Goal: Task Accomplishment & Management: Complete application form

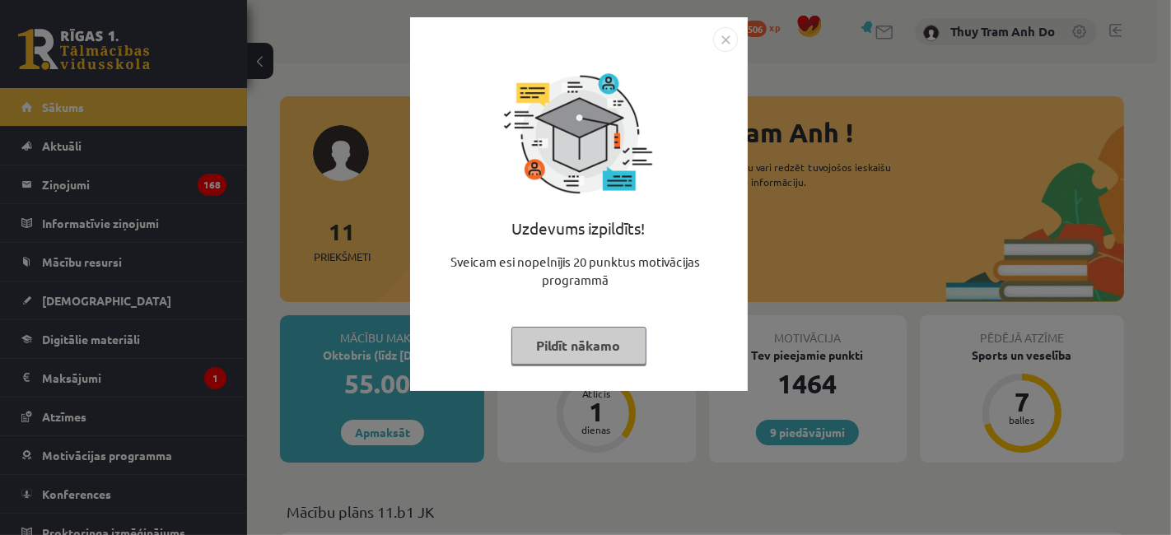
click at [585, 336] on button "Pildīt nākamo" at bounding box center [578, 346] width 135 height 38
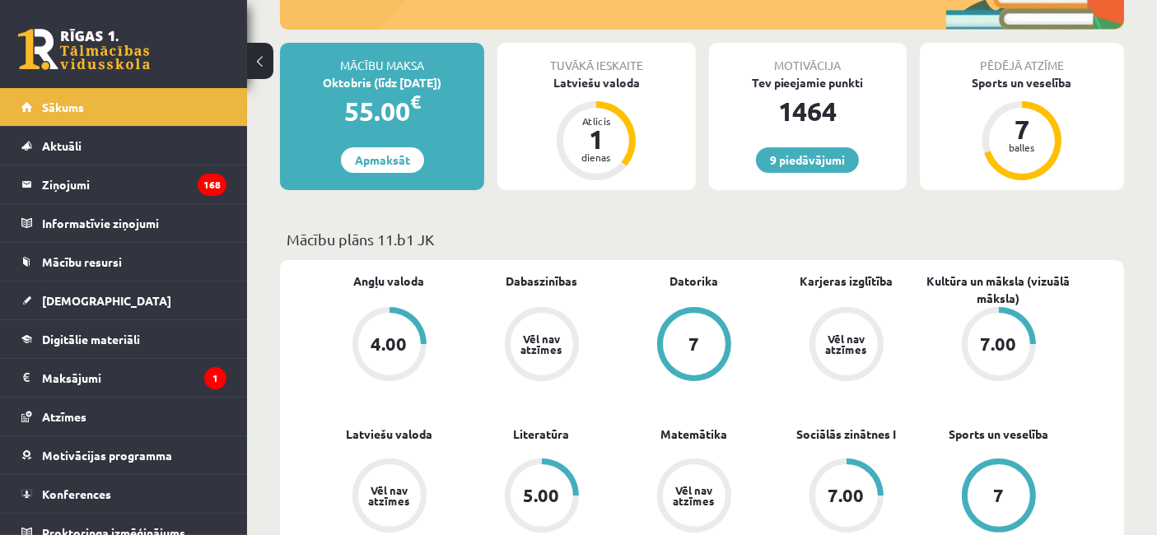
scroll to position [274, 0]
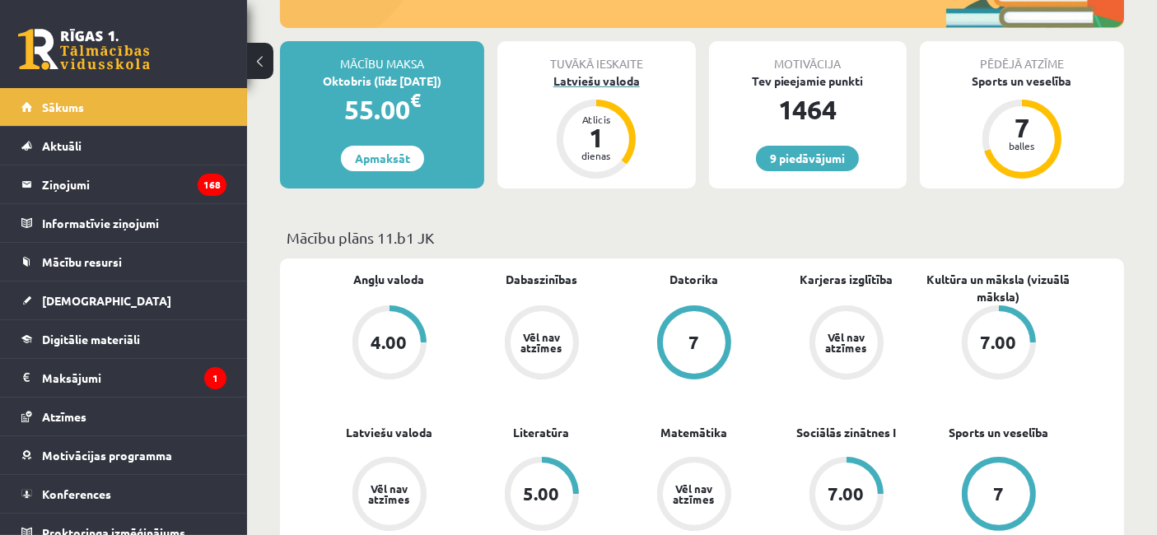
click at [597, 152] on div "dienas" at bounding box center [595, 156] width 49 height 10
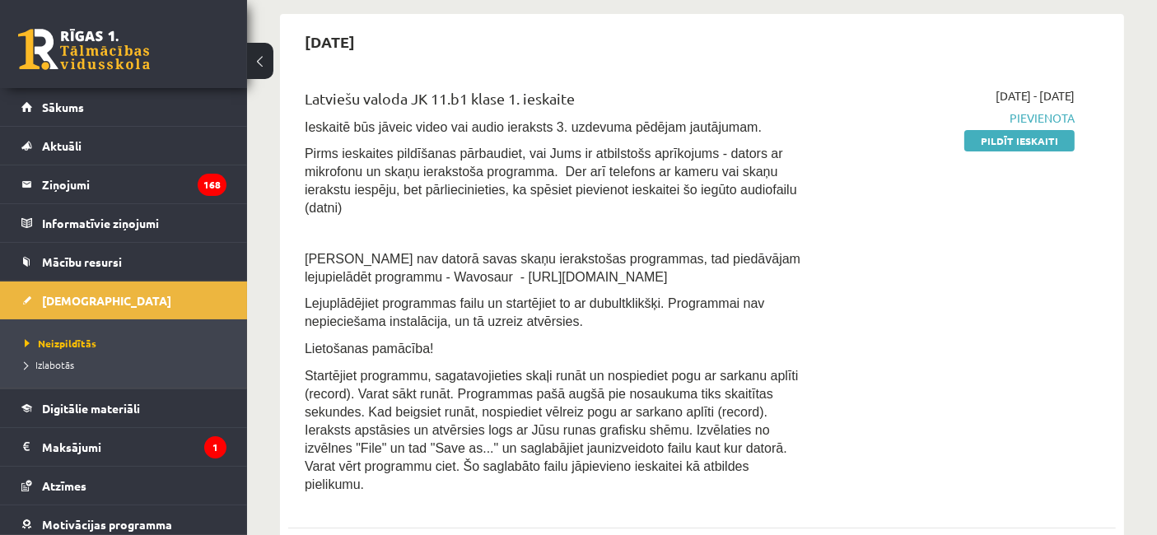
scroll to position [183, 0]
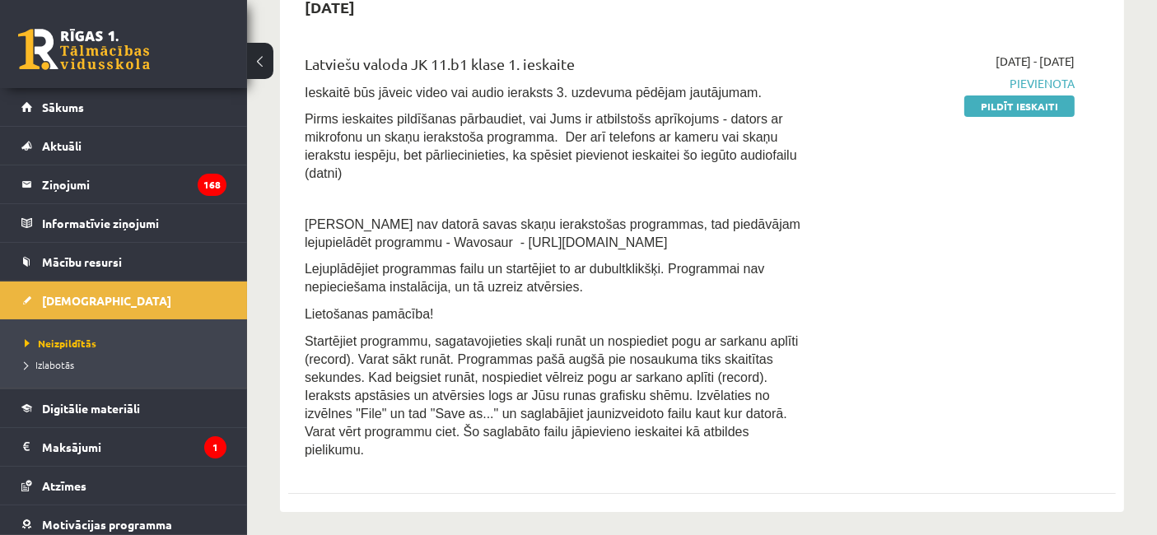
click at [877, 142] on div "2025-10-01 - 2025-10-15 Pievienota Pildīt ieskaiti" at bounding box center [954, 260] width 265 height 415
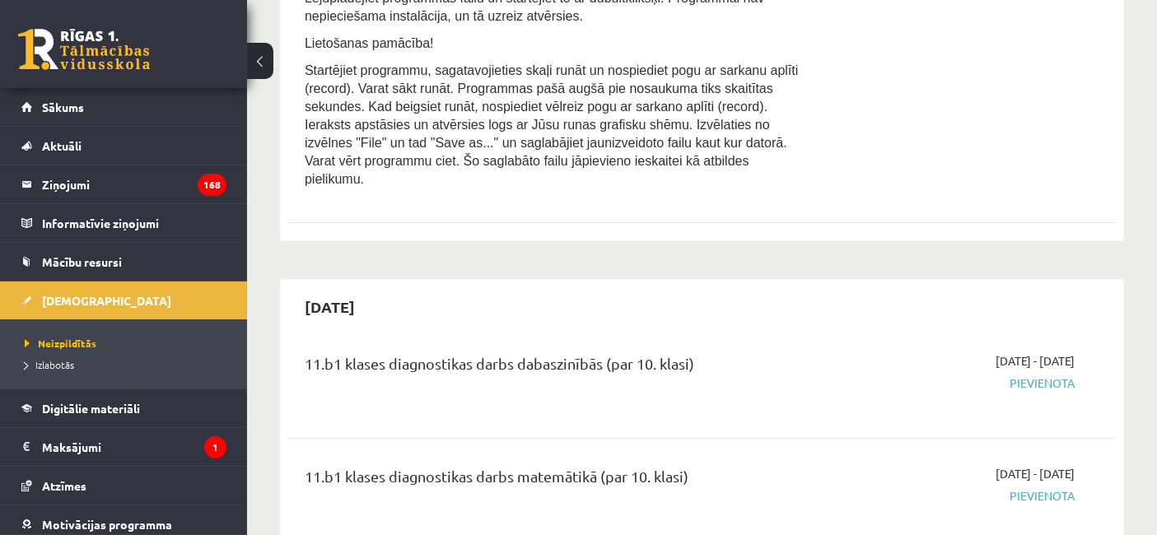
scroll to position [457, 0]
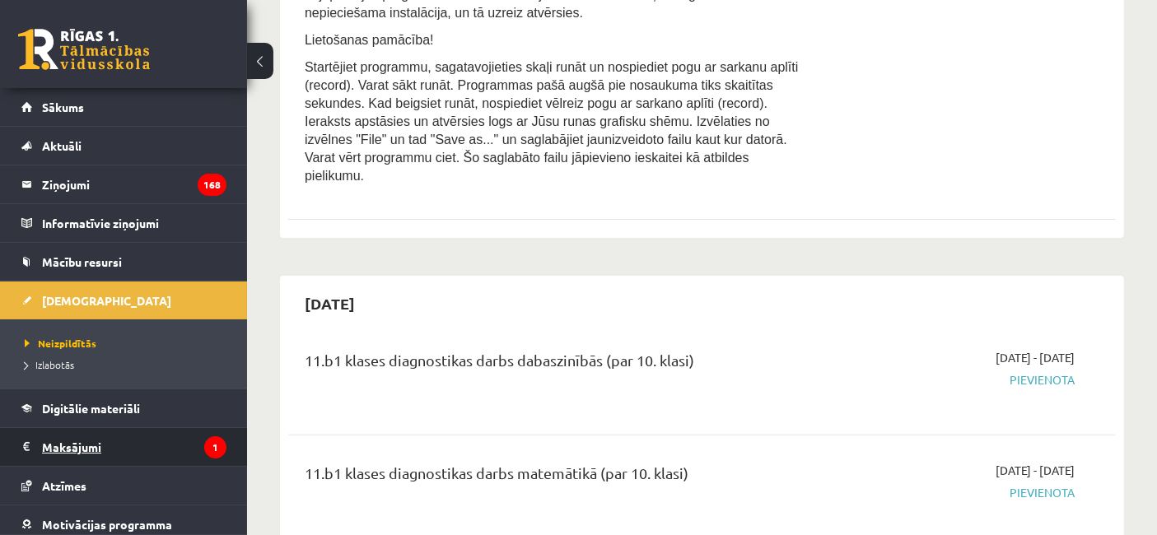
click at [181, 448] on legend "Maksājumi 1" at bounding box center [134, 447] width 184 height 38
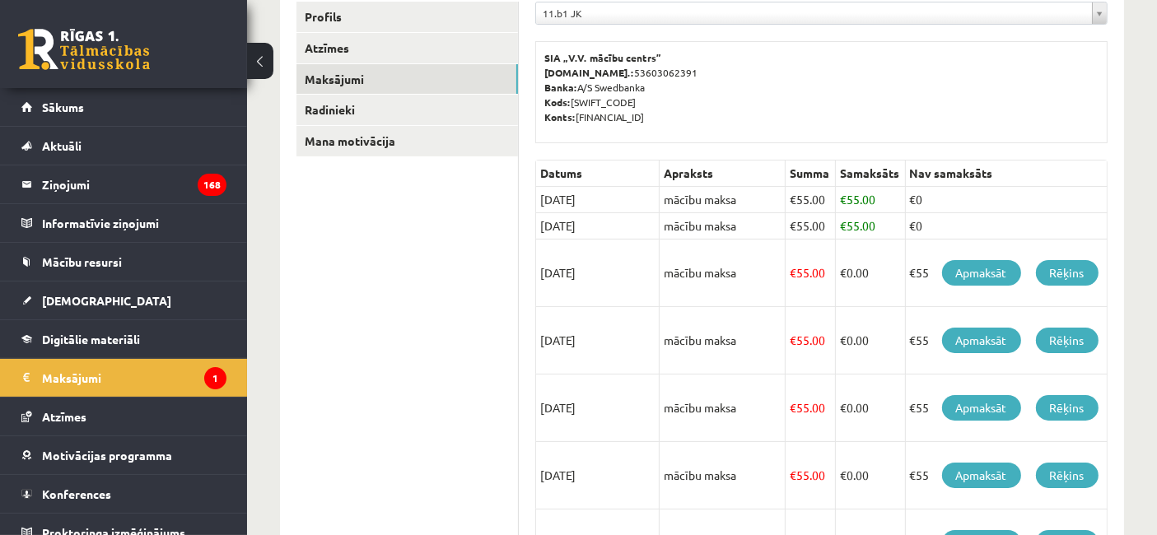
scroll to position [183, 0]
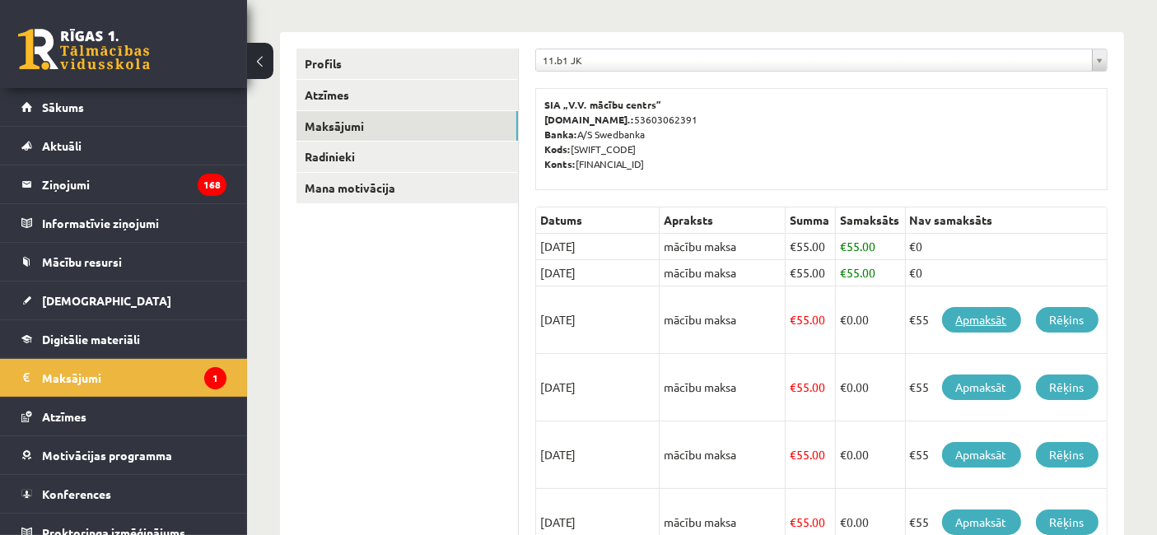
click at [985, 315] on link "Apmaksāt" at bounding box center [981, 320] width 79 height 26
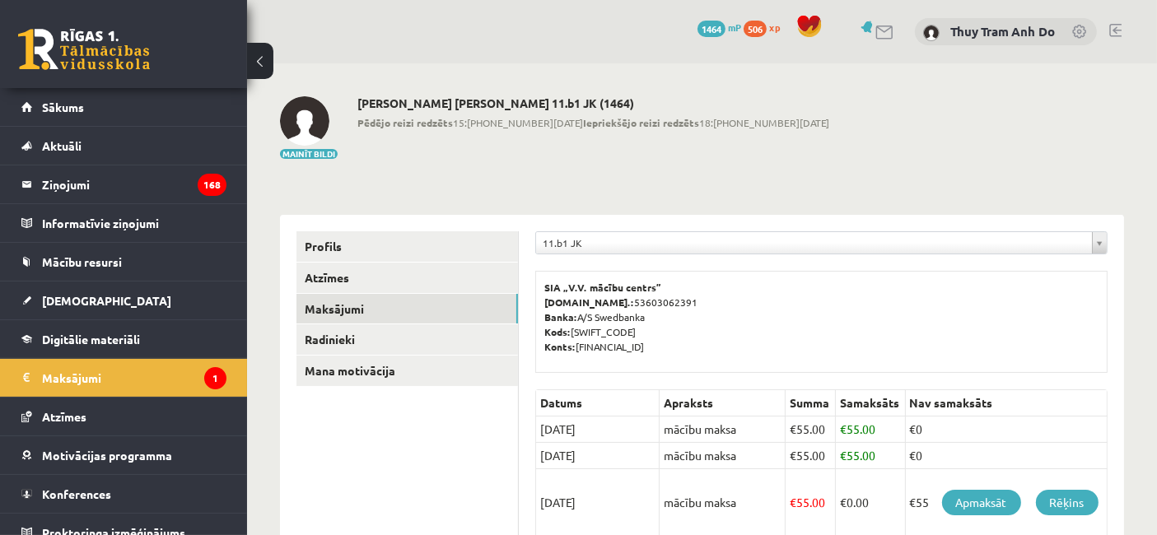
click at [696, 158] on div "Thuy Tram Anh Do 11.b1 JK (1464) Pēdējo reizi redzēts 15:57 15.10.25 Iepriekšēj…" at bounding box center [593, 128] width 472 height 64
click at [70, 194] on legend "Ziņojumi 168" at bounding box center [134, 184] width 184 height 38
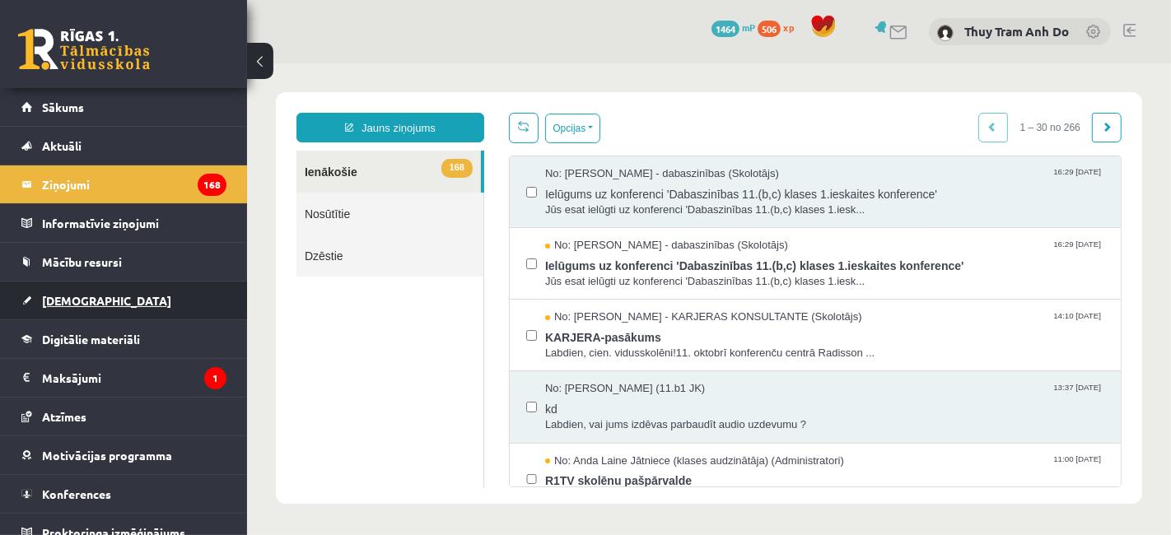
click at [121, 282] on link "[DEMOGRAPHIC_DATA]" at bounding box center [123, 301] width 205 height 38
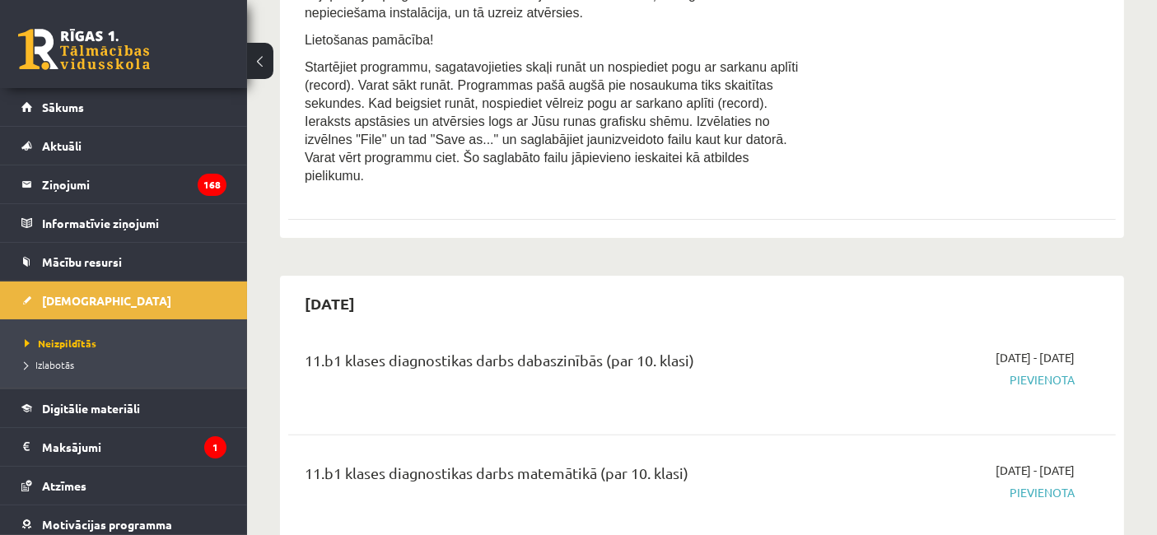
scroll to position [548, 0]
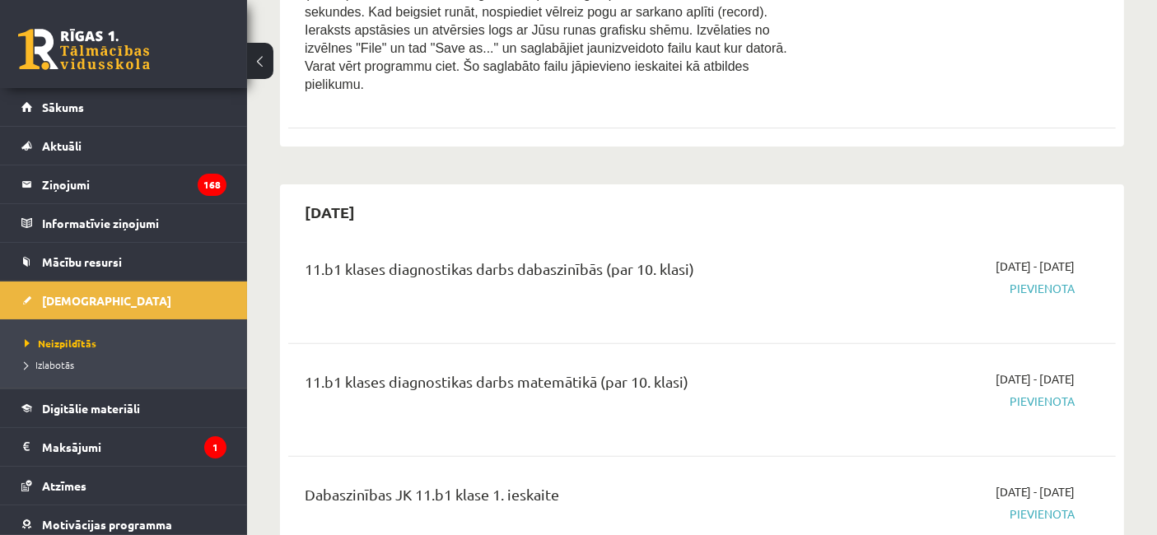
click at [1064, 280] on span "Pievienota" at bounding box center [954, 288] width 240 height 17
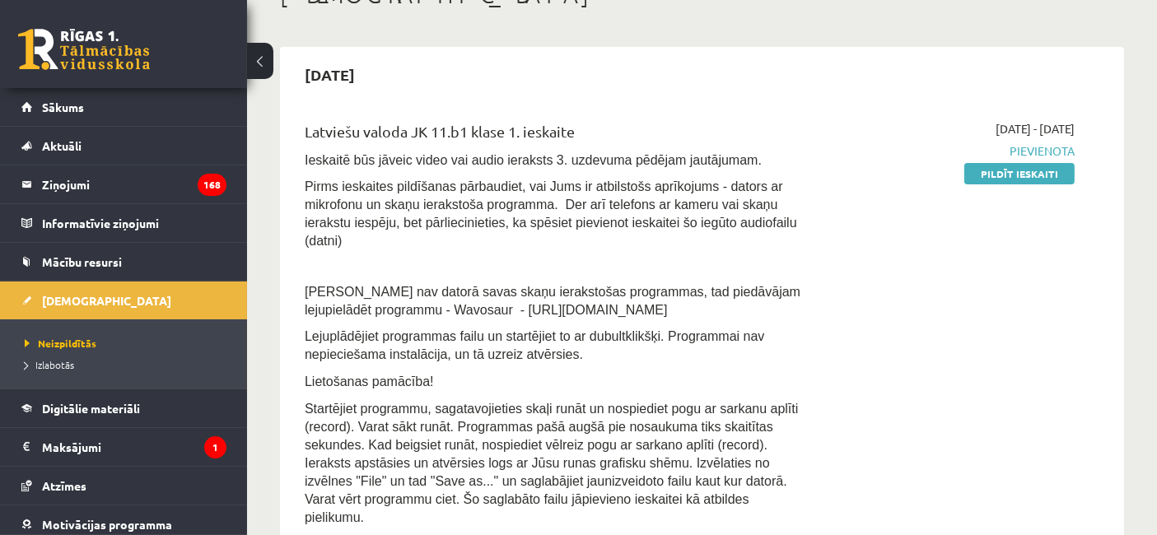
scroll to position [91, 0]
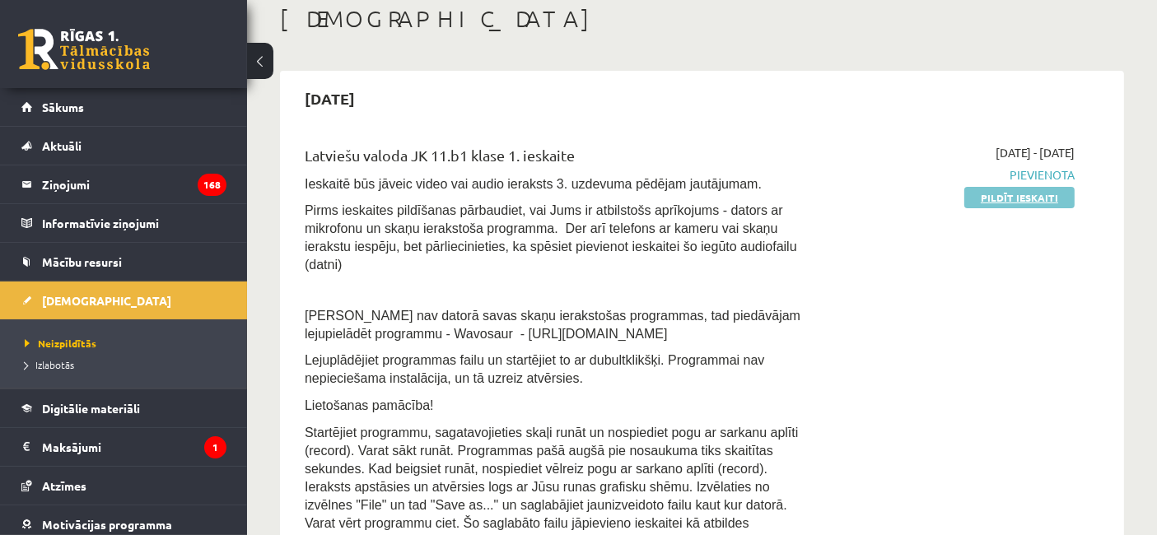
click at [1021, 192] on link "Pildīt ieskaiti" at bounding box center [1019, 197] width 110 height 21
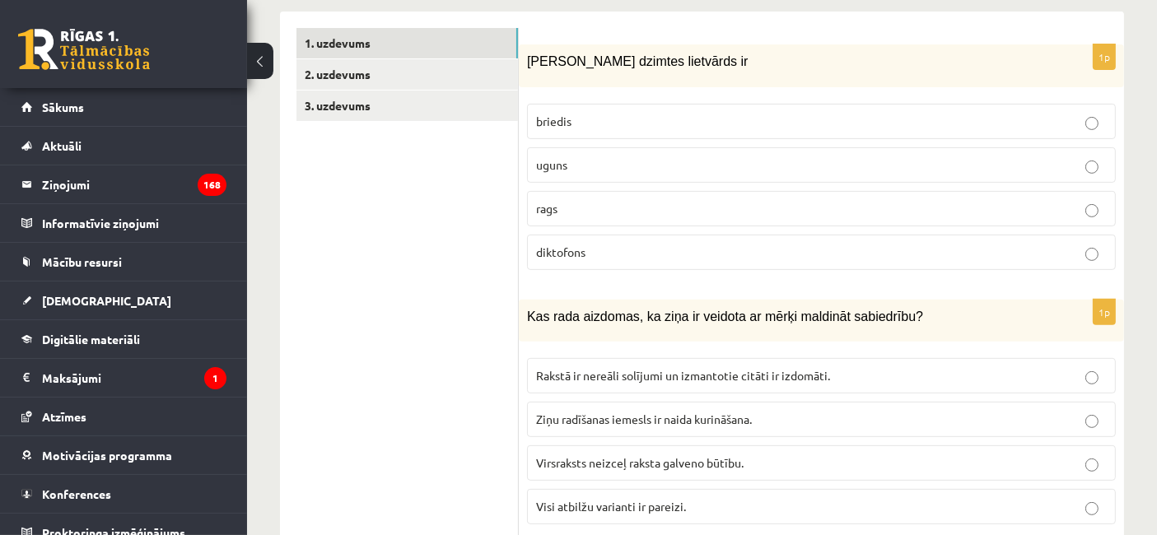
scroll to position [548, 0]
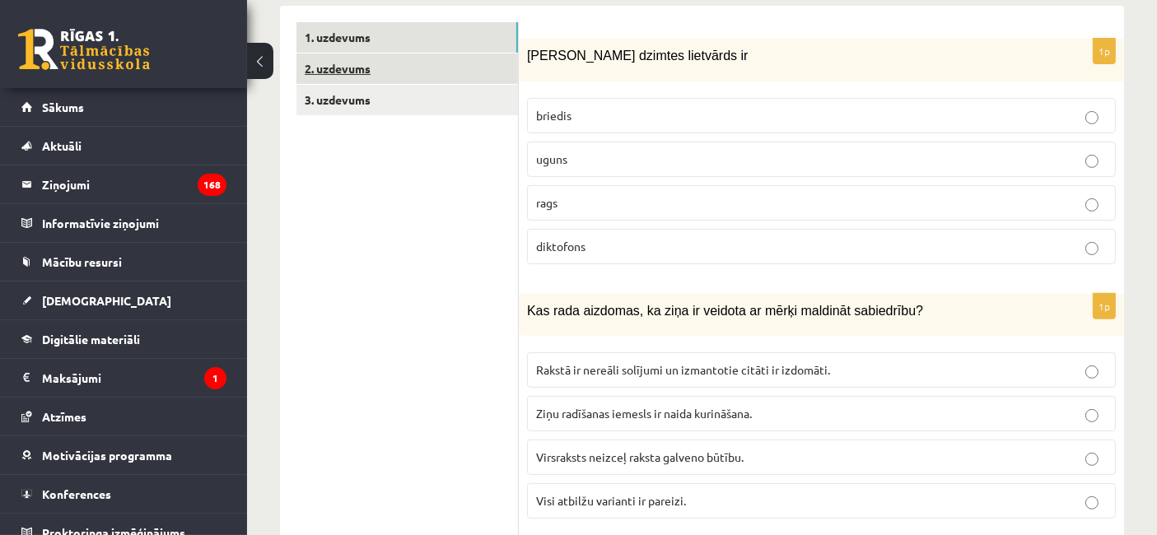
click at [445, 54] on link "2. uzdevums" at bounding box center [406, 69] width 221 height 30
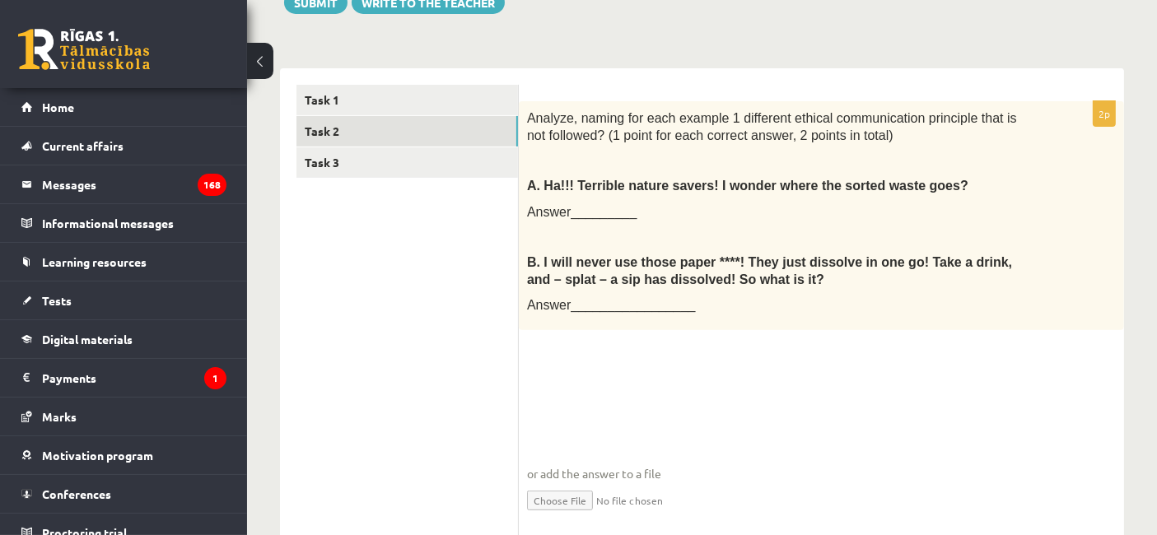
scroll to position [541, 0]
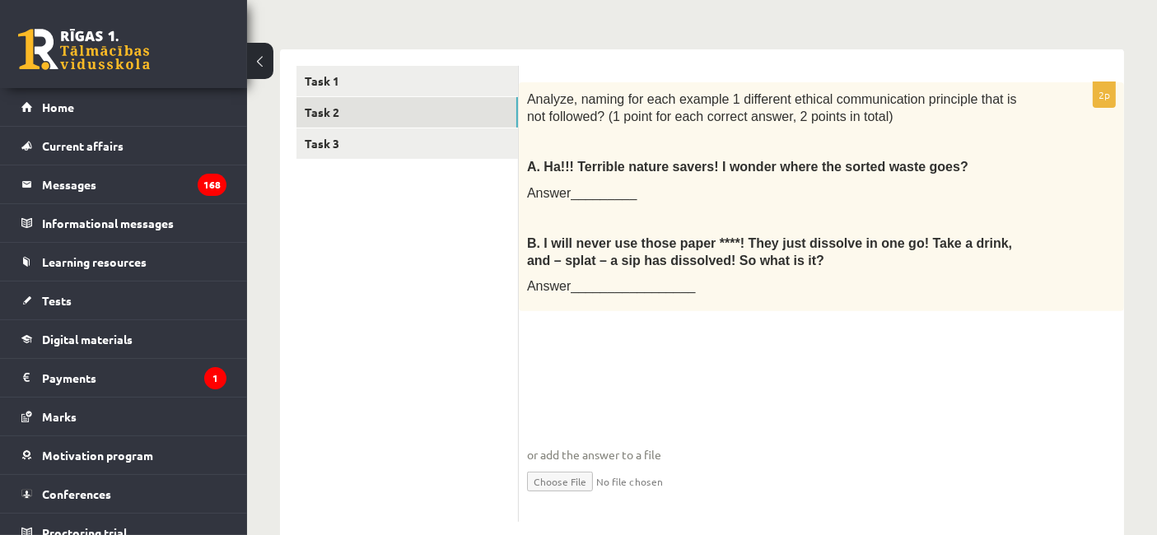
click at [711, 91] on p "Analyze, naming for each example 1 different ethical communication principle th…" at bounding box center [780, 108] width 506 height 34
click at [454, 66] on link "Task 1" at bounding box center [406, 81] width 221 height 30
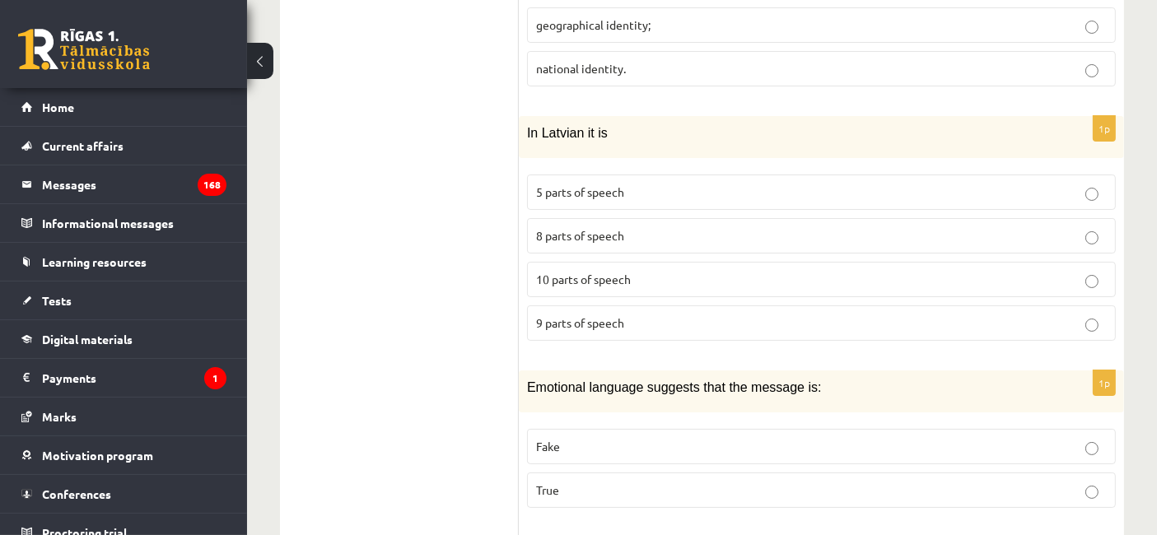
scroll to position [6303, 0]
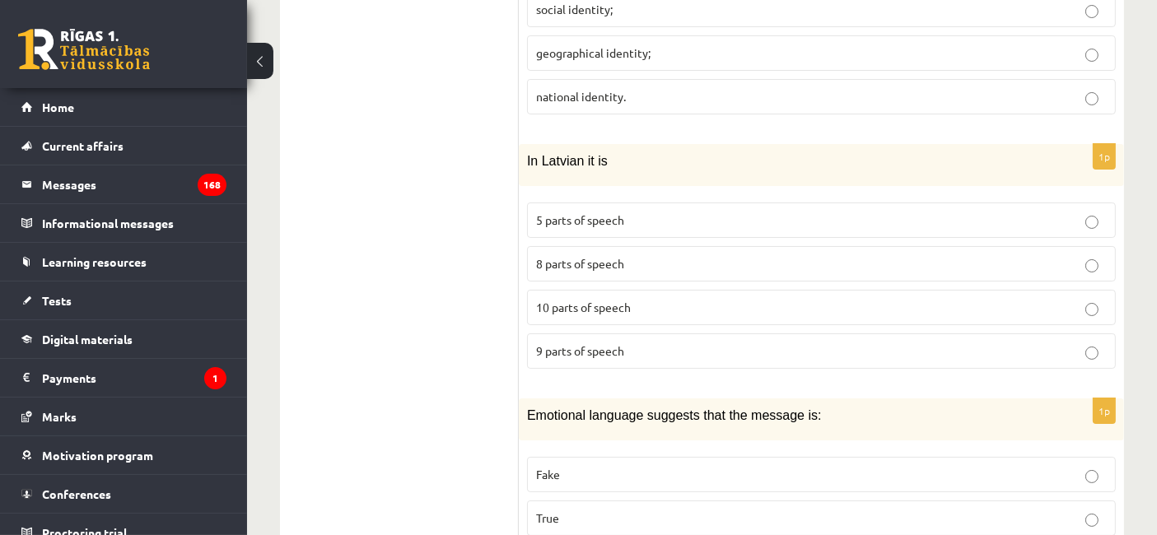
click at [645, 290] on label "10 parts of speech" at bounding box center [821, 307] width 589 height 35
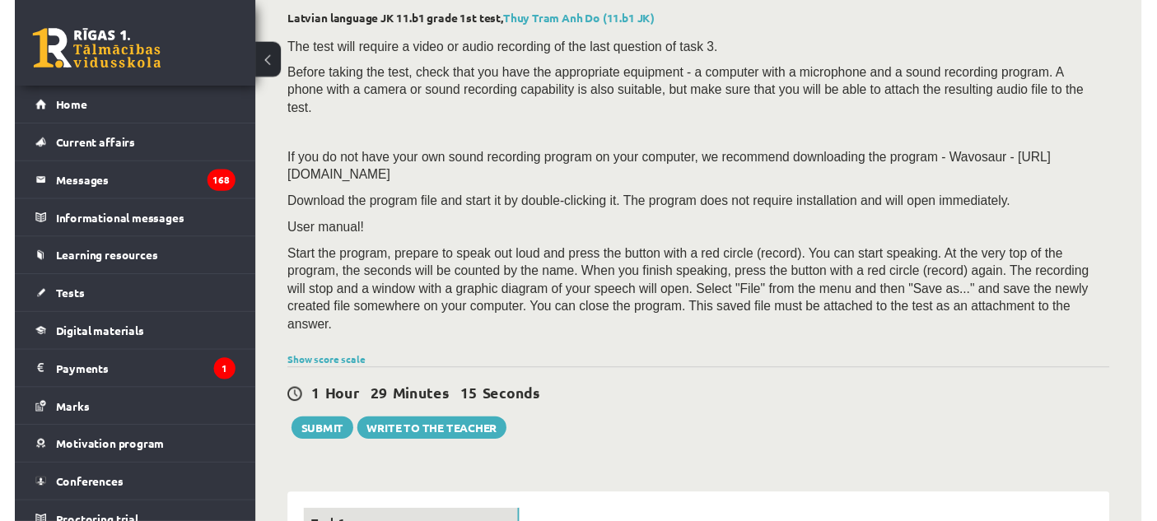
scroll to position [183, 0]
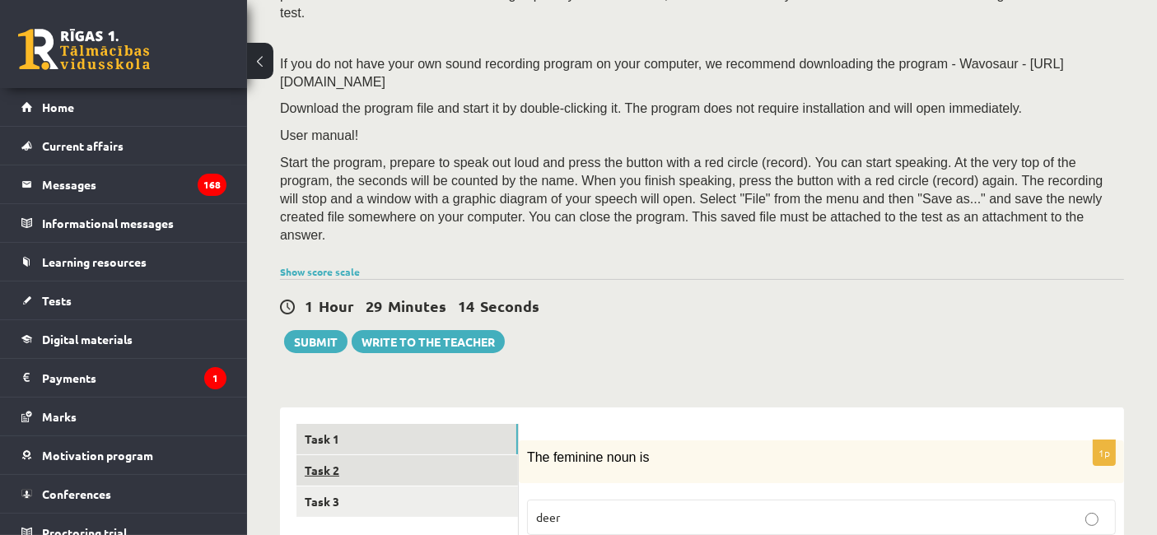
click at [371, 455] on link "Task 2" at bounding box center [406, 470] width 221 height 30
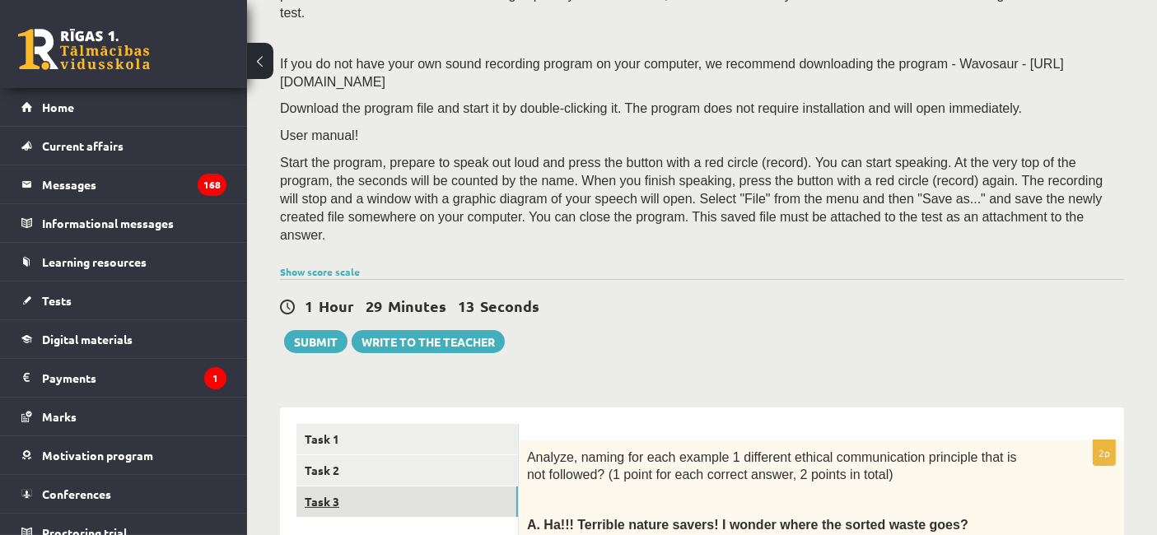
click at [468, 486] on link "Task 3" at bounding box center [406, 501] width 221 height 30
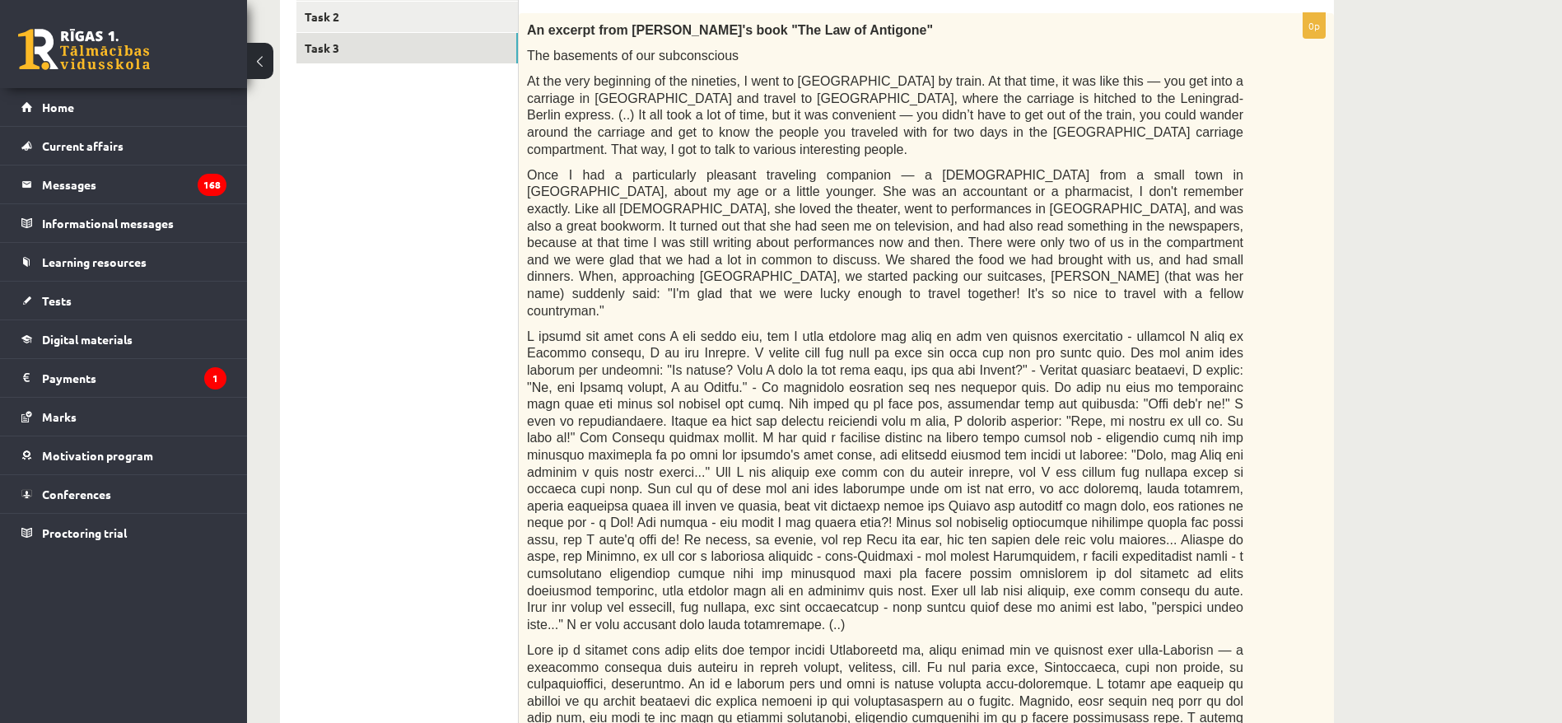
scroll to position [459, 0]
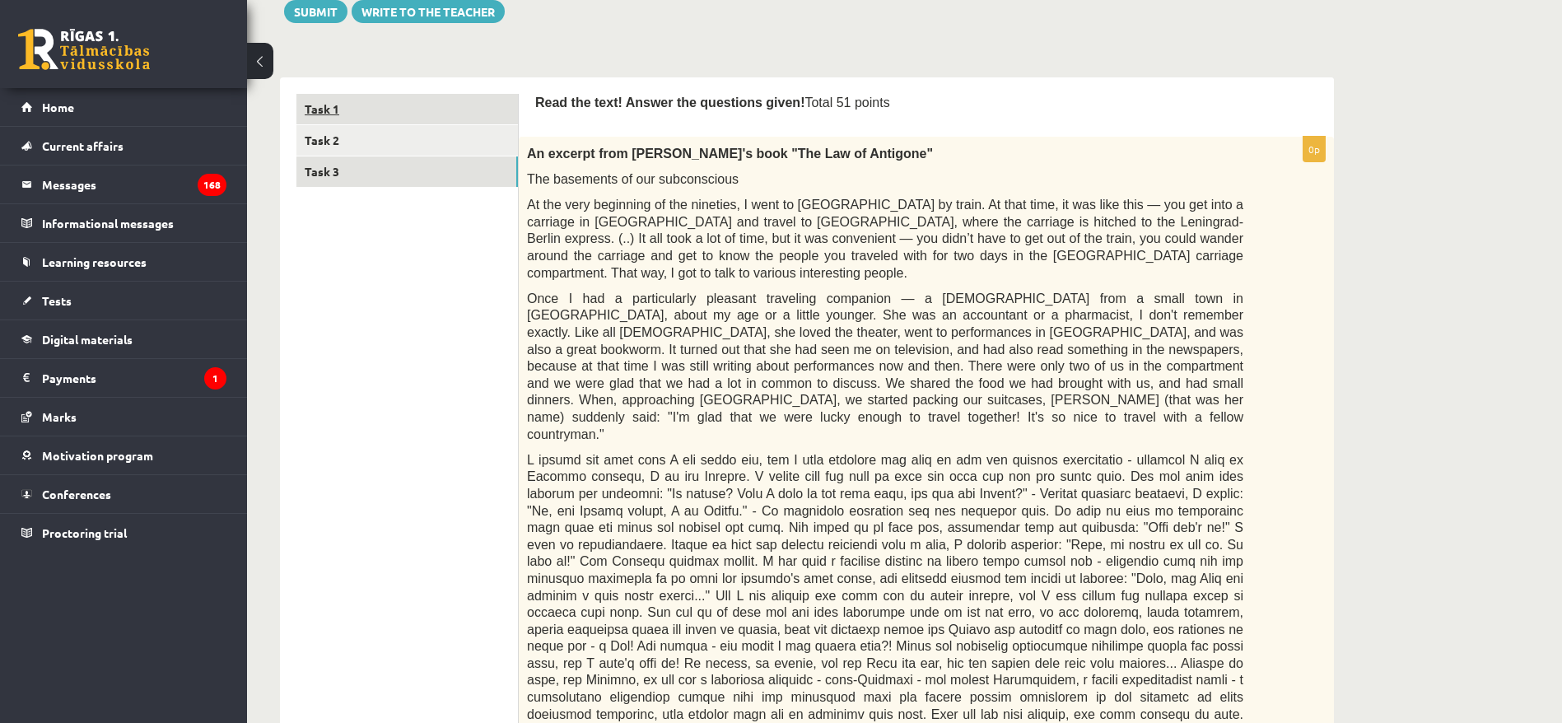
click at [398, 94] on link "Task 1" at bounding box center [406, 109] width 221 height 30
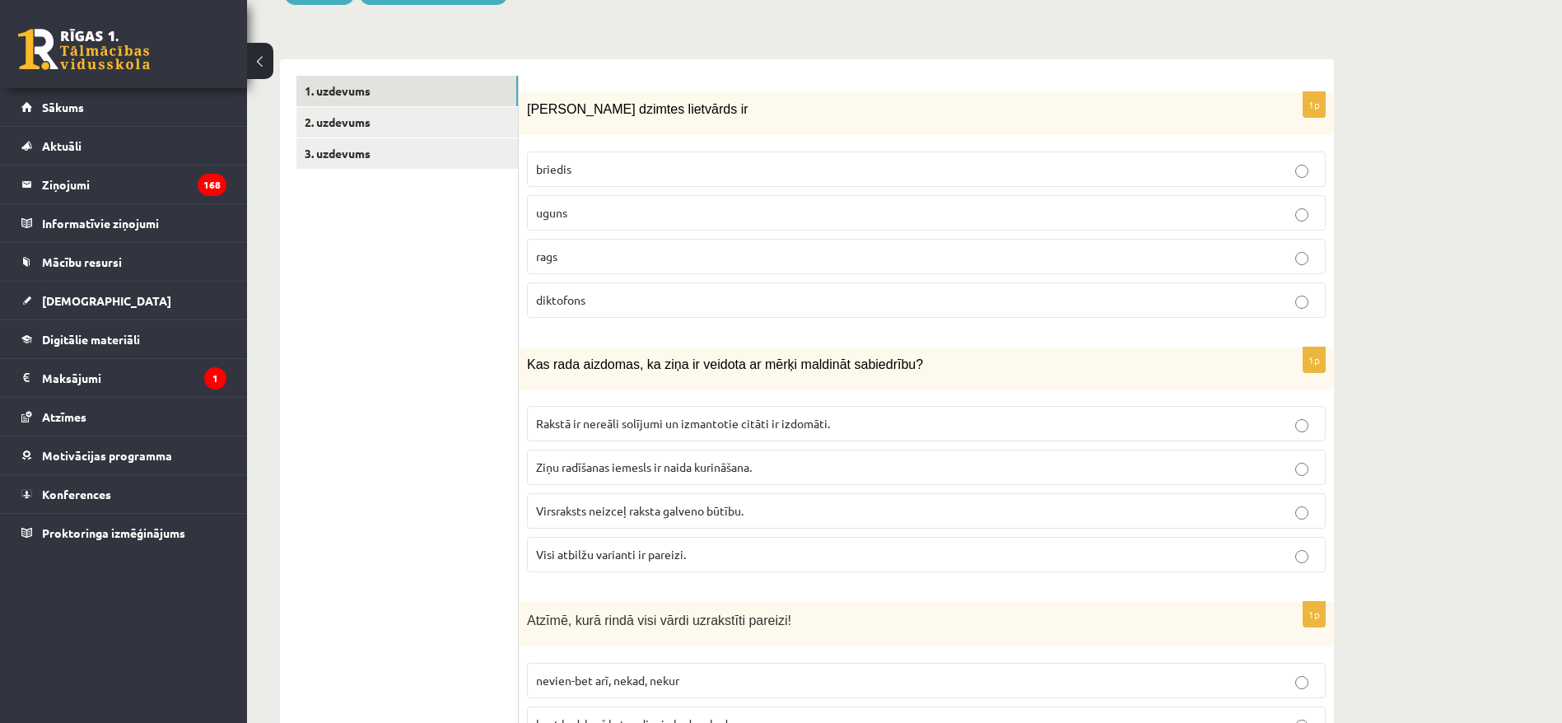
click at [588, 131] on div "Sieviešu dzimtes lietvārds ir" at bounding box center [926, 113] width 815 height 42
click at [559, 181] on label "briedis" at bounding box center [926, 168] width 798 height 35
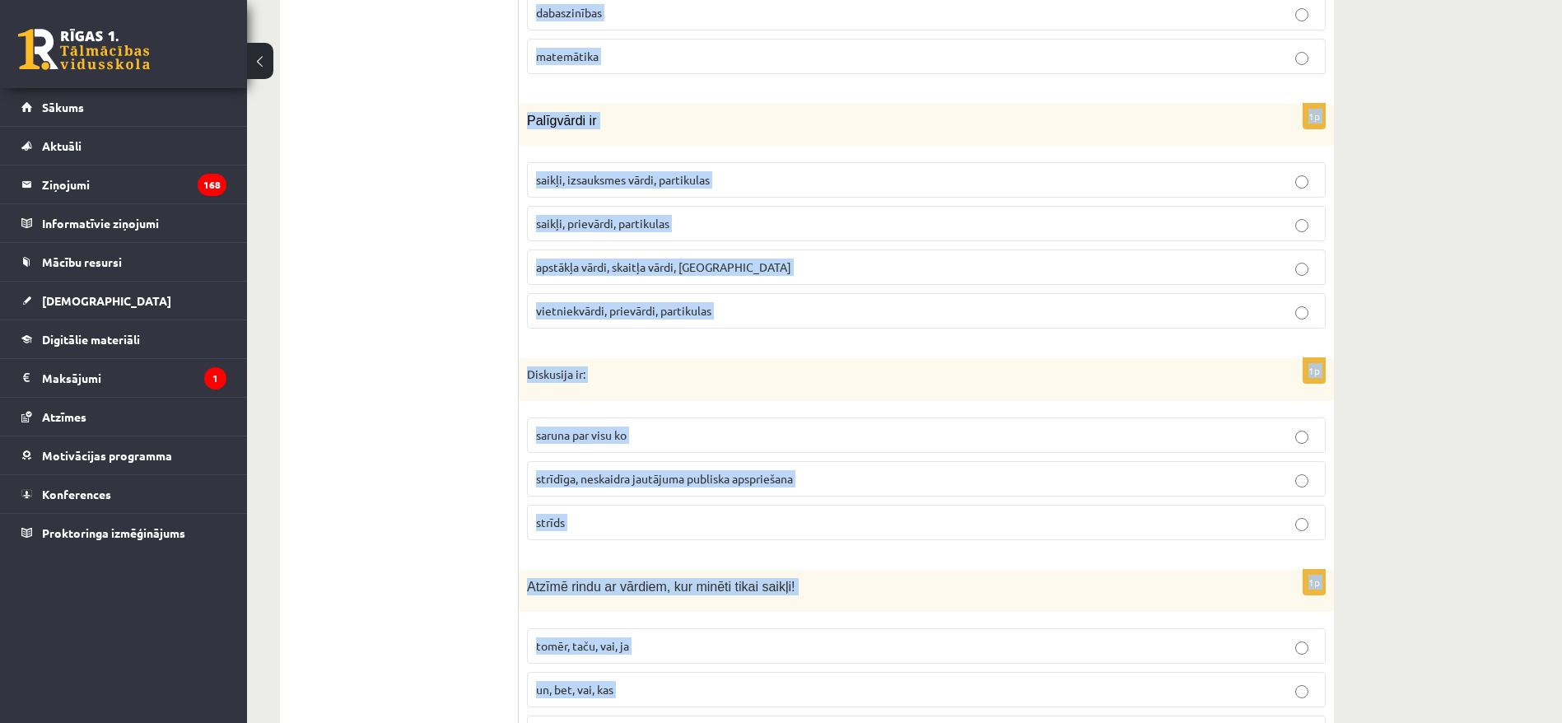
scroll to position [7805, 0]
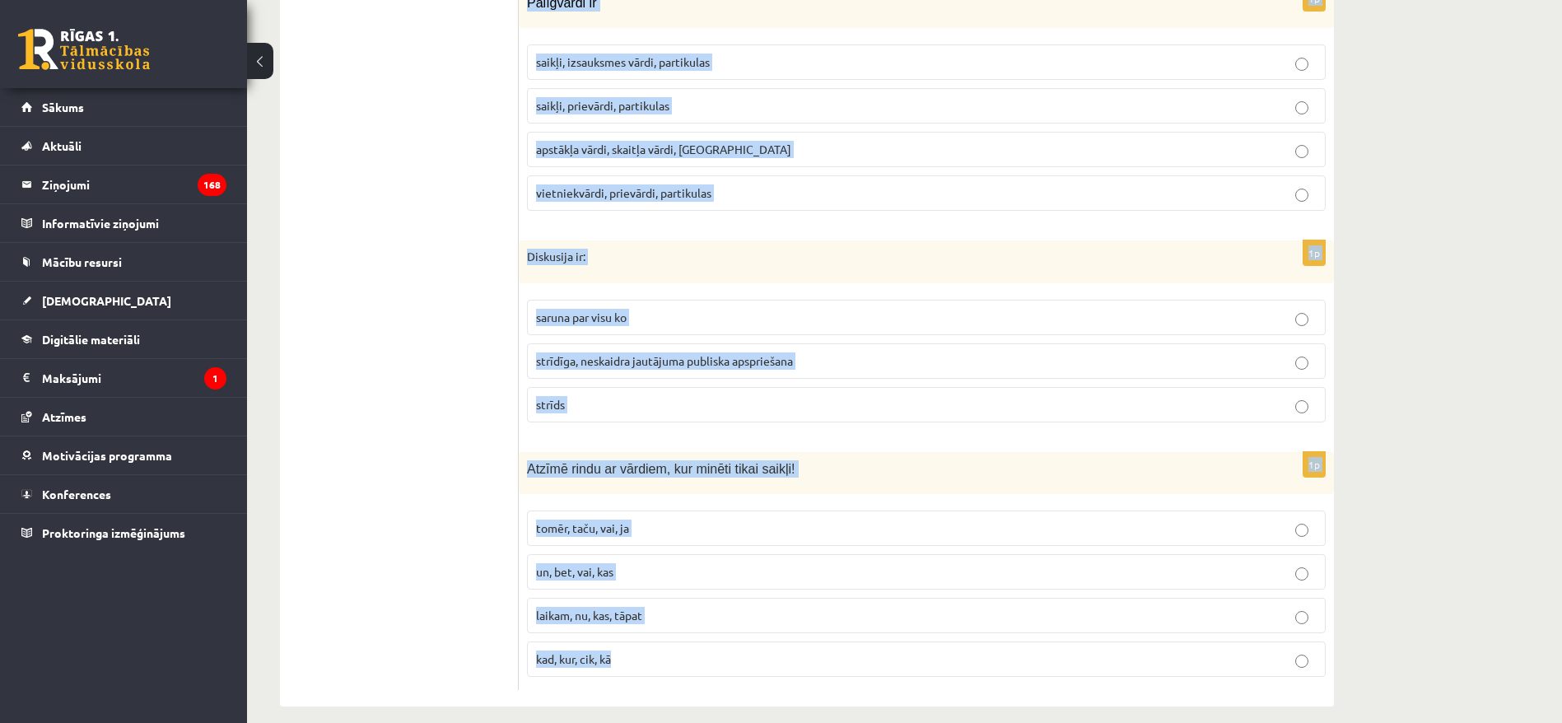
drag, startPoint x: 528, startPoint y: 95, endPoint x: 850, endPoint y: 684, distance: 671.5
copy form "Sieviešu dzimtes lietvārds ir briedis uguns rags diktofons 1p Kas rada aizdomas…"
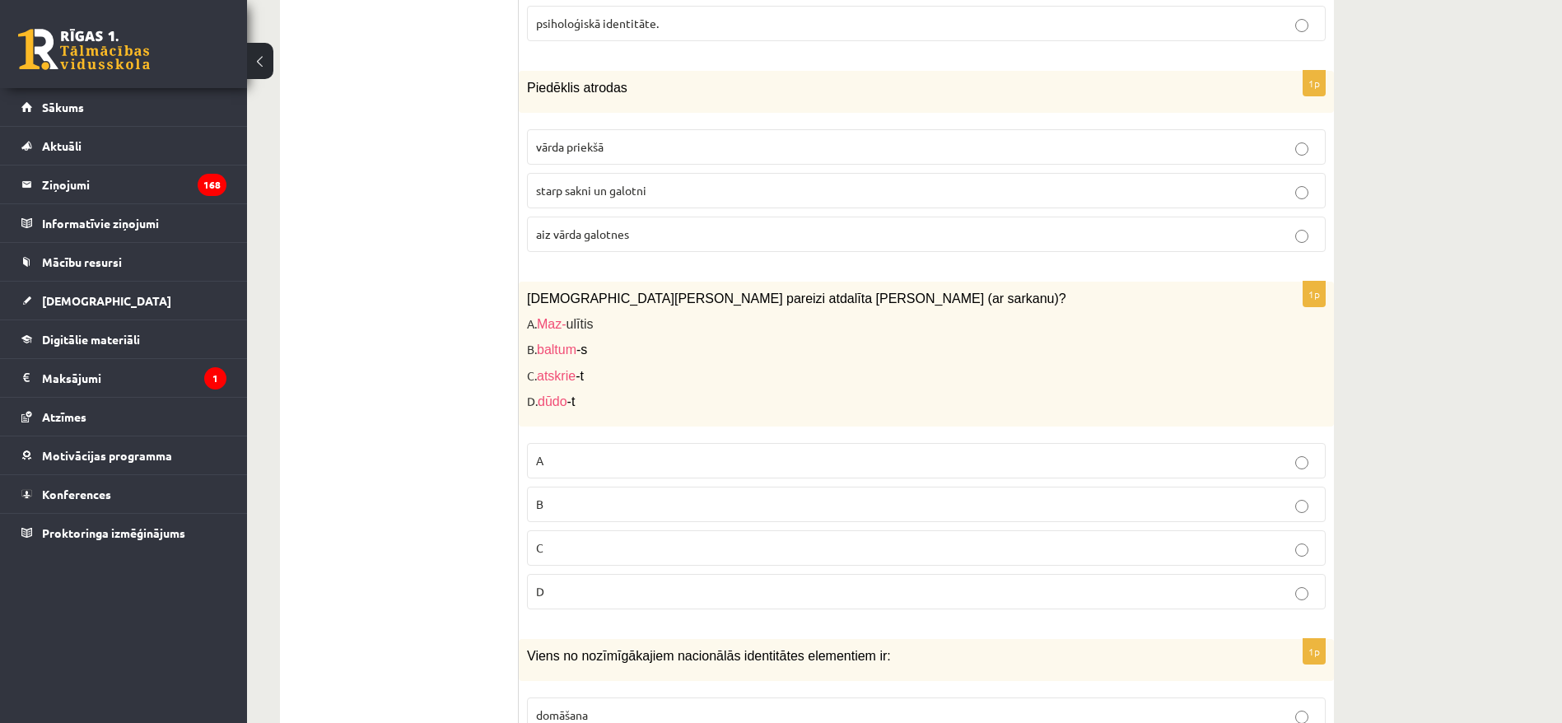
scroll to position [4225, 0]
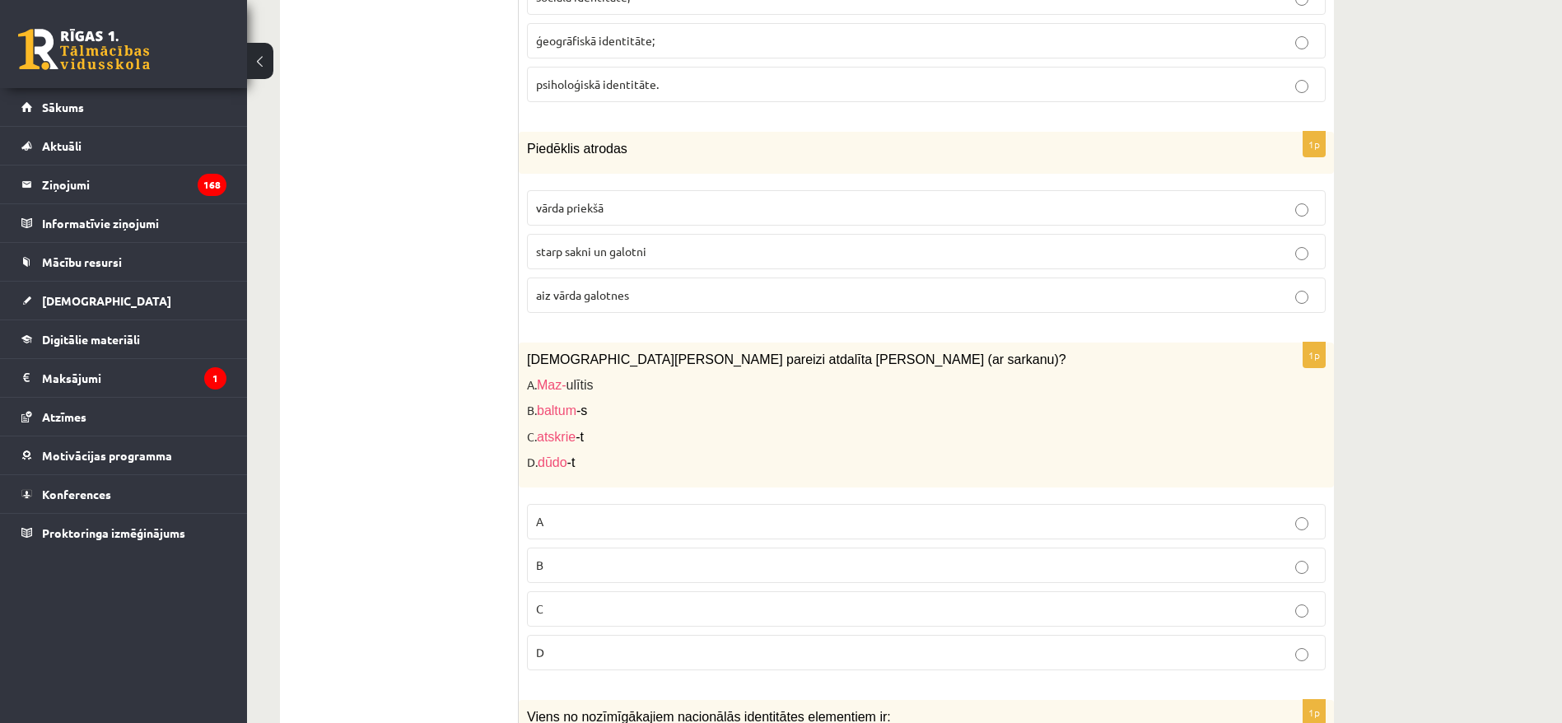
click at [569, 513] on p "A" at bounding box center [926, 521] width 780 height 17
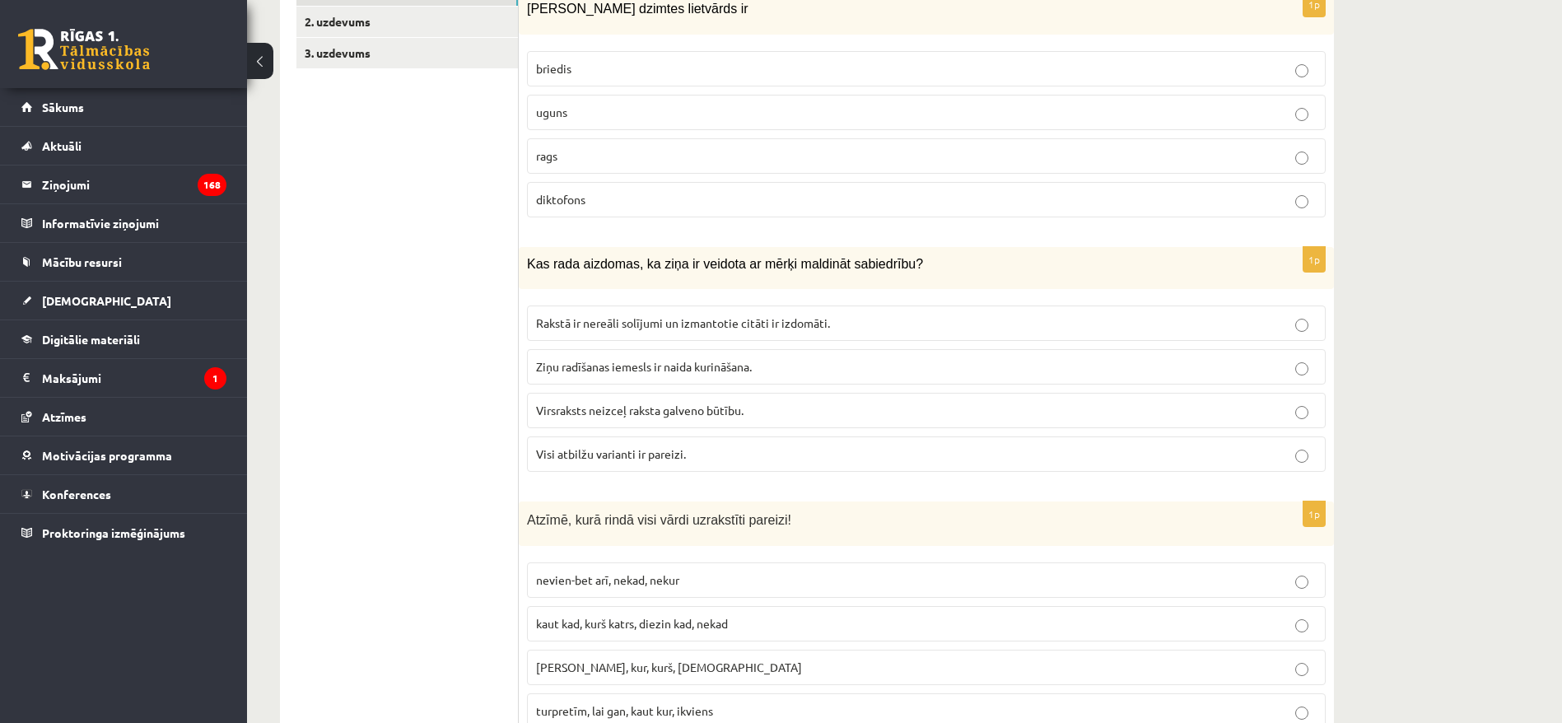
scroll to position [520, 0]
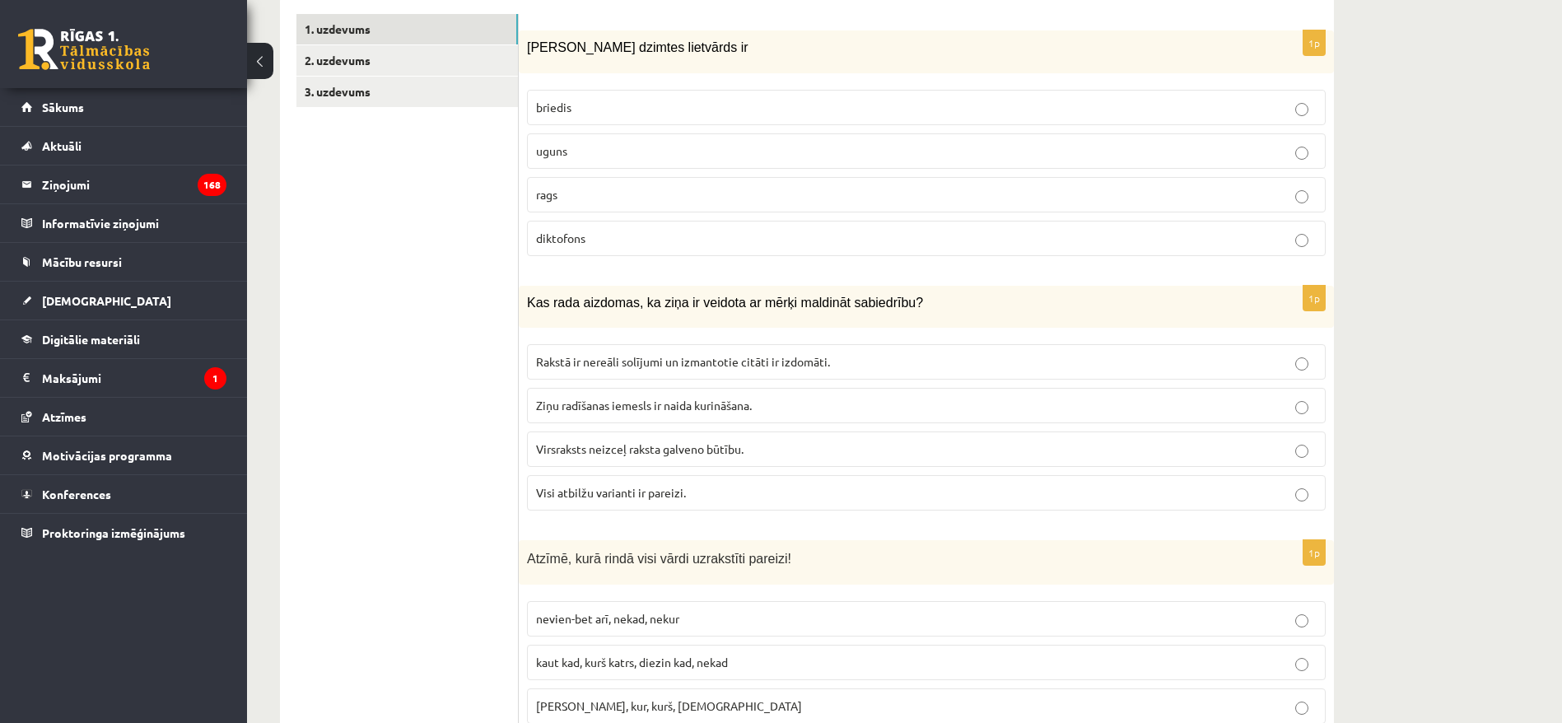
click at [743, 139] on label "uguns" at bounding box center [926, 150] width 798 height 35
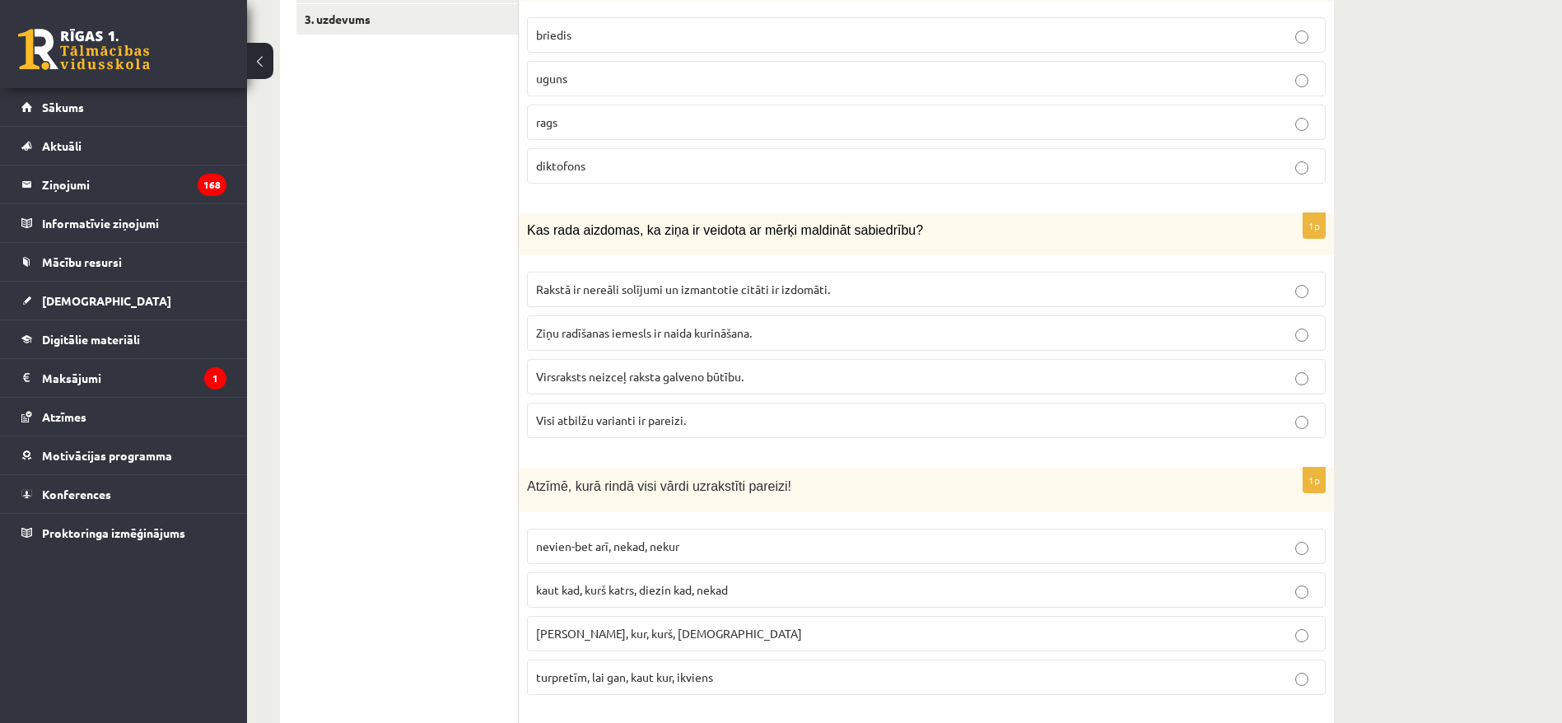
scroll to position [644, 0]
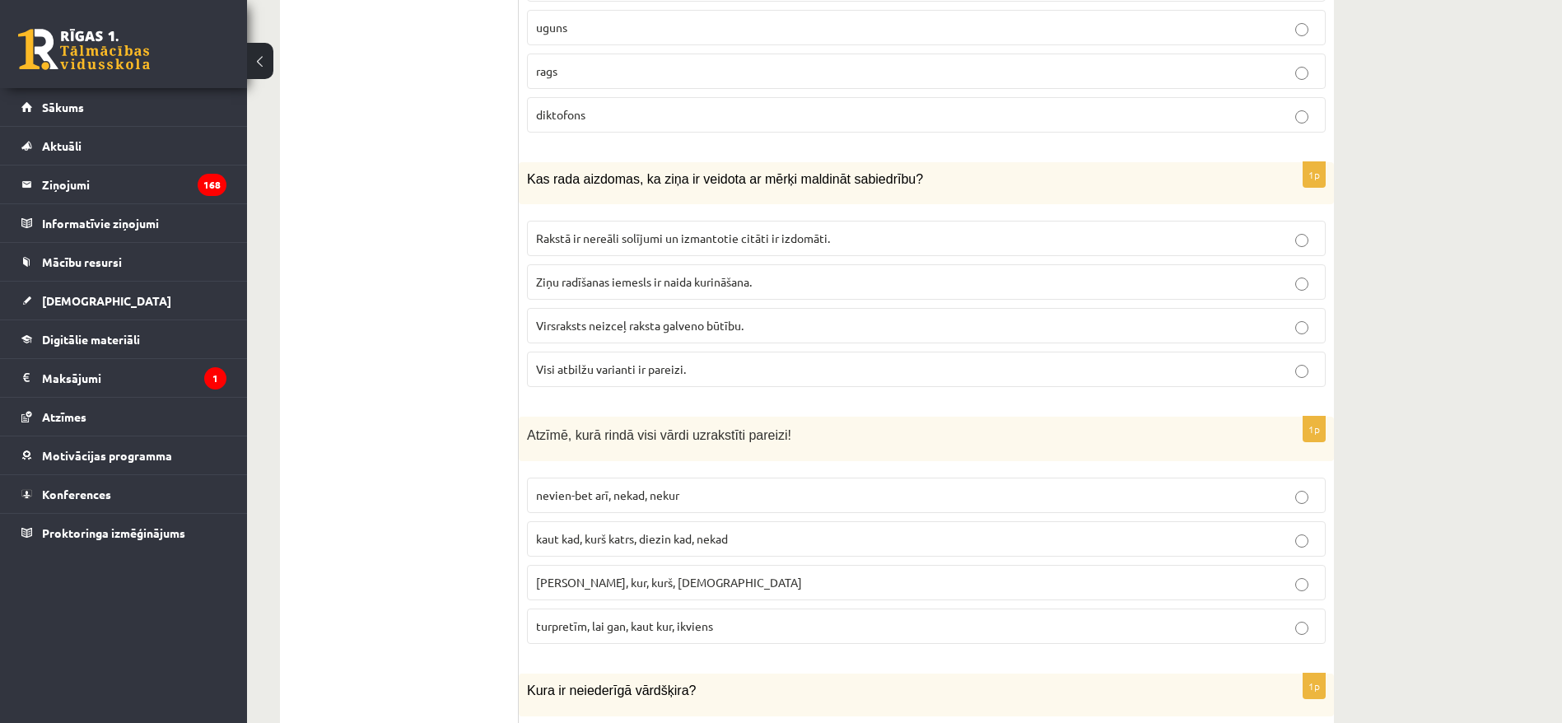
click at [616, 382] on label "Visi atbilžu varianti ir pareizi." at bounding box center [926, 368] width 798 height 35
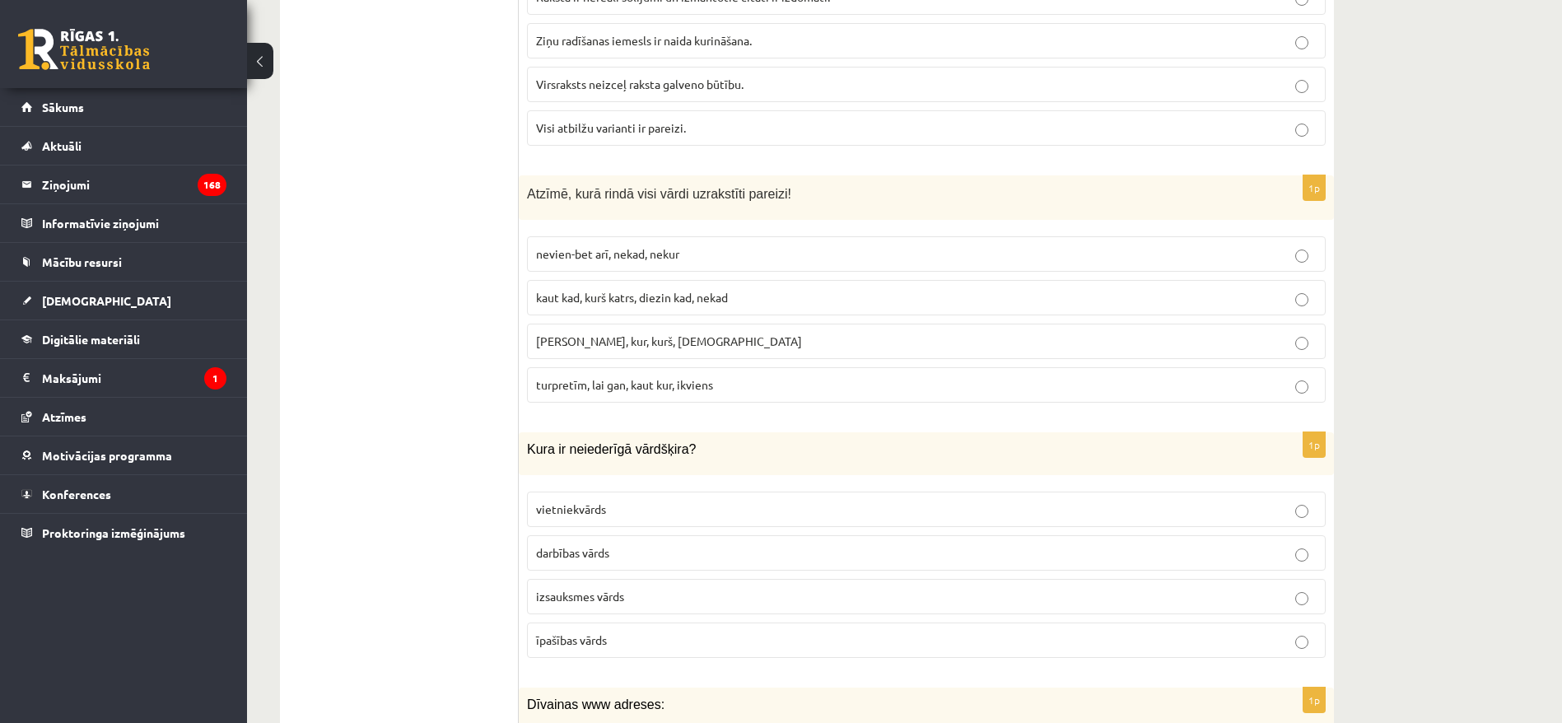
scroll to position [891, 0]
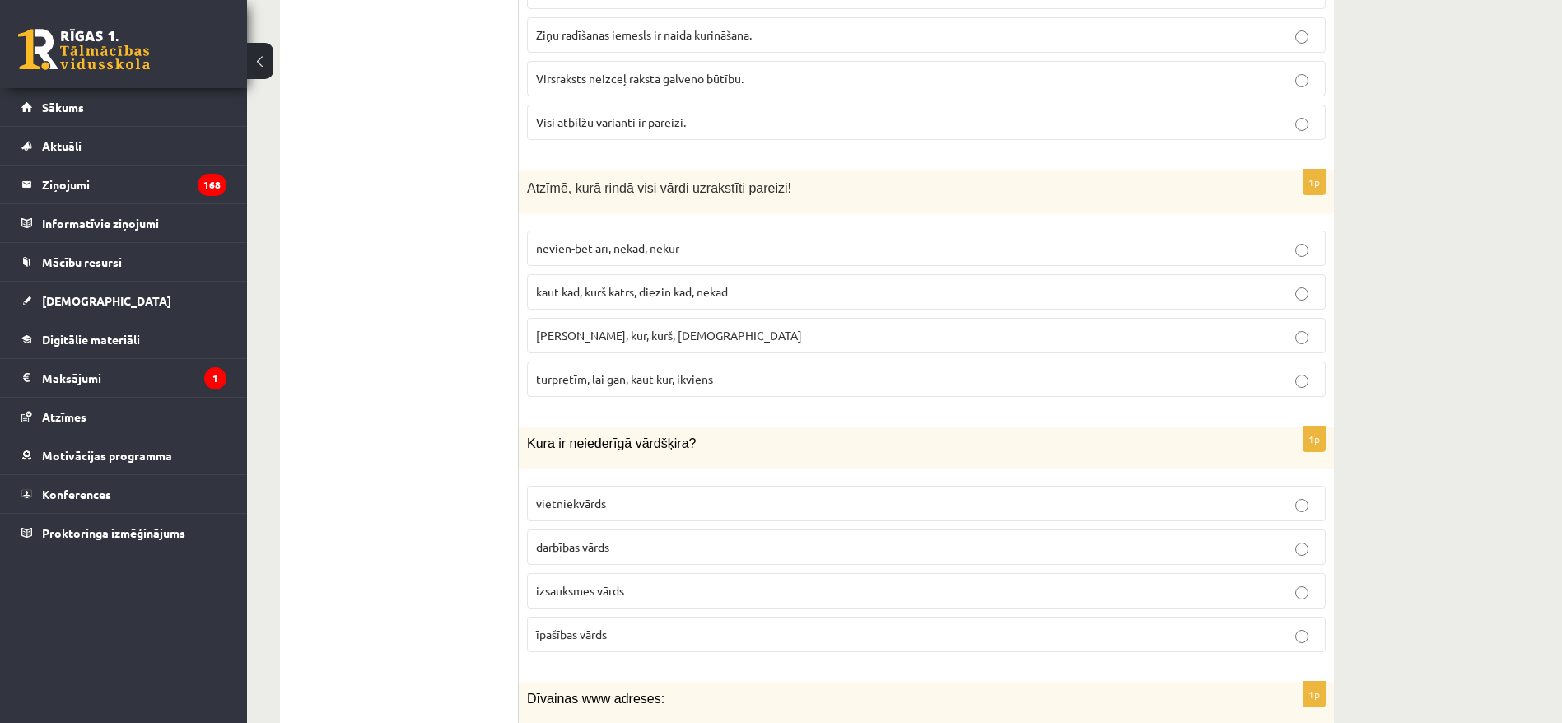
click at [702, 379] on span "turpretīm, lai gan, kaut kur, ikviens" at bounding box center [624, 378] width 177 height 15
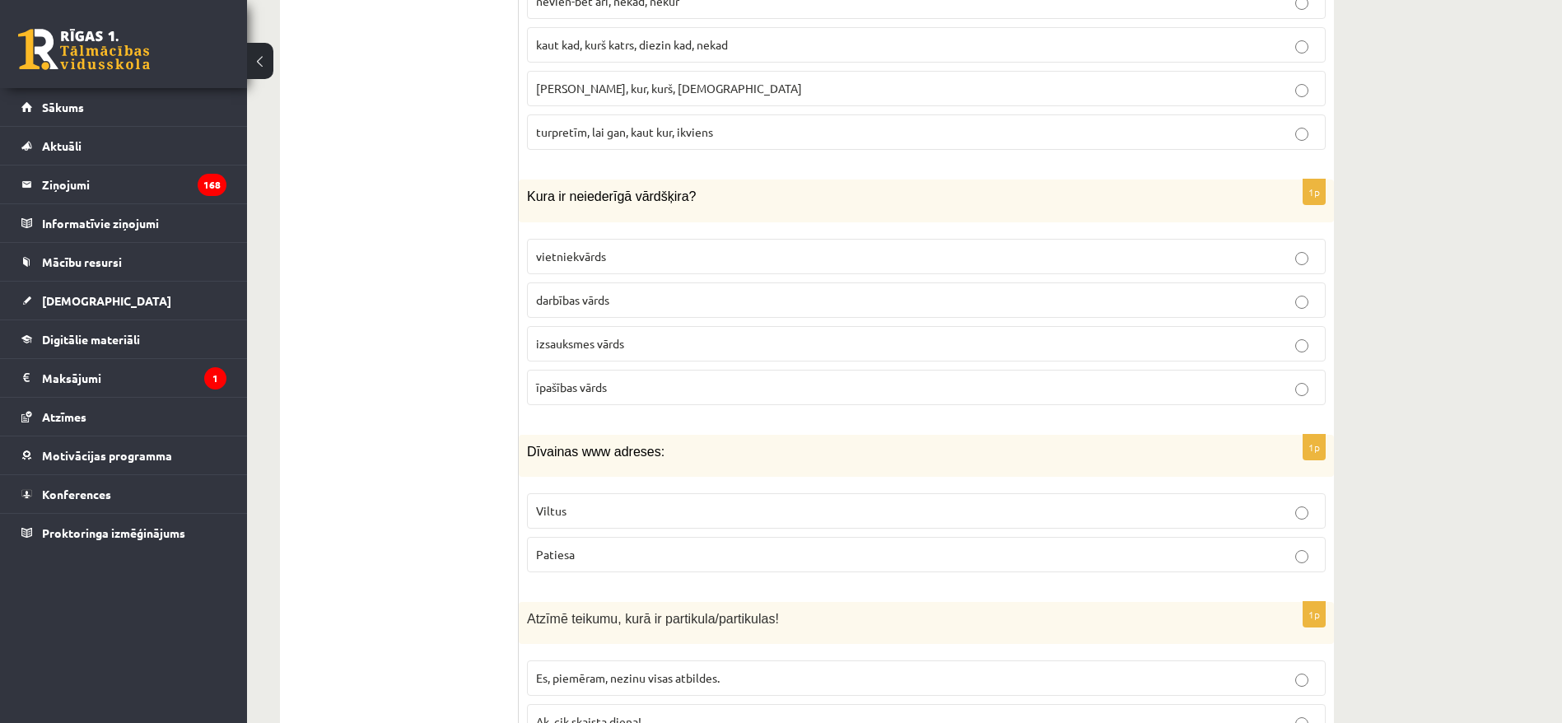
scroll to position [1261, 0]
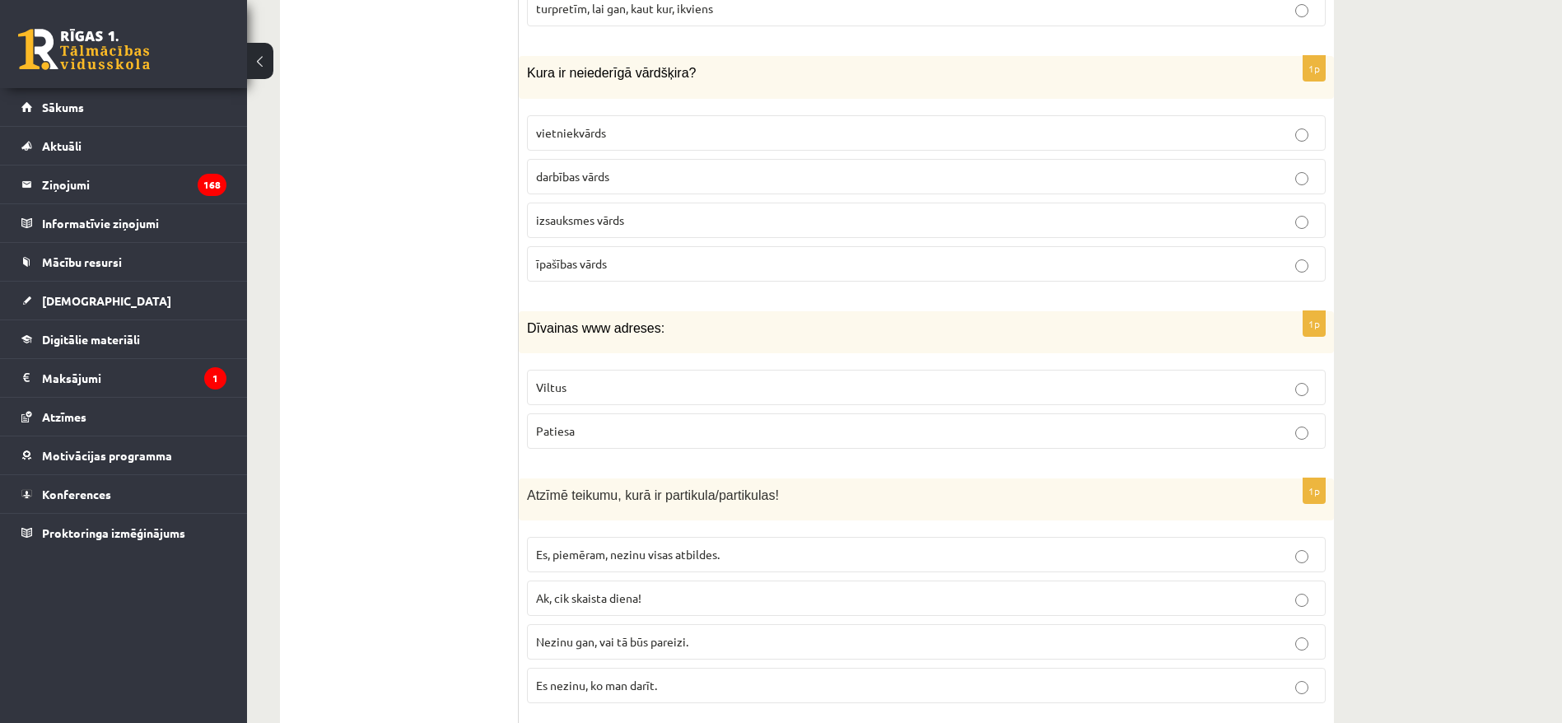
click at [583, 216] on span "izsauksmes vārds" at bounding box center [580, 219] width 88 height 15
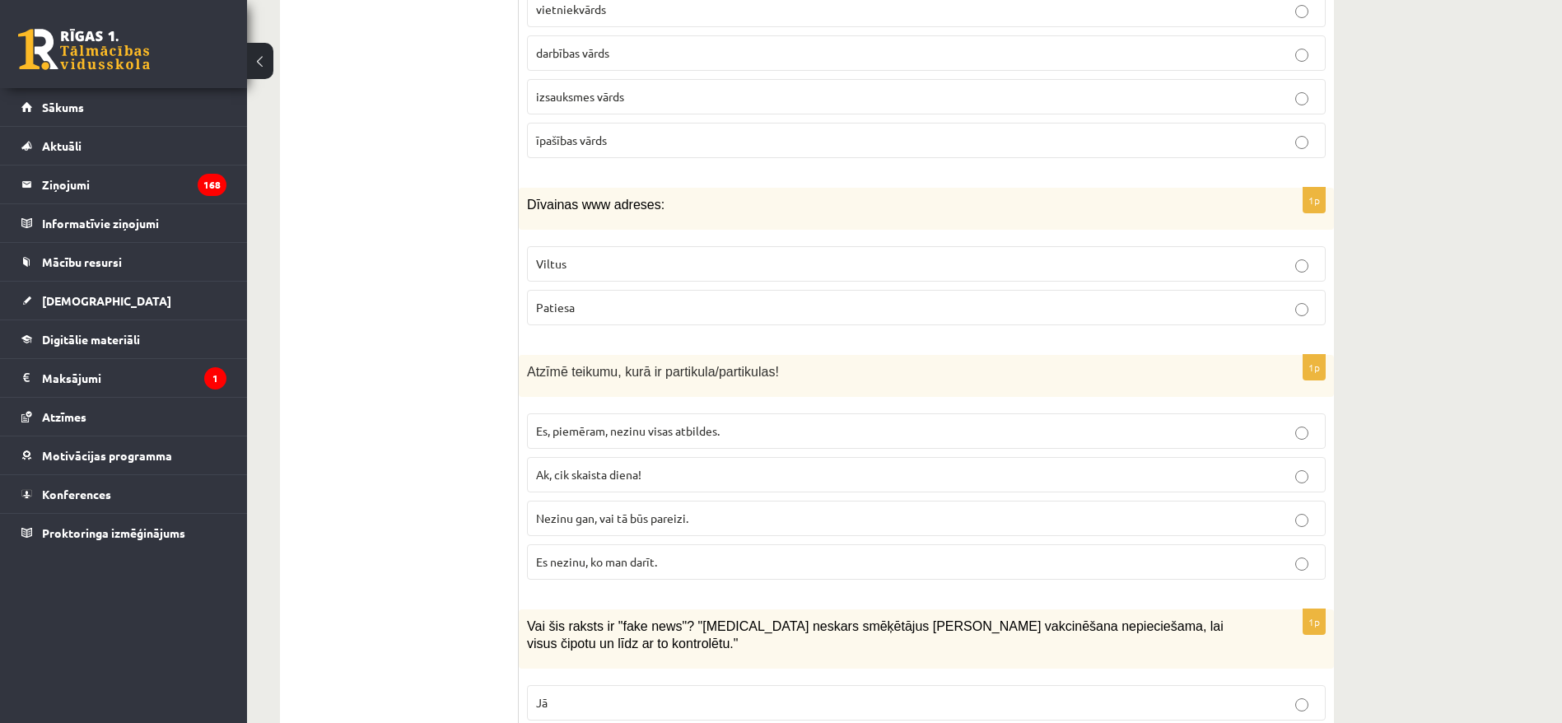
click at [542, 263] on span "Viltus" at bounding box center [551, 263] width 30 height 15
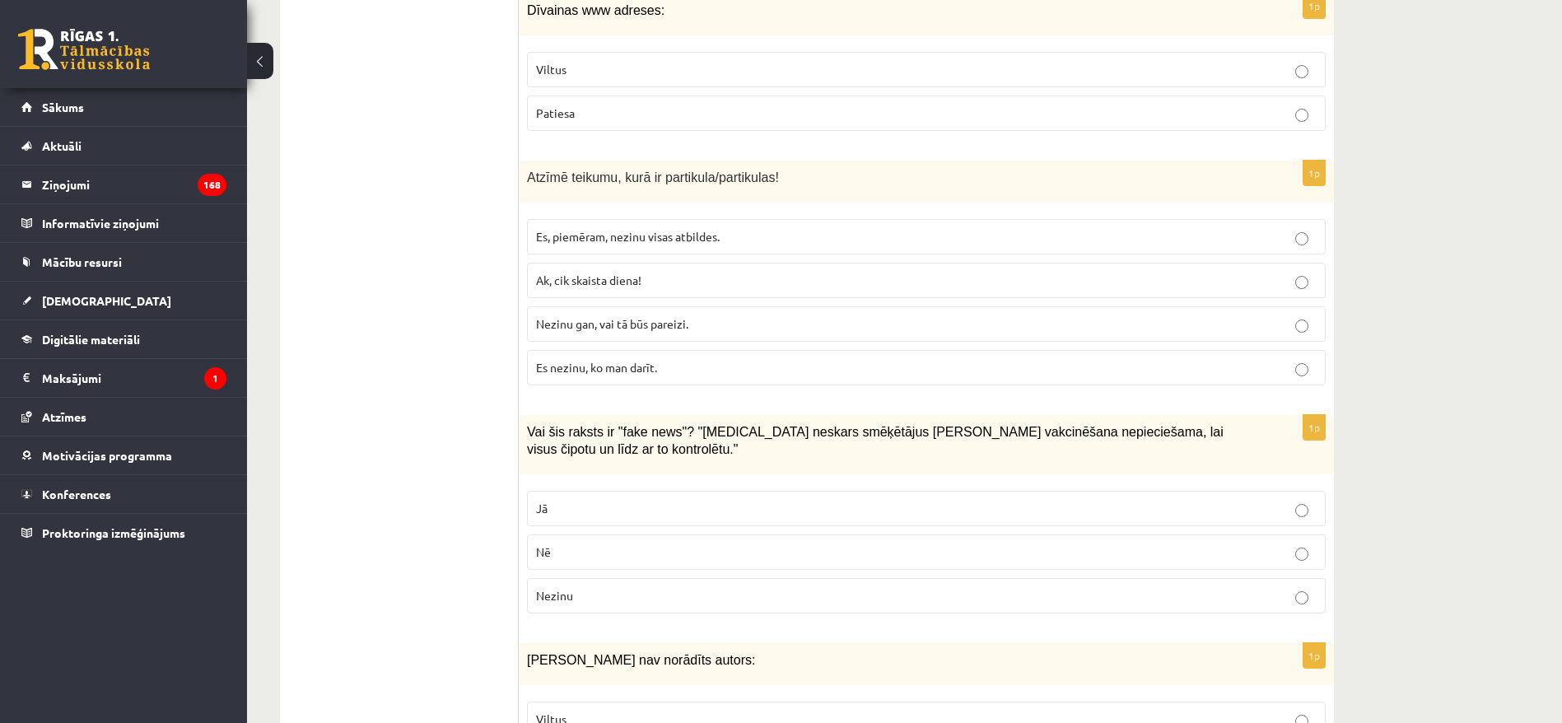
scroll to position [1632, 0]
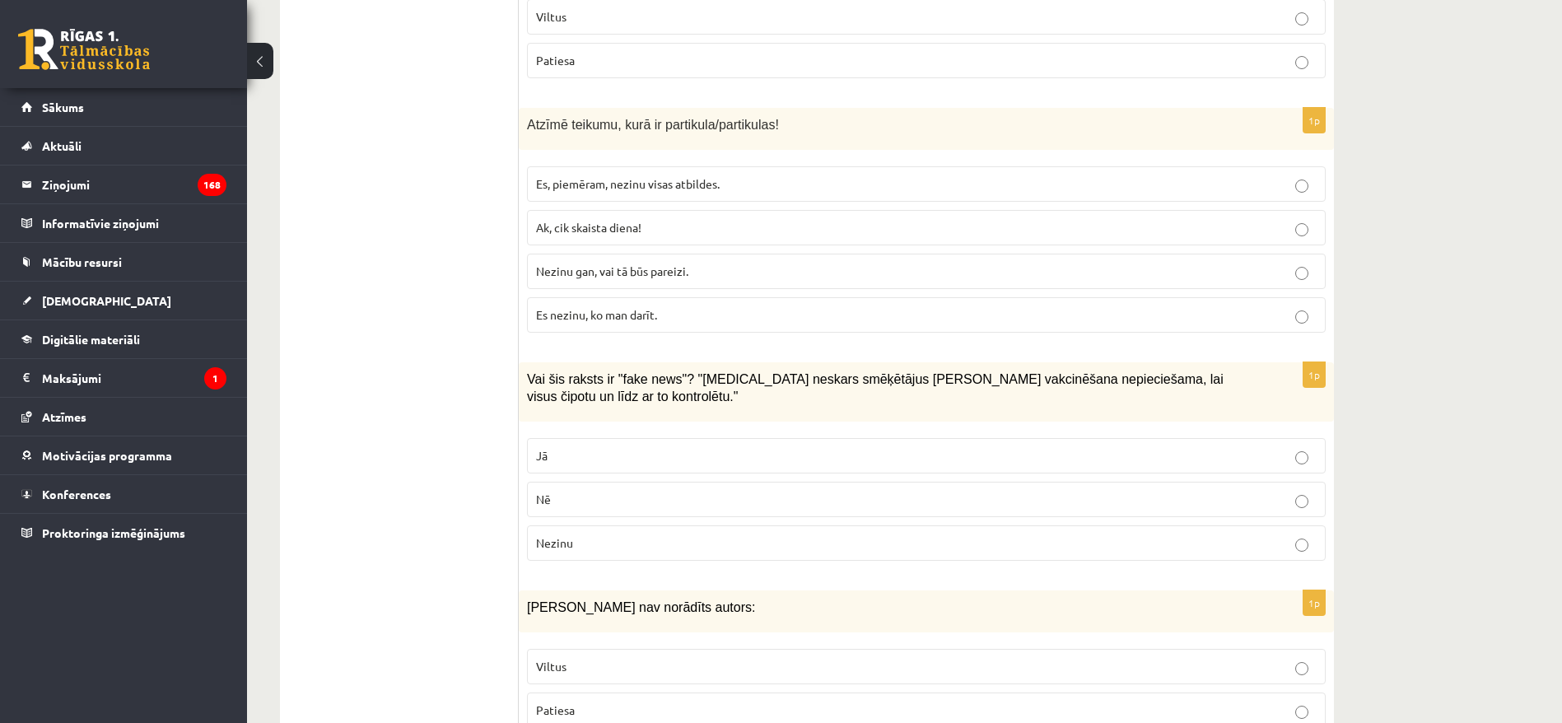
click at [627, 287] on label "Nezinu gan, vai tā būs pareizi." at bounding box center [926, 271] width 798 height 35
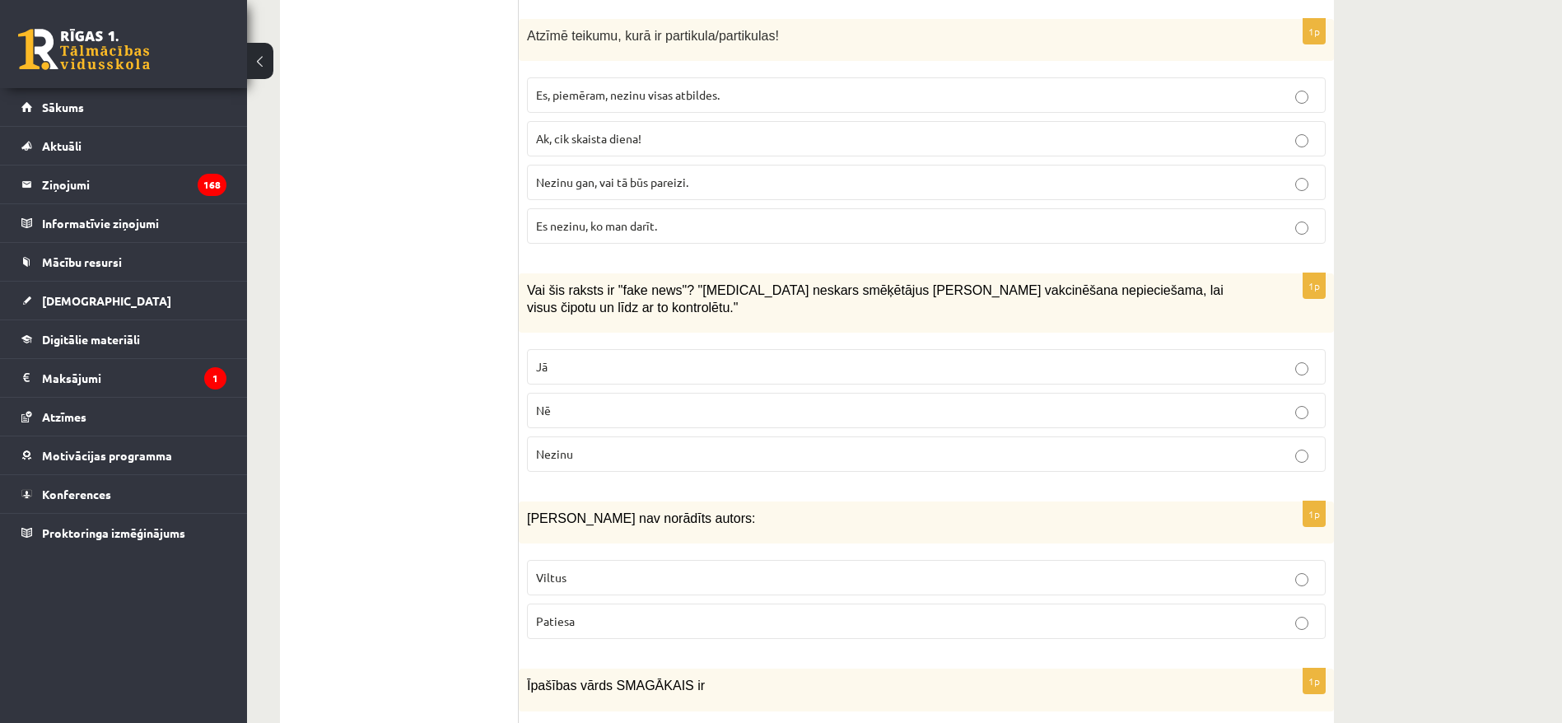
scroll to position [1878, 0]
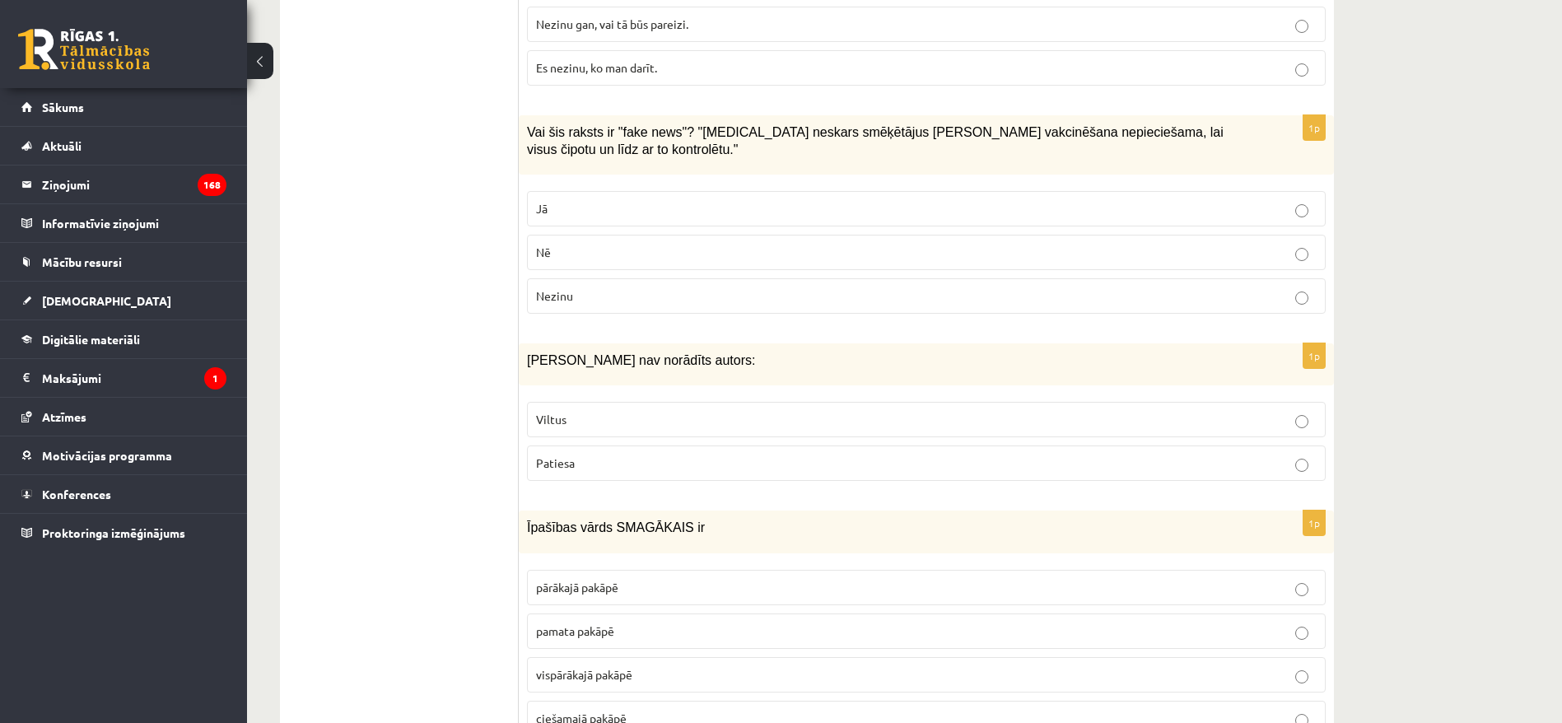
click at [660, 200] on p "Jā" at bounding box center [926, 208] width 780 height 17
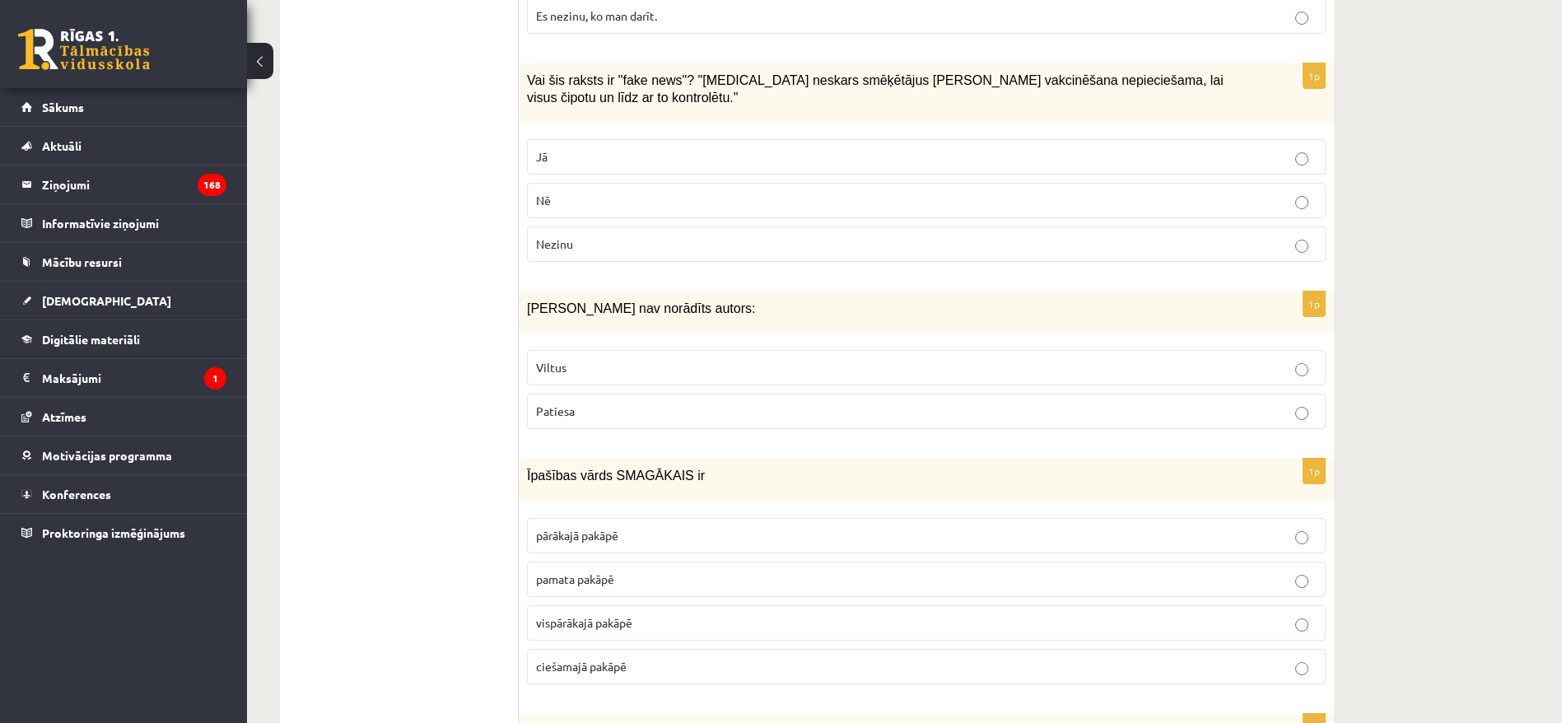
scroll to position [2002, 0]
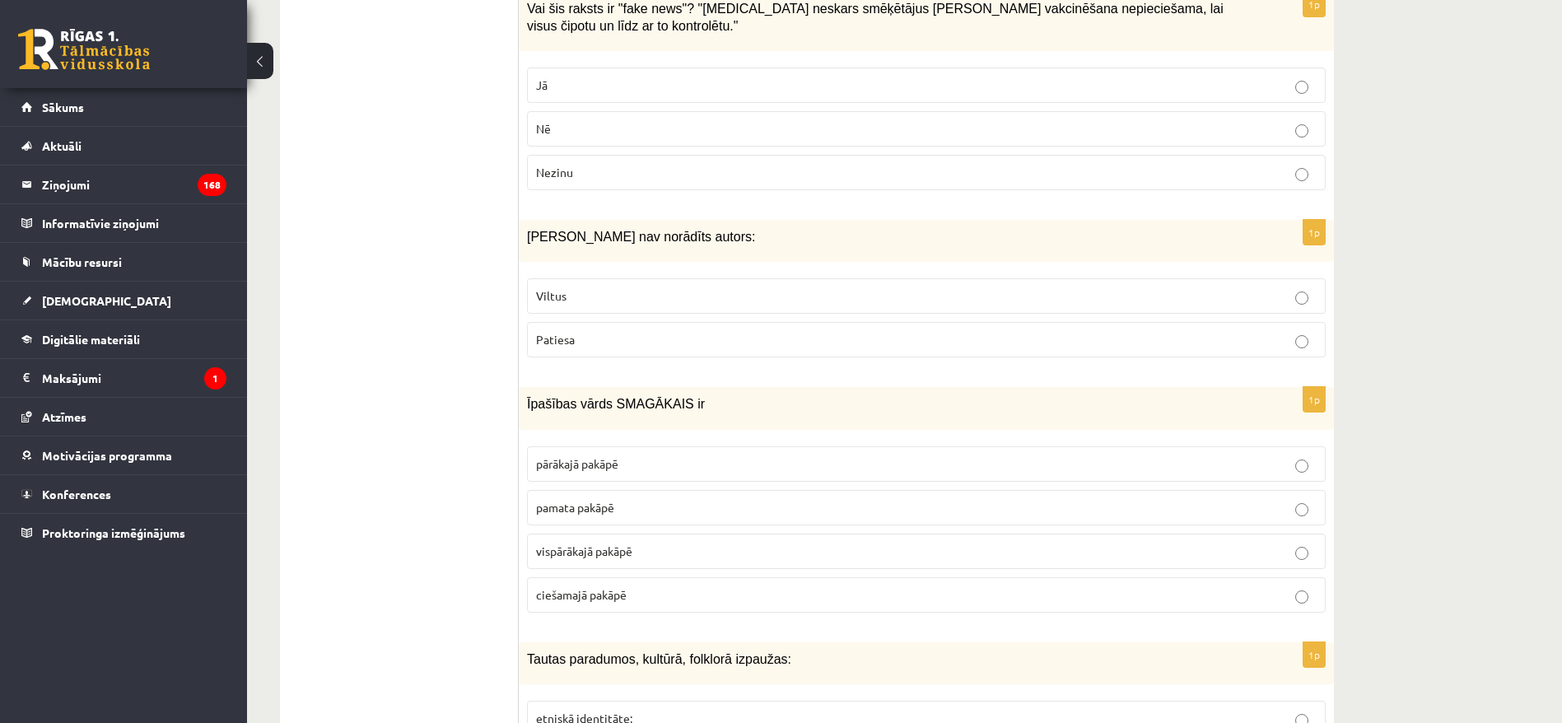
click at [594, 278] on label "Viltus" at bounding box center [926, 295] width 798 height 35
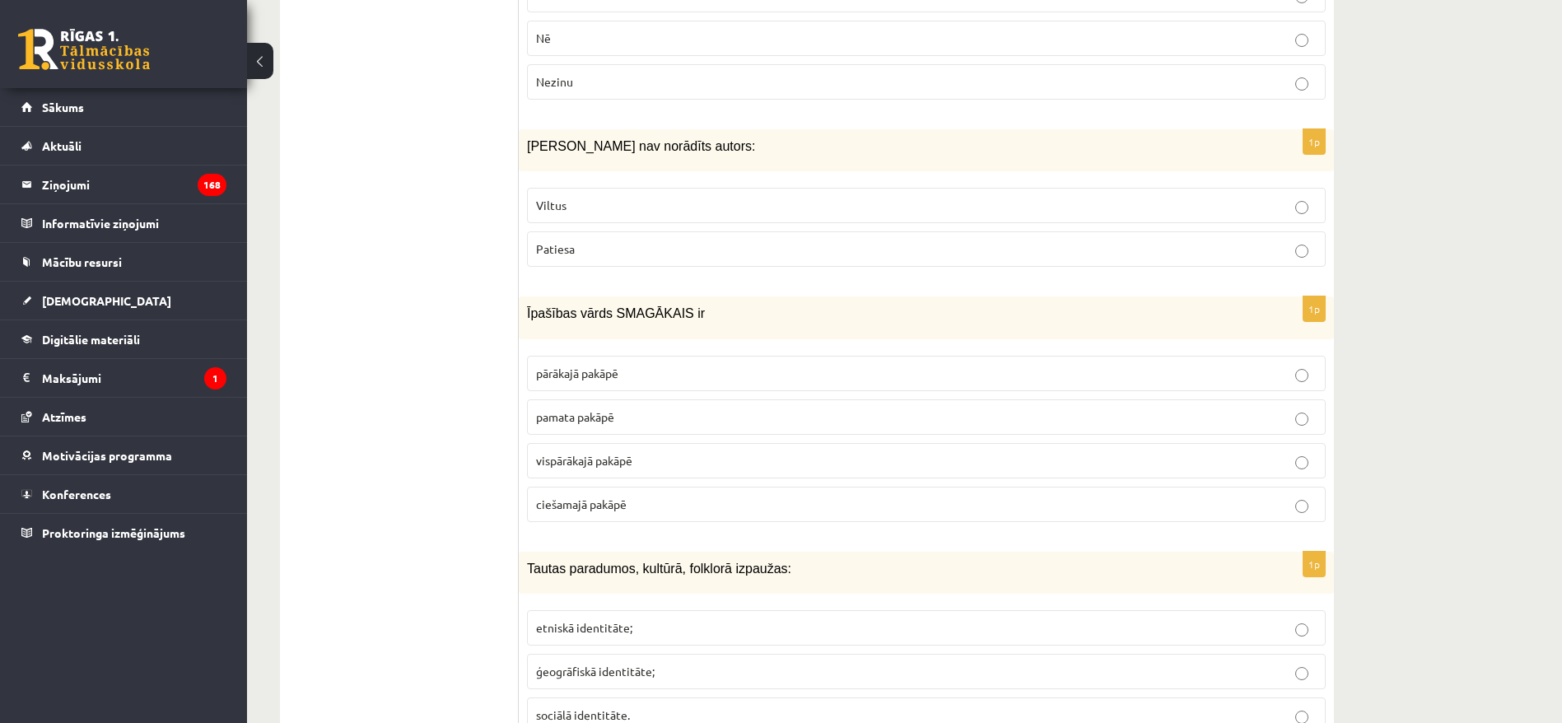
scroll to position [2249, 0]
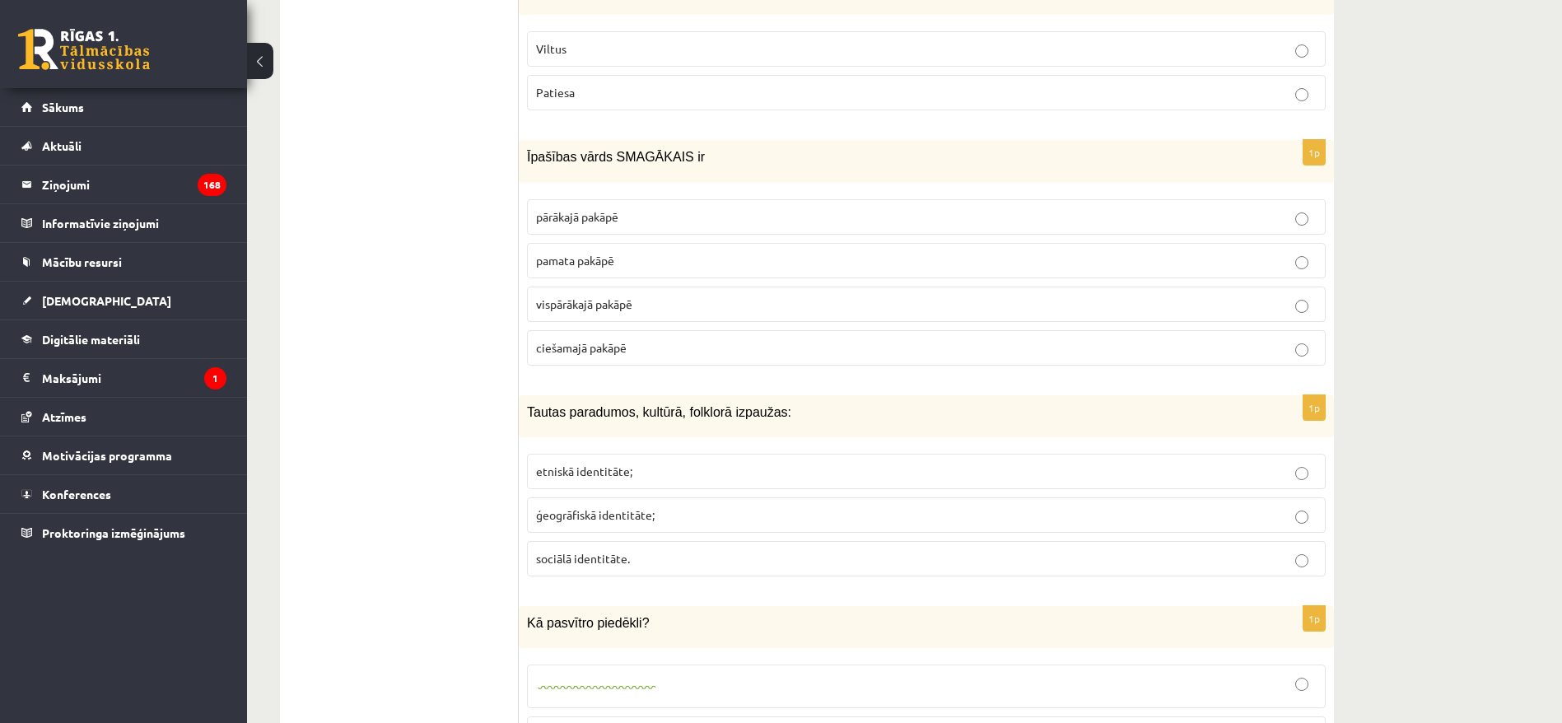
click at [594, 304] on label "vispārākajā pakāpē" at bounding box center [926, 303] width 798 height 35
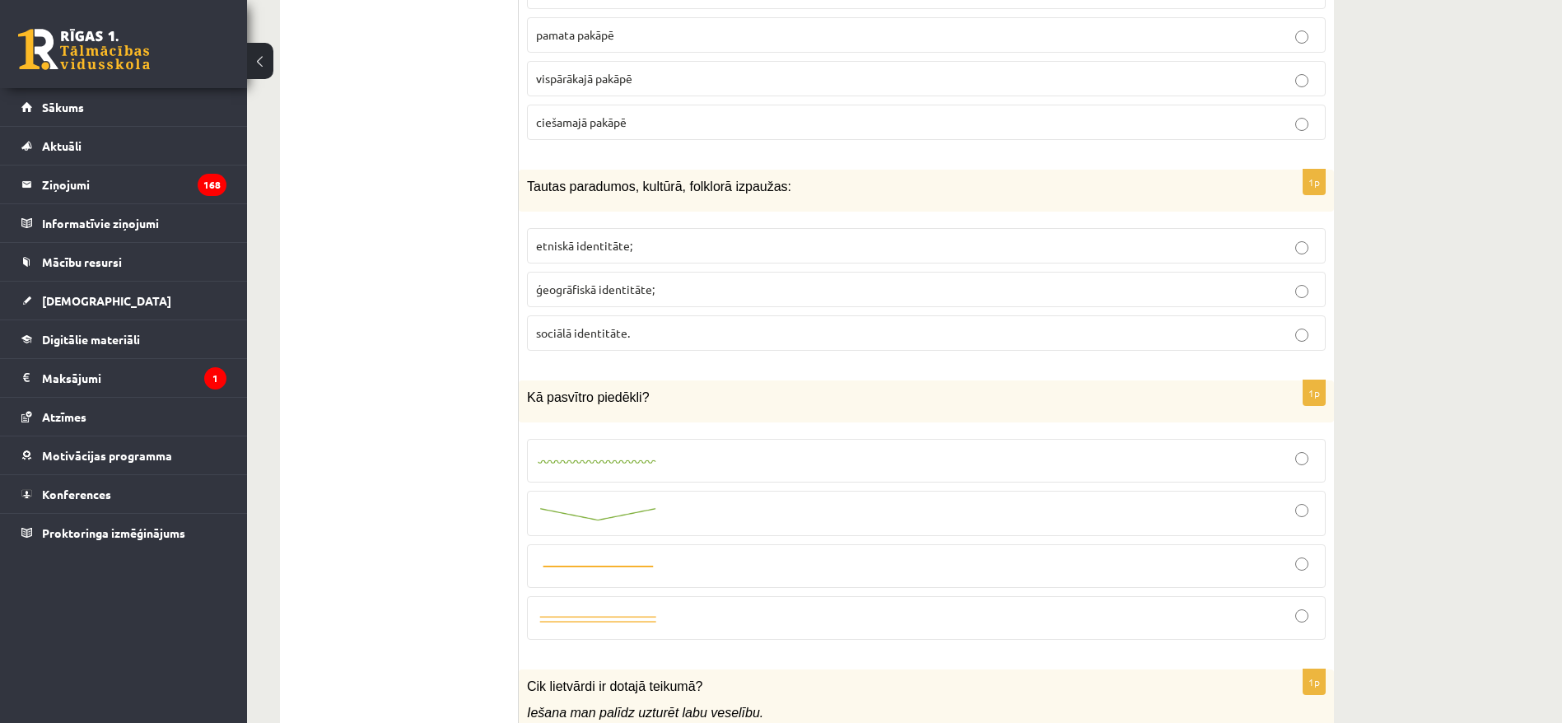
scroll to position [2496, 0]
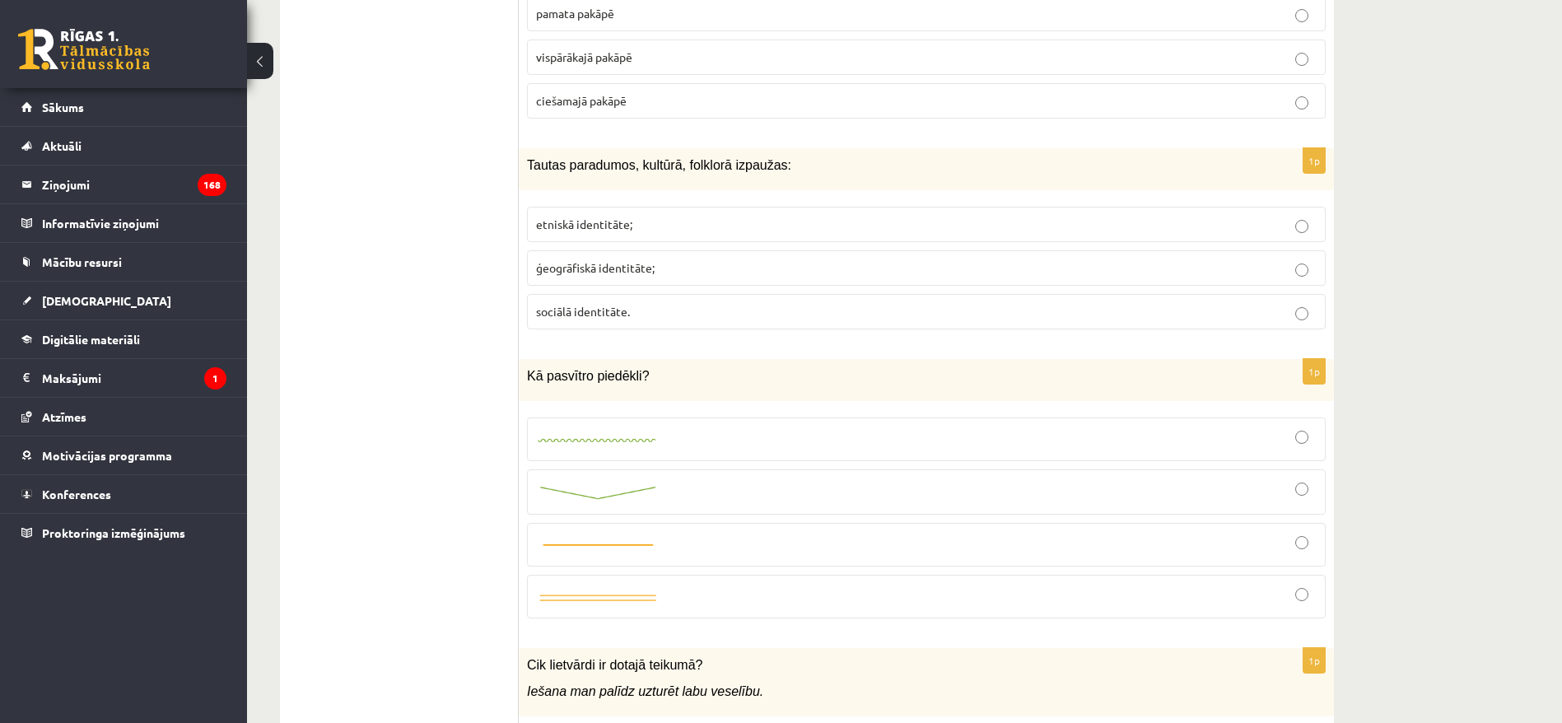
click at [588, 216] on span "etniskā identitāte;" at bounding box center [584, 223] width 96 height 15
click at [731, 429] on div at bounding box center [926, 439] width 780 height 26
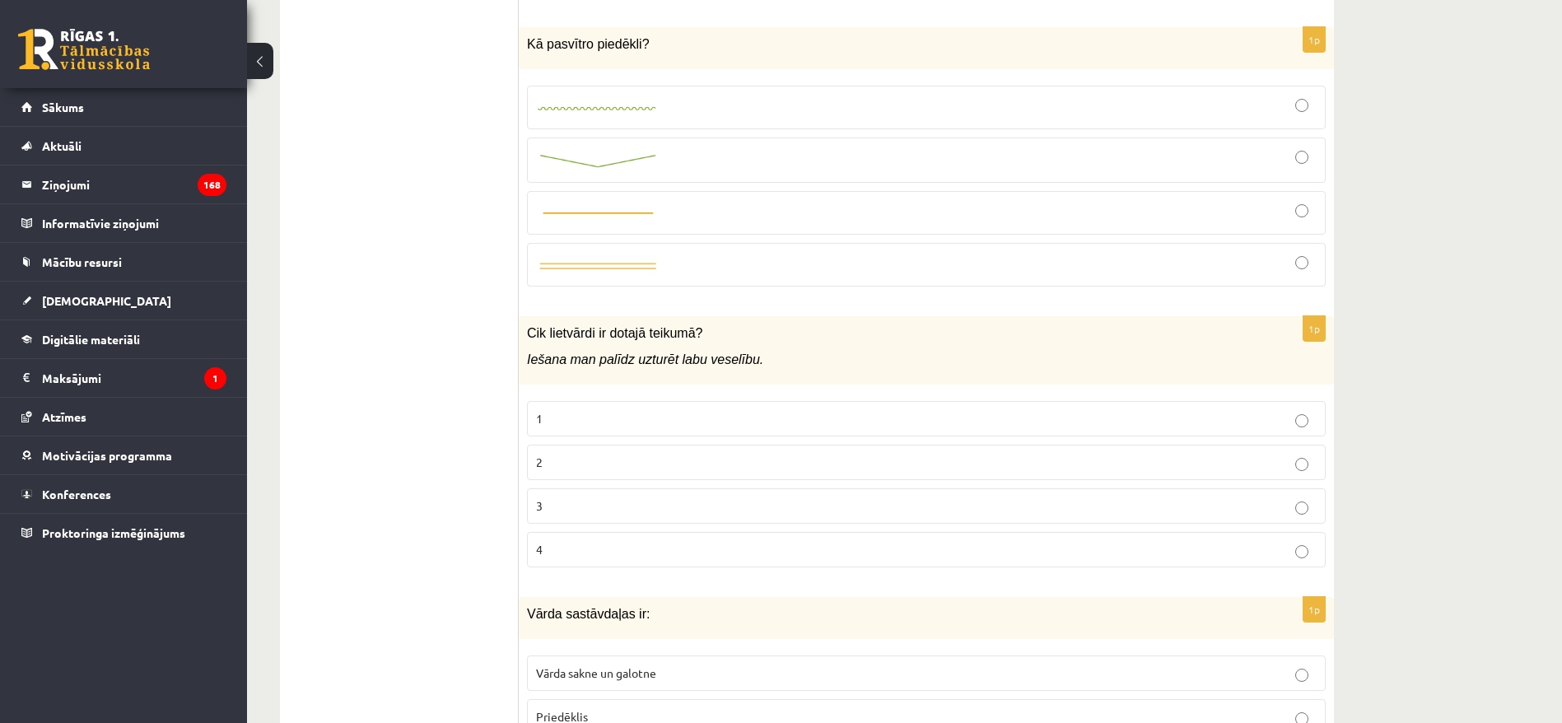
scroll to position [2866, 0]
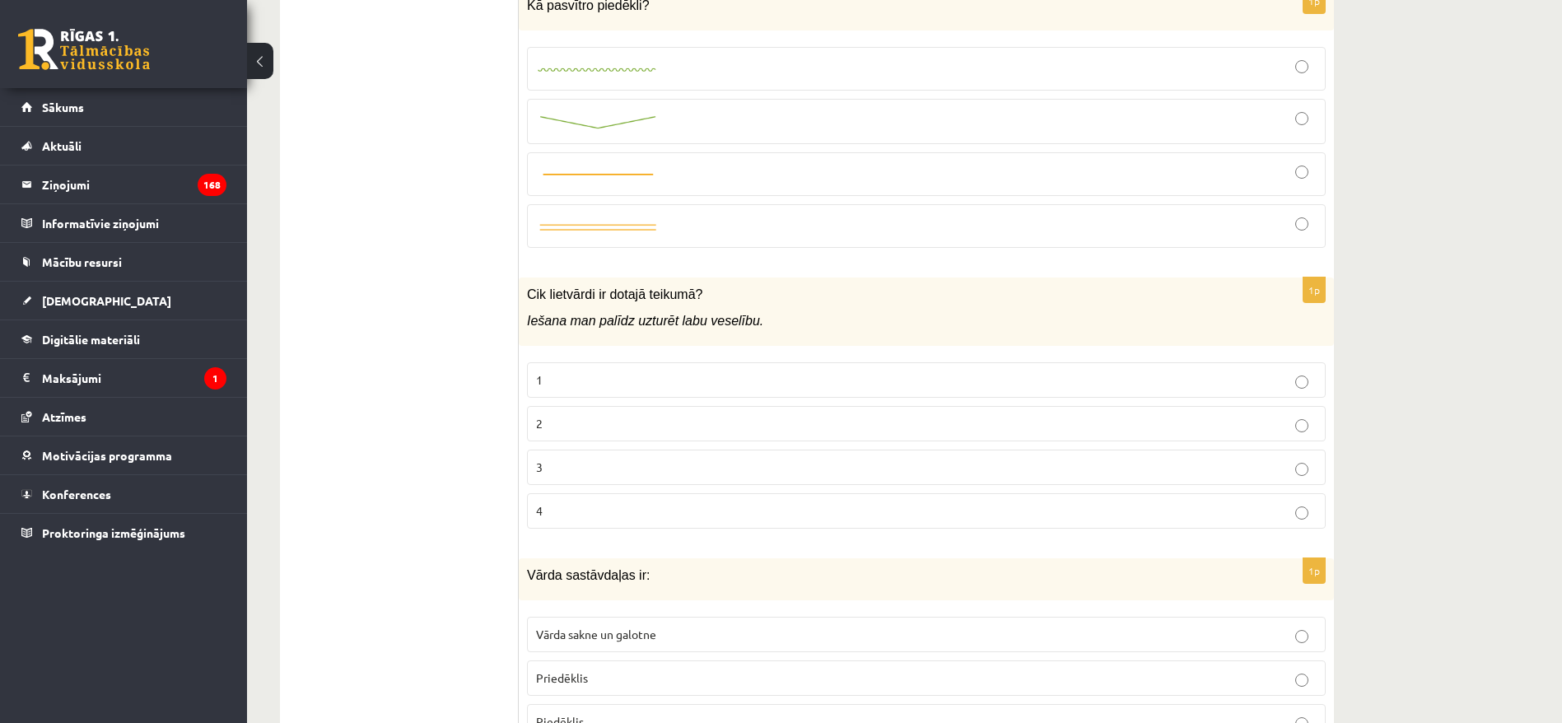
click at [584, 415] on p "2" at bounding box center [926, 423] width 780 height 17
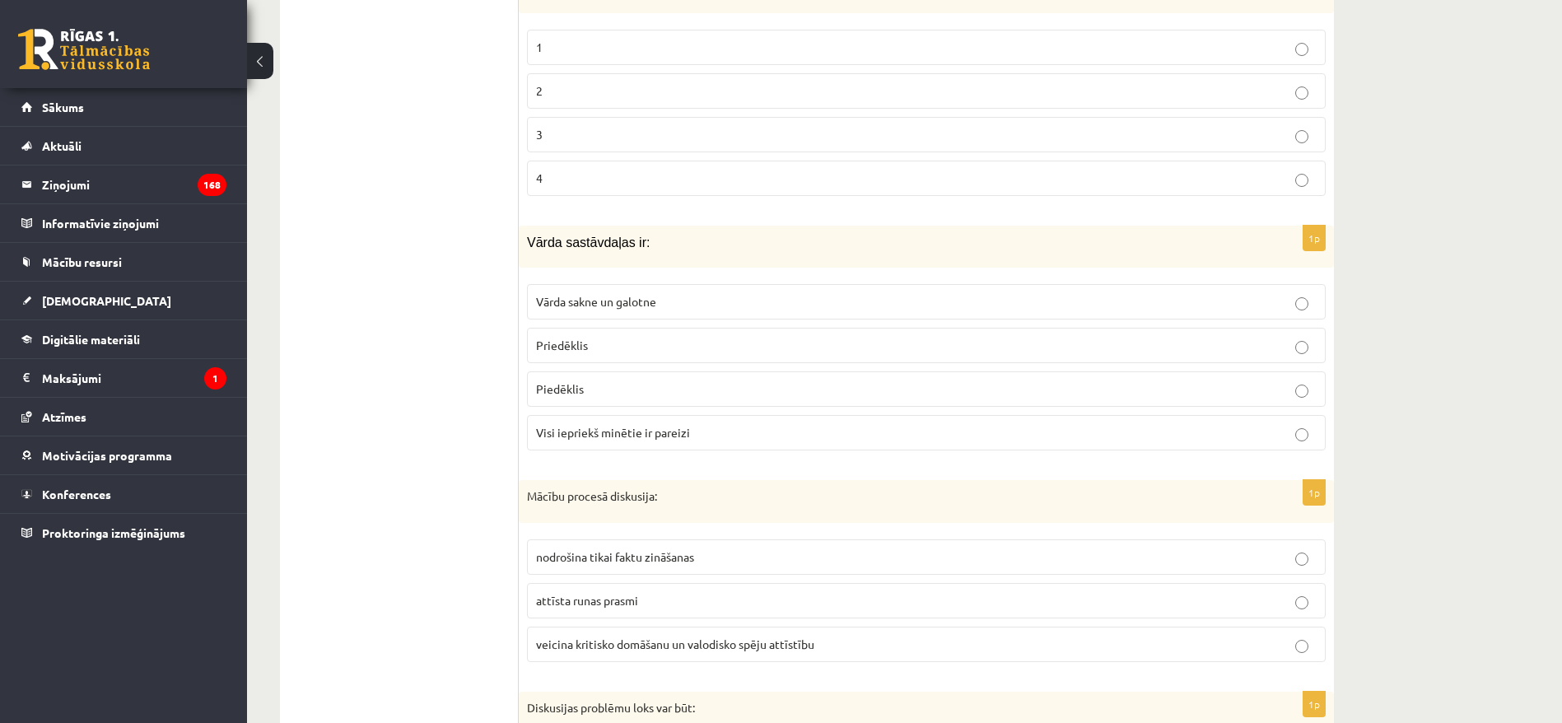
scroll to position [3237, 0]
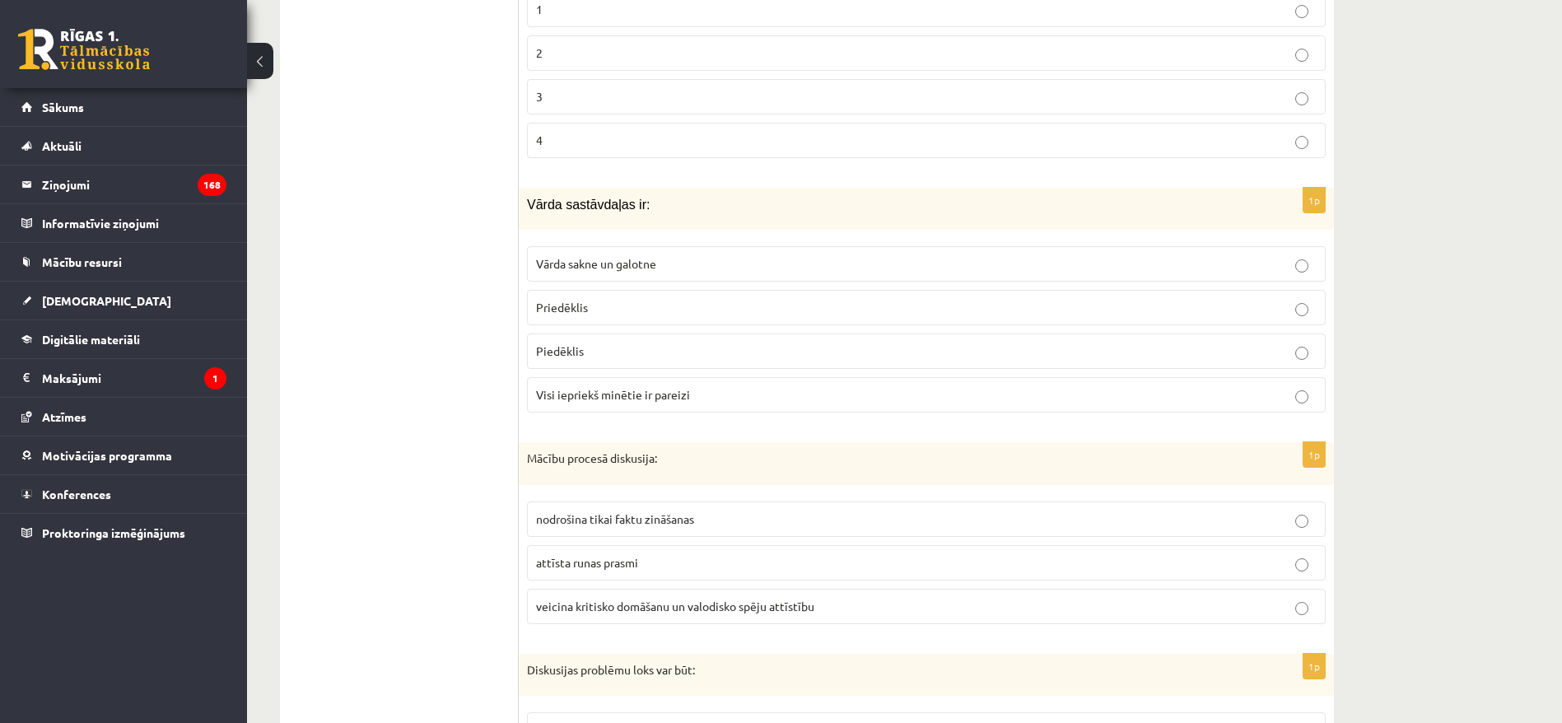
click at [586, 256] on span "Vārda sakne un galotne" at bounding box center [596, 263] width 120 height 15
click at [675, 387] on span "Visi iepriekš minētie ir pareizi" at bounding box center [613, 394] width 154 height 15
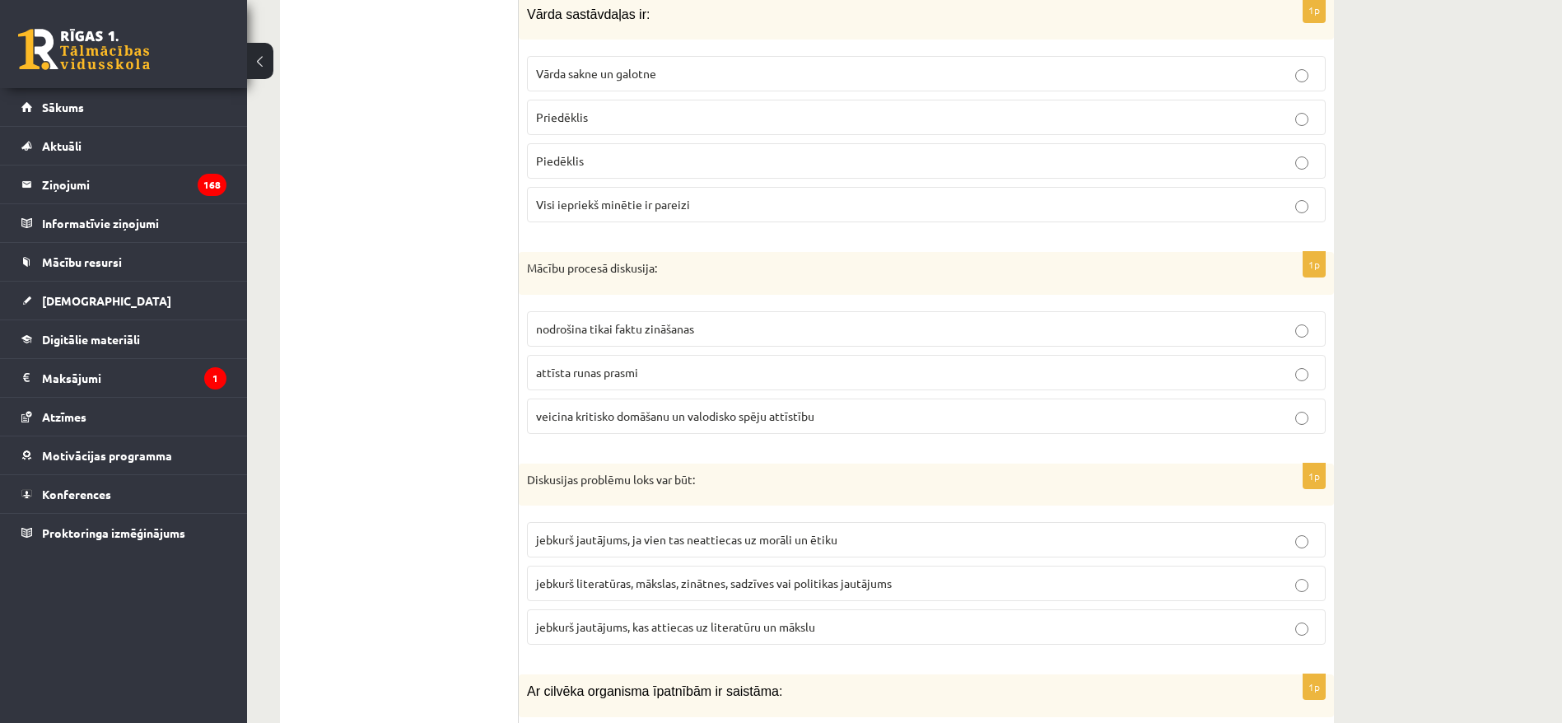
scroll to position [3484, 0]
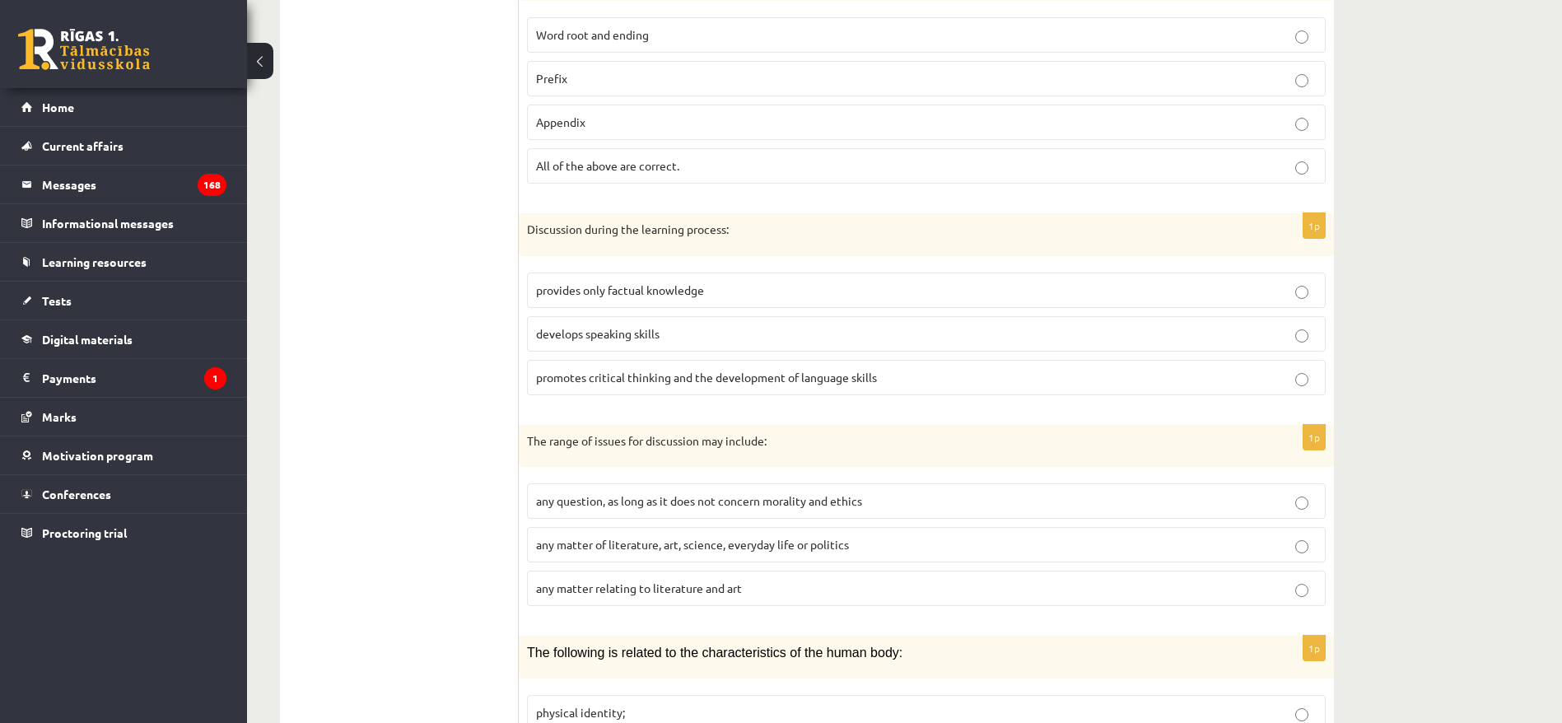
click at [589, 370] on font "promotes critical thinking and the development of language skills" at bounding box center [706, 377] width 341 height 15
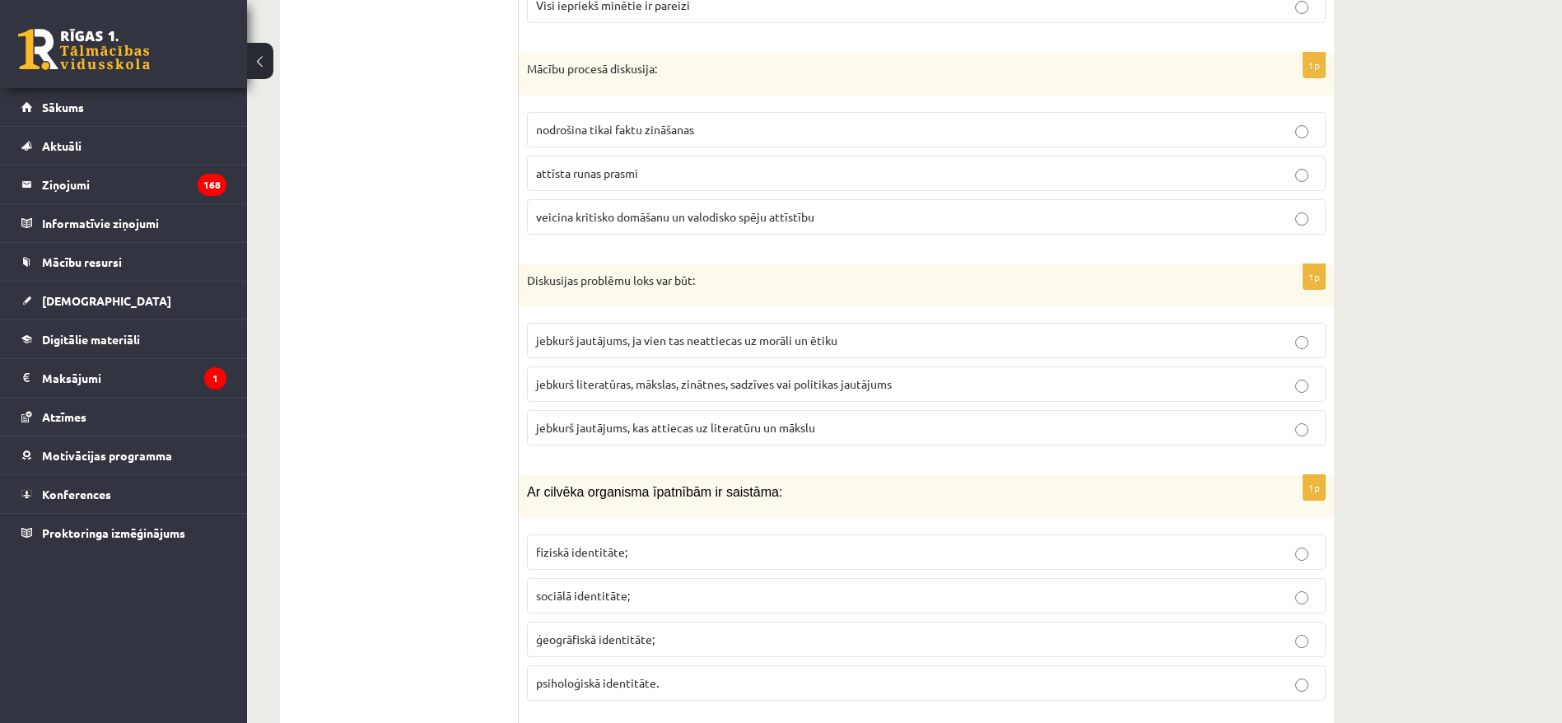
scroll to position [3731, 0]
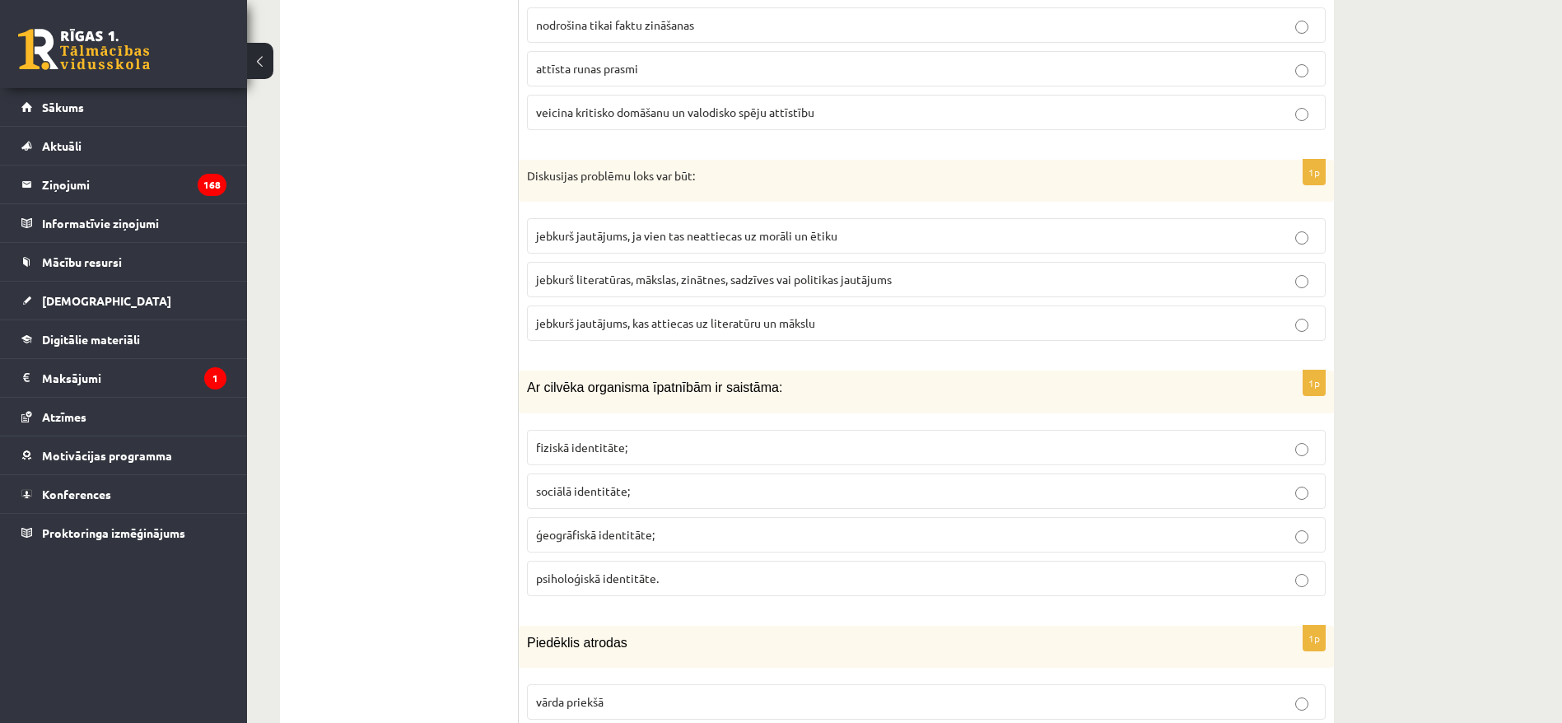
click at [643, 272] on span "jebkurš literatūras, mākslas, zinātnes, sadzīves vai politikas jautājums" at bounding box center [714, 279] width 356 height 15
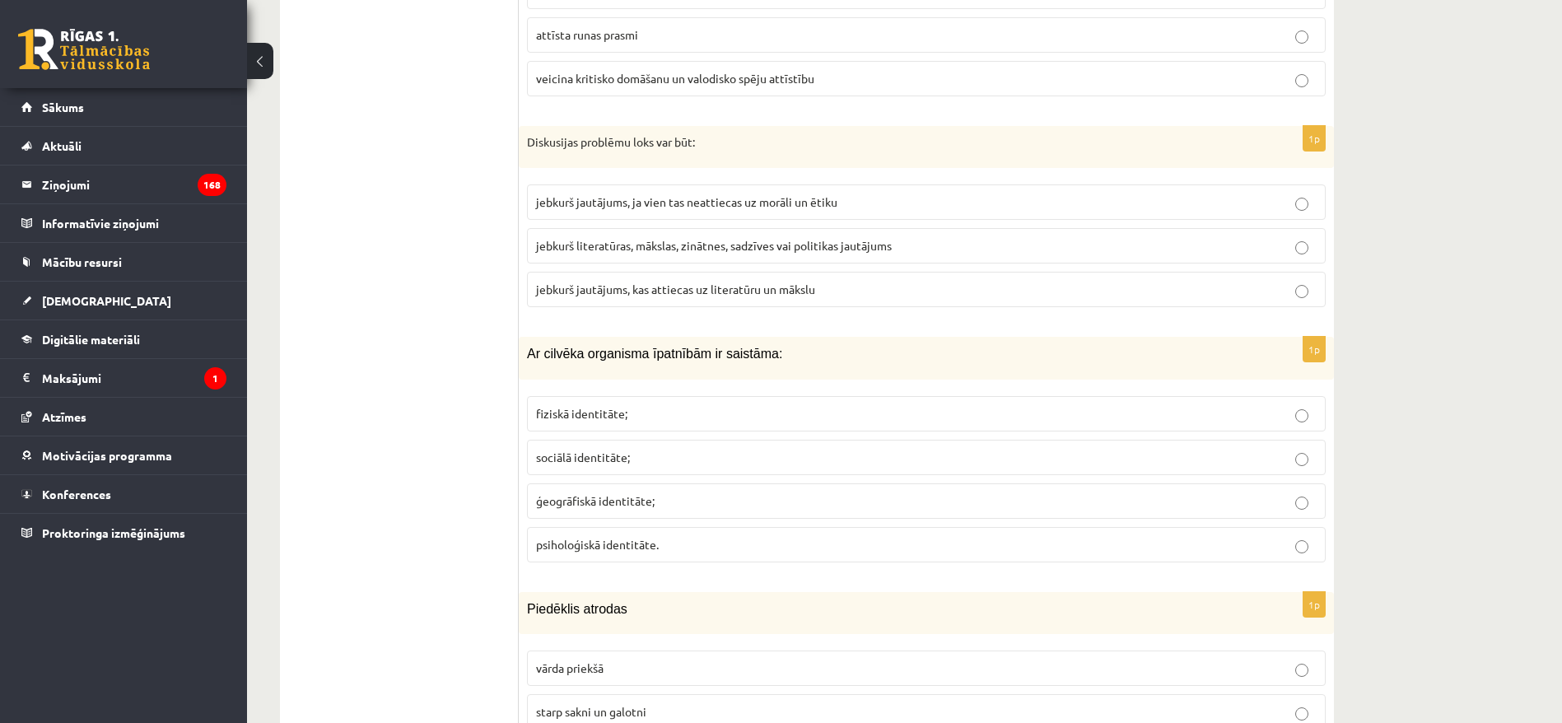
scroll to position [3854, 0]
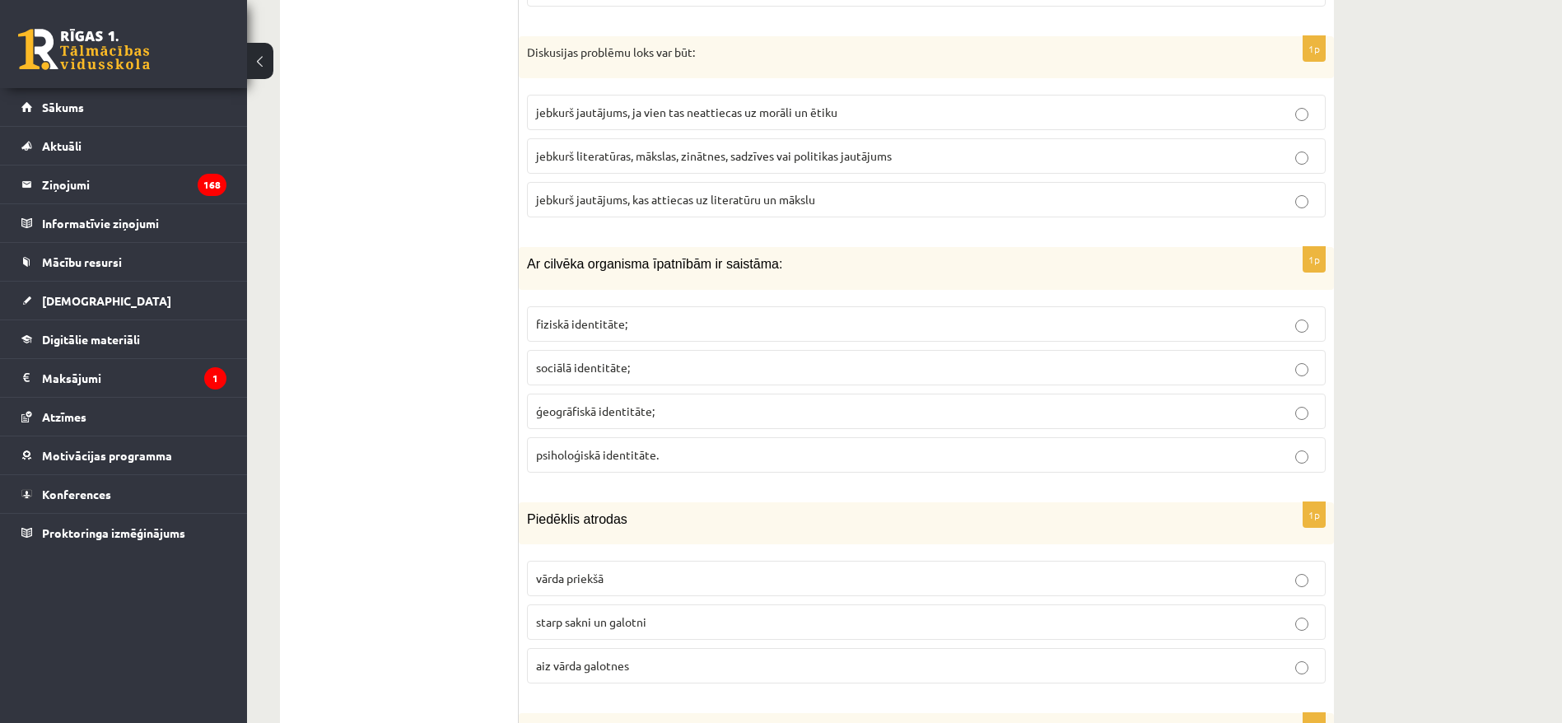
click at [561, 306] on label "fiziskā identitāte;" at bounding box center [926, 323] width 798 height 35
click at [598, 534] on label "starp sakni un galotni" at bounding box center [926, 621] width 798 height 35
click at [635, 534] on p "starp sakni un galotni" at bounding box center [926, 621] width 780 height 17
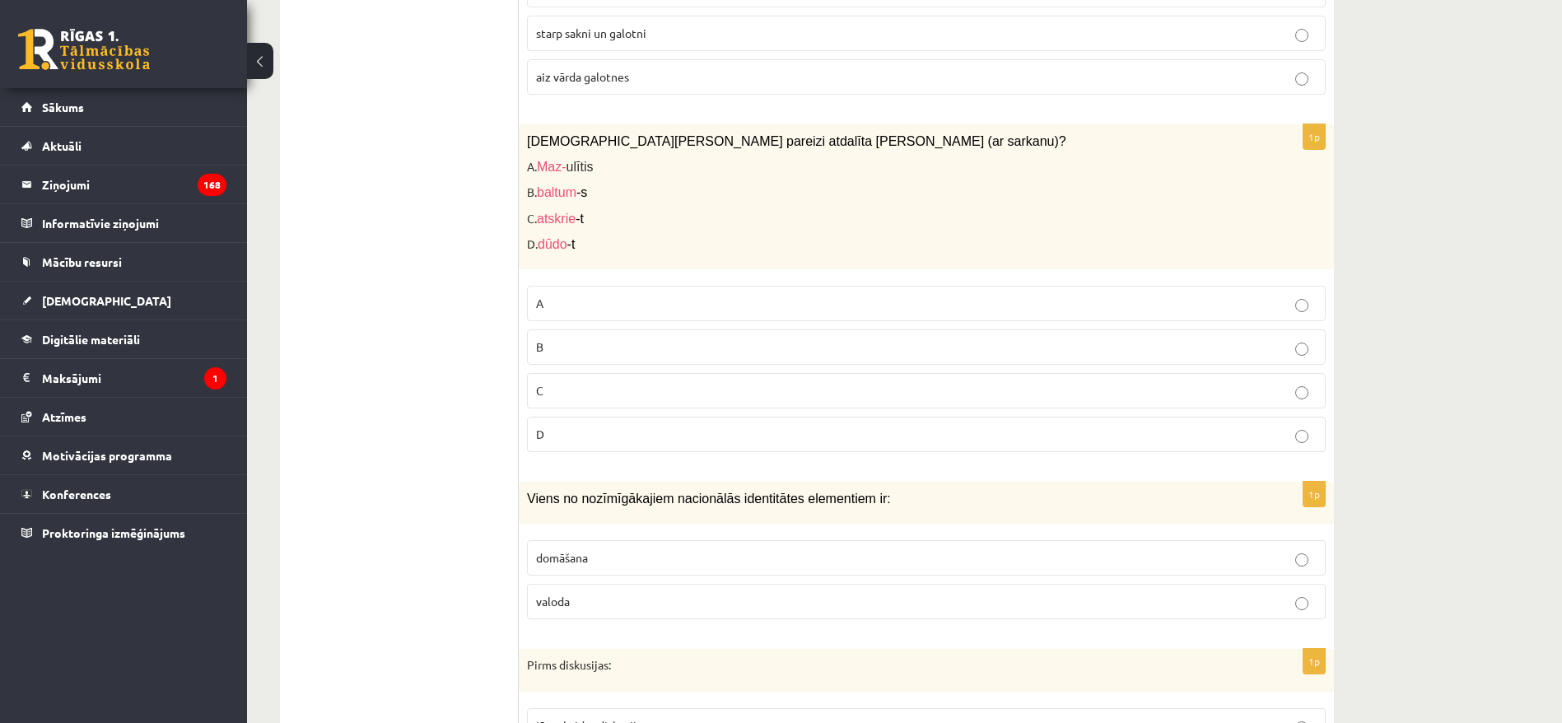
scroll to position [4595, 0]
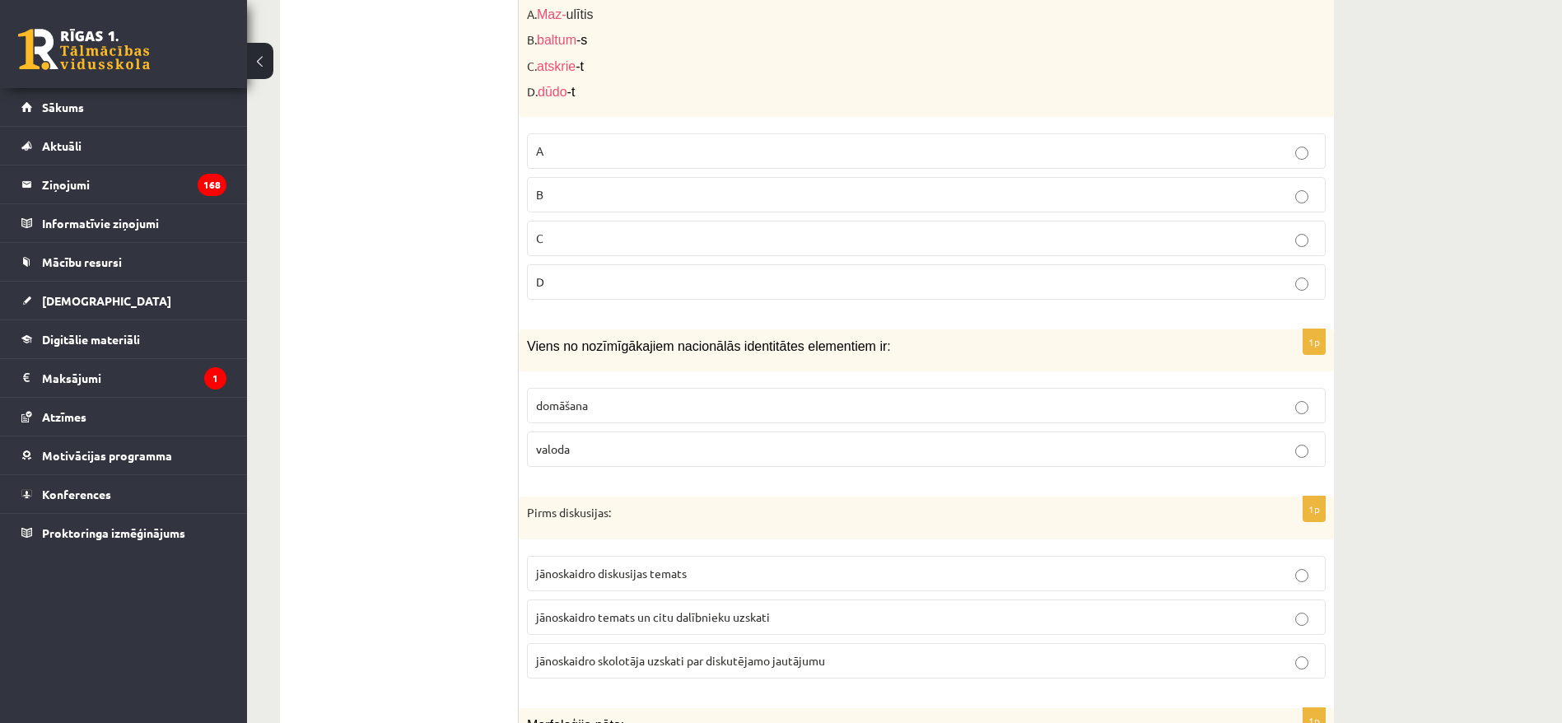
click at [594, 441] on label "valoda" at bounding box center [926, 448] width 798 height 35
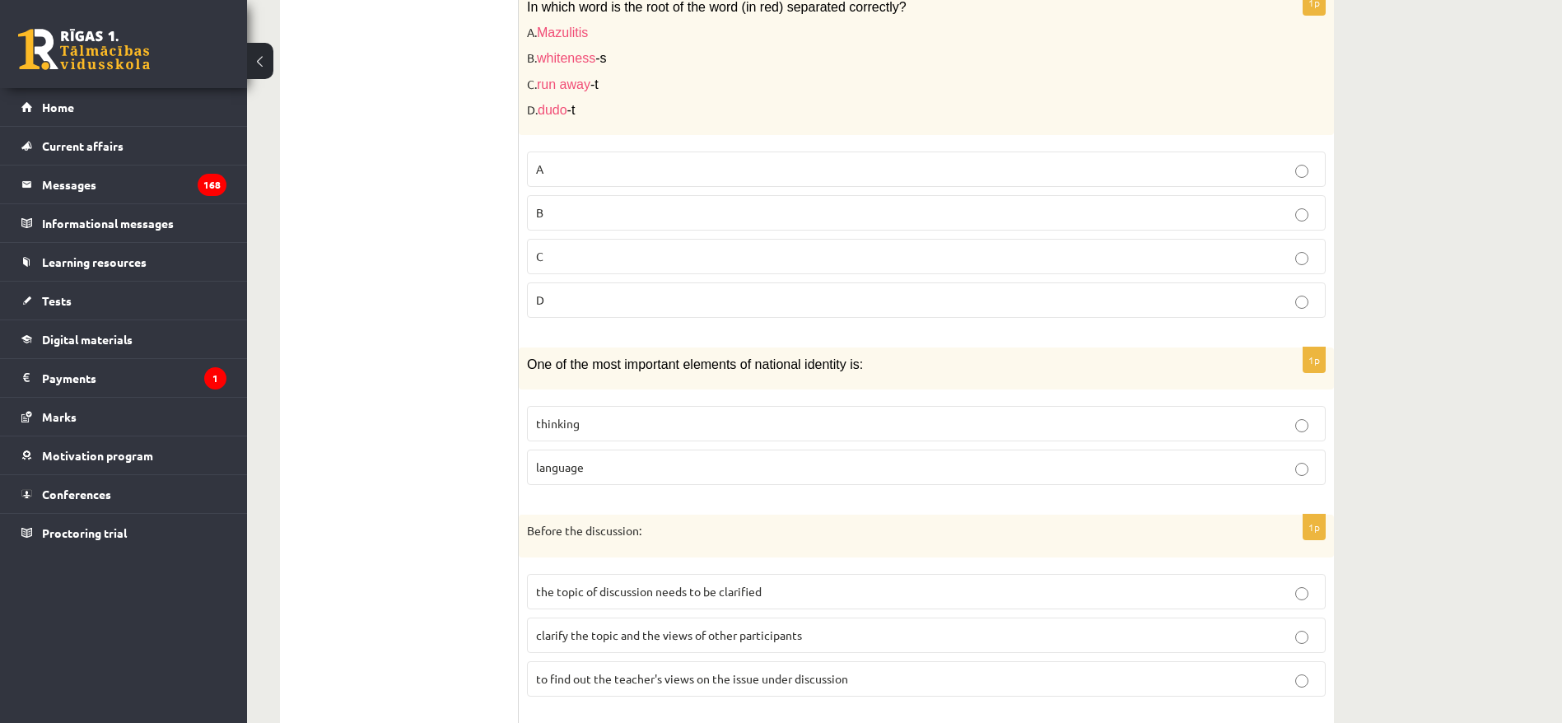
click at [682, 357] on font "One of the most important elements of national identity is:" at bounding box center [695, 364] width 336 height 14
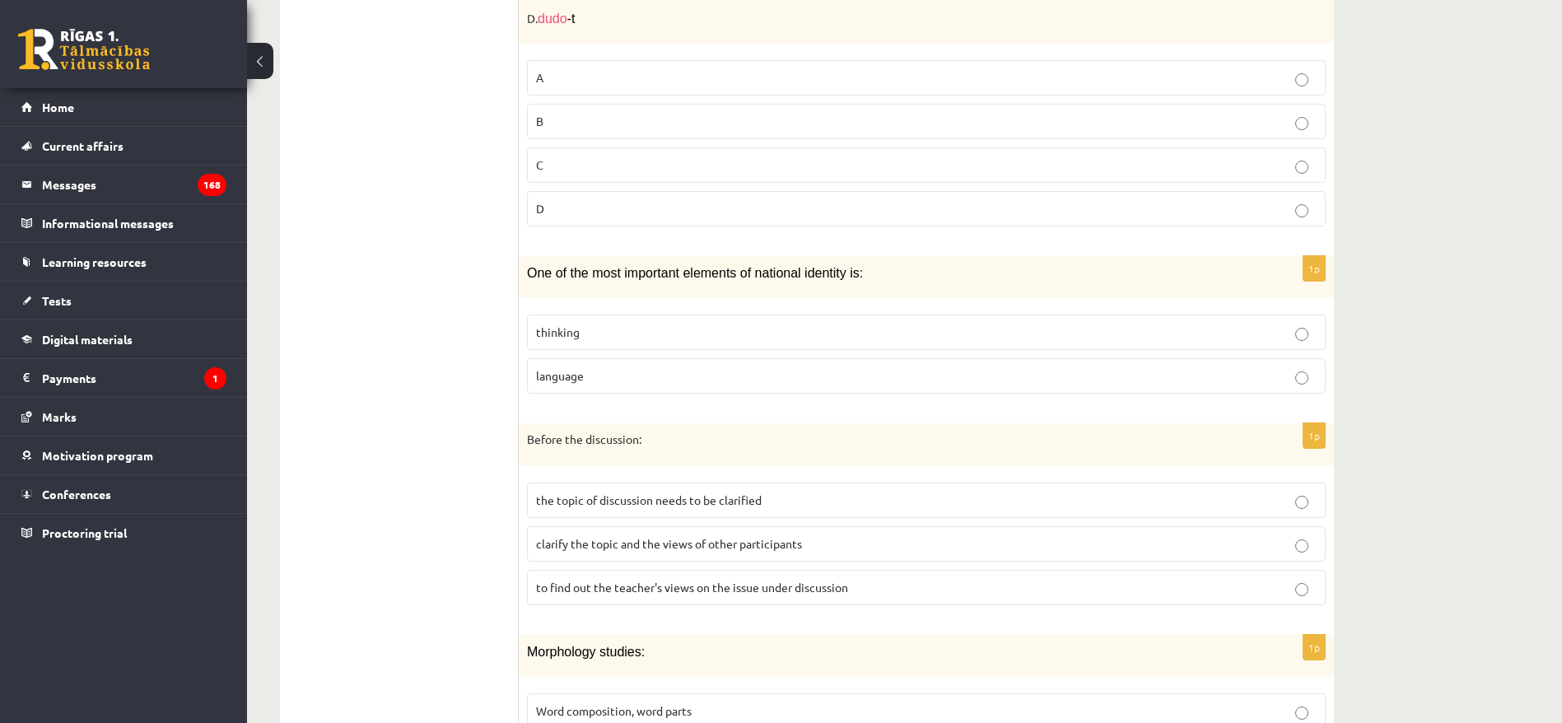
scroll to position [4718, 0]
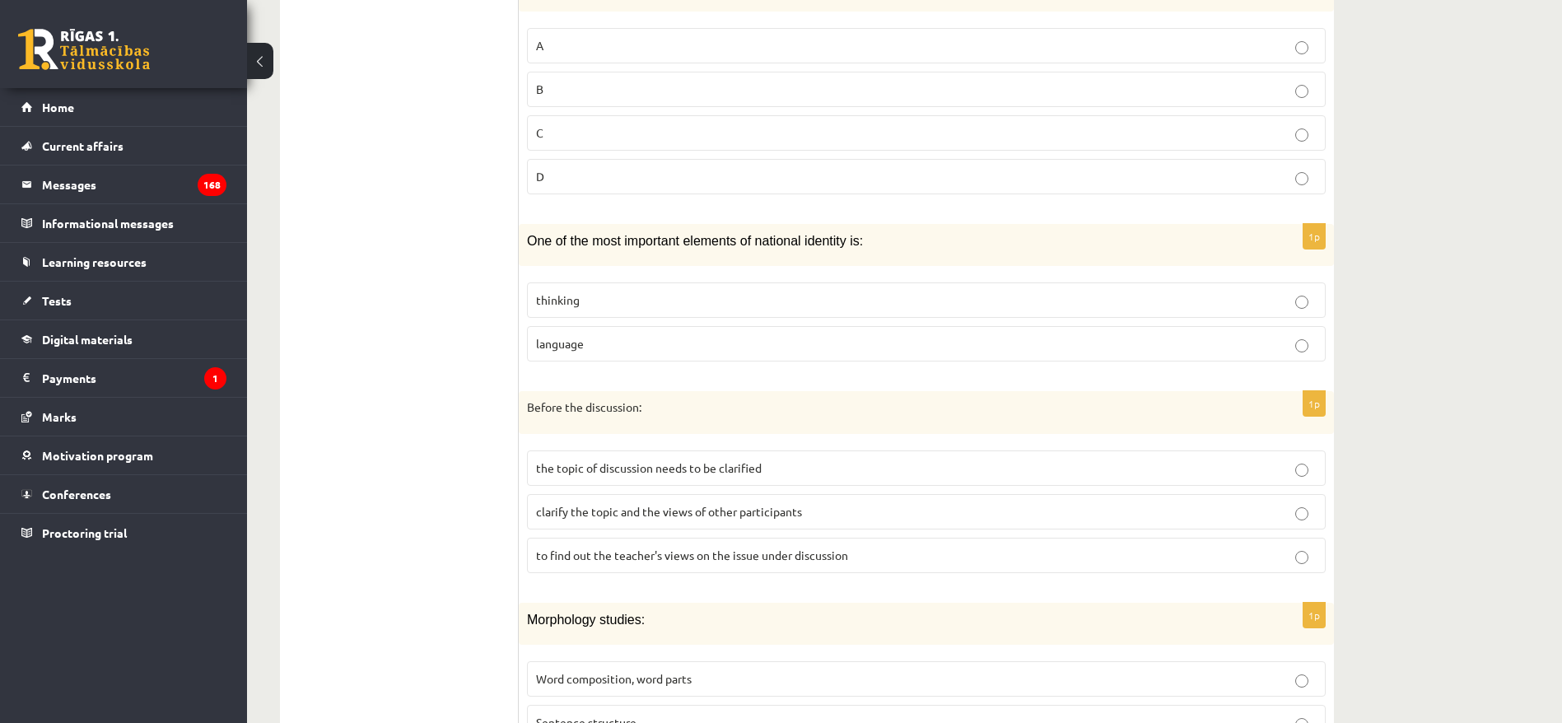
click at [730, 460] on font "the topic of discussion needs to be clarified" at bounding box center [649, 467] width 226 height 15
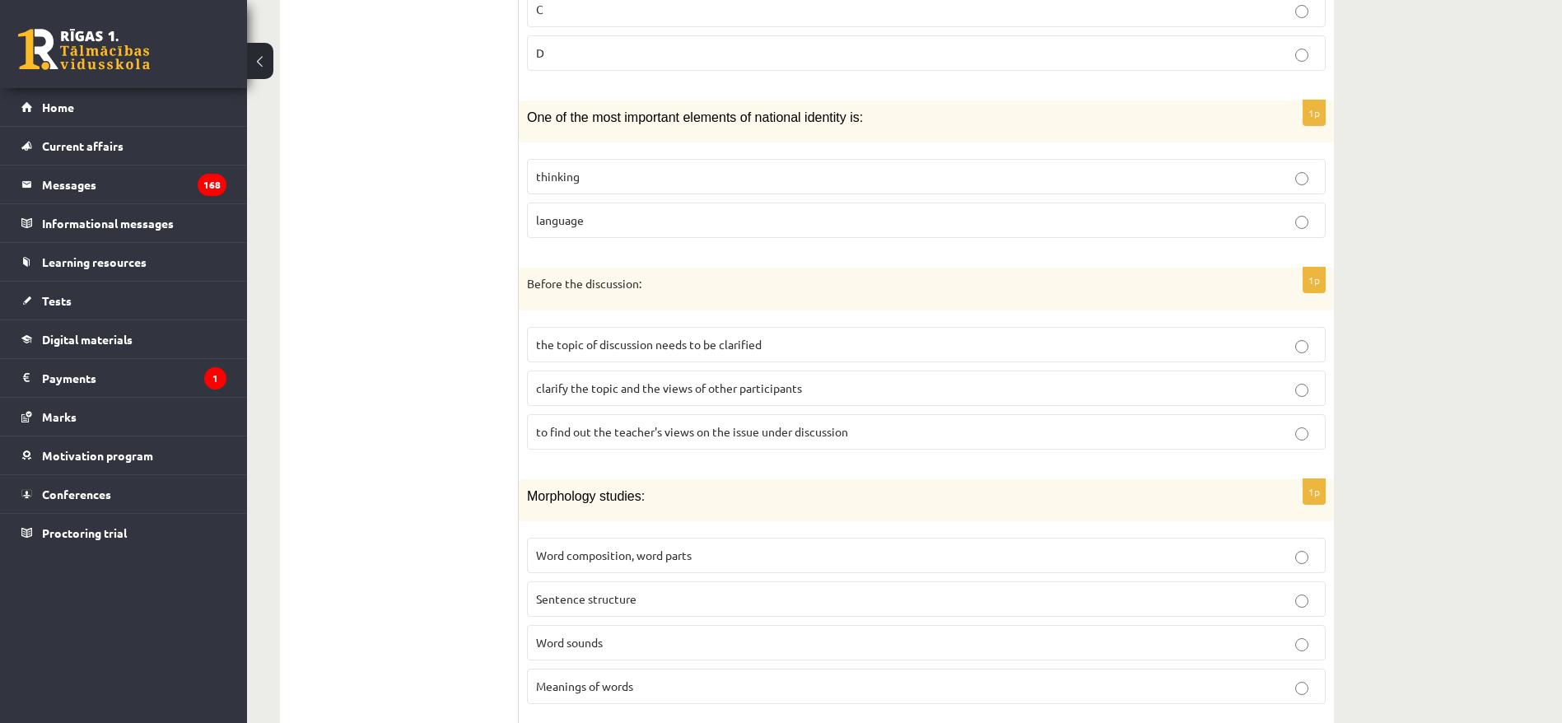
click at [643, 380] on font "clarify the topic and the views of other participants" at bounding box center [669, 387] width 266 height 15
click at [784, 534] on p "Word composition, word parts" at bounding box center [926, 555] width 780 height 17
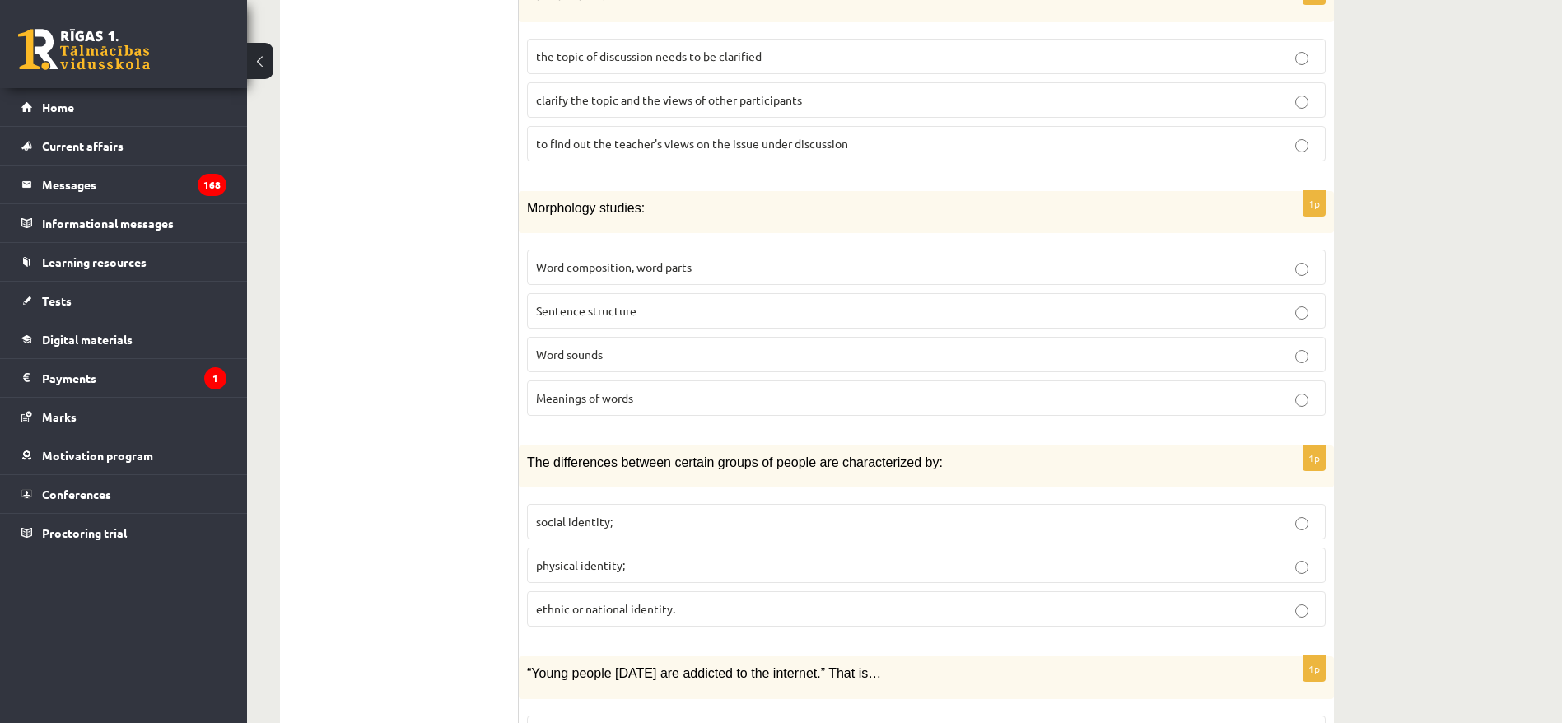
scroll to position [5336, 0]
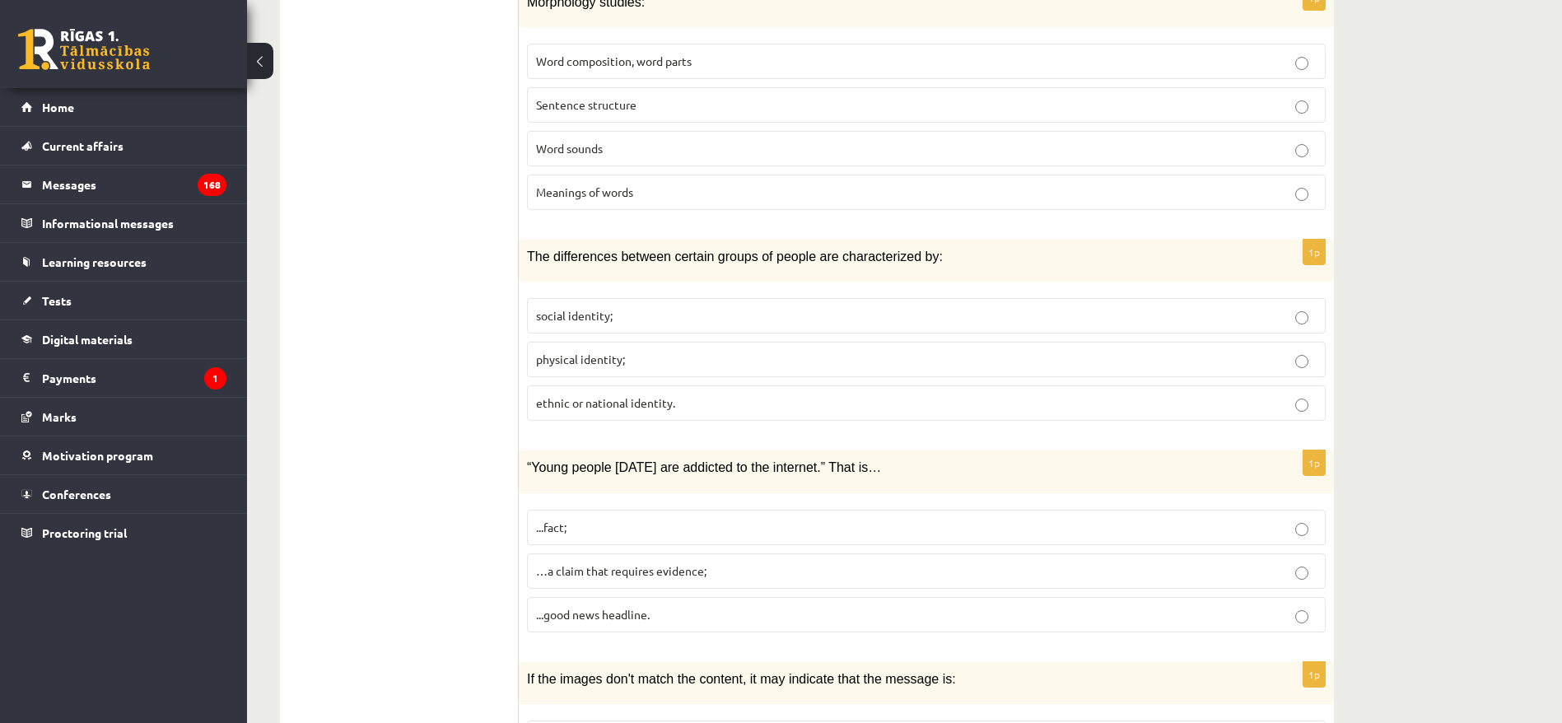
click at [824, 298] on label "social identity;" at bounding box center [926, 315] width 798 height 35
click at [719, 394] on p "ethnic or national identity." at bounding box center [926, 402] width 780 height 17
drag, startPoint x: 564, startPoint y: 431, endPoint x: 766, endPoint y: 417, distance: 203.0
click at [766, 450] on div "“Young people today are addicted to the internet.” That is…" at bounding box center [926, 471] width 815 height 42
click at [778, 460] on font "“Young people today are addicted to the internet.” That is…" at bounding box center [704, 467] width 354 height 14
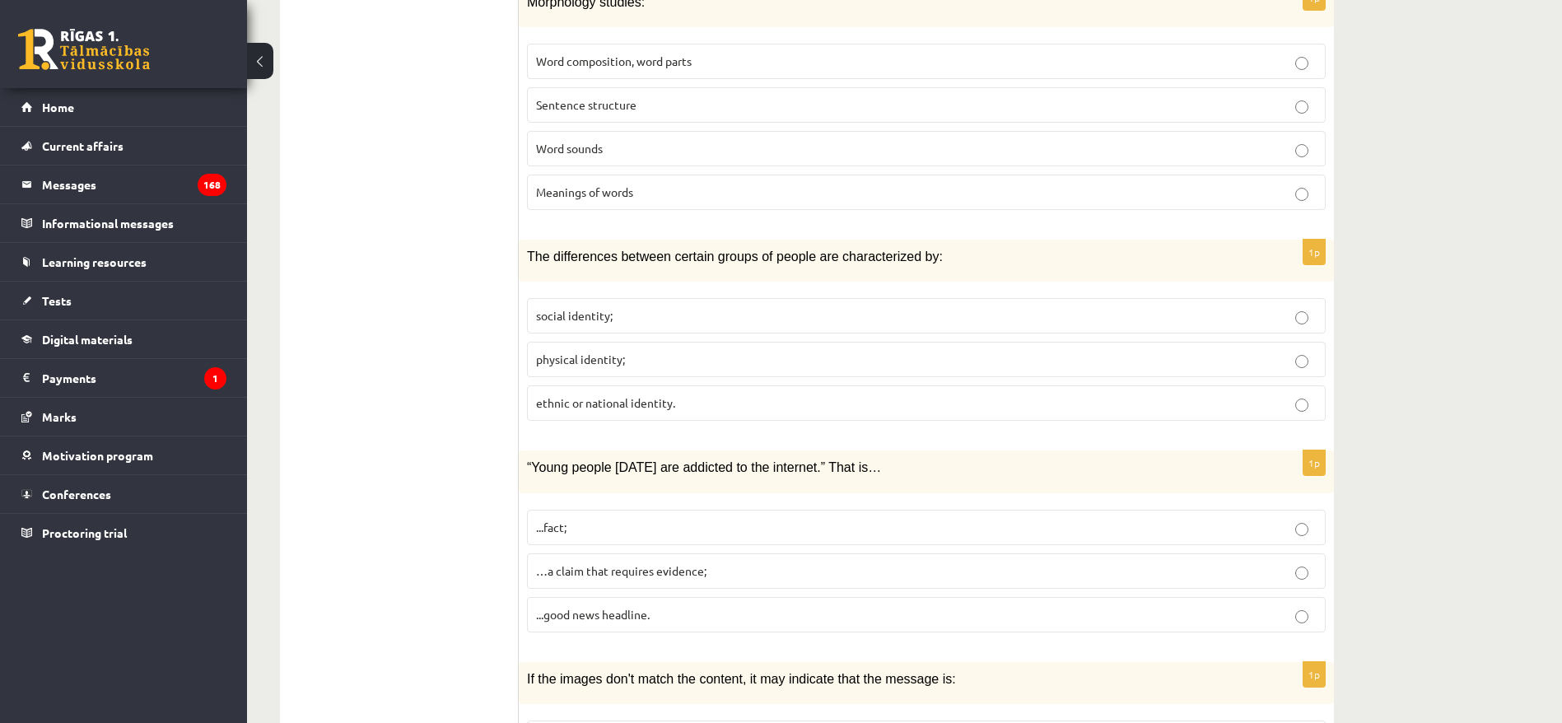
click at [646, 534] on font "…a claim that requires evidence;" at bounding box center [621, 570] width 170 height 15
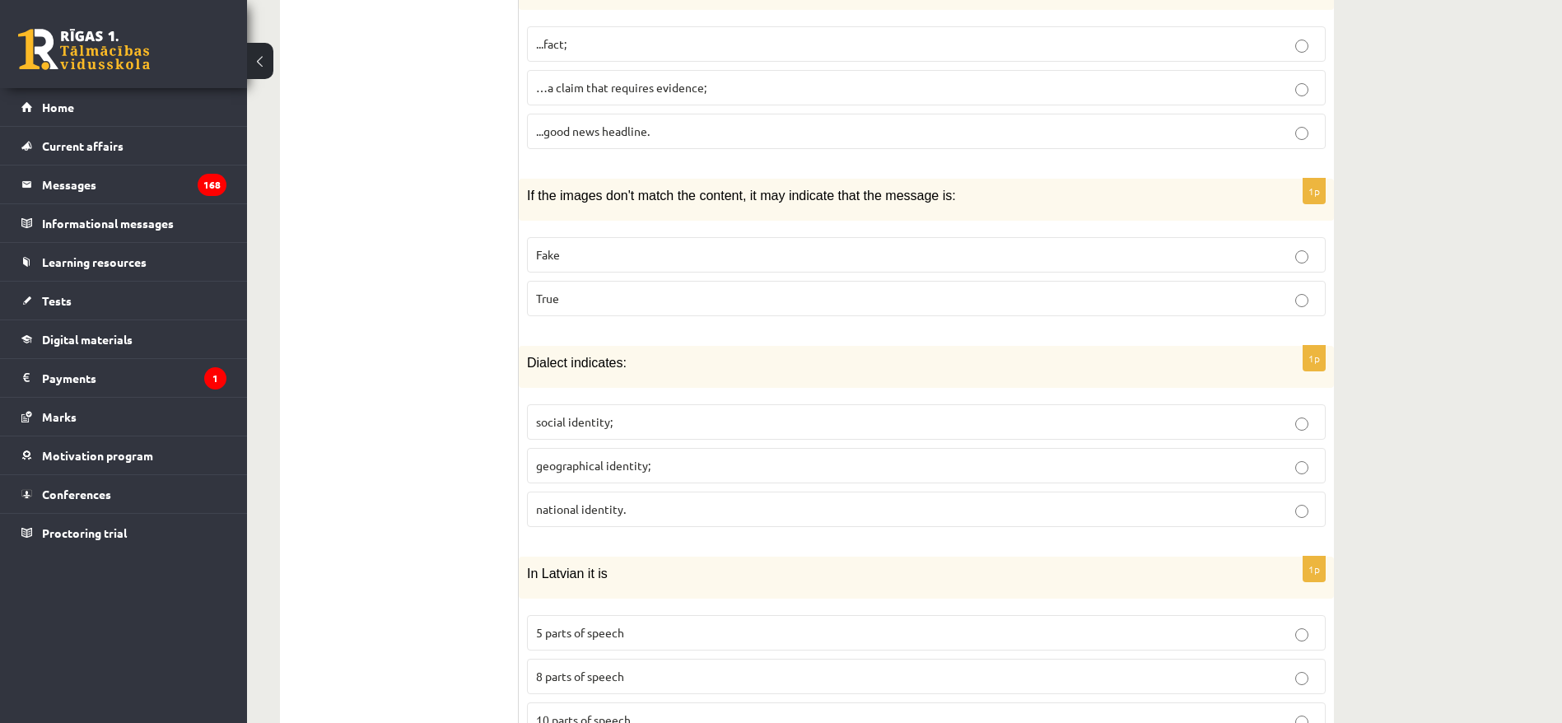
scroll to position [5830, 0]
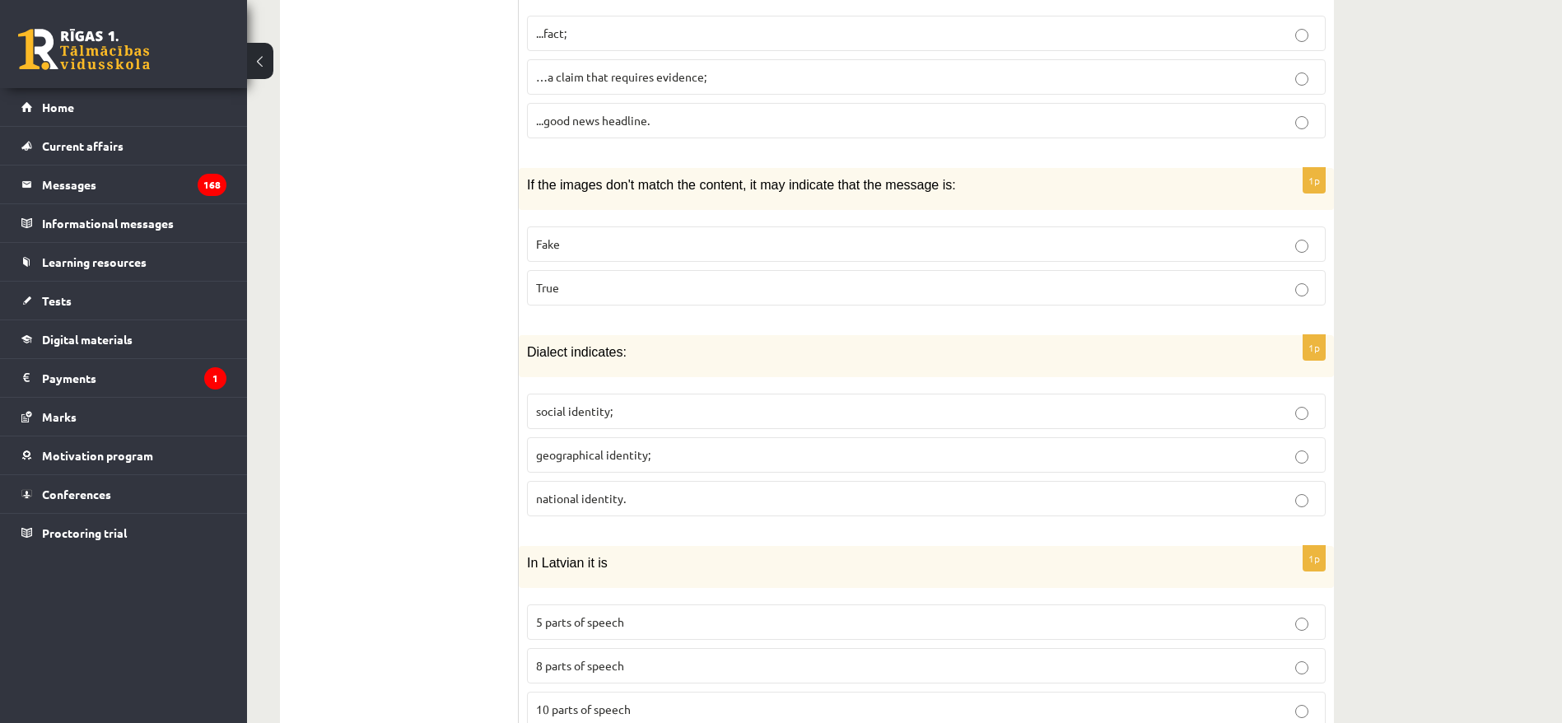
click at [653, 235] on p "Fake" at bounding box center [926, 243] width 780 height 17
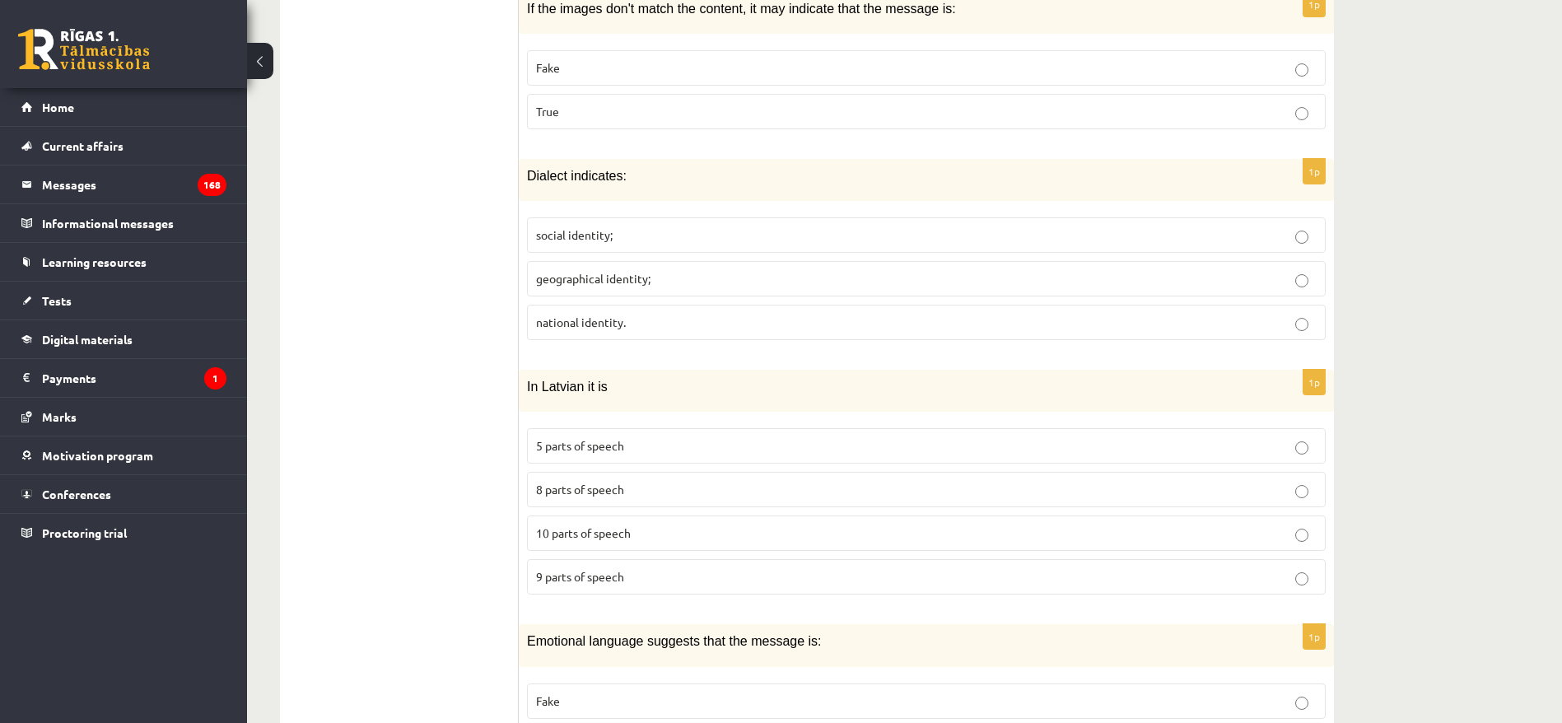
scroll to position [5953, 0]
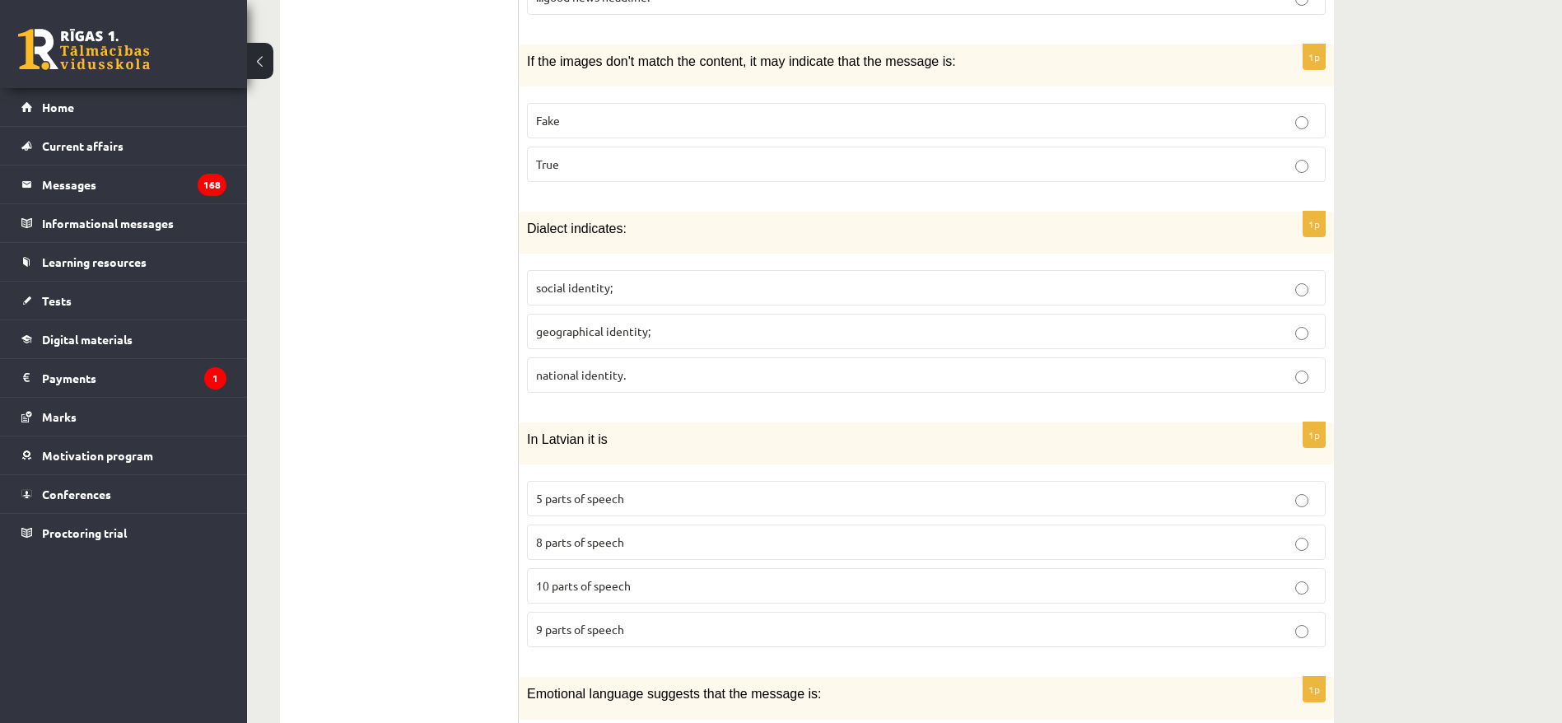
click at [704, 314] on label "geographical identity;" at bounding box center [926, 331] width 798 height 35
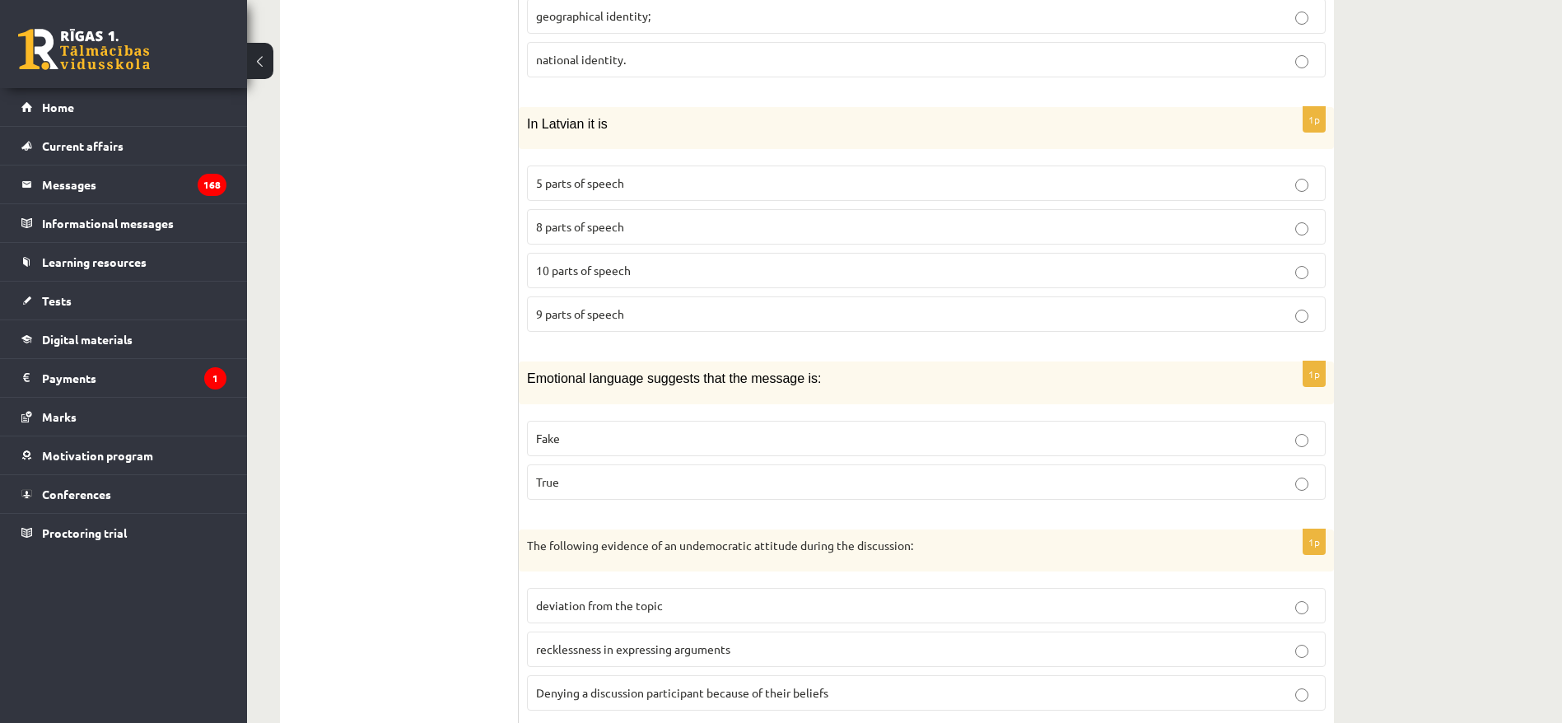
scroll to position [6324, 0]
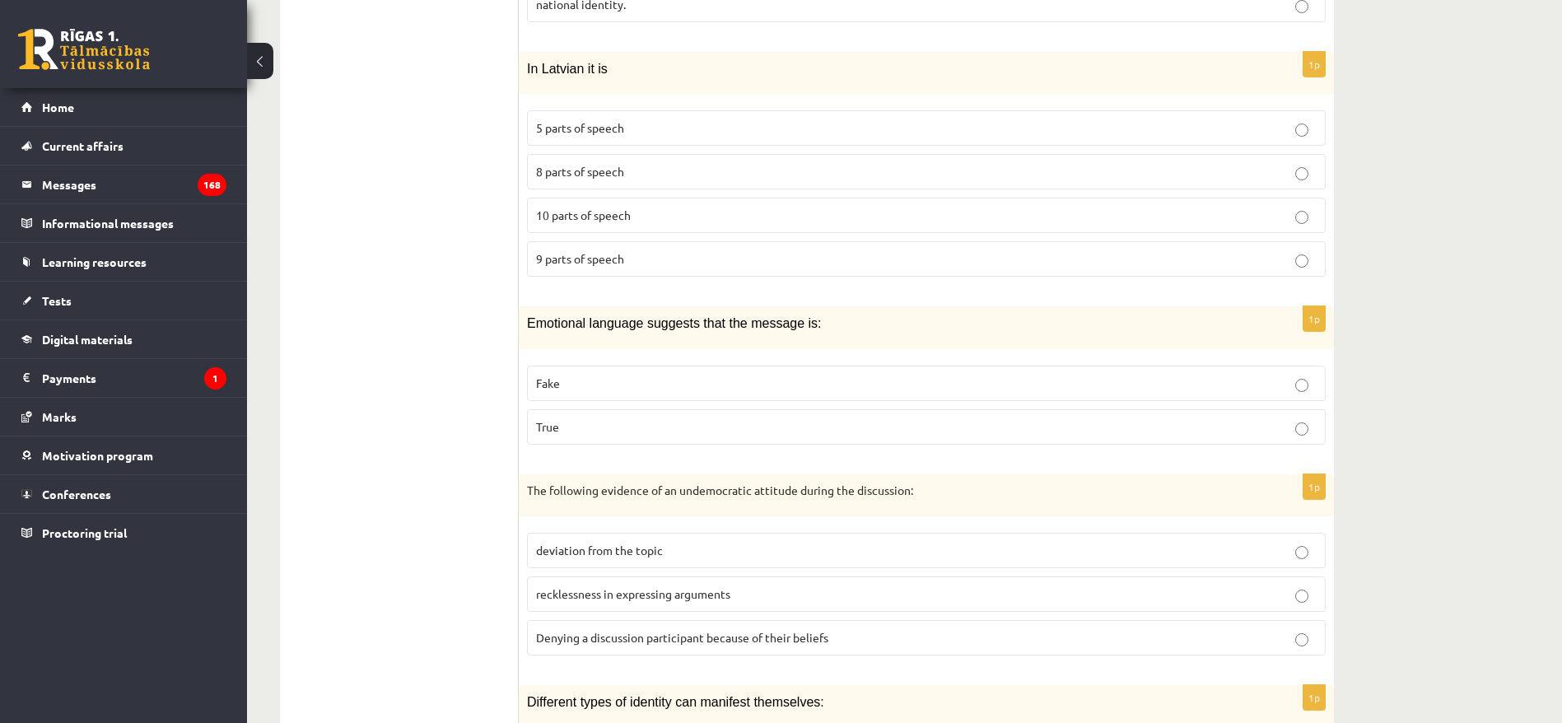
click at [692, 375] on p "Fake" at bounding box center [926, 383] width 780 height 17
click at [605, 409] on label "True" at bounding box center [926, 426] width 798 height 35
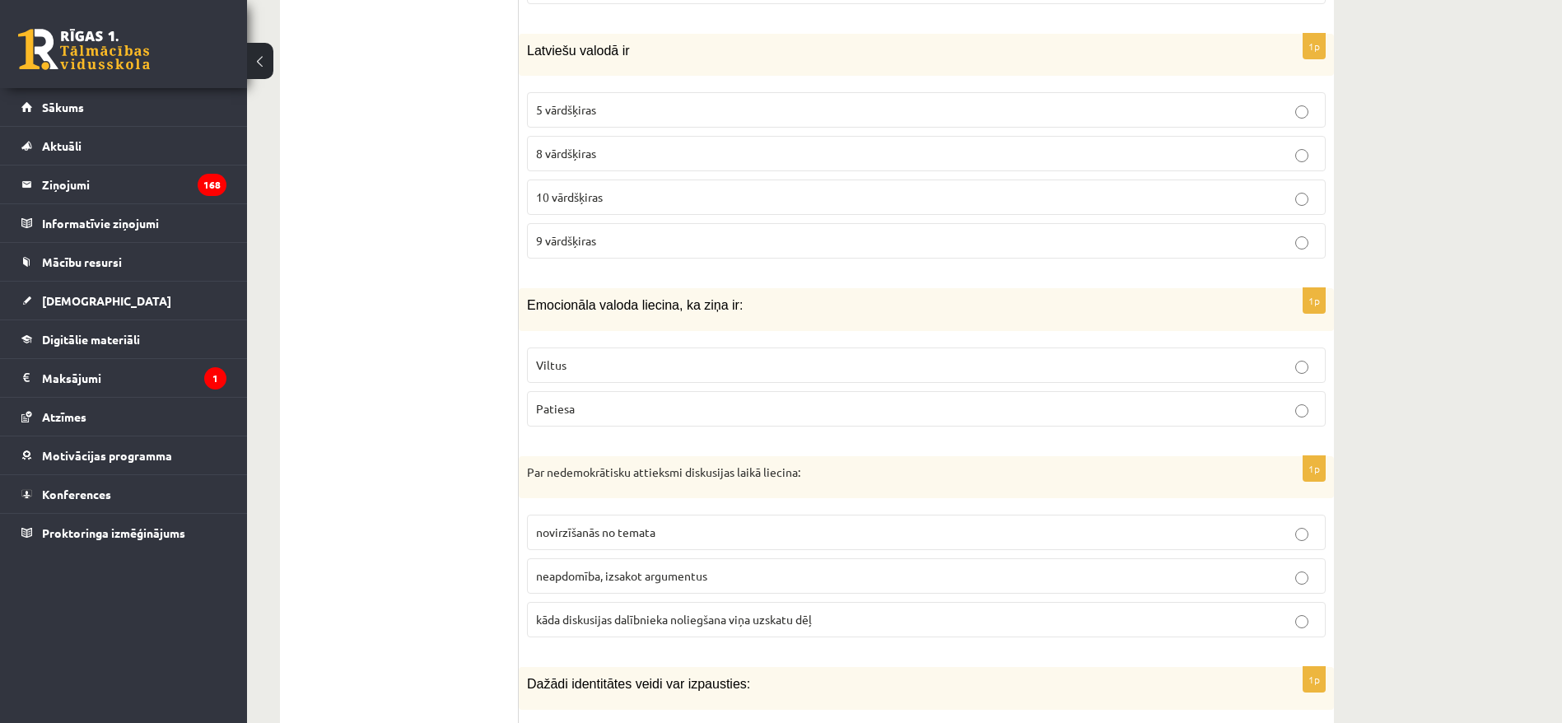
click at [1156, 356] on p "Viltus" at bounding box center [926, 364] width 780 height 17
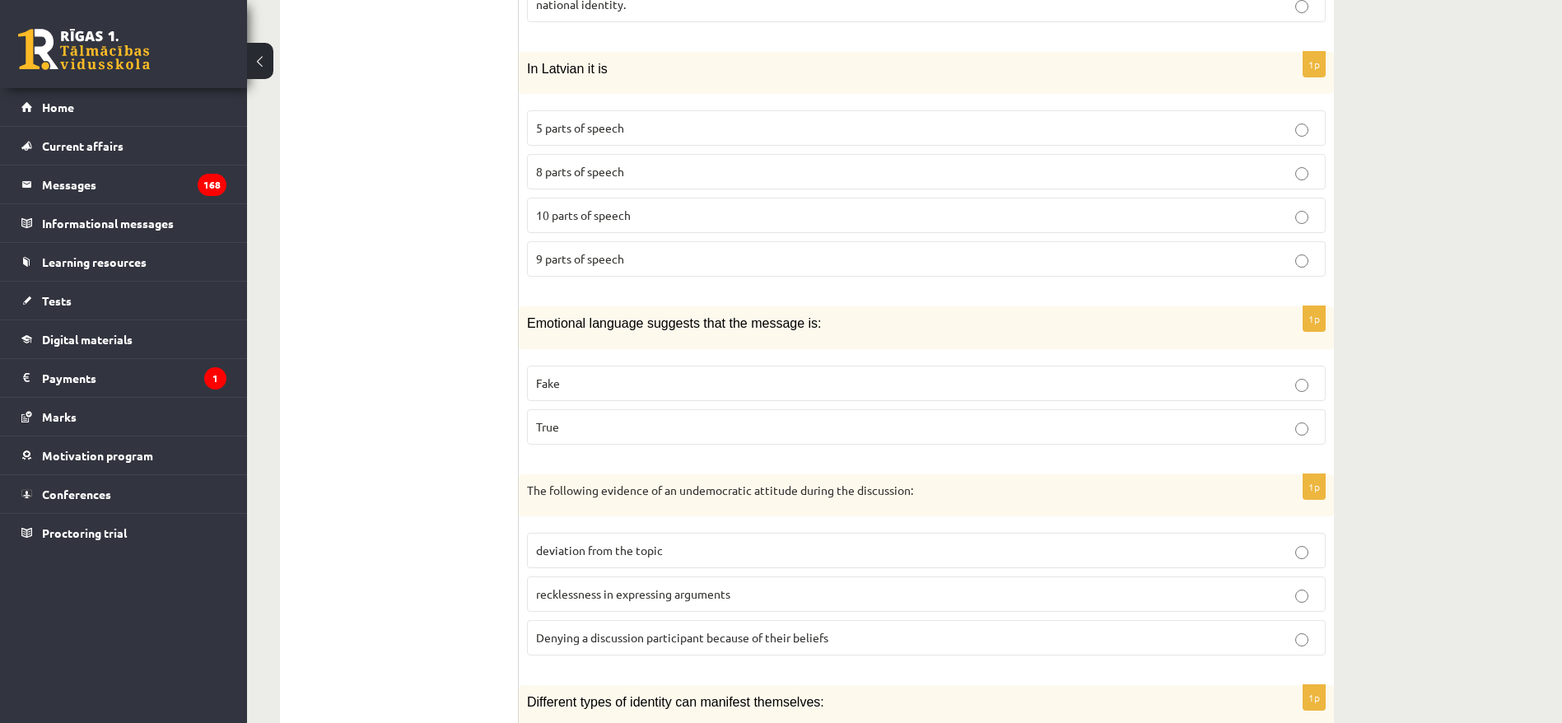
click at [873, 365] on label "Fake" at bounding box center [926, 382] width 798 height 35
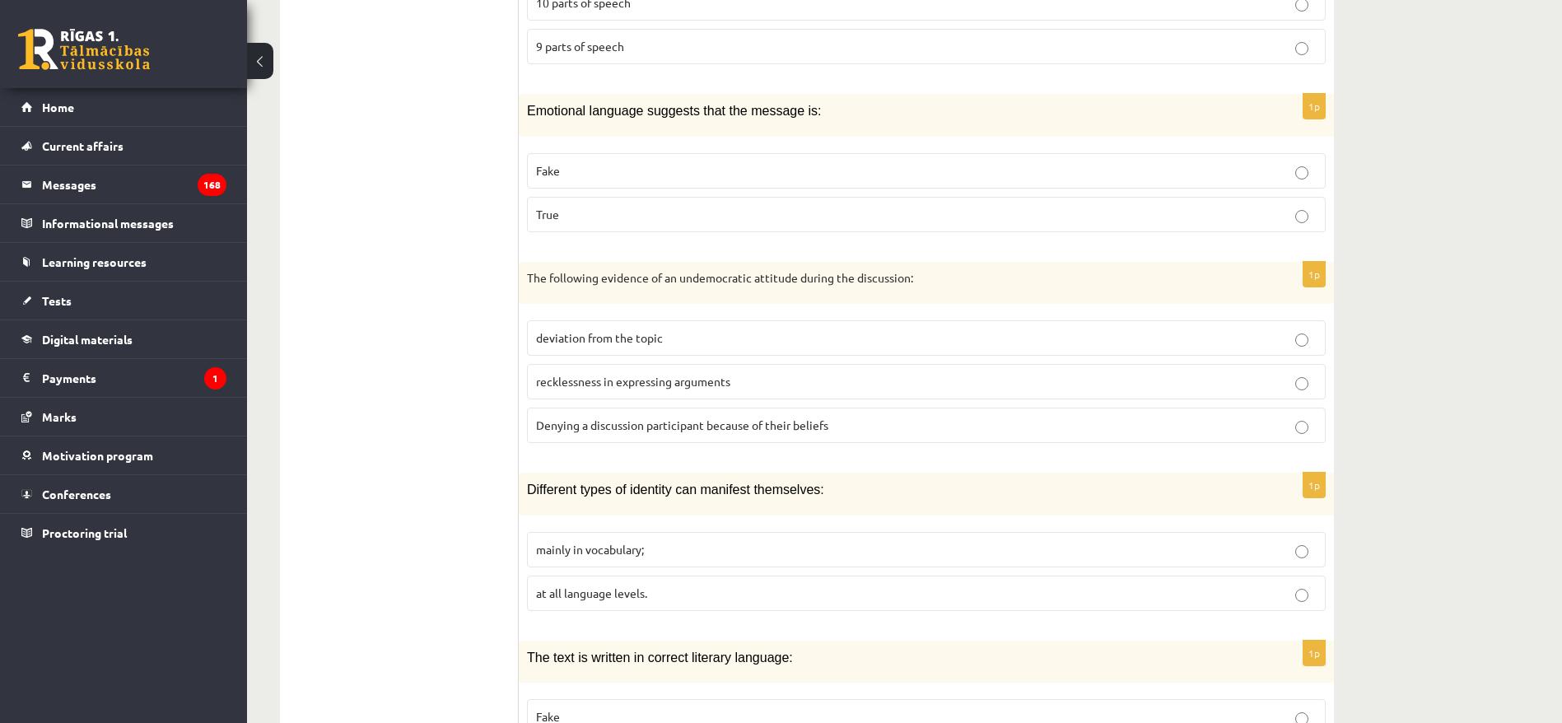
scroll to position [6571, 0]
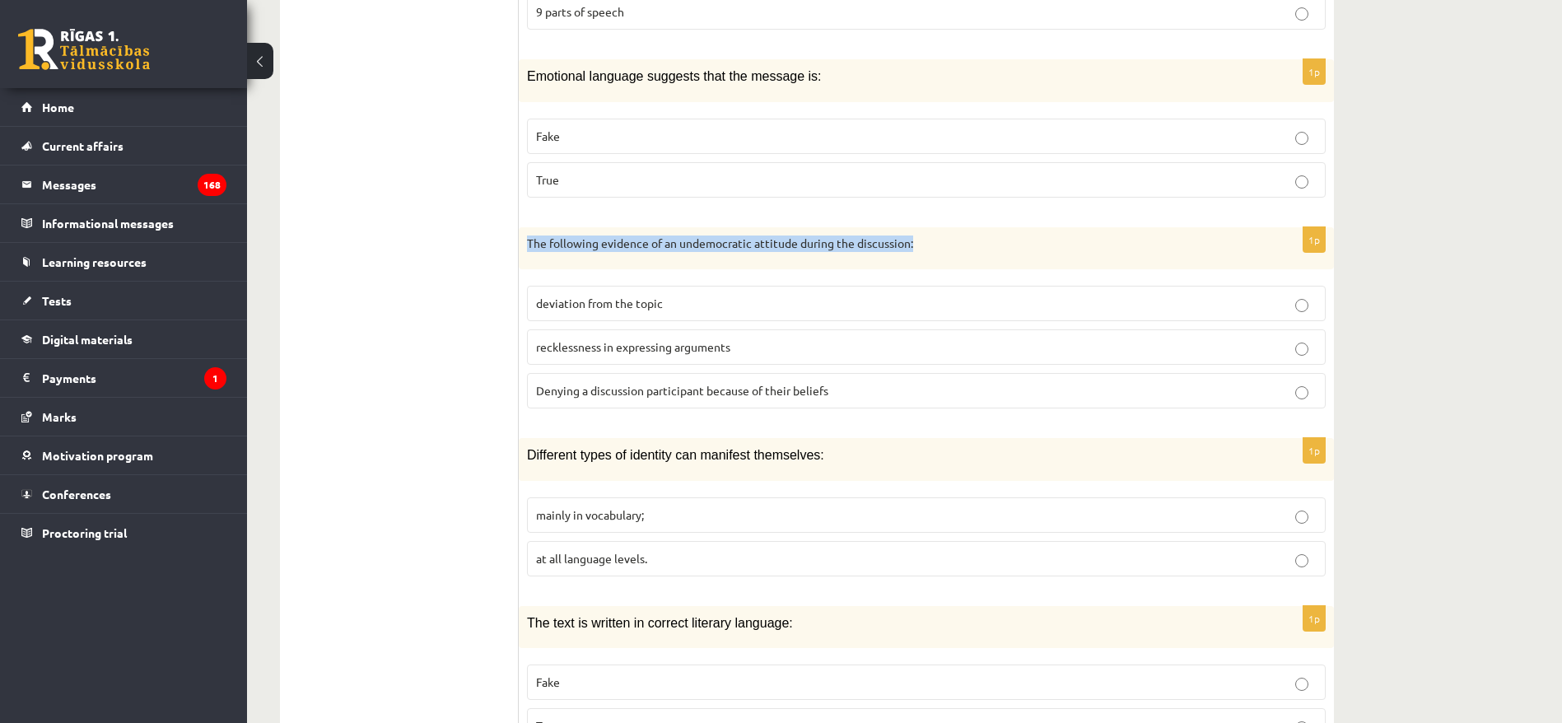
drag, startPoint x: 525, startPoint y: 199, endPoint x: 965, endPoint y: 216, distance: 439.9
click at [965, 227] on div "The following evidence of an undemocratic attitude during the discussion:" at bounding box center [926, 248] width 815 height 43
click at [752, 235] on font "The following evidence of an undemocratic attitude during the discussion:" at bounding box center [720, 242] width 386 height 15
drag, startPoint x: 752, startPoint y: 205, endPoint x: 681, endPoint y: 203, distance: 70.8
click at [681, 235] on font "The following evidence of an undemocratic attitude during the discussion:" at bounding box center [720, 242] width 386 height 15
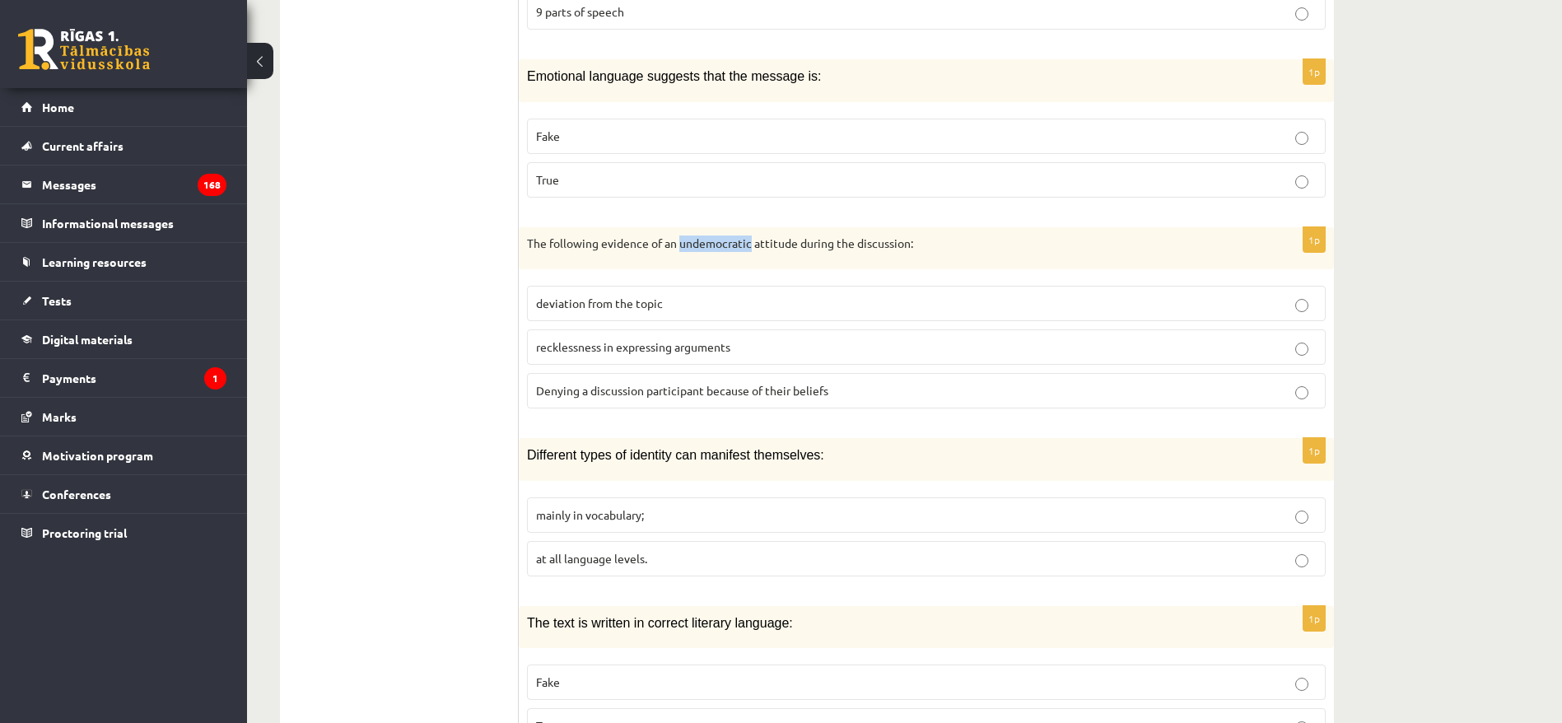
copy font "undemocratic"
click at [626, 382] on p "Denying a discussion participant because of their beliefs" at bounding box center [926, 390] width 780 height 17
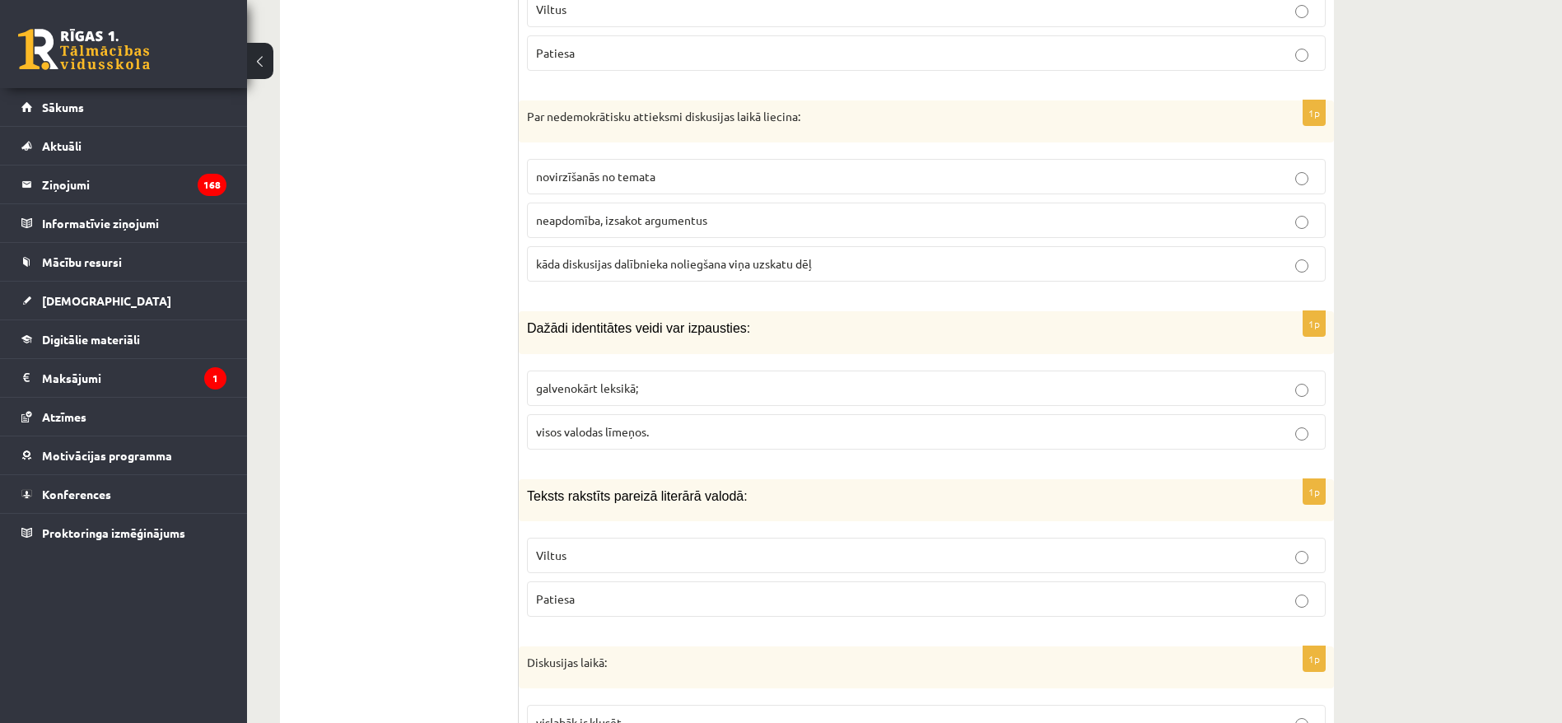
scroll to position [6818, 0]
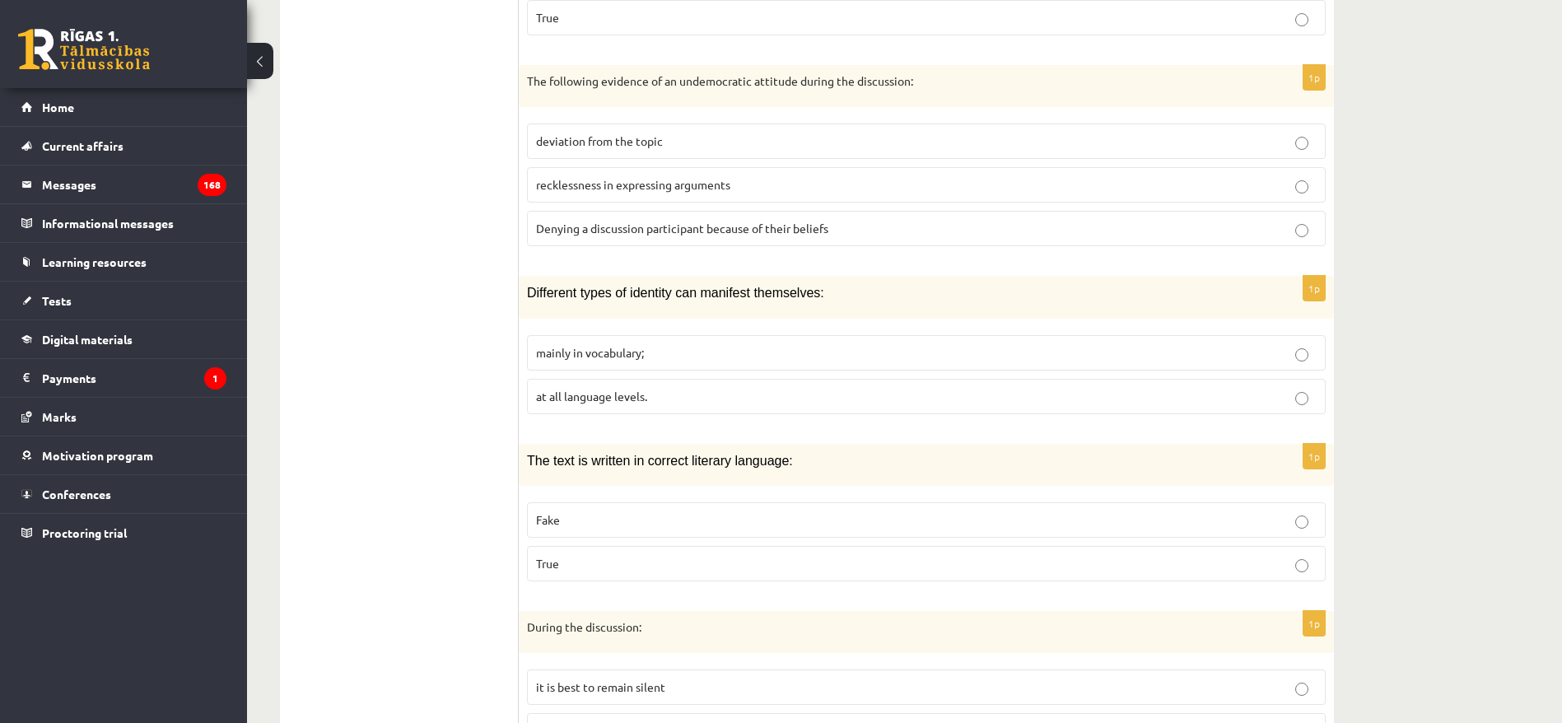
scroll to position [6694, 0]
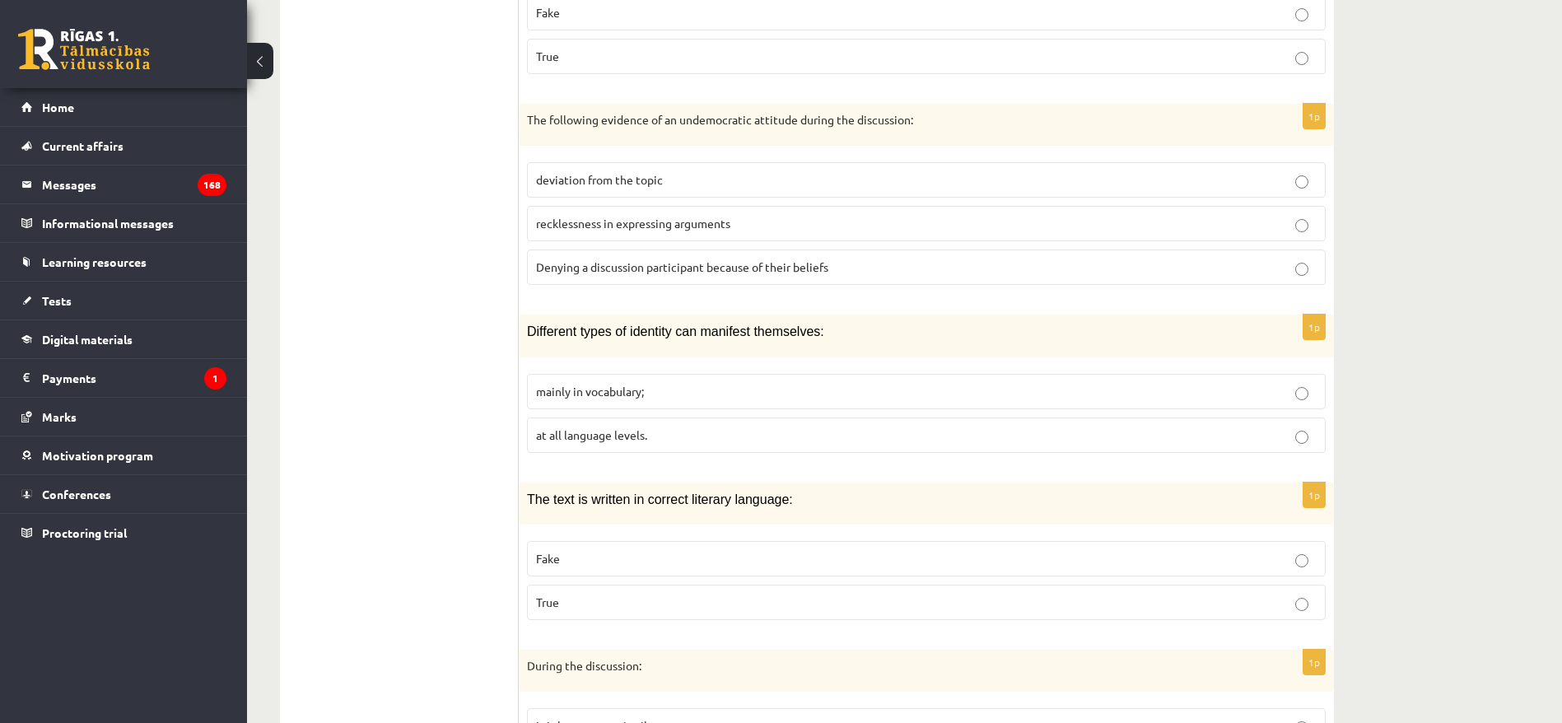
click at [600, 374] on label "mainly in vocabulary;" at bounding box center [926, 391] width 798 height 35
click at [683, 426] on p "at all language levels." at bounding box center [926, 434] width 780 height 17
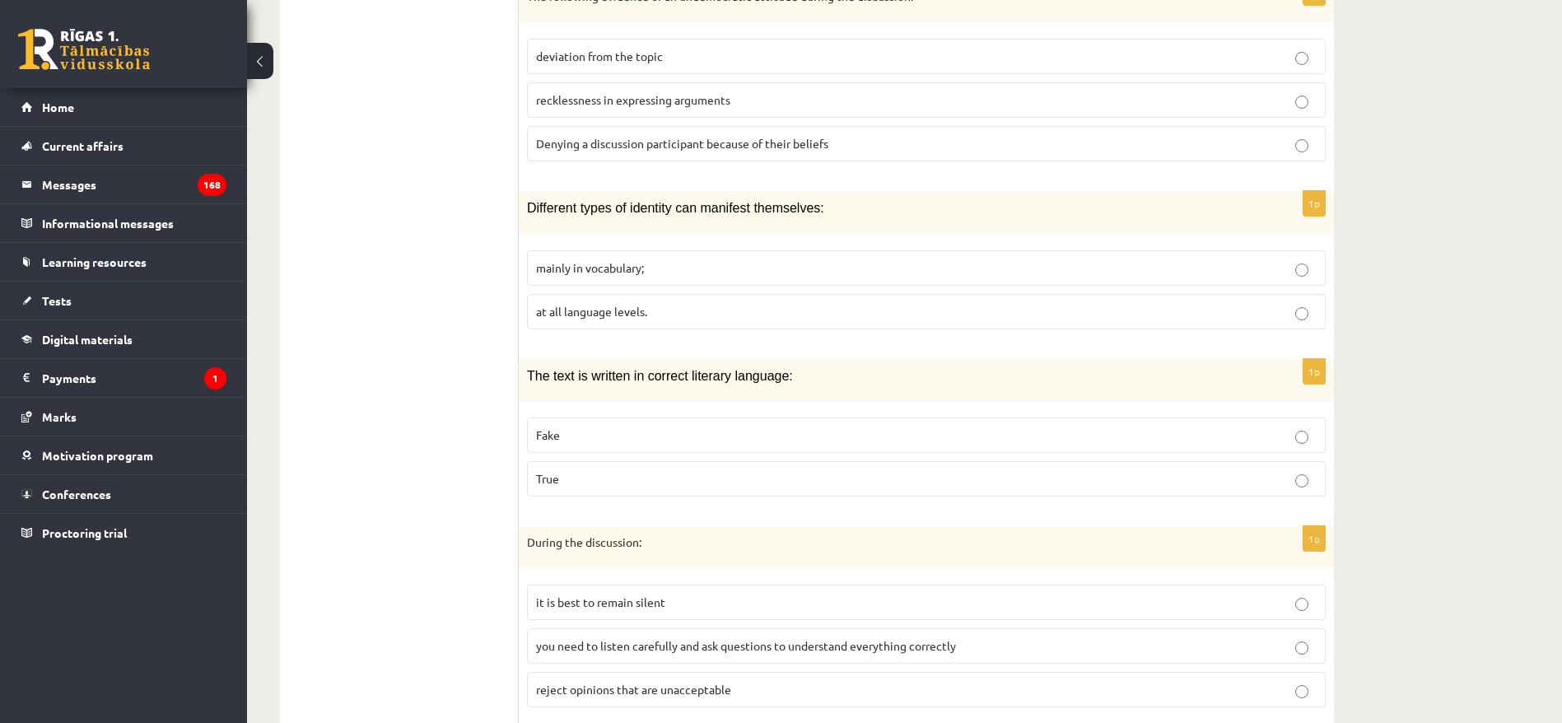
click at [647, 470] on p "True" at bounding box center [926, 478] width 780 height 17
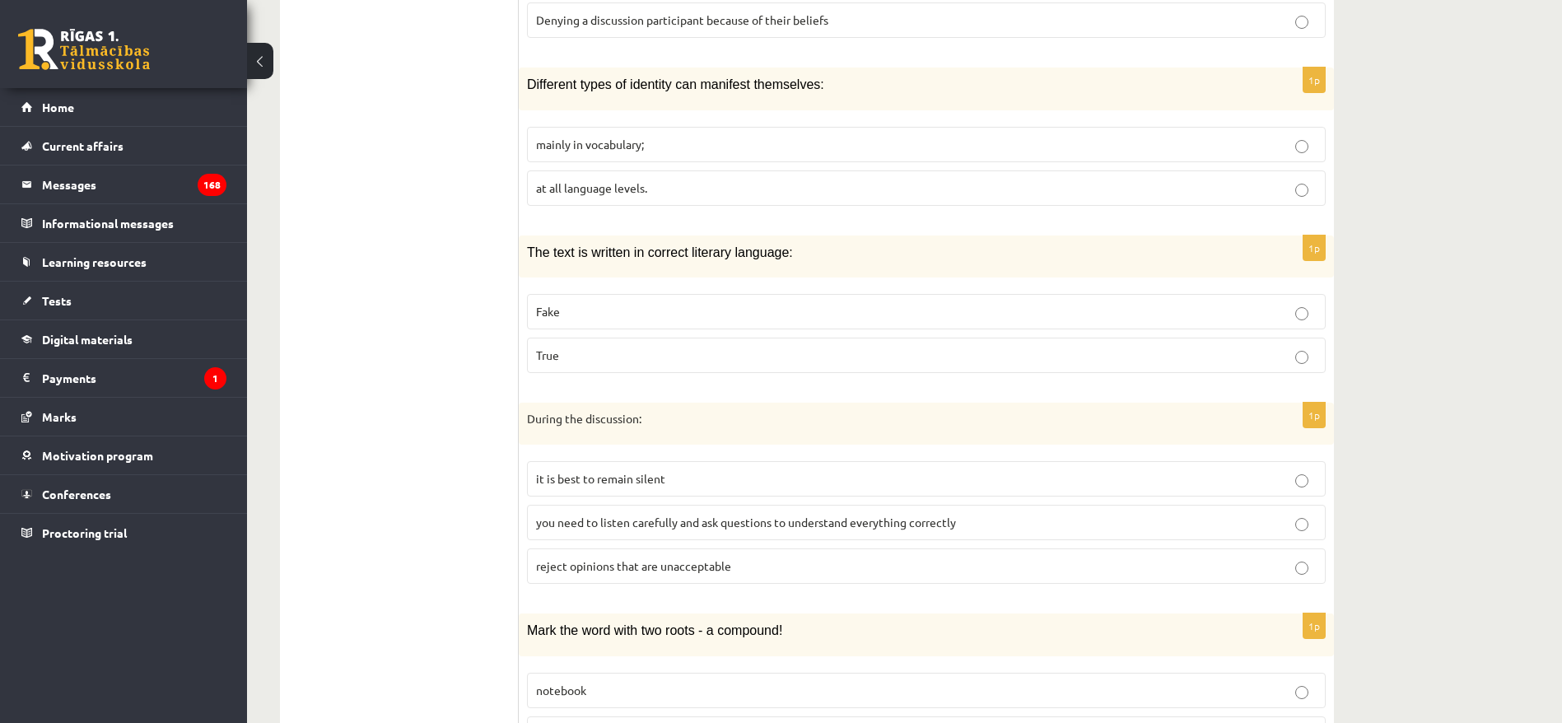
scroll to position [7064, 0]
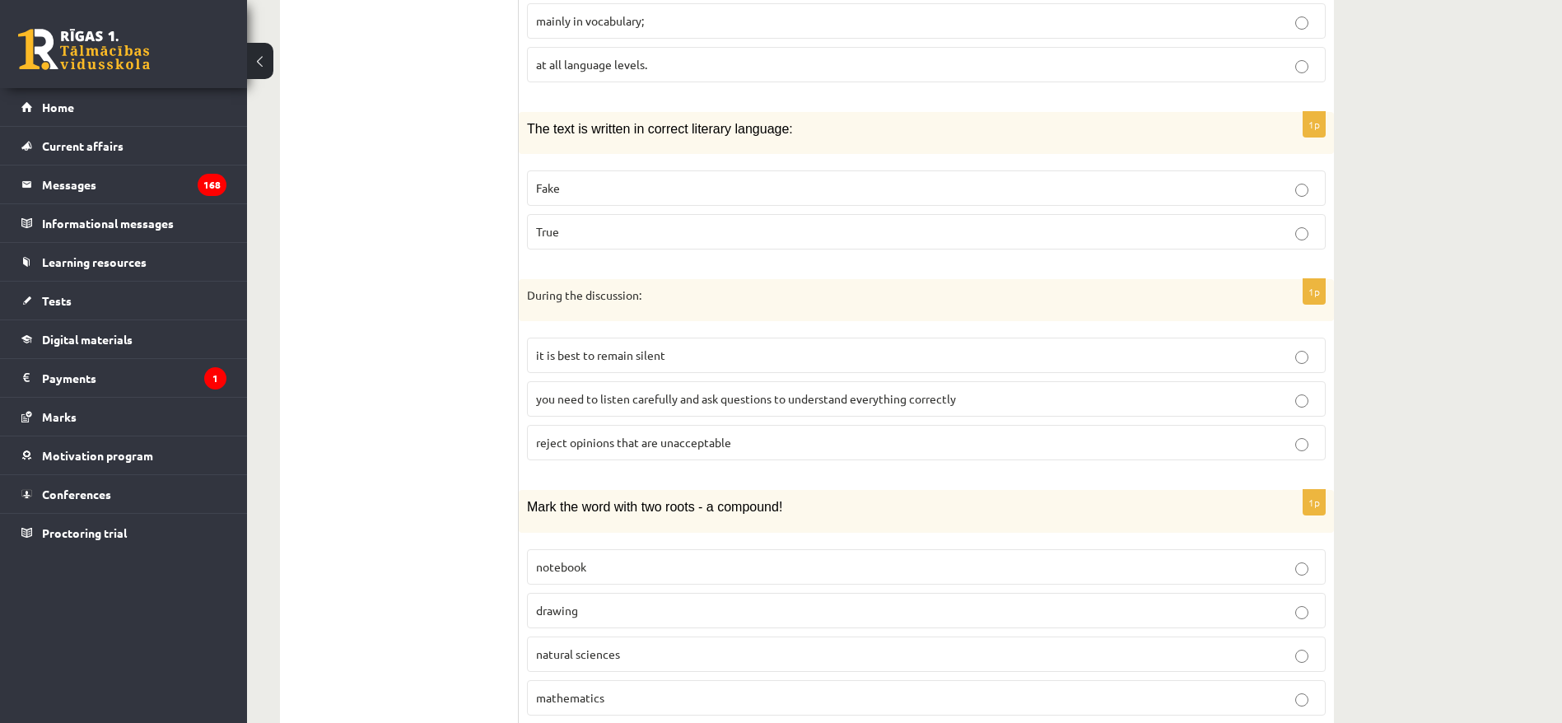
click at [663, 347] on p "it is best to remain silent" at bounding box center [926, 355] width 780 height 17
click at [652, 391] on font "you need to listen carefully and ask questions to understand everything correct…" at bounding box center [746, 398] width 420 height 15
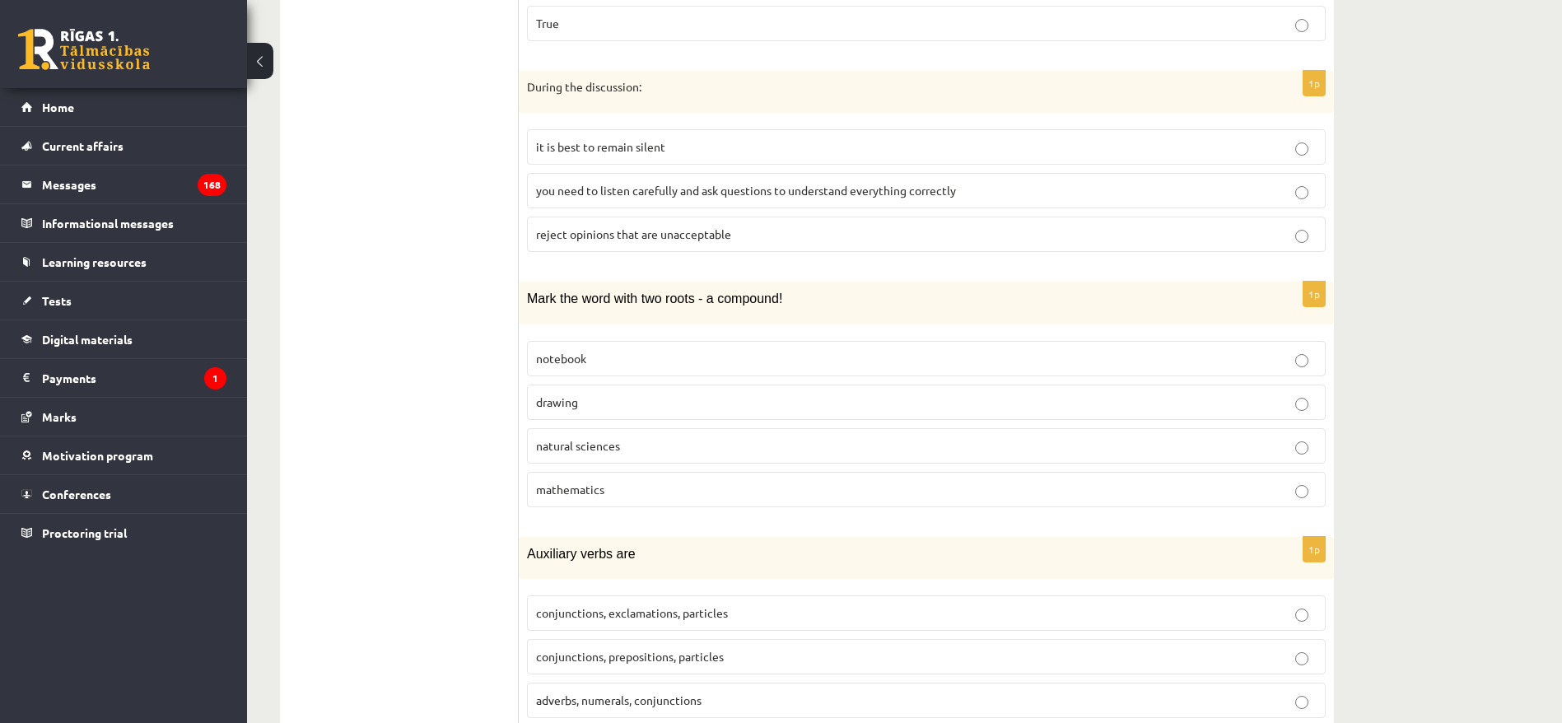
scroll to position [7311, 0]
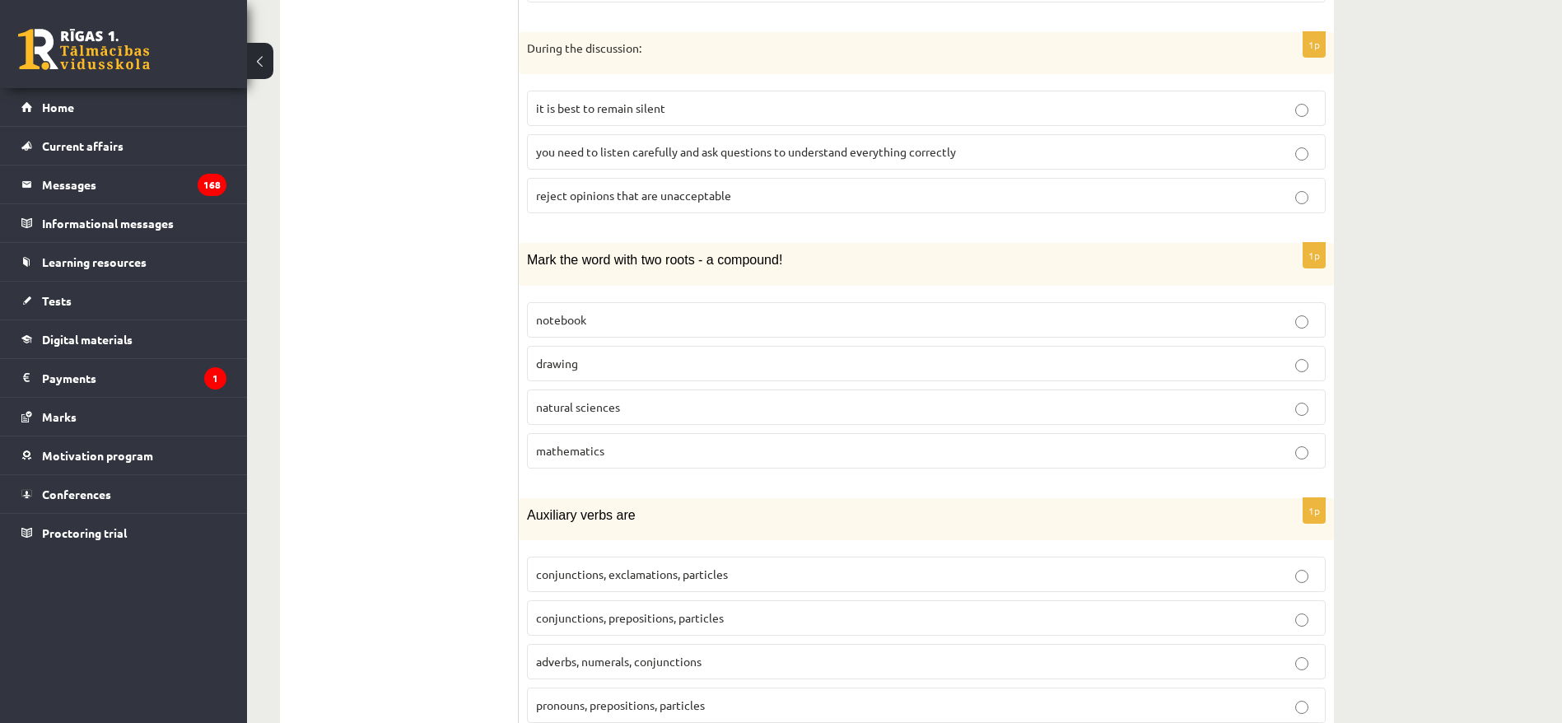
click at [611, 398] on p "natural sciences" at bounding box center [926, 406] width 780 height 17
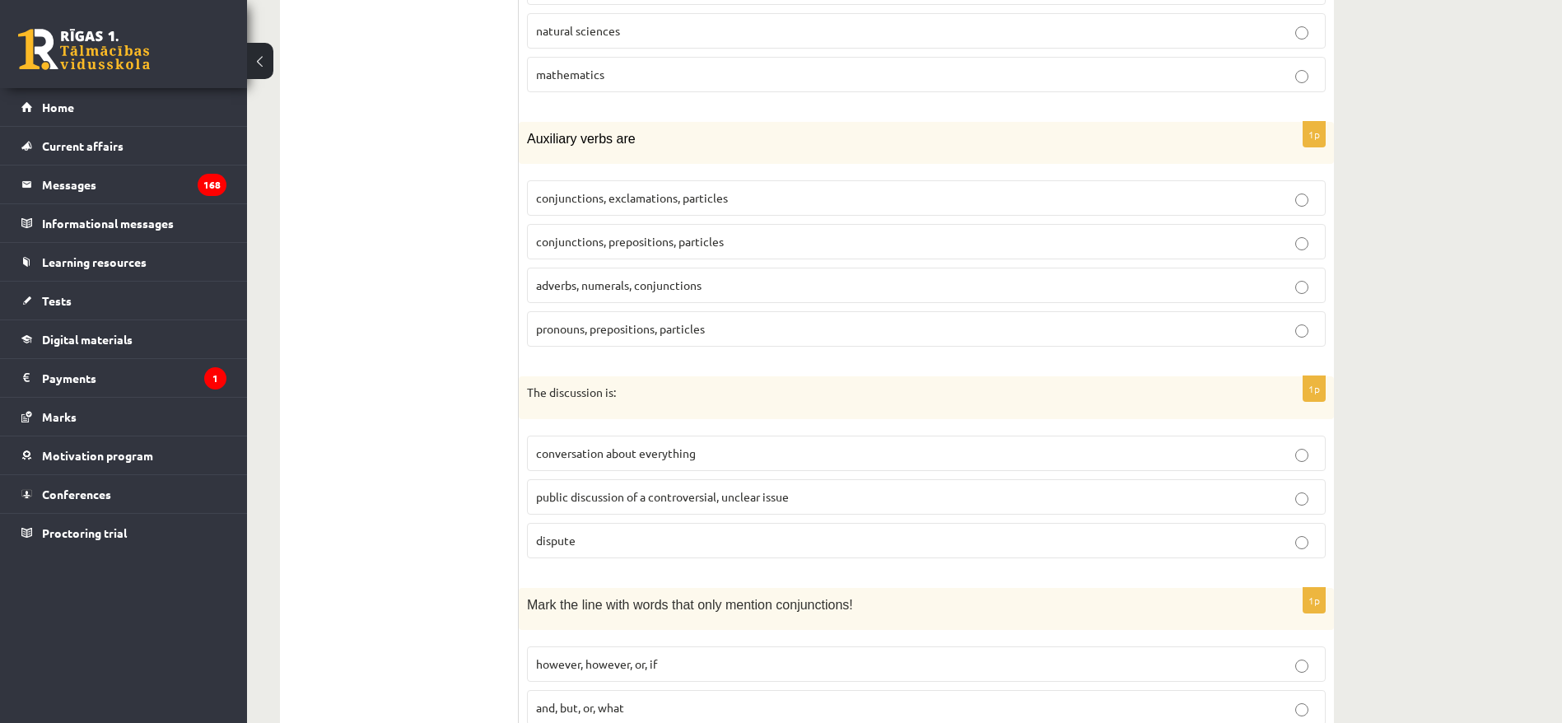
scroll to position [7558, 0]
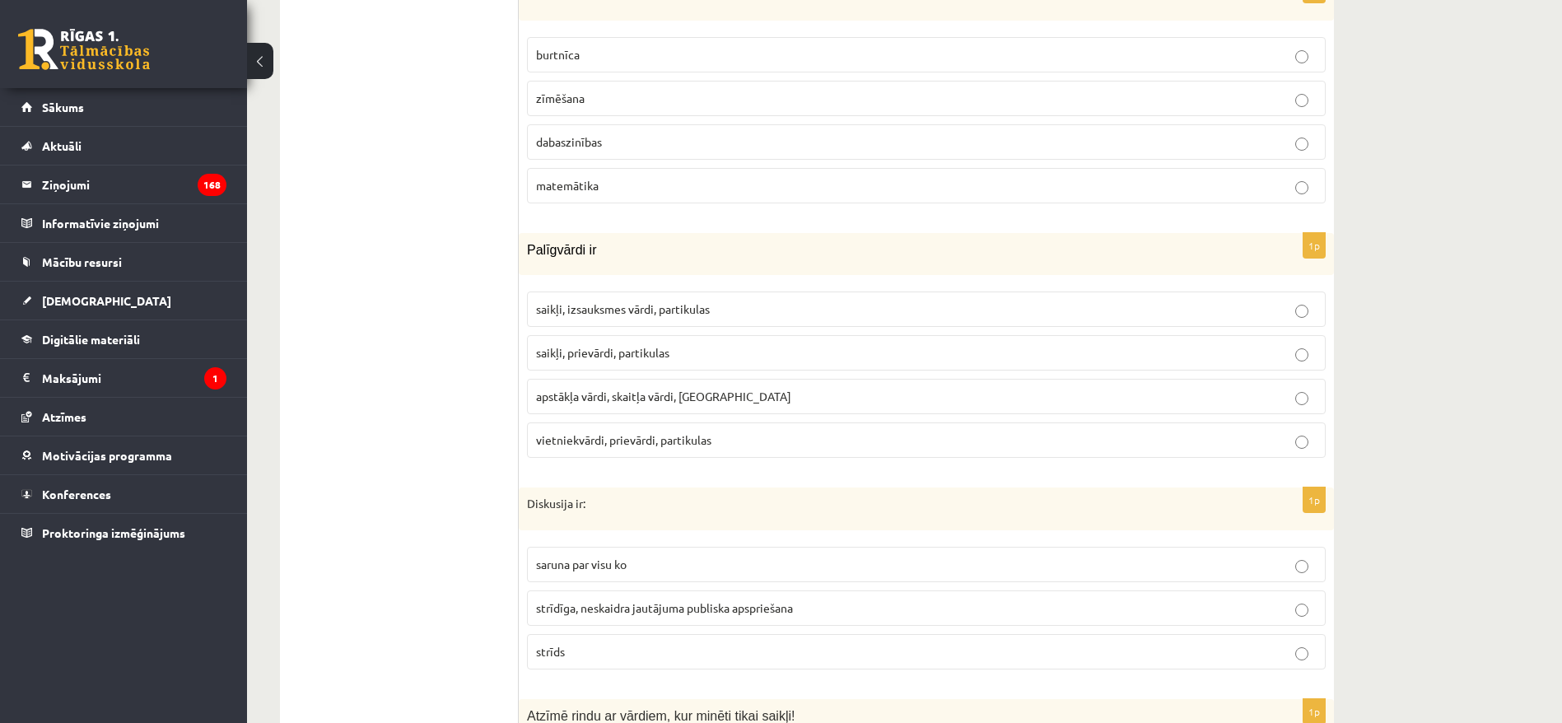
click at [696, 344] on p "saikļi, prievārdi, partikulas" at bounding box center [926, 352] width 780 height 17
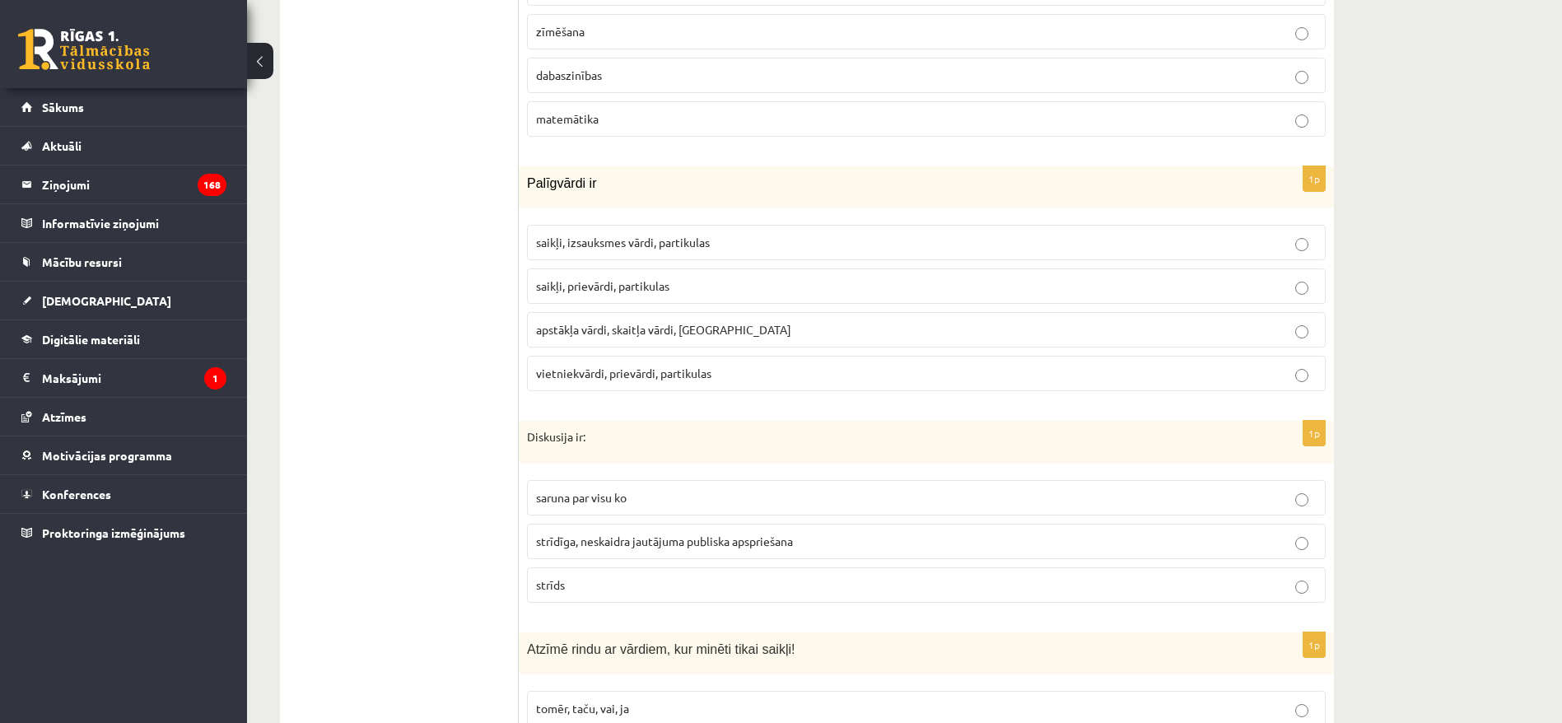
scroll to position [7682, 0]
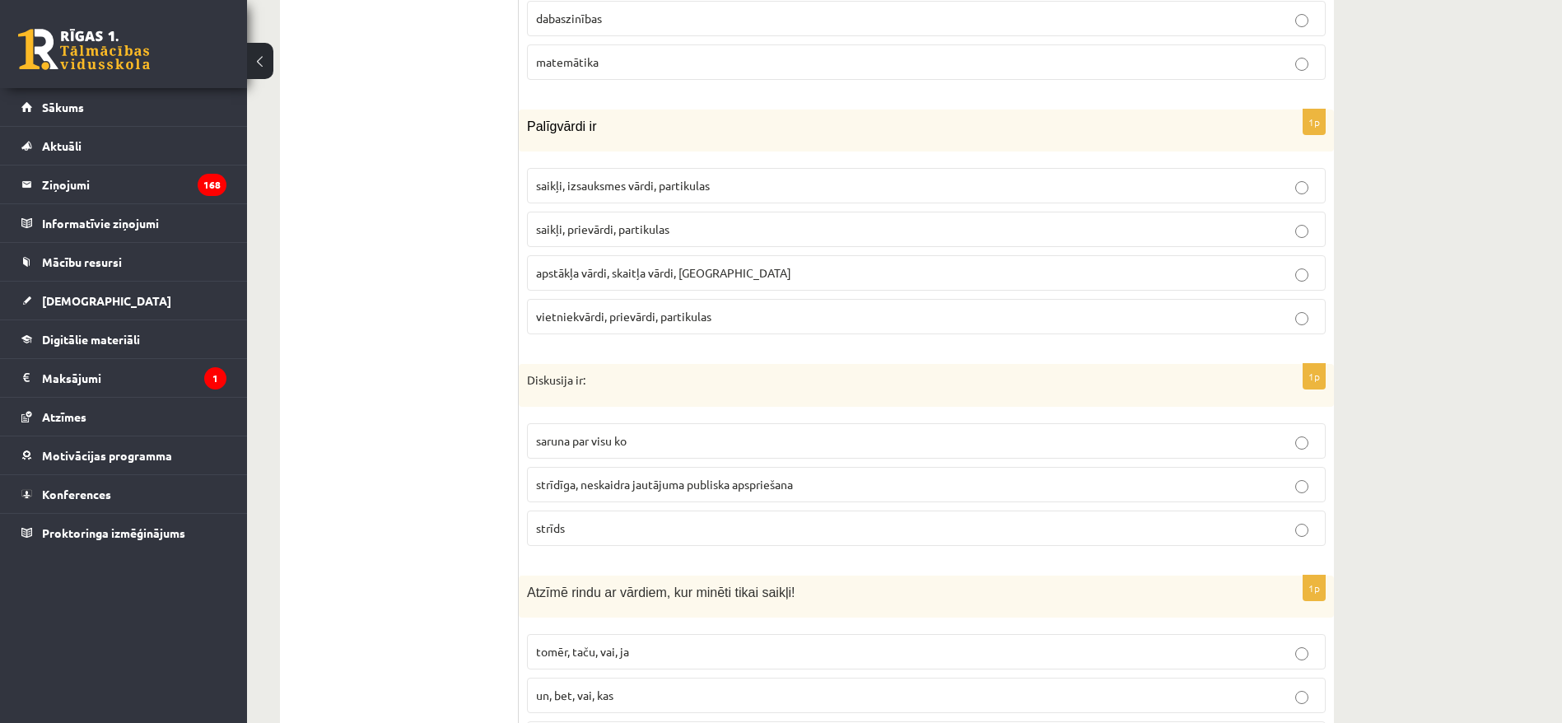
click at [905, 478] on label "strīdīga, neskaidra jautājuma publiska apspriešana" at bounding box center [926, 484] width 798 height 35
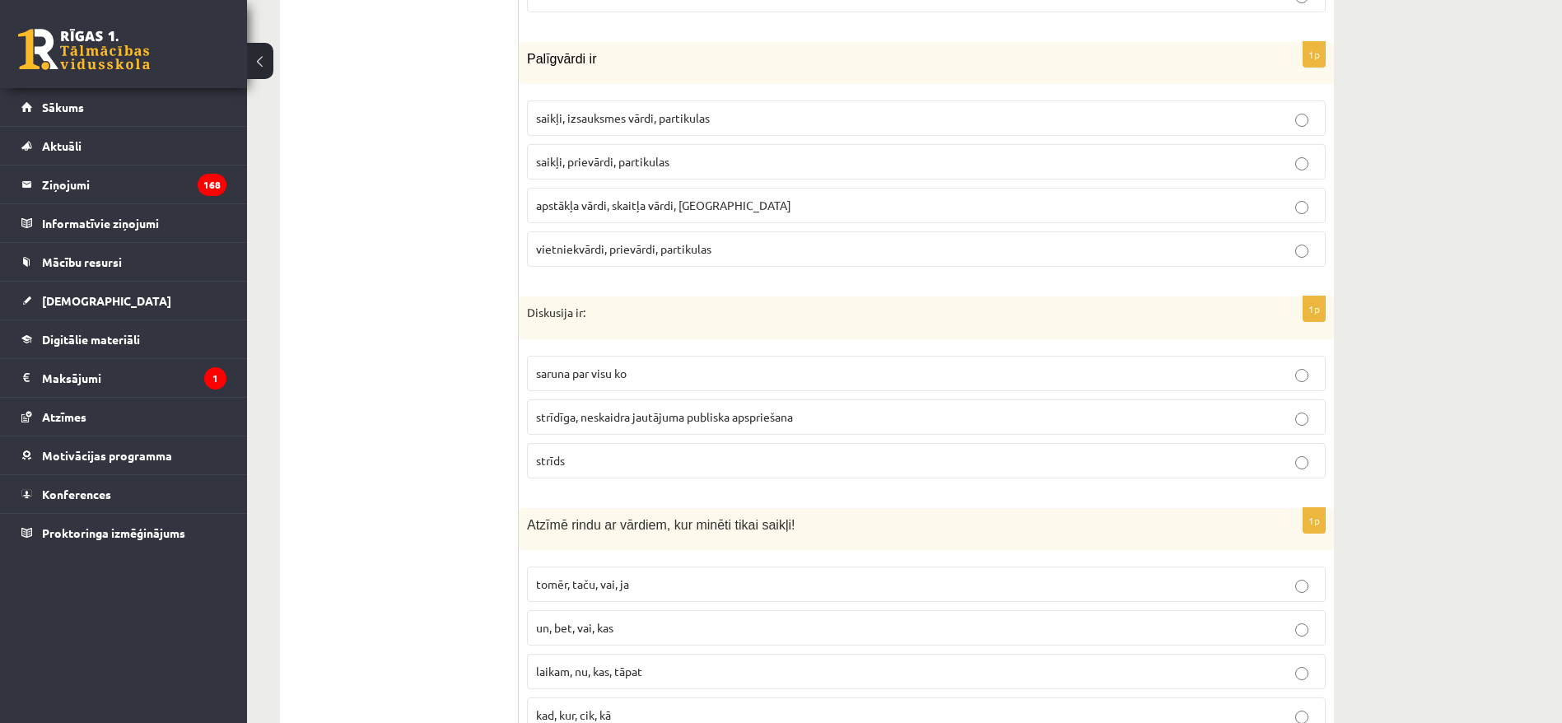
scroll to position [7805, 0]
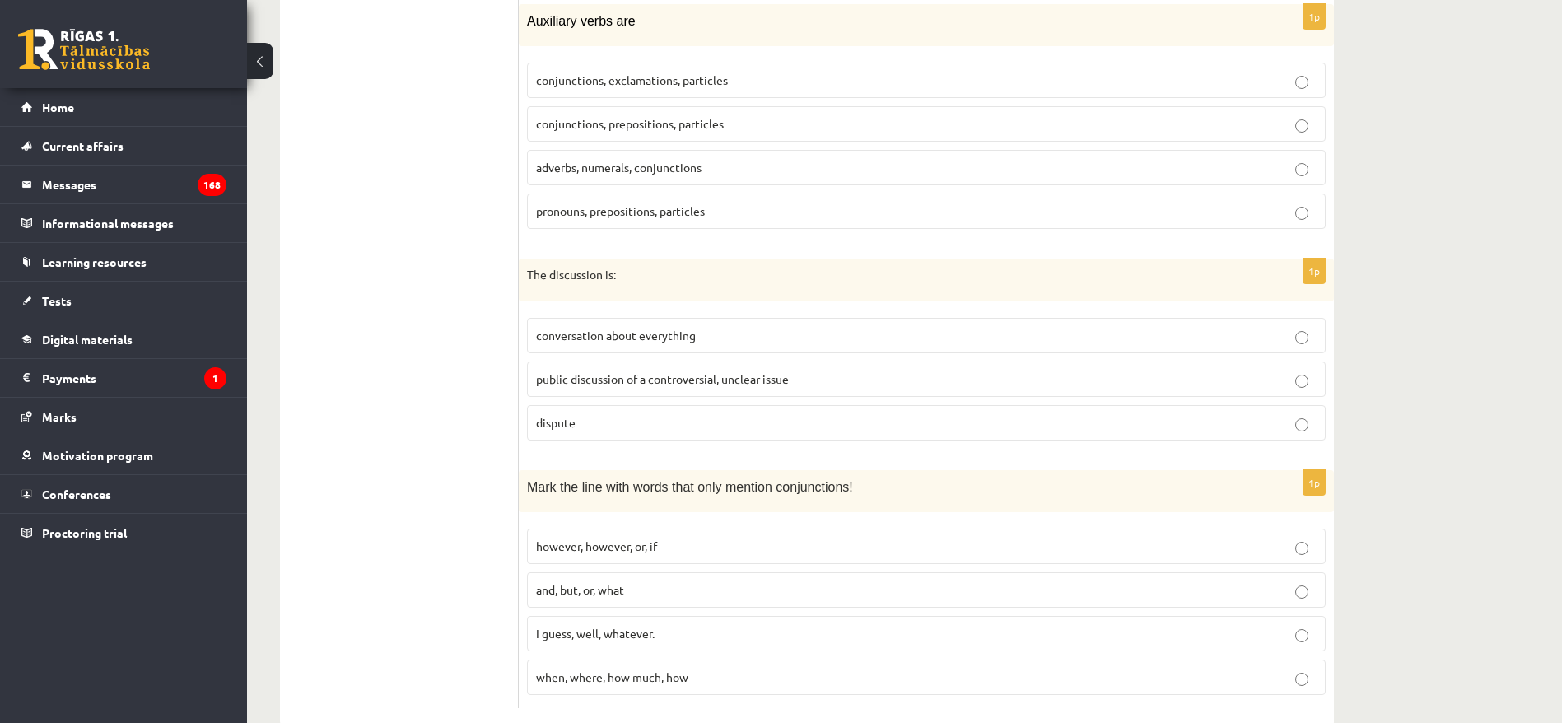
click at [585, 258] on div "The discussion is:" at bounding box center [926, 279] width 815 height 43
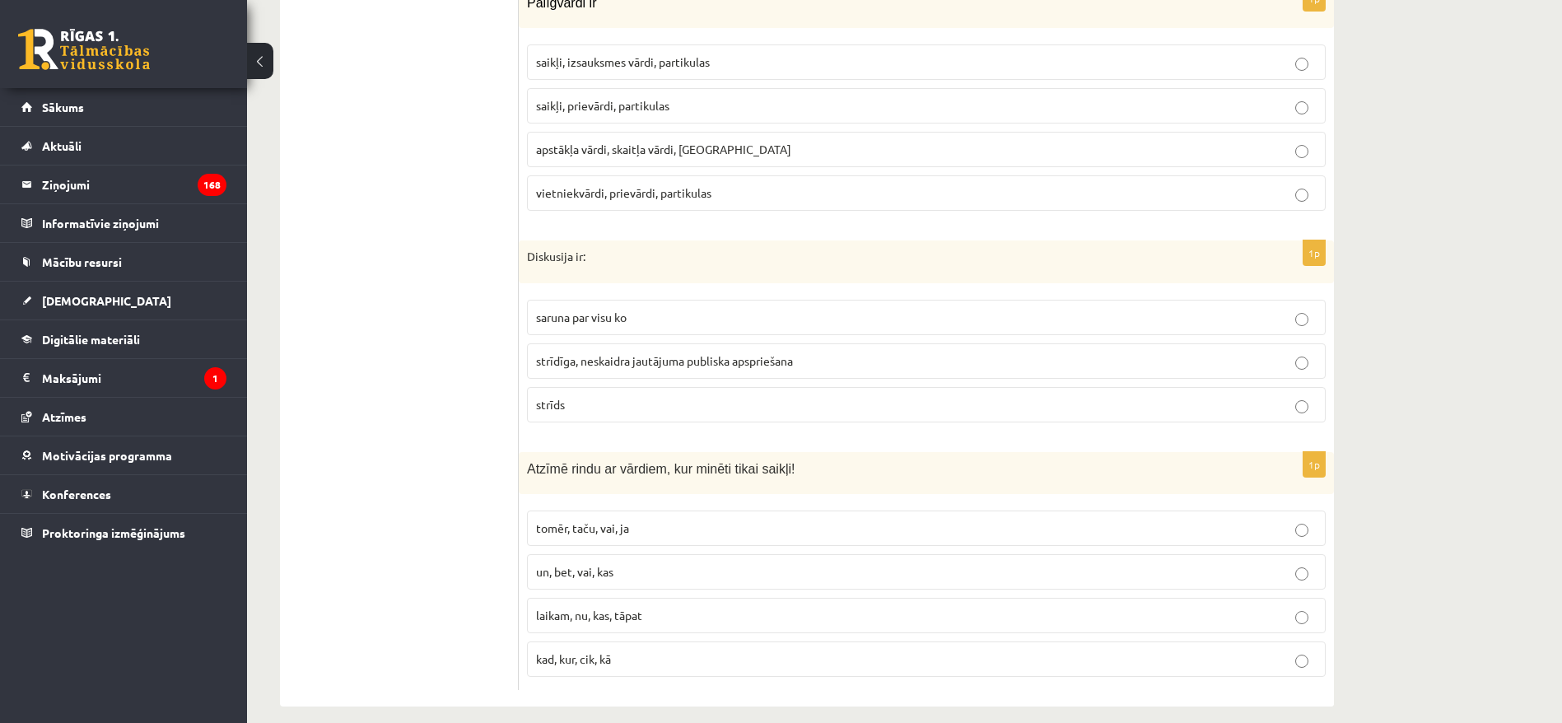
click at [603, 519] on p "tomēr, taču, vai, ja" at bounding box center [926, 527] width 780 height 17
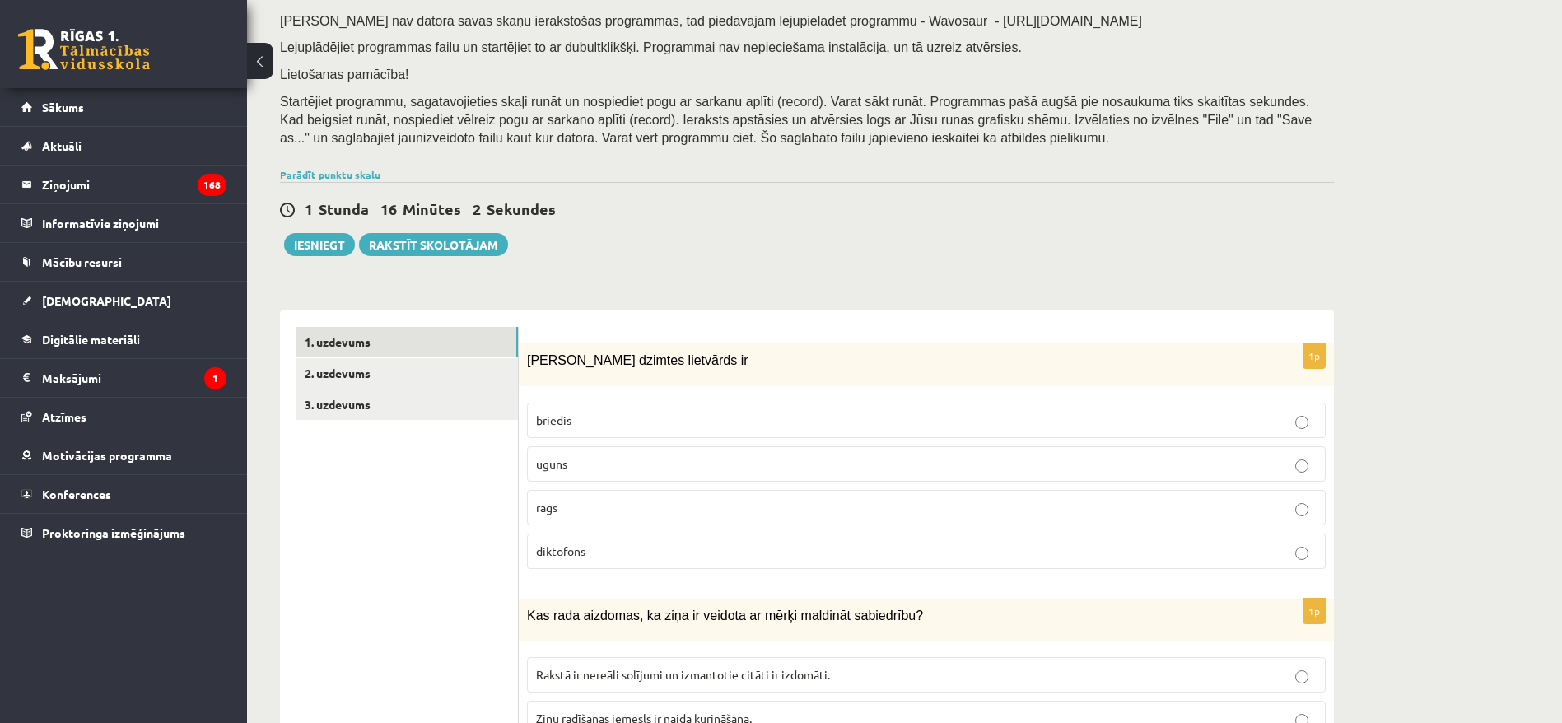
scroll to position [247, 0]
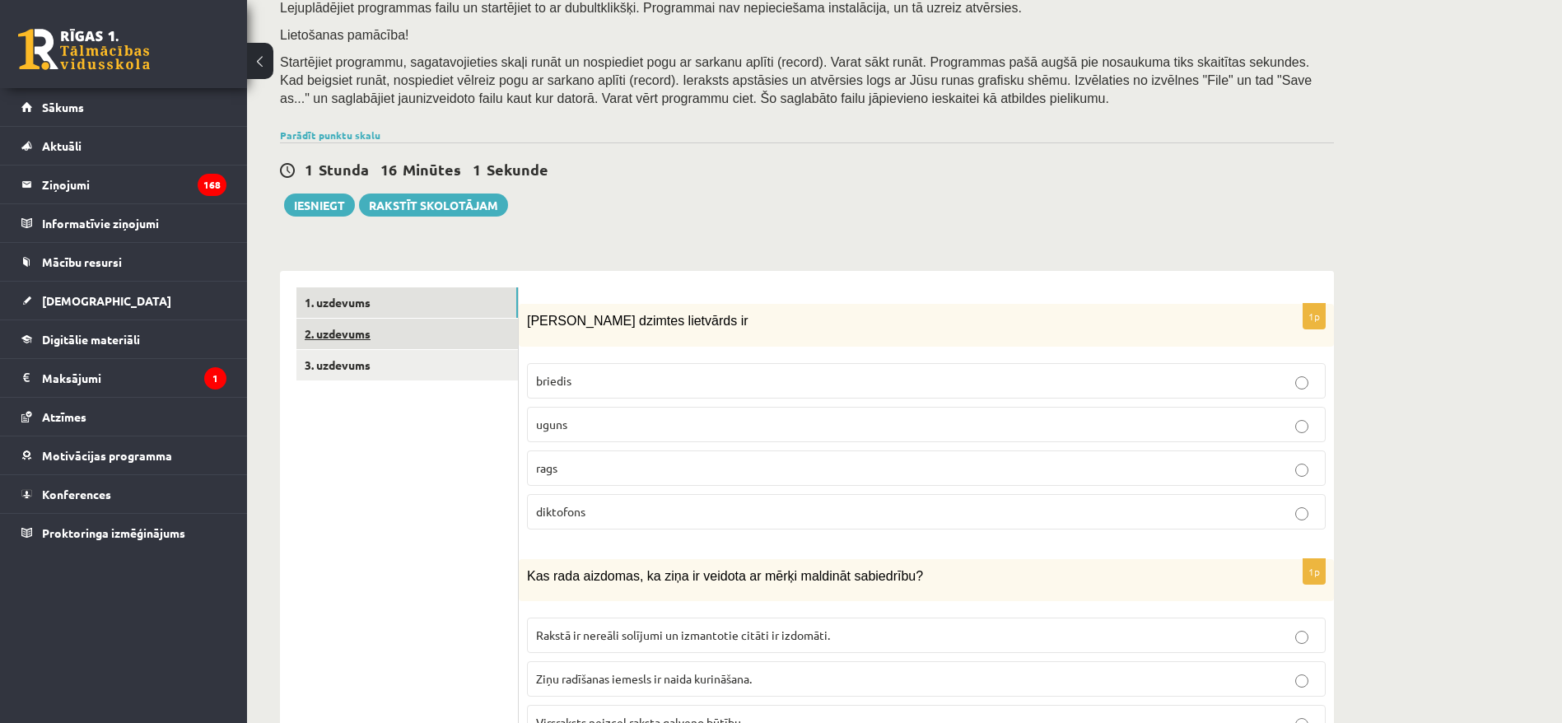
click at [431, 336] on link "2. uzdevums" at bounding box center [406, 334] width 221 height 30
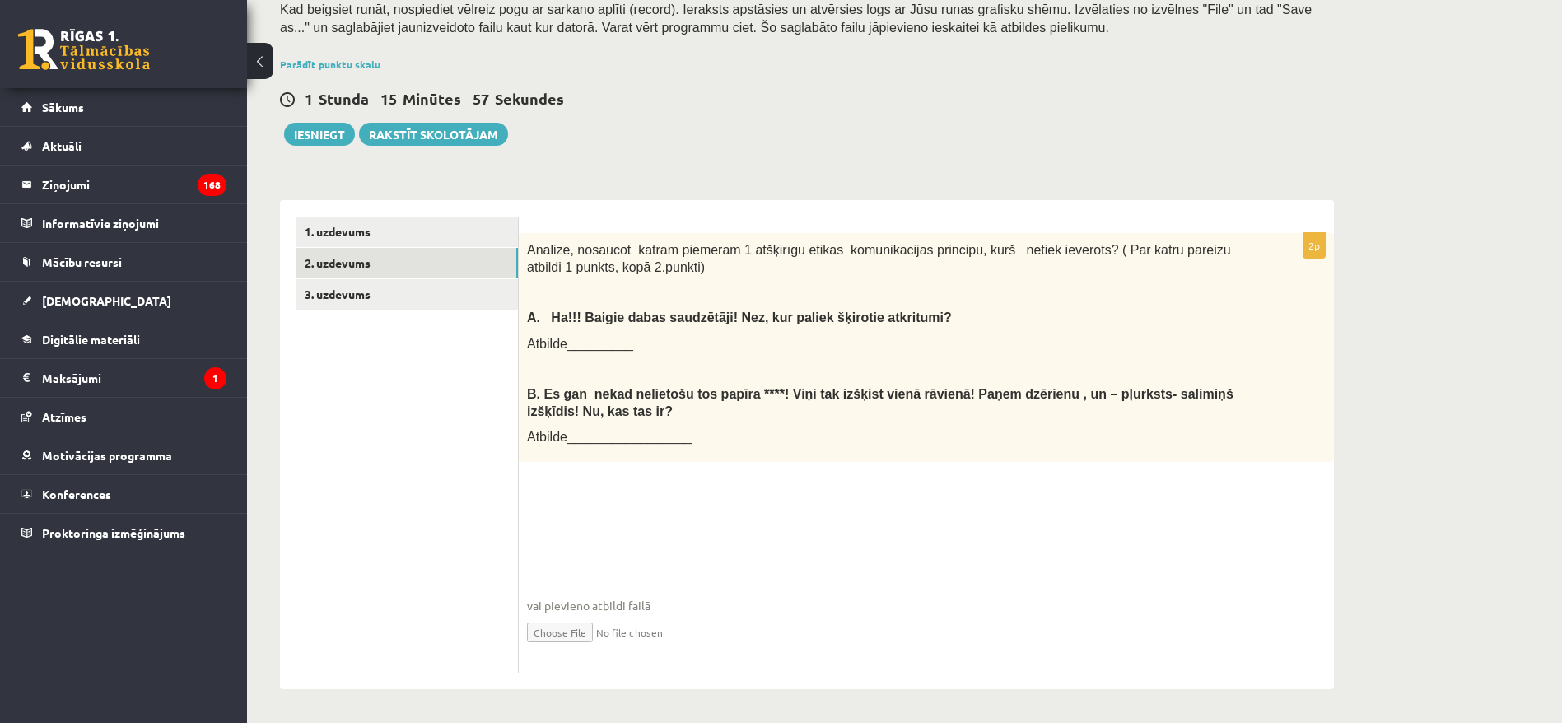
scroll to position [303, 0]
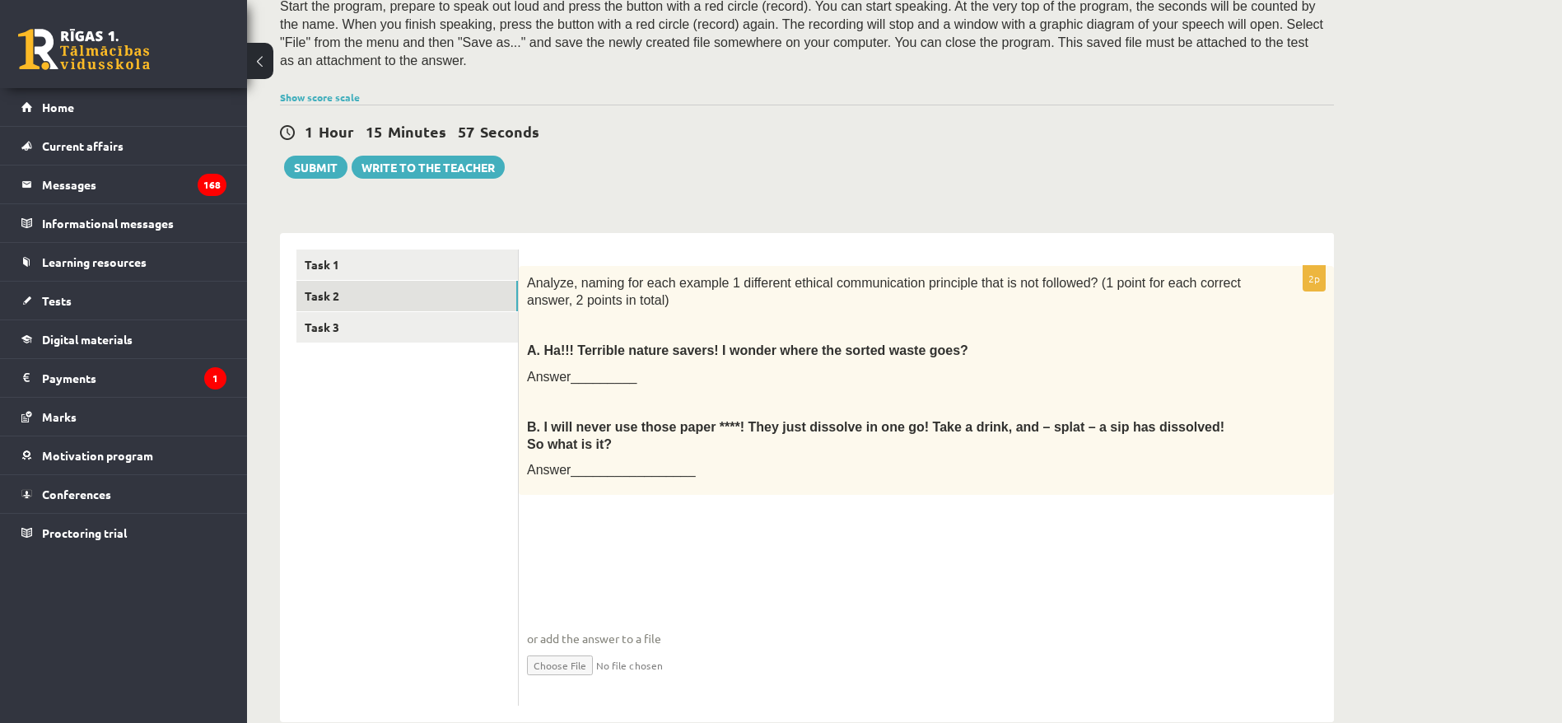
click at [741, 154] on div "1 Hour 15 Minutes 57 Seconds Test saved! Submit Write to the teacher" at bounding box center [807, 142] width 1054 height 74
click at [351, 317] on link "Task 3" at bounding box center [406, 327] width 221 height 30
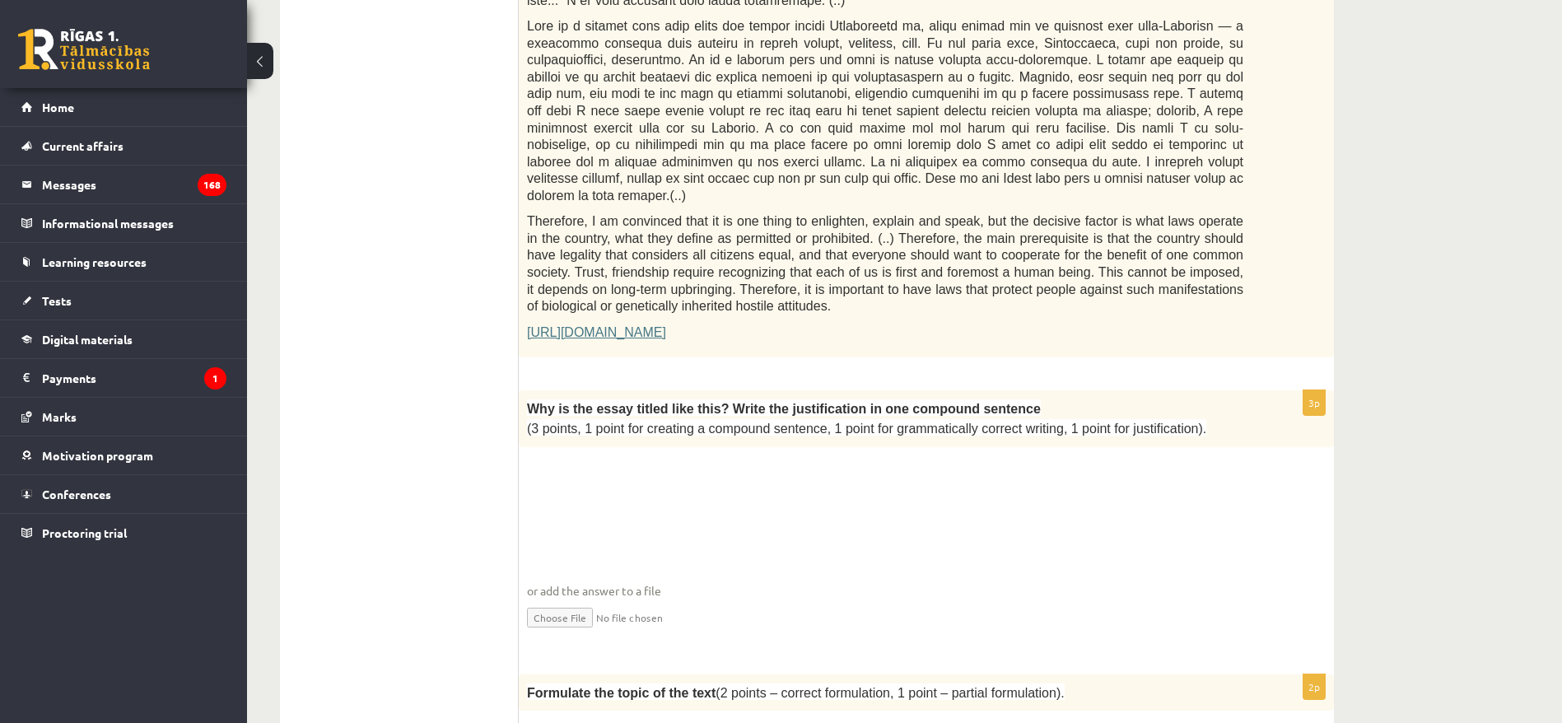
scroll to position [1291, 0]
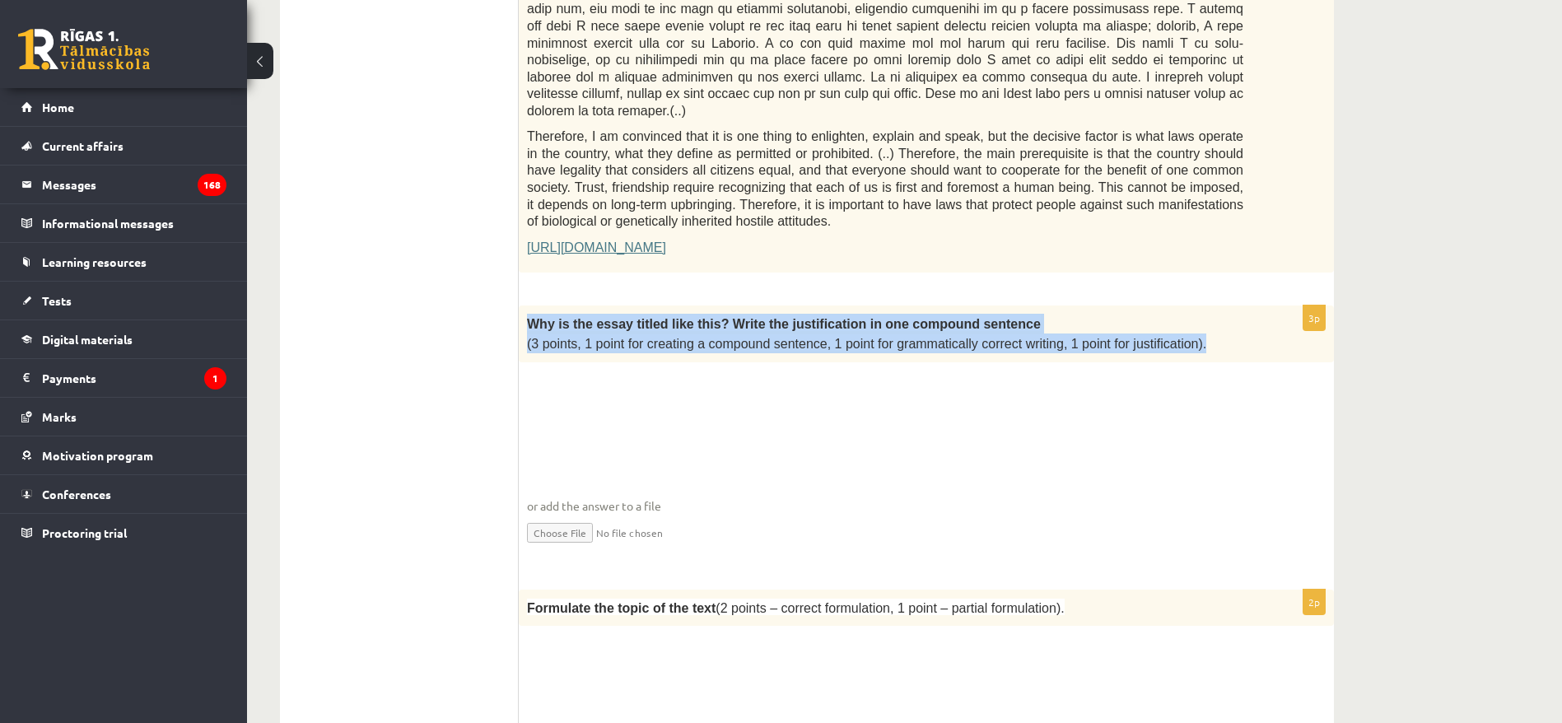
drag, startPoint x: 535, startPoint y: 202, endPoint x: 1186, endPoint y: 229, distance: 651.7
click at [1156, 305] on div "Why is the essay titled like this? Write the justification in one compound sent…" at bounding box center [926, 333] width 815 height 57
click at [1156, 333] on p "(3 points, 1 point for creating a compound sentence, 1 point for grammatically …" at bounding box center [885, 343] width 716 height 20
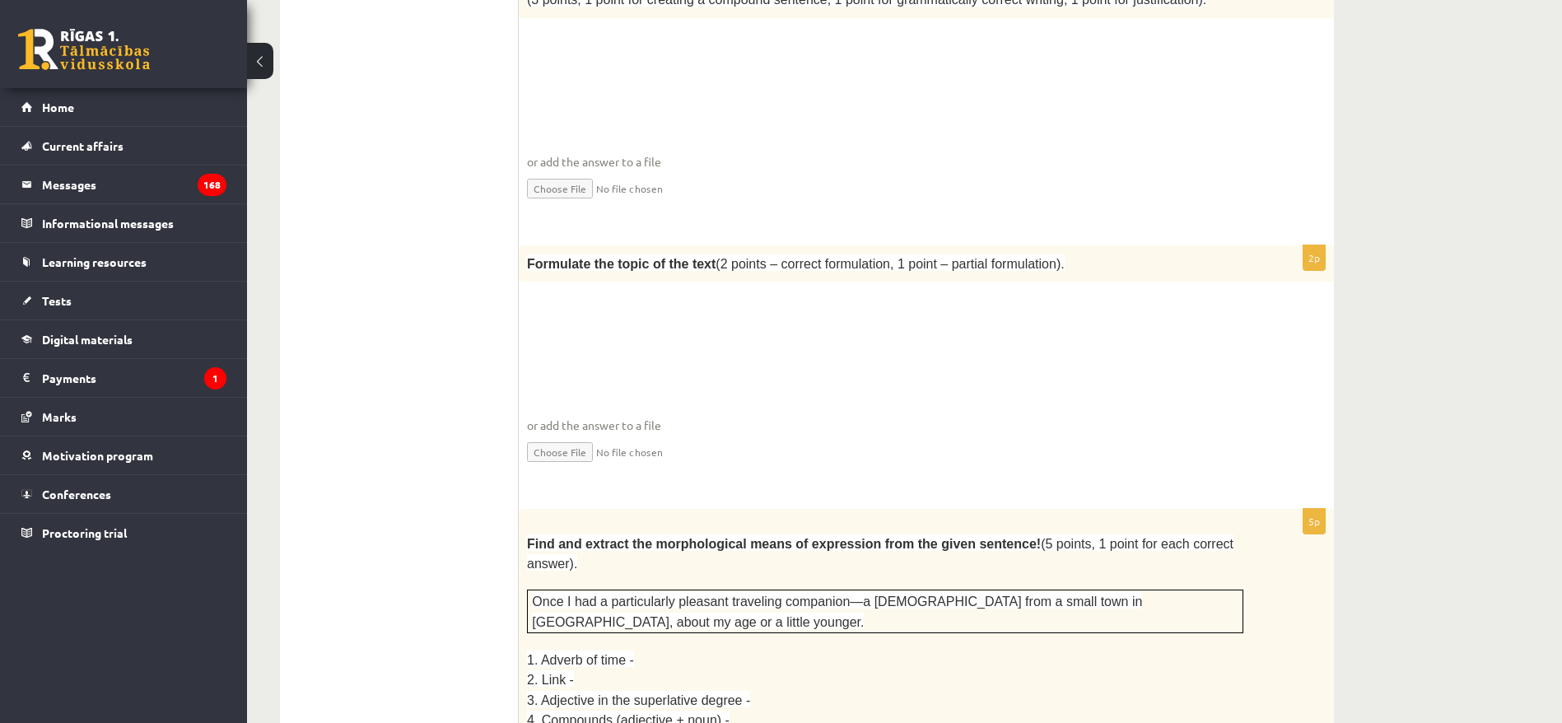
scroll to position [1785, 0]
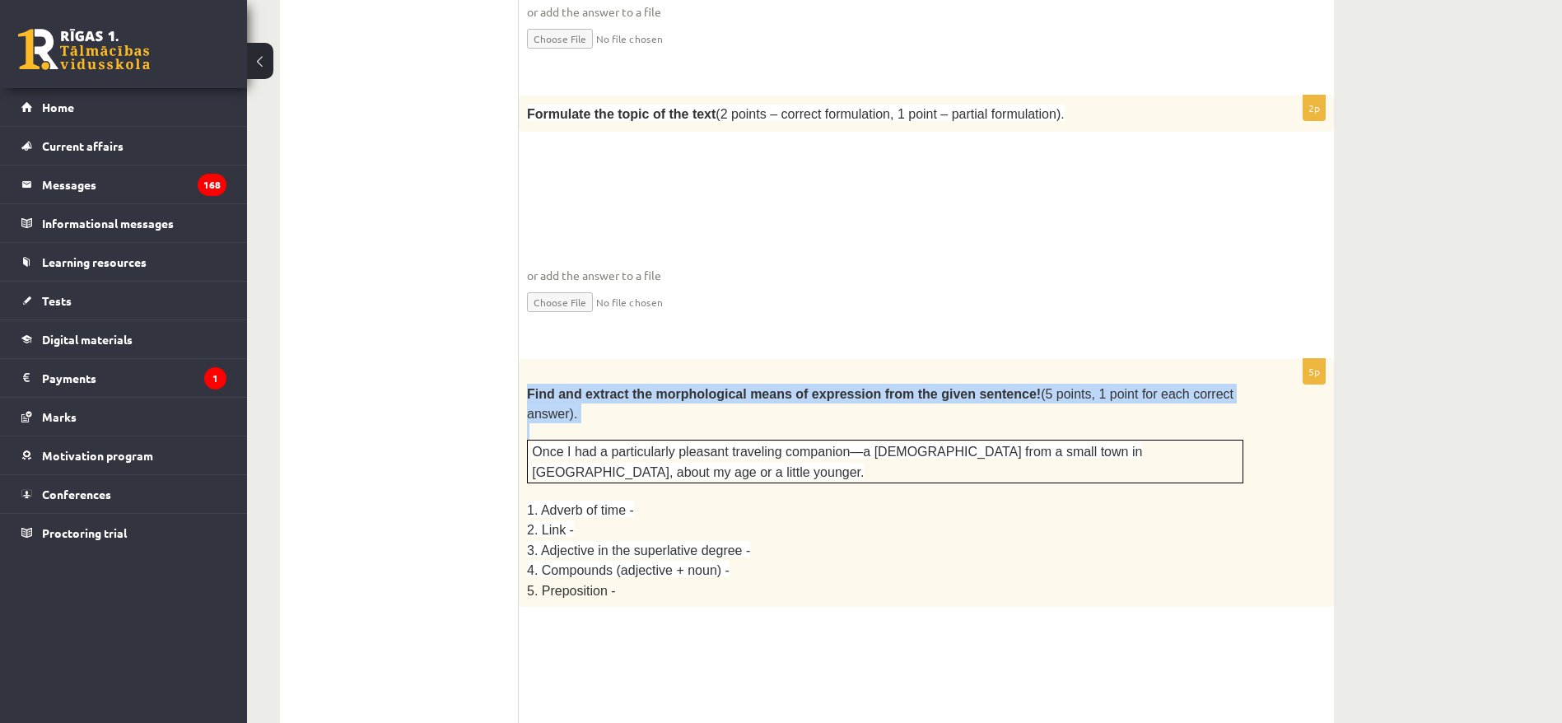
drag, startPoint x: 523, startPoint y: 275, endPoint x: 1273, endPoint y: 283, distance: 750.0
click at [1156, 359] on div "Find and extract the morphological means of expression from the given sentence!…" at bounding box center [926, 483] width 815 height 248
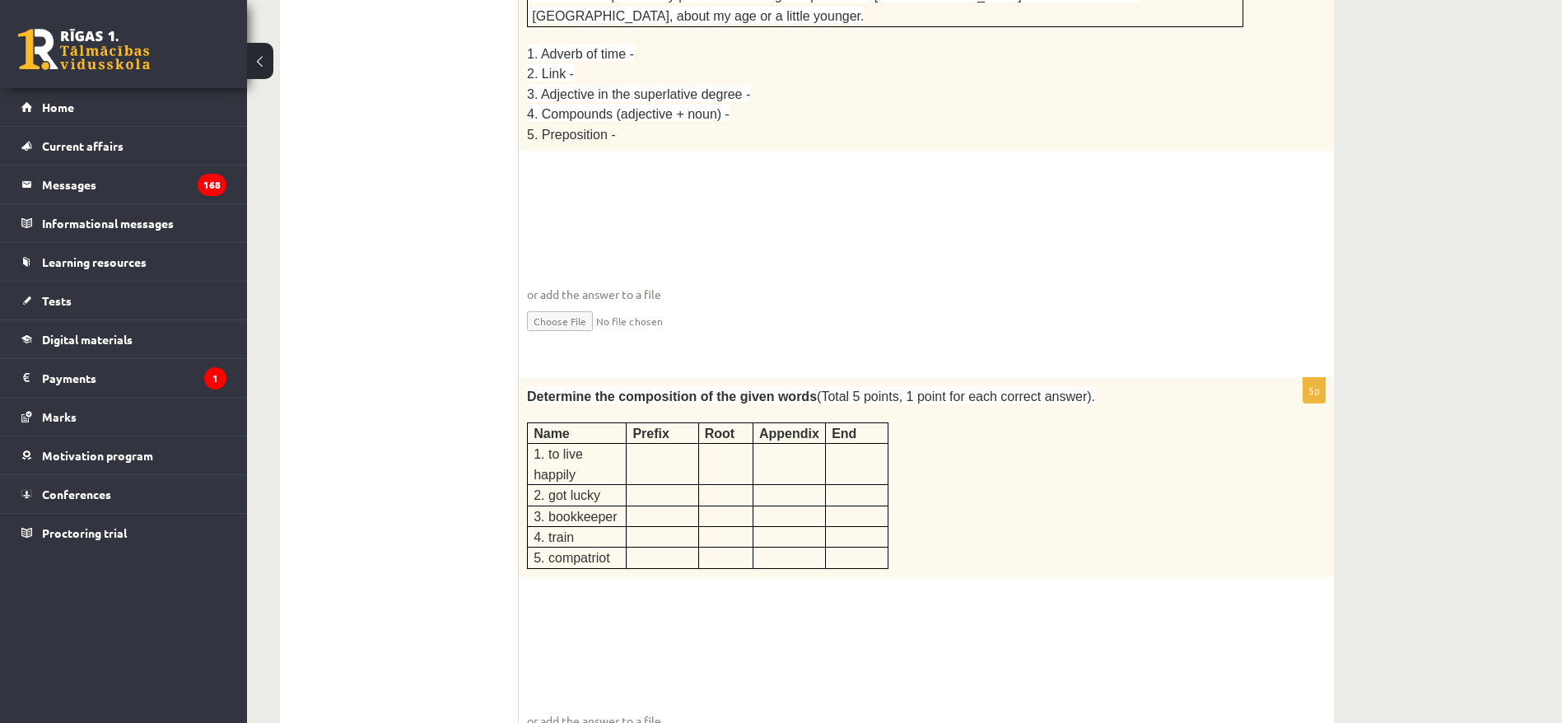
scroll to position [2279, 0]
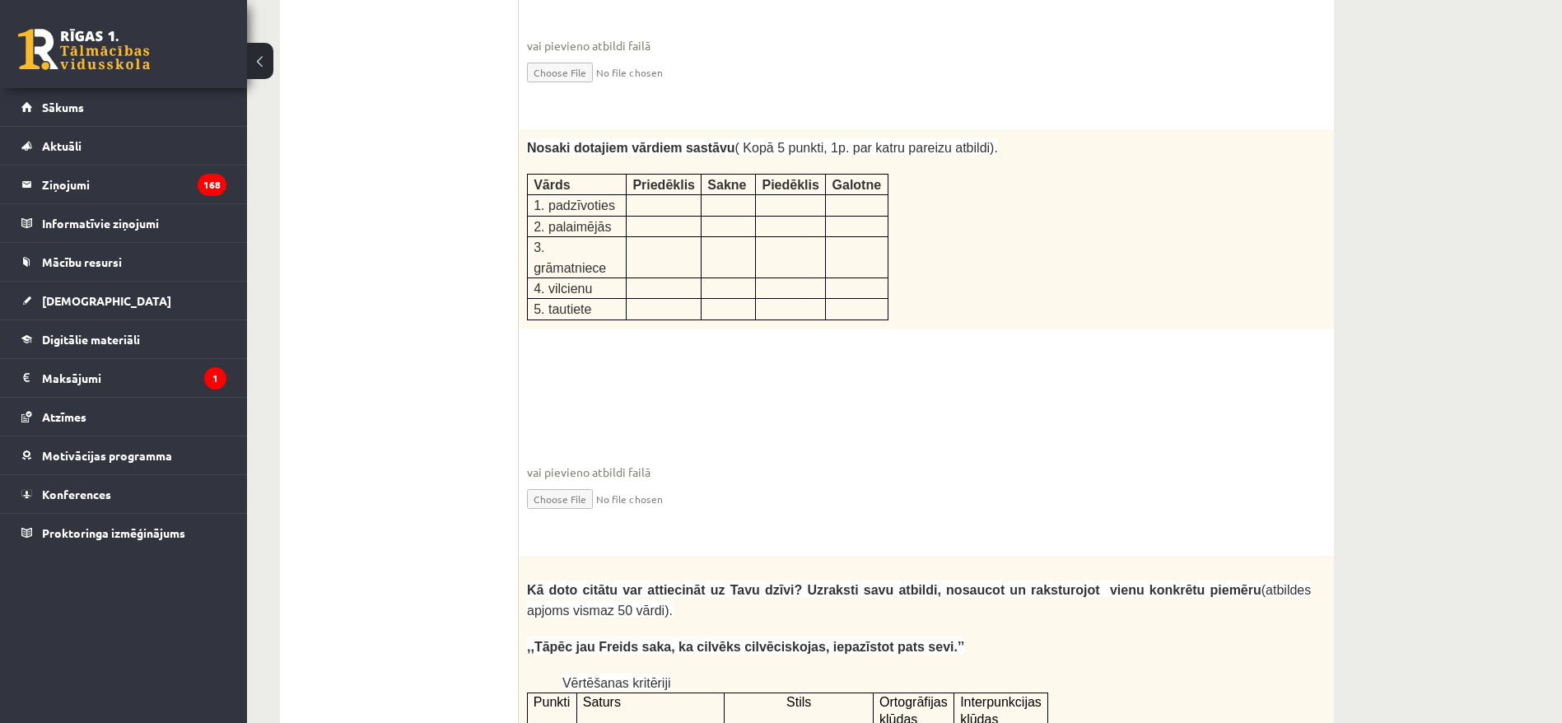
click at [986, 153] on div "Nosaki dotajiem vārdiem sastāvu ( Kopā 5 punkti, 1p. par katru pareizu atbildi)…" at bounding box center [960, 228] width 882 height 199
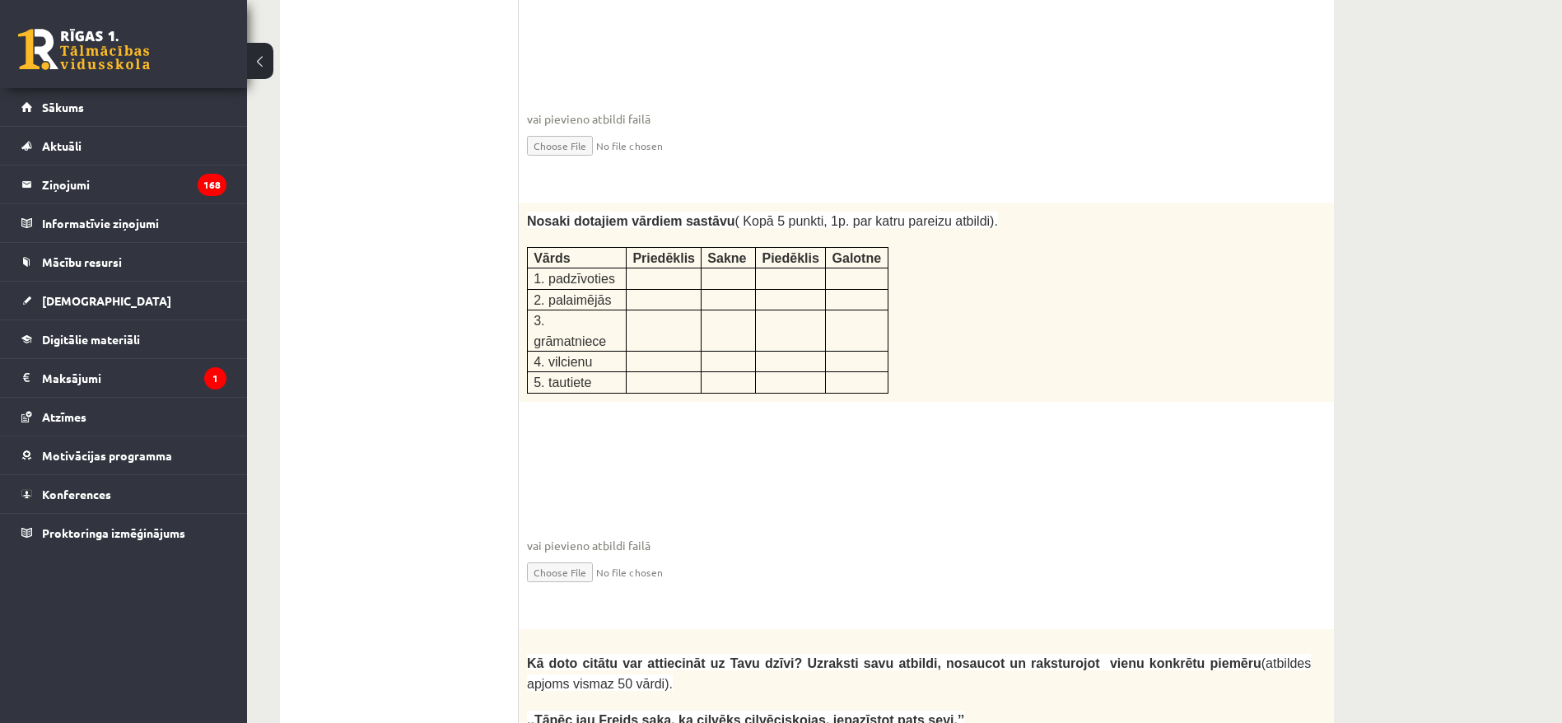
scroll to position [2155, 0]
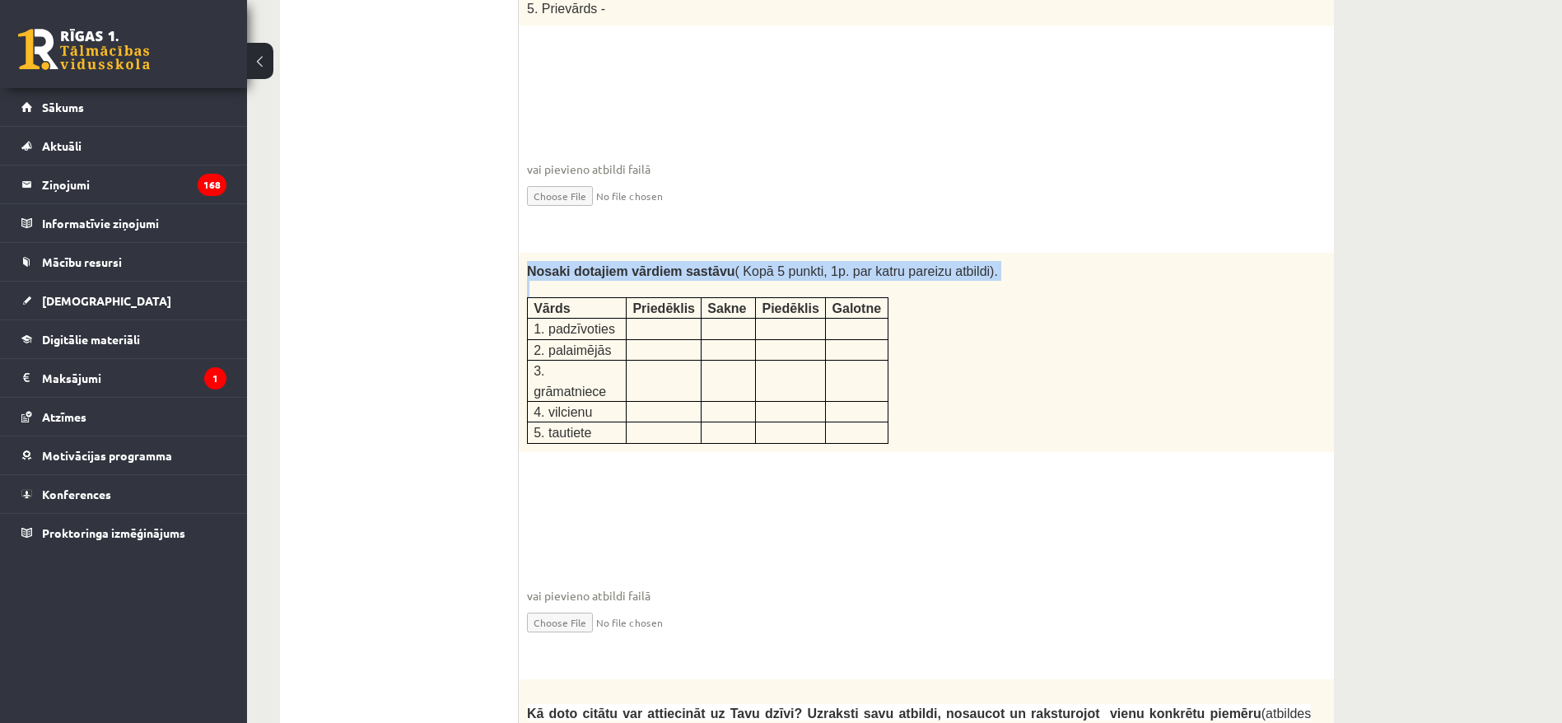
drag, startPoint x: 528, startPoint y: 184, endPoint x: 938, endPoint y: 327, distance: 433.5
click at [938, 327] on div "Nosaki dotajiem vārdiem sastāvu ( Kopā 5 punkti, 1p. par katru pareizu atbildi)…" at bounding box center [960, 352] width 882 height 199
copy div "Nosaki dotajiem vārdiem sastāvu ( Kopā 5 punkti, 1p. par katru pareizu atbildi)."
click at [933, 344] on div "Nosaki dotajiem vārdiem sastāvu ( Kopā 5 punkti, 1p. par katru pareizu atbildi)…" at bounding box center [960, 352] width 882 height 199
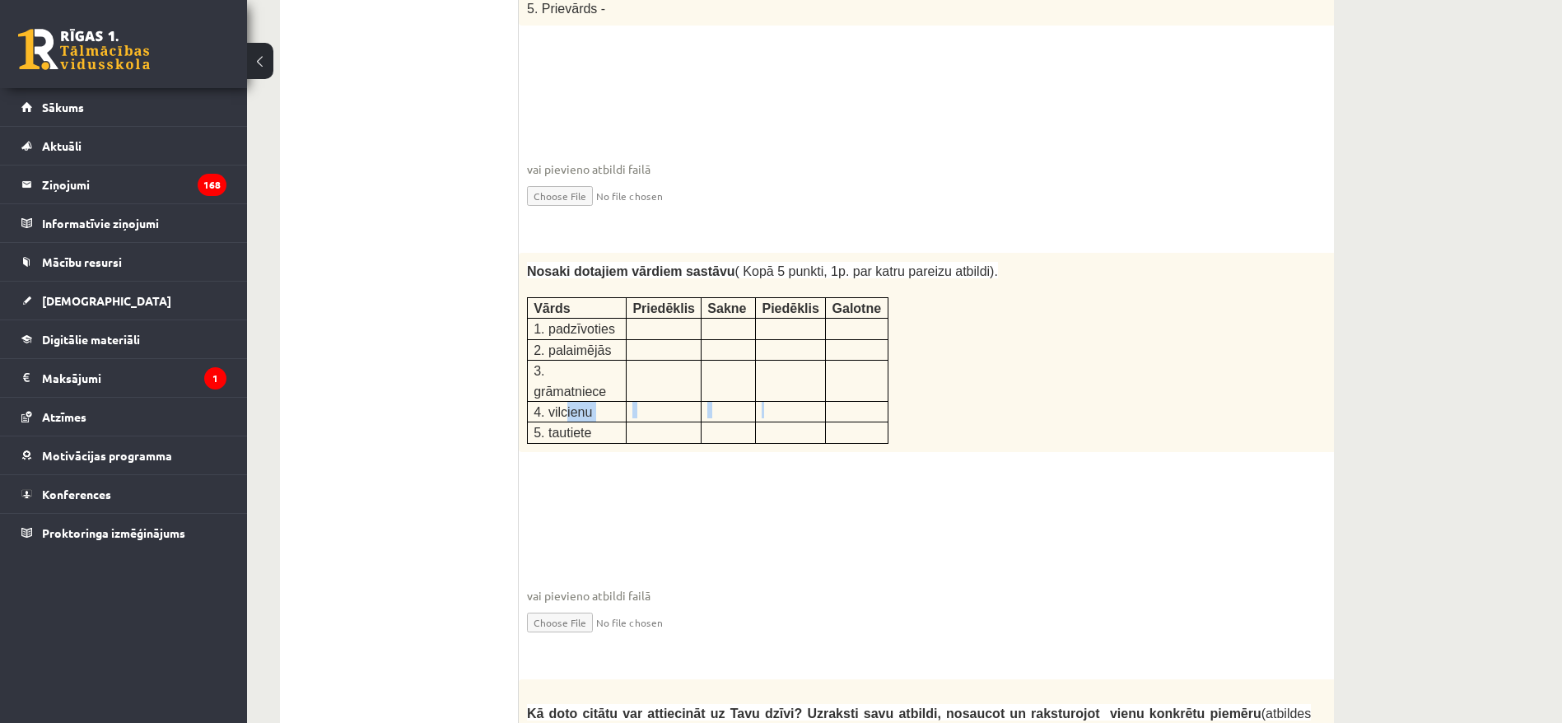
drag, startPoint x: 817, startPoint y: 314, endPoint x: 664, endPoint y: 338, distance: 154.1
click at [576, 401] on tr "4. vilcienu" at bounding box center [708, 411] width 361 height 21
click at [668, 422] on p at bounding box center [663, 430] width 63 height 16
click at [521, 253] on div "Nosaki dotajiem vārdiem sastāvu ( Kopā 5 punkti, 1p. par katru pareizu atbildi)…" at bounding box center [960, 352] width 882 height 199
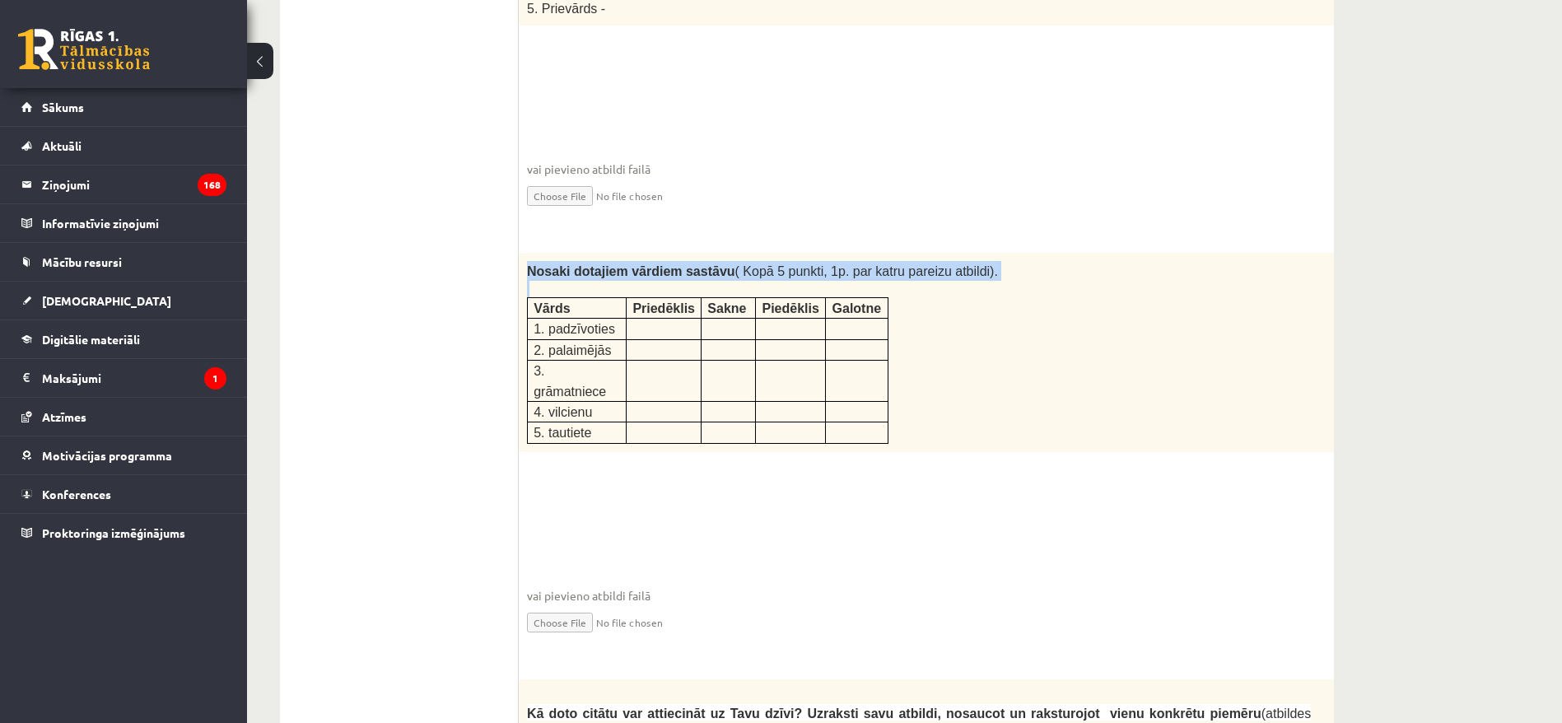
drag, startPoint x: 526, startPoint y: 195, endPoint x: 920, endPoint y: 409, distance: 448.6
click at [920, 409] on div "5p Nosaki dotajiem vārdiem sastāvu ( Kopā 5 punkti, 1p. par katru pareizu atbil…" at bounding box center [960, 458] width 882 height 410
copy div "Nosaki dotajiem vārdiem sastāvu ( Kopā 5 punkti, 1p. par katru pareizu atbildi)."
click at [584, 264] on strong "Nosaki dotajiem vārdiem sastāvu" at bounding box center [631, 271] width 208 height 14
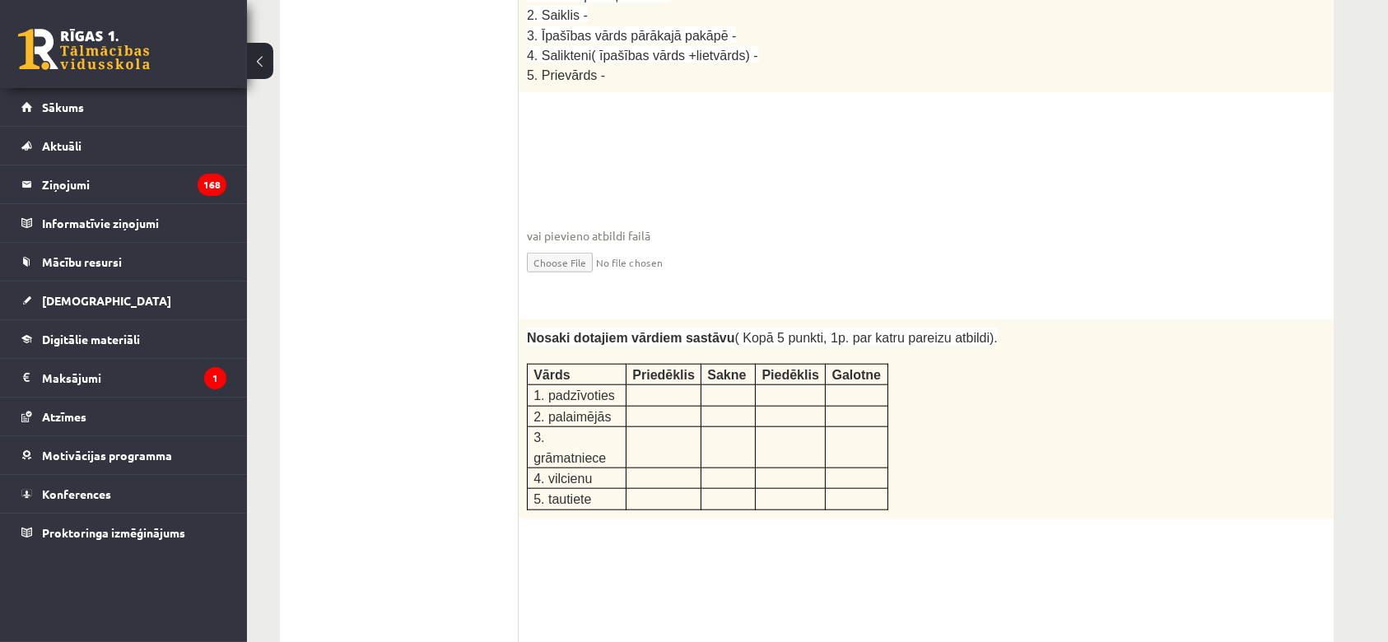
scroll to position [2196, 0]
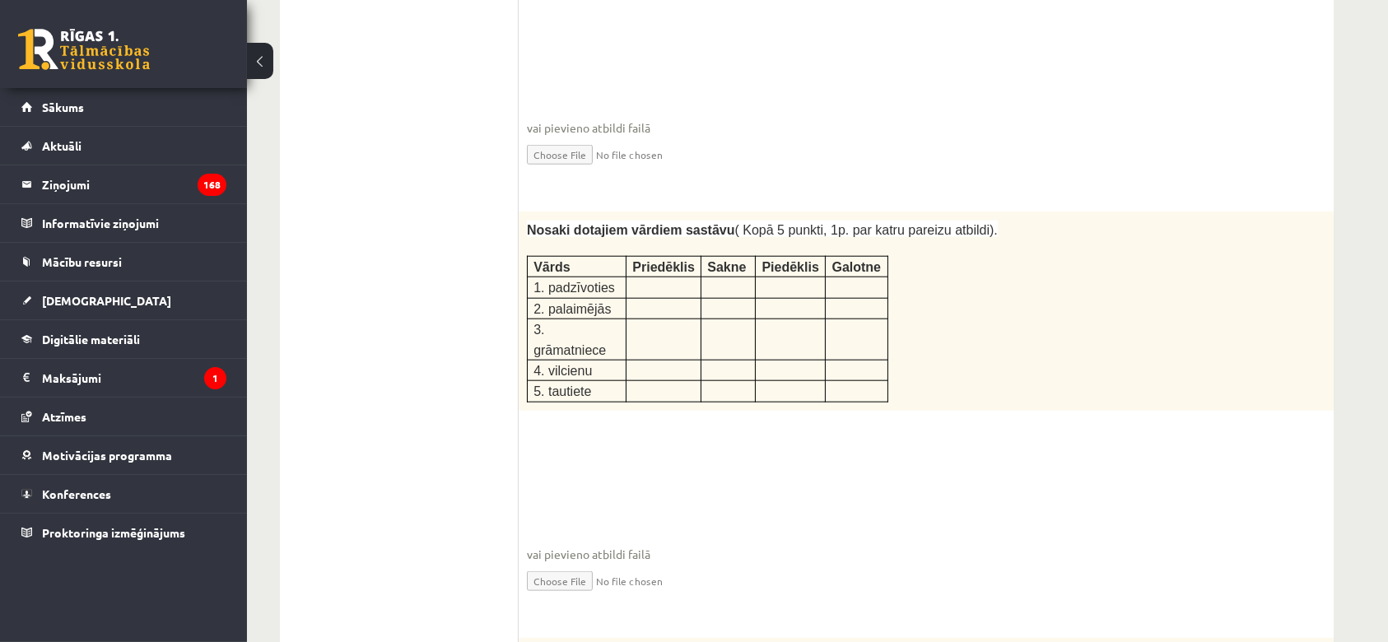
click at [685, 319] on p at bounding box center [663, 327] width 63 height 16
click at [586, 534] on input "file" at bounding box center [960, 580] width 866 height 34
type input "**********"
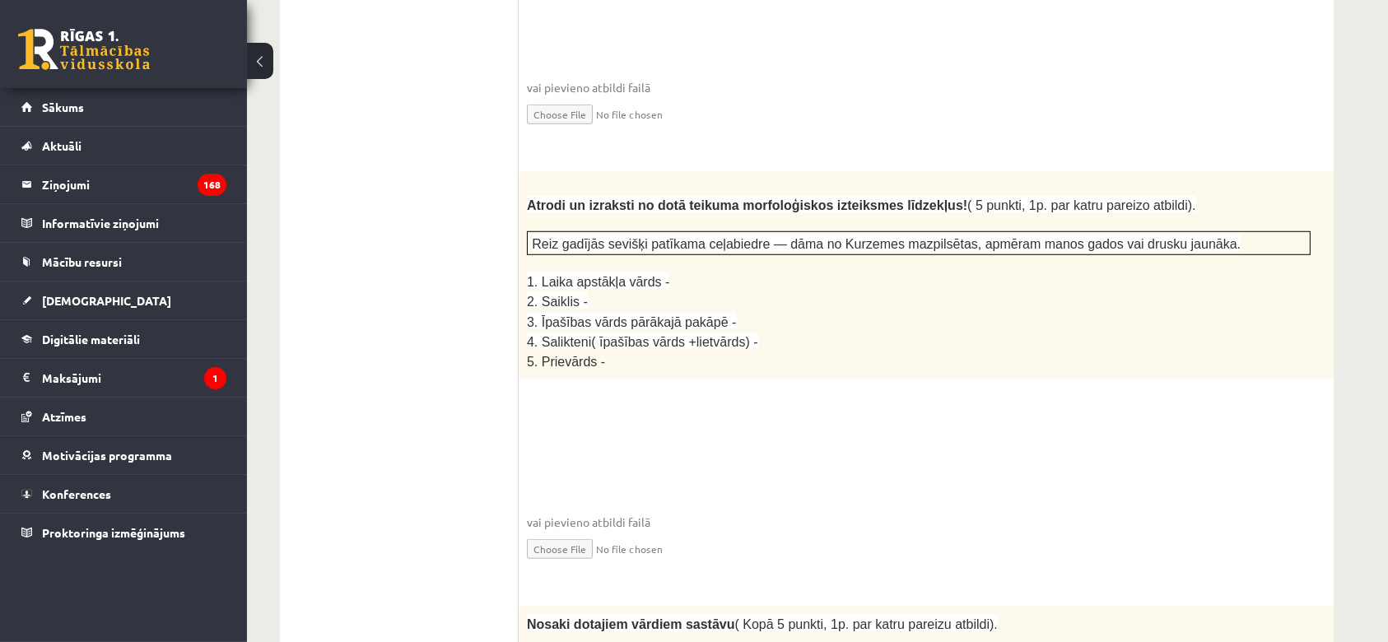
scroll to position [1757, 0]
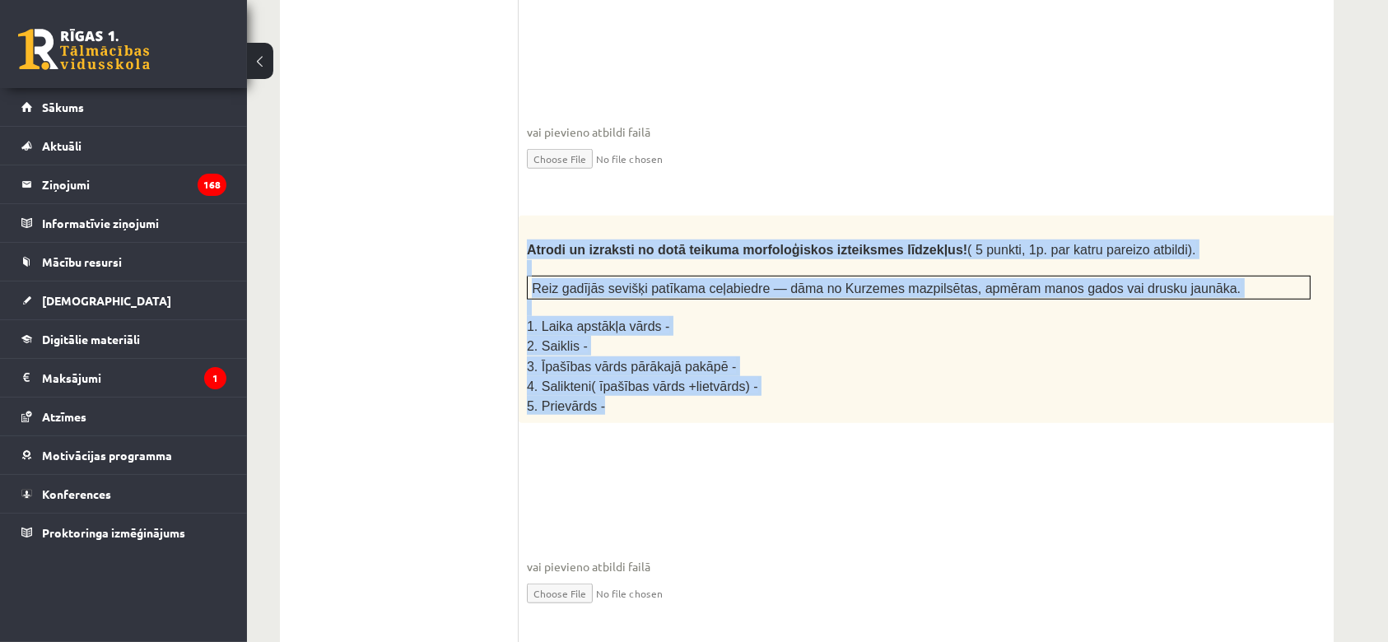
drag, startPoint x: 633, startPoint y: 331, endPoint x: 527, endPoint y: 178, distance: 186.3
click at [527, 216] on div "Atrodi un izraksti no dotā teikuma morfoloģiskos izteiksmes līdzekļus! ( 5 punk…" at bounding box center [960, 319] width 882 height 207
copy div "Atrodi un izraksti no dotā teikuma morfoloģiskos izteiksmes līdzekļus! ( 5 punk…"
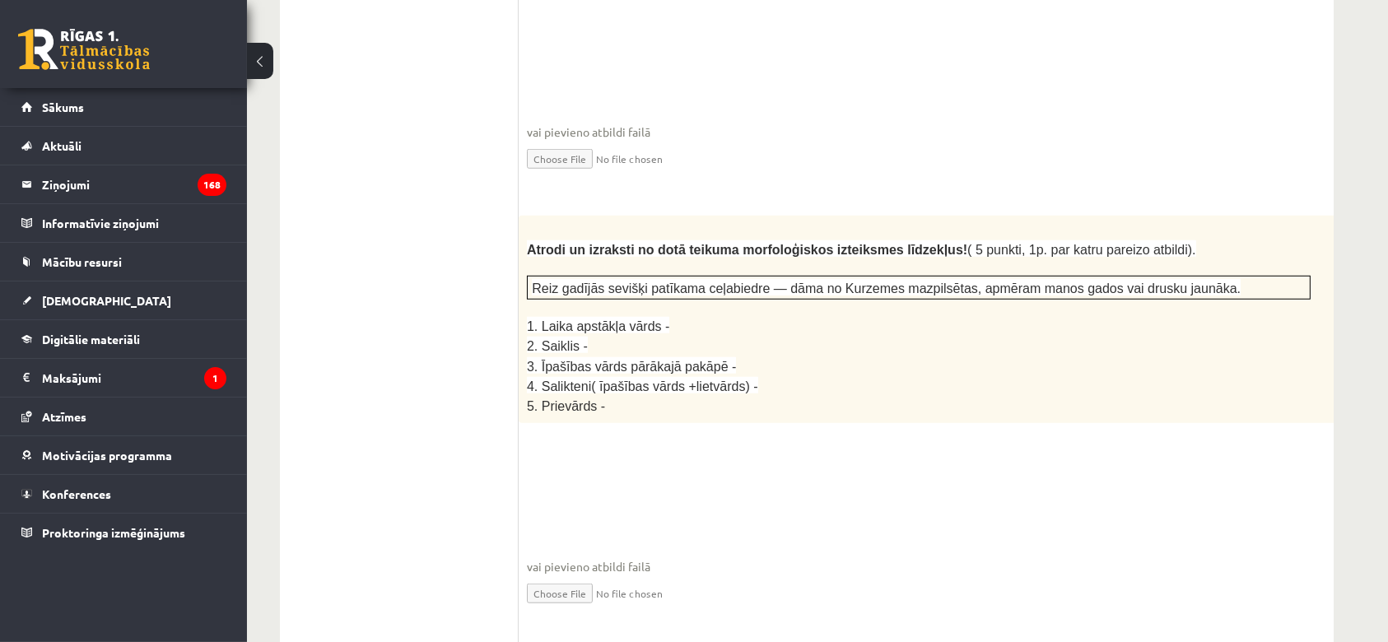
click at [574, 456] on fieldset "vai pievieno atbildi failā Iesniegtā atbilde" at bounding box center [960, 541] width 866 height 170
click at [560, 534] on input "file" at bounding box center [960, 592] width 866 height 34
type input "**********"
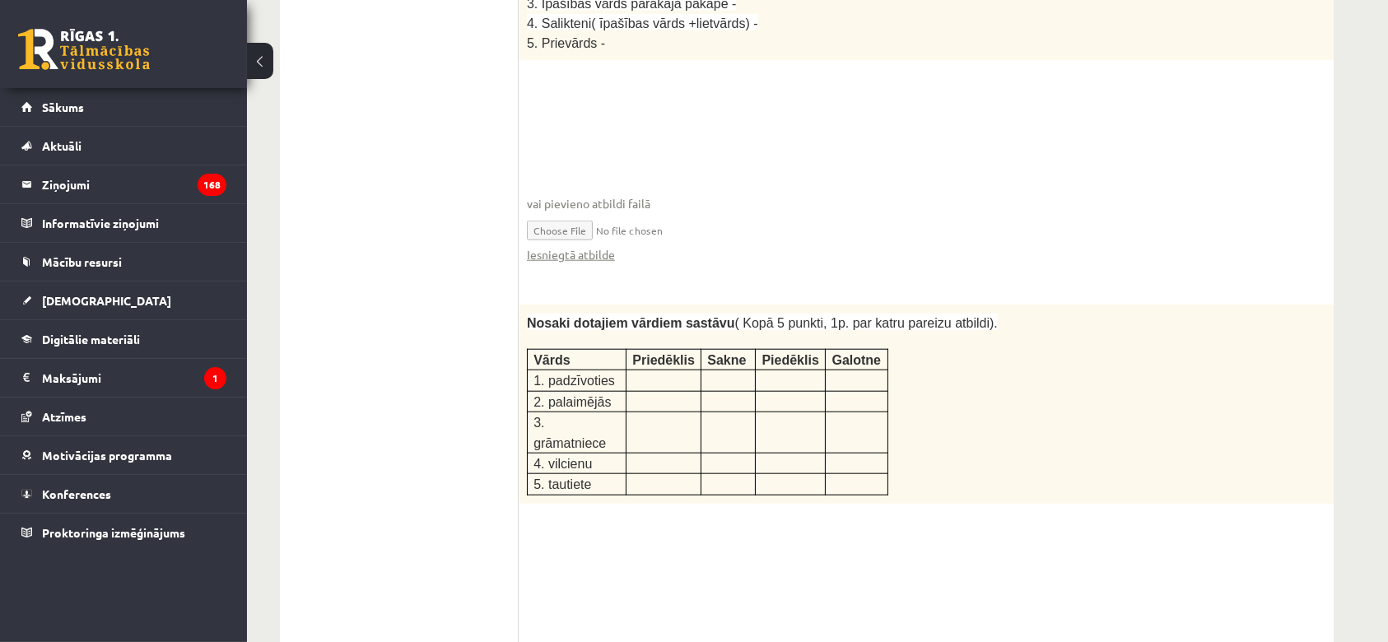
scroll to position [2087, 0]
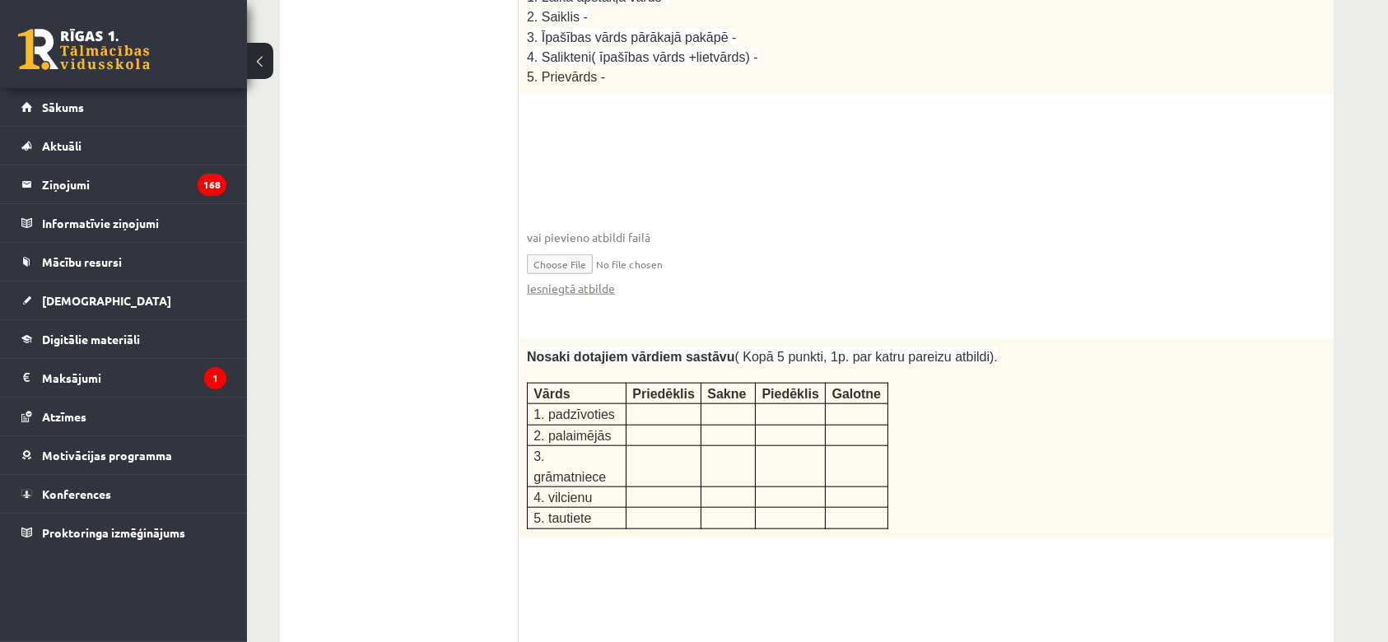
drag, startPoint x: 1332, startPoint y: 272, endPoint x: 1355, endPoint y: 278, distance: 23.8
click at [1156, 278] on div "Latviešu valoda JK 11.b1 klase 1. ieskaite , Thuy Tram Anh Do (11.b1 JK) Ieskai…" at bounding box center [807, 497] width 1120 height 5040
copy div "5p Nosaki dotajiem vārdiem sastāvu ( Kopā 5 punkti, 1p. par katru pareizu atbil…"
click at [1054, 280] on div "Iesniegtā atbilde" at bounding box center [960, 288] width 866 height 17
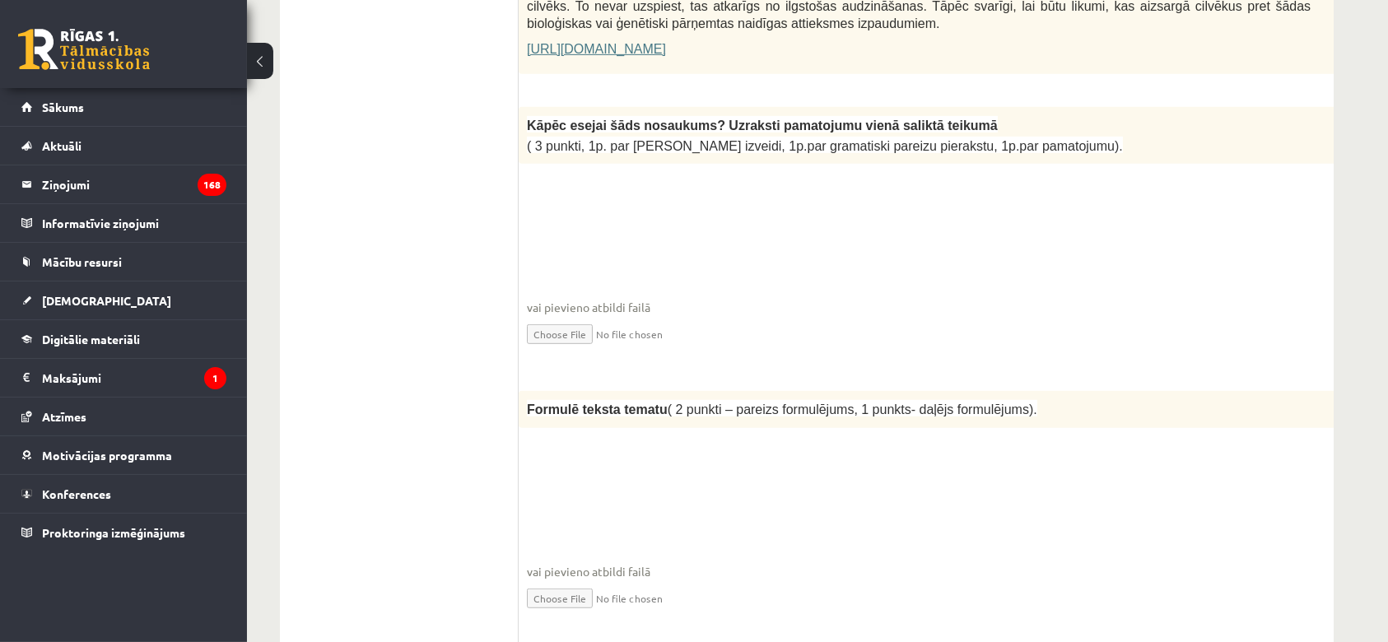
scroll to position [0, 23]
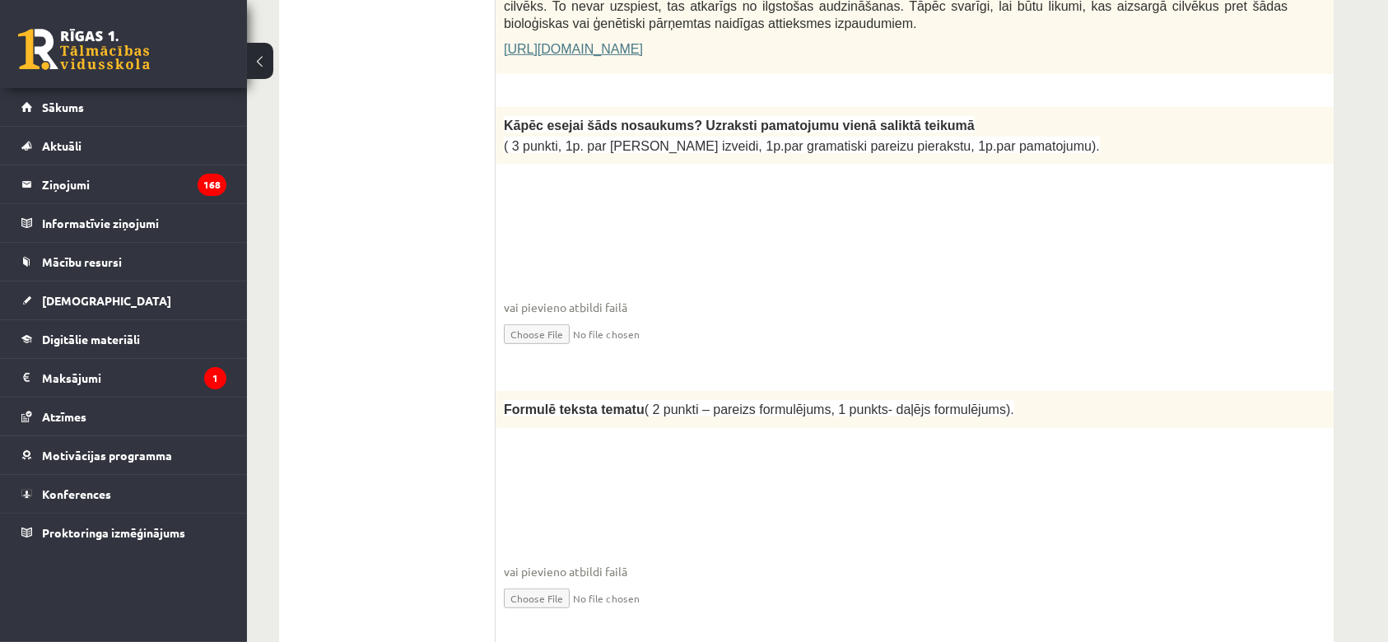
drag, startPoint x: 514, startPoint y: 329, endPoint x: 1353, endPoint y: 331, distance: 839.6
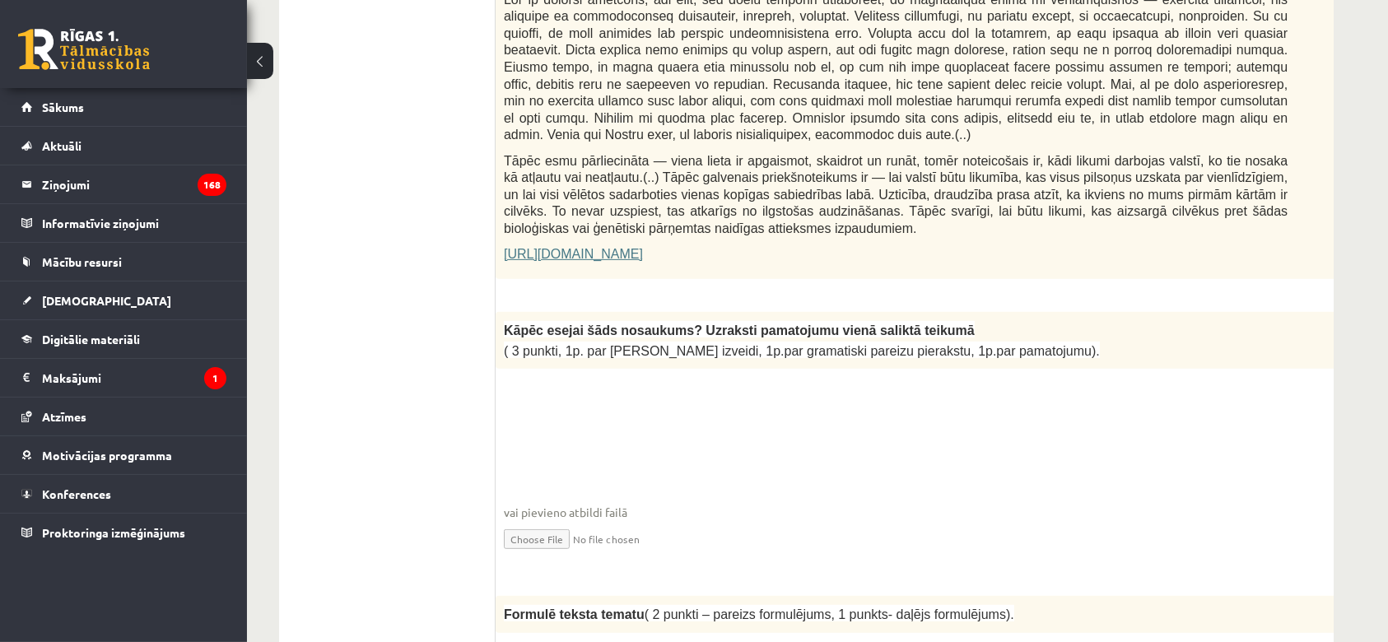
scroll to position [1208, 0]
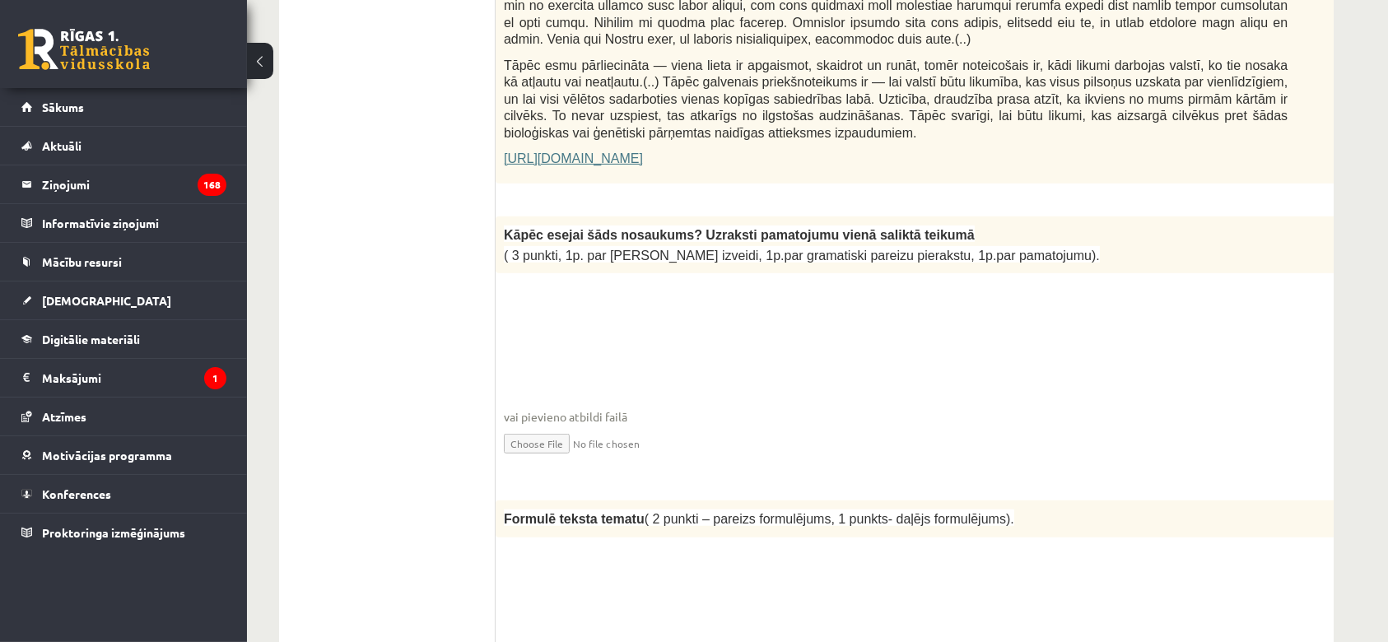
drag, startPoint x: 504, startPoint y: 166, endPoint x: 1316, endPoint y: 150, distance: 812.6
click at [1156, 216] on div "3p Kāpēc esejai šāds nosaukums? Uzraksti pamatojumu vienā saliktā teikumā ( 3 p…" at bounding box center [937, 350] width 882 height 268
drag, startPoint x: 1100, startPoint y: 188, endPoint x: 503, endPoint y: 165, distance: 597.2
click at [503, 216] on div "Kāpēc esejai šāds nosaukums? Uzraksti pamatojumu vienā saliktā teikumā ( 3 punk…" at bounding box center [937, 244] width 882 height 57
copy div "Kāpēc esejai šāds nosaukums? Uzraksti pamatojumu vienā saliktā teikumā ( 3 punk…"
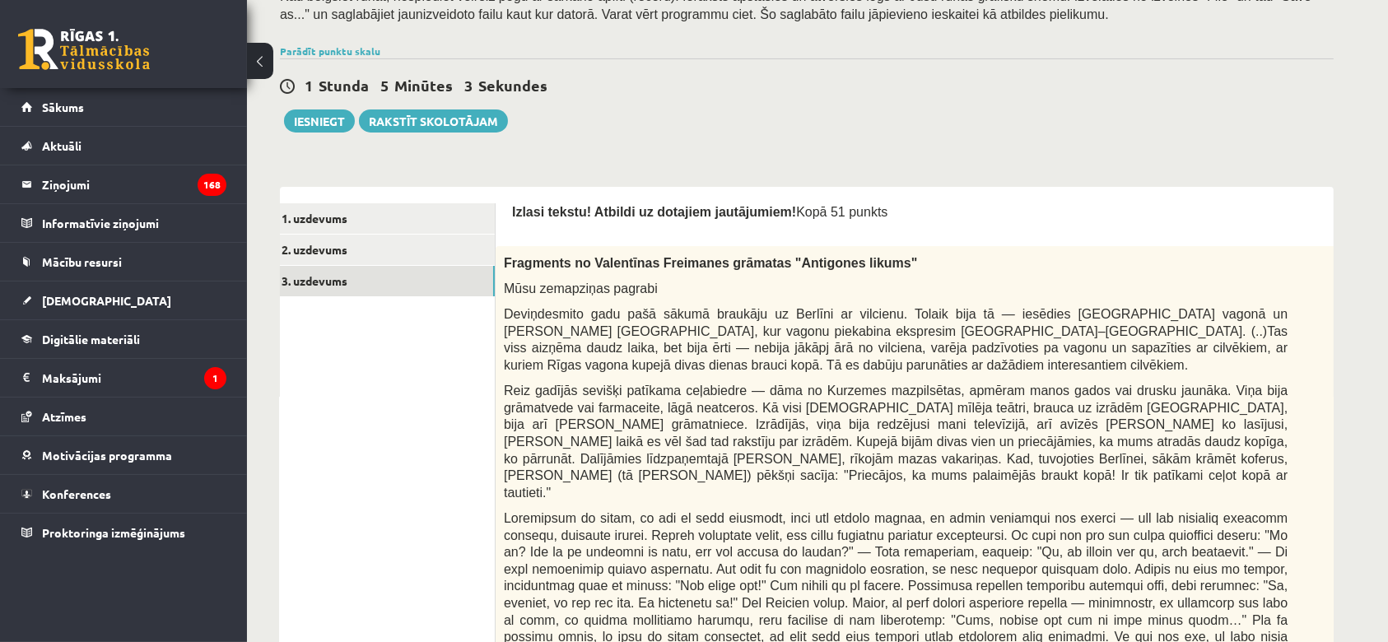
scroll to position [330, 0]
click at [876, 211] on p "Izlasi tekstu! Atbildi uz dotajiem jautājumiem! Kopā 51 punkts" at bounding box center [937, 212] width 850 height 17
click at [407, 240] on link "2. uzdevums" at bounding box center [383, 250] width 221 height 30
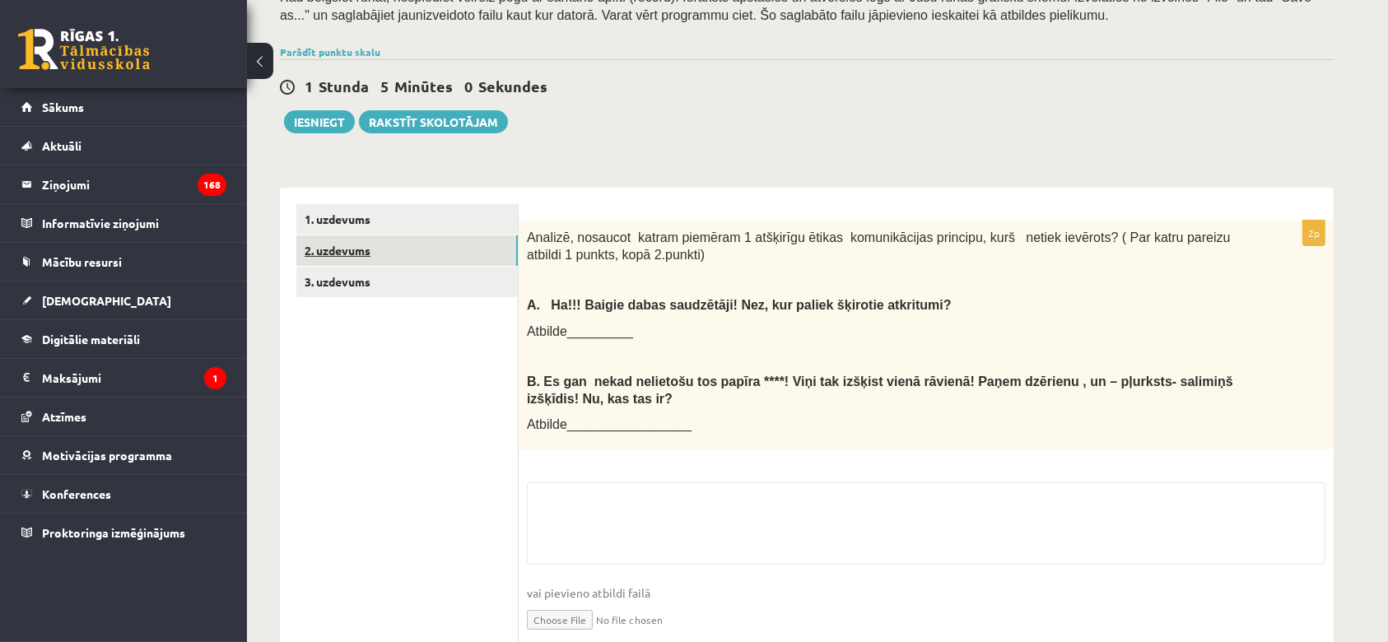
scroll to position [0, 0]
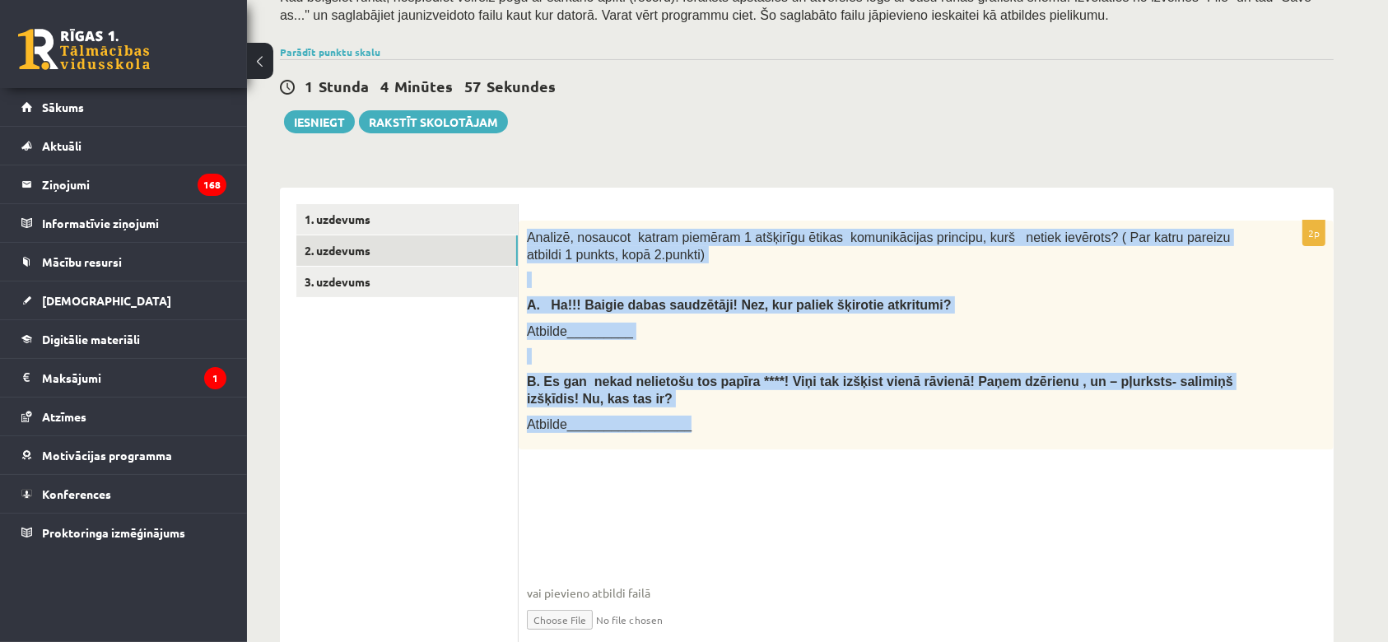
drag, startPoint x: 529, startPoint y: 240, endPoint x: 701, endPoint y: 439, distance: 262.6
click at [701, 439] on div "Analizē, nosaucot katram piemēram 1 atšķirīgu ētikas komunikācijas principu, ku…" at bounding box center [926, 335] width 815 height 229
copy div "Analizē, nosaucot katram piemēram 1 atšķirīgu ētikas komunikācijas principu, ku…"
click at [343, 277] on link "3. uzdevums" at bounding box center [406, 282] width 221 height 30
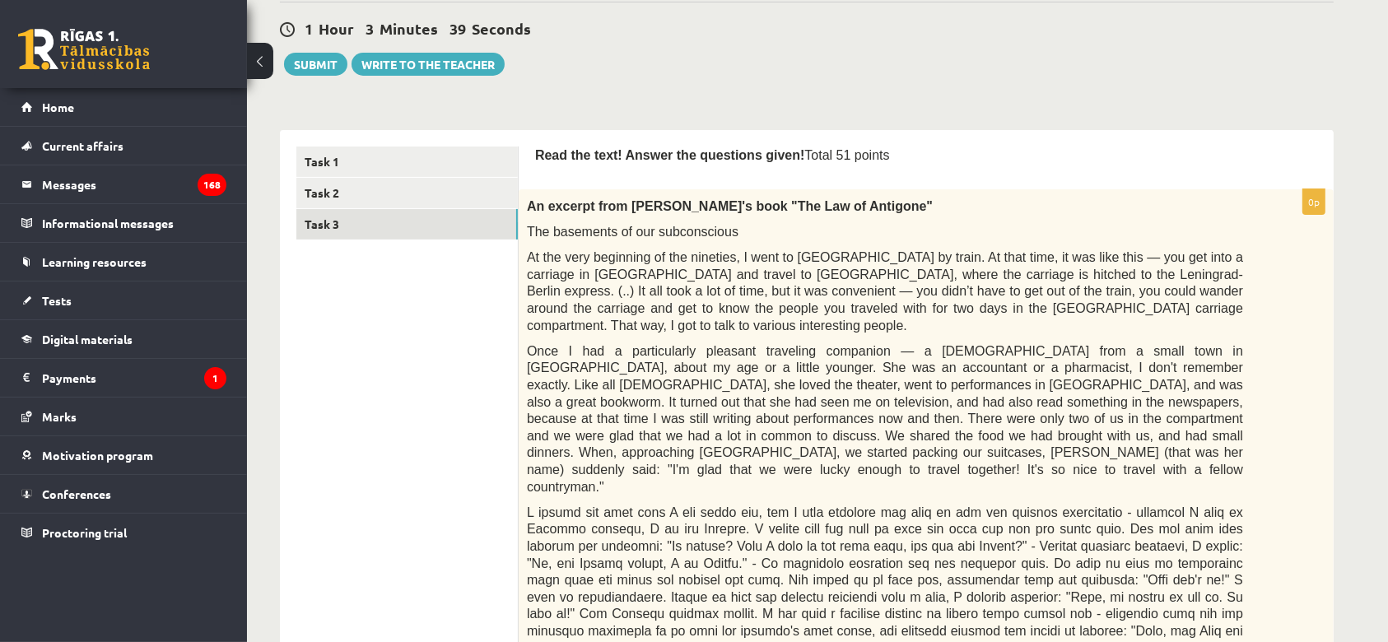
scroll to position [440, 0]
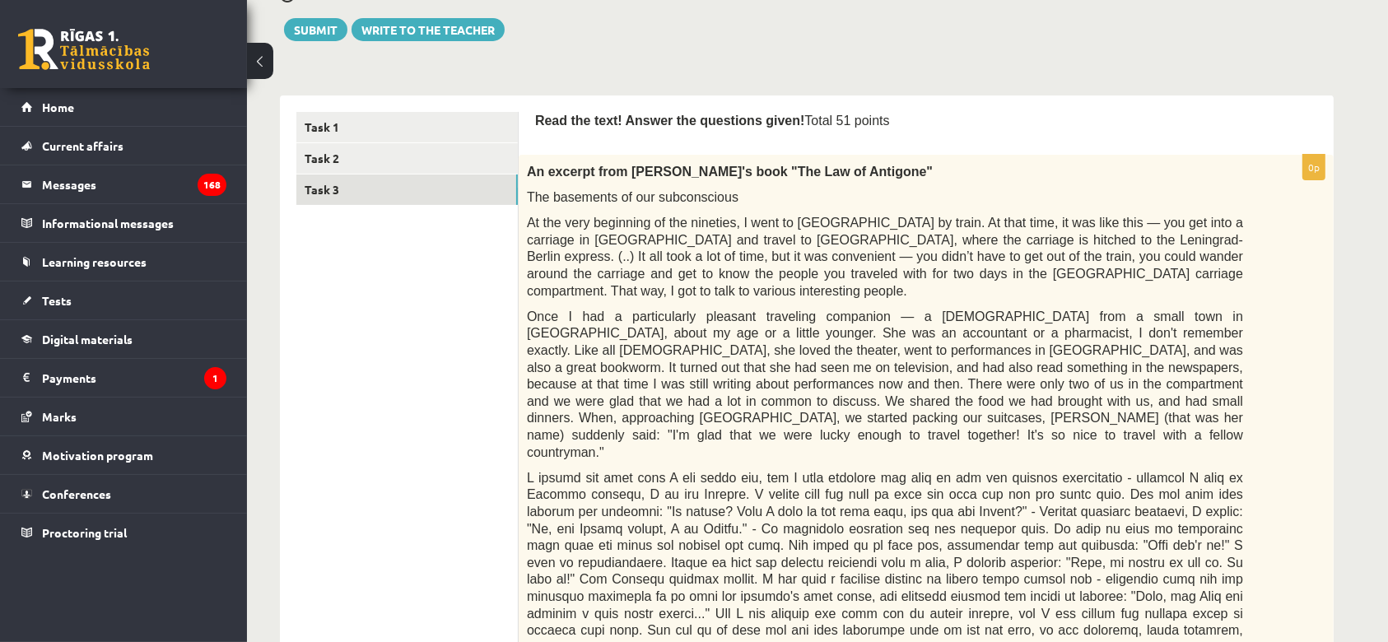
click at [561, 221] on font "At the very beginning of the nineties, I went to Berlin by train. At that time,…" at bounding box center [885, 256] width 716 height 81
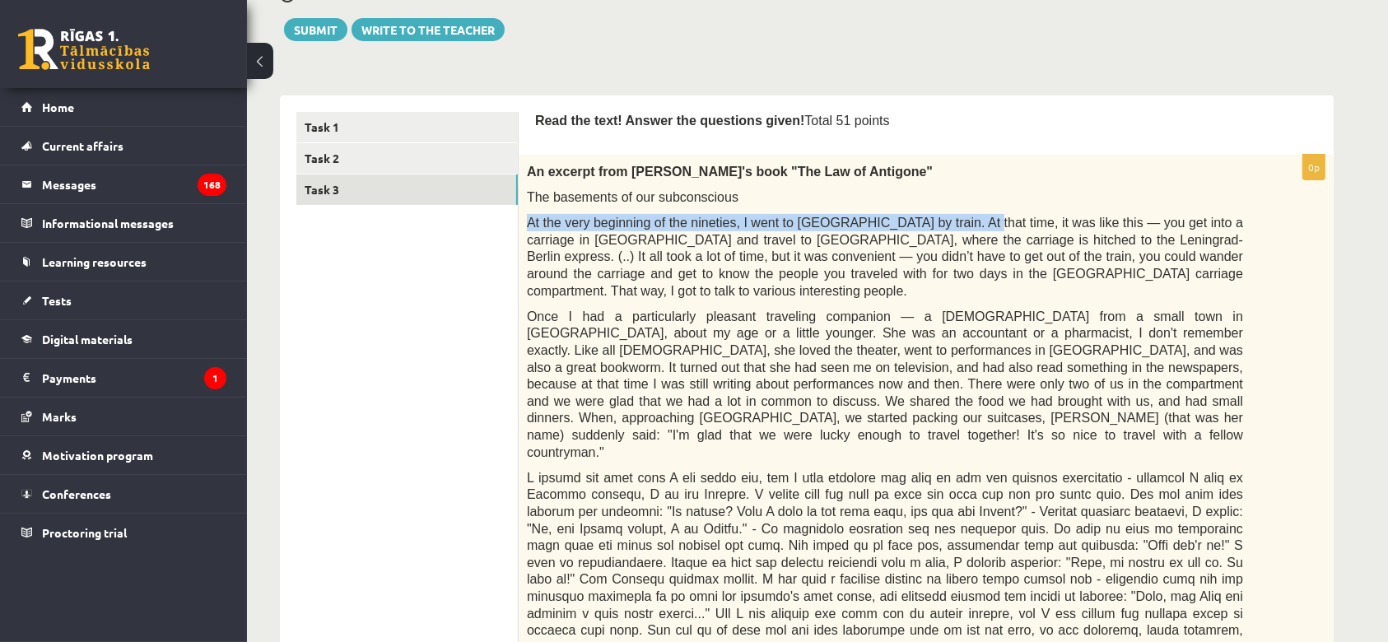
drag, startPoint x: 524, startPoint y: 201, endPoint x: 932, endPoint y: 189, distance: 408.5
click at [932, 189] on div "An excerpt from Valentina Freimane's book "The Law of Antigone" The basements o…" at bounding box center [926, 639] width 815 height 968
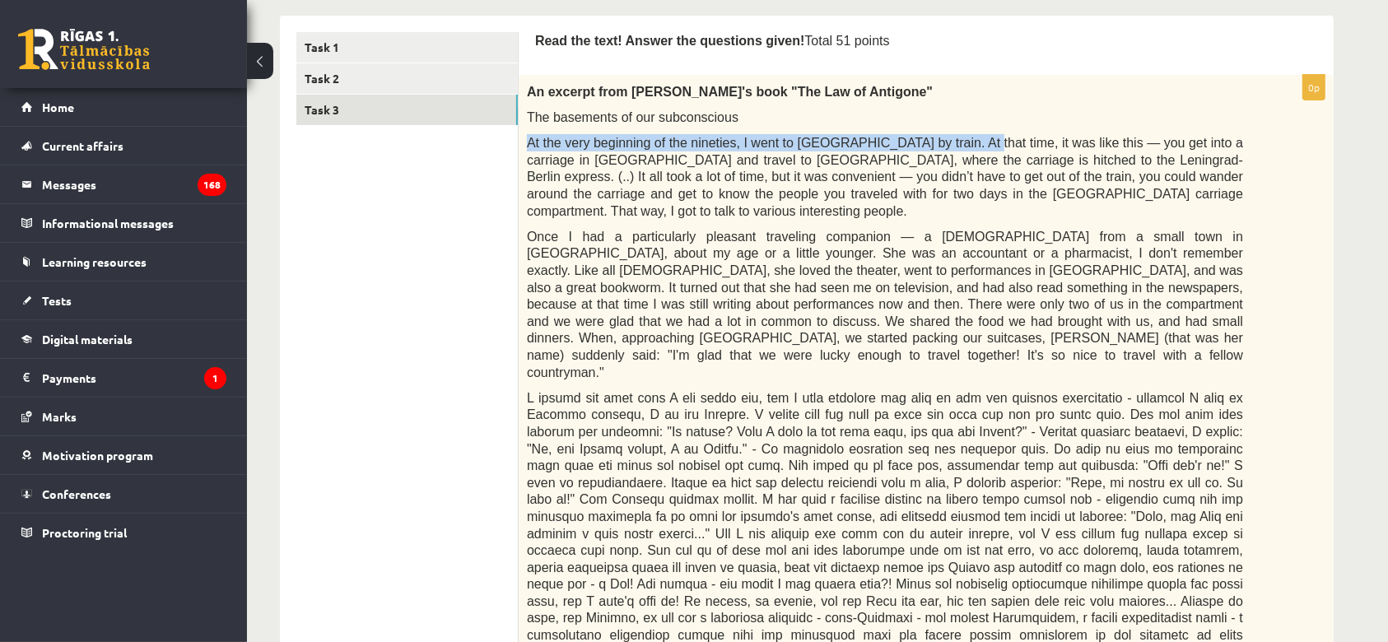
scroll to position [550, 0]
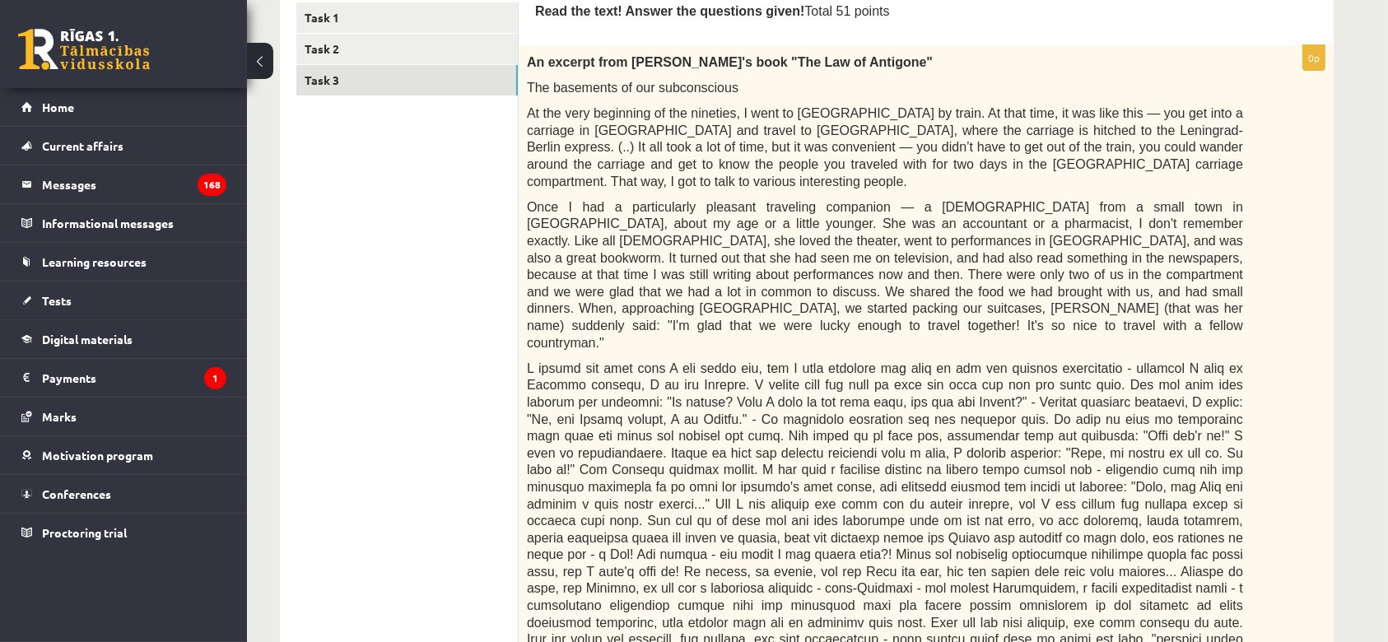
click at [606, 361] on font at bounding box center [885, 512] width 716 height 302
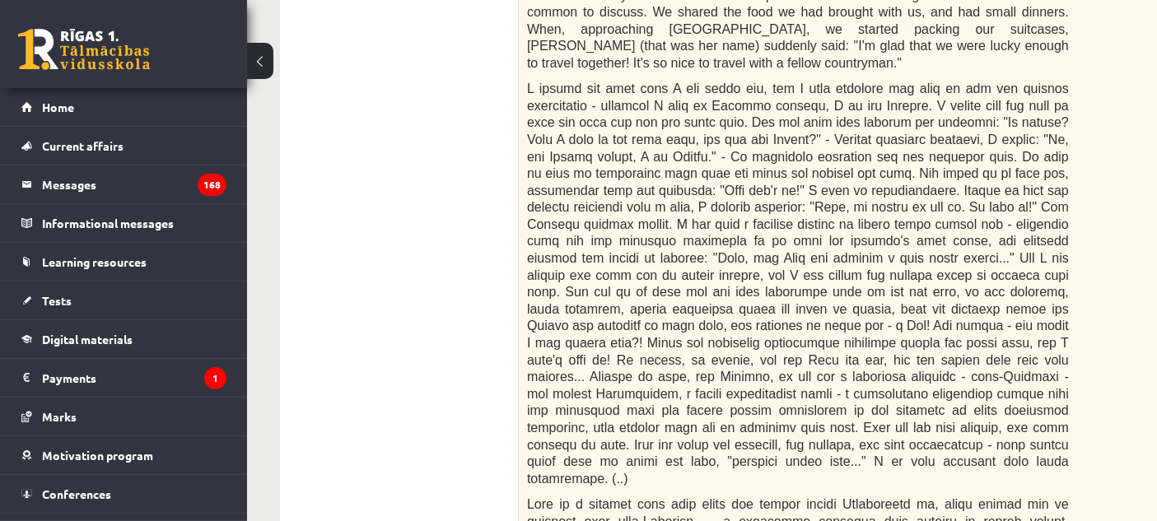
scroll to position [1007, 0]
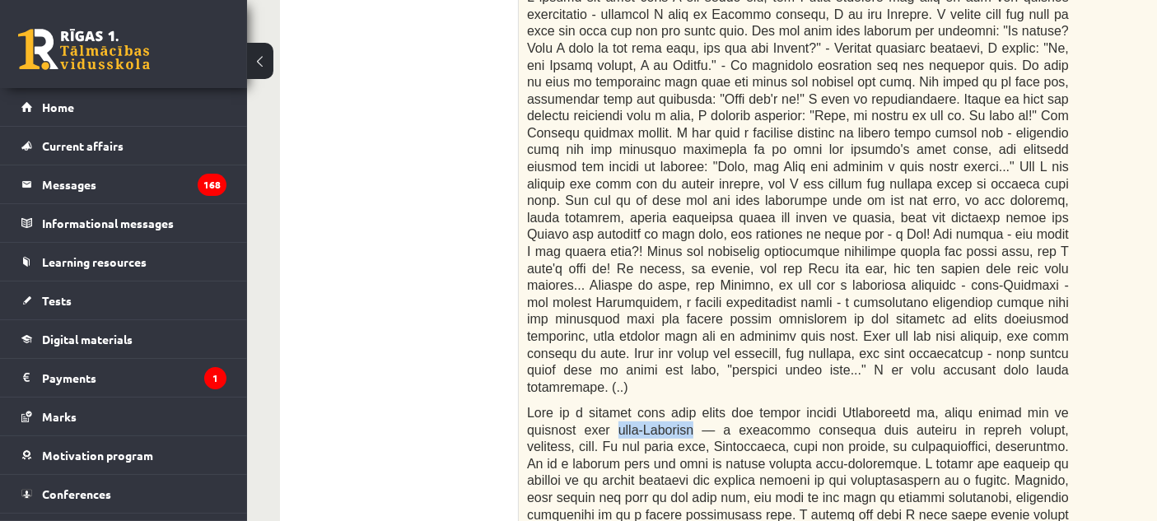
drag, startPoint x: 553, startPoint y: 302, endPoint x: 626, endPoint y: 311, distance: 73.0
click at [626, 406] on font at bounding box center [798, 523] width 542 height 235
copy font "anti-Semitism"
click at [667, 406] on font at bounding box center [798, 523] width 542 height 235
drag, startPoint x: 985, startPoint y: 355, endPoint x: 964, endPoint y: 365, distance: 23.6
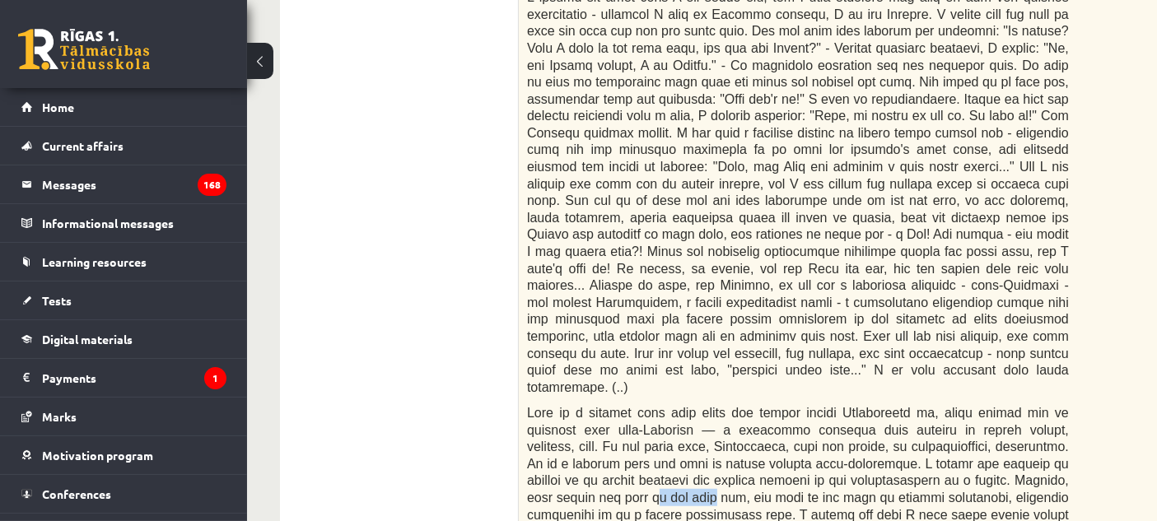
click at [1071, 358] on div "An excerpt from Valentina Freimane's book "The Law of Antigone" The basements o…" at bounding box center [839, 218] width 640 height 1222
click at [584, 406] on font at bounding box center [798, 523] width 542 height 235
drag, startPoint x: 960, startPoint y: 377, endPoint x: 994, endPoint y: 376, distance: 33.8
click at [994, 406] on font at bounding box center [798, 523] width 542 height 235
copy font "priori"
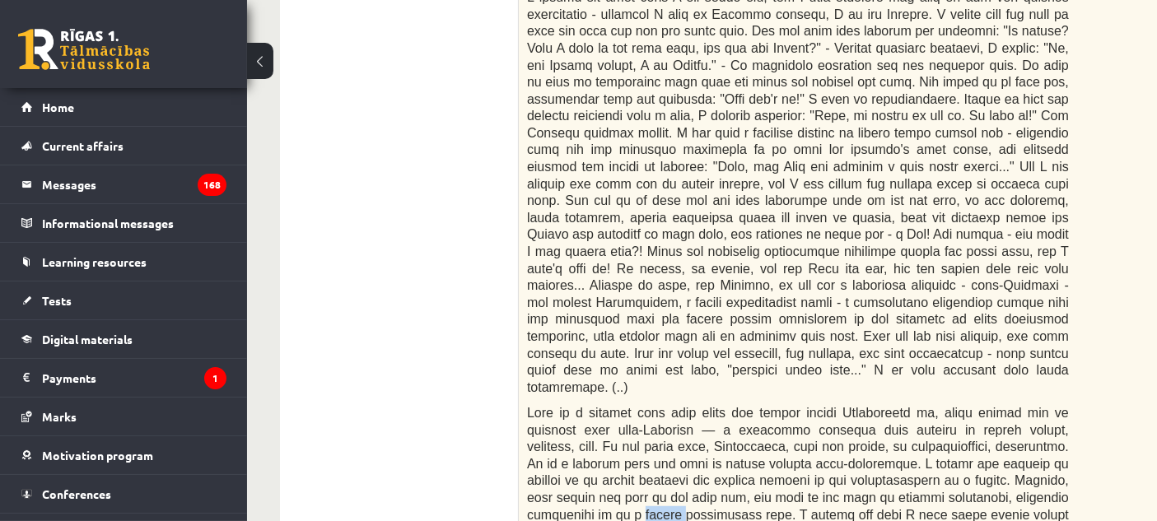
scroll to position [1098, 0]
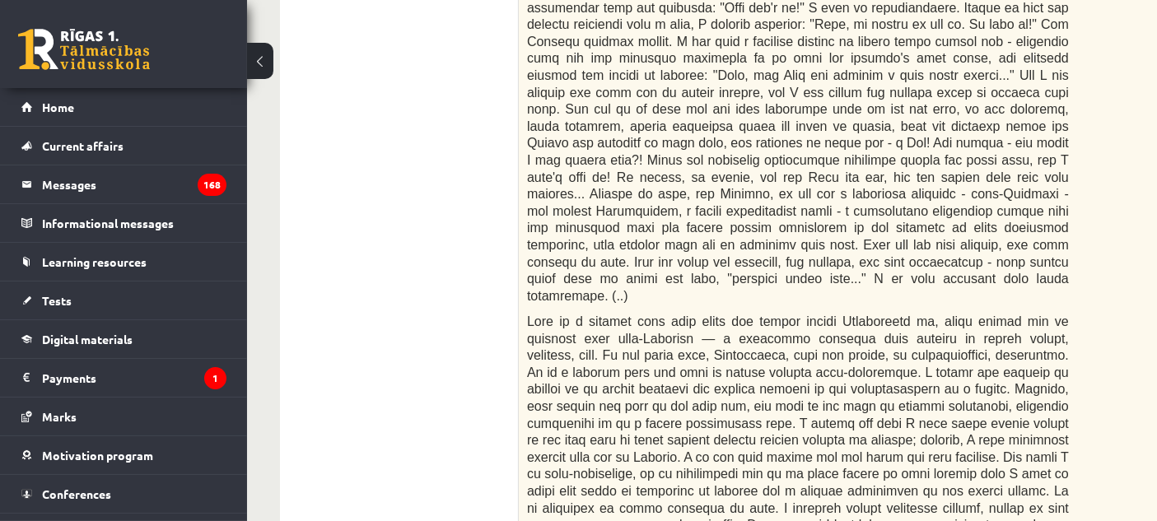
click at [802, 314] on font at bounding box center [798, 431] width 542 height 235
drag, startPoint x: 882, startPoint y: 321, endPoint x: 919, endPoint y: 318, distance: 36.4
click at [919, 318] on font at bounding box center [798, 431] width 542 height 235
click at [874, 344] on font at bounding box center [798, 431] width 542 height 235
drag, startPoint x: 733, startPoint y: 370, endPoint x: 932, endPoint y: 365, distance: 199.3
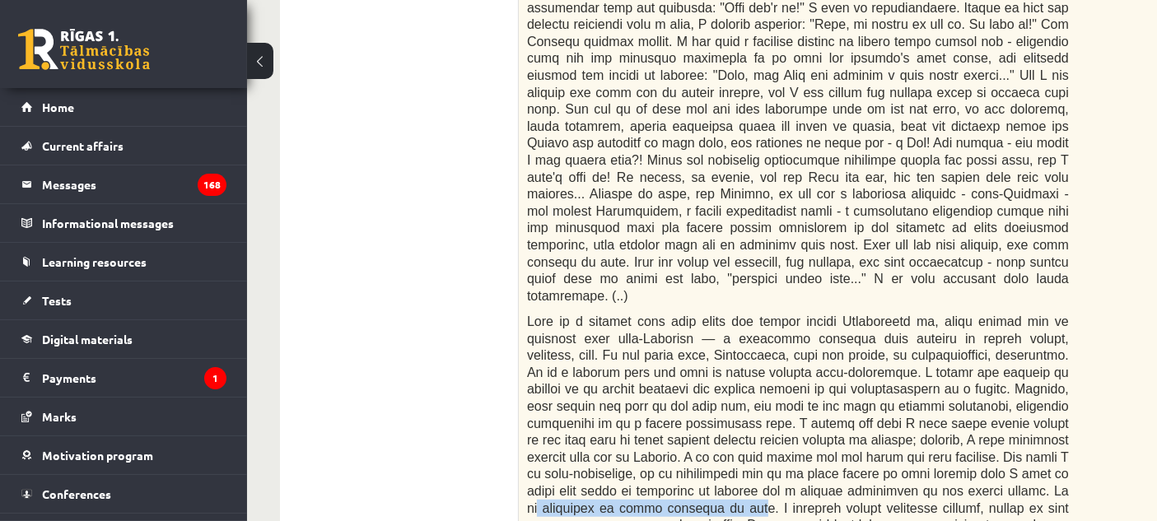
click at [931, 365] on font at bounding box center [798, 431] width 542 height 235
click at [936, 365] on font at bounding box center [798, 431] width 542 height 235
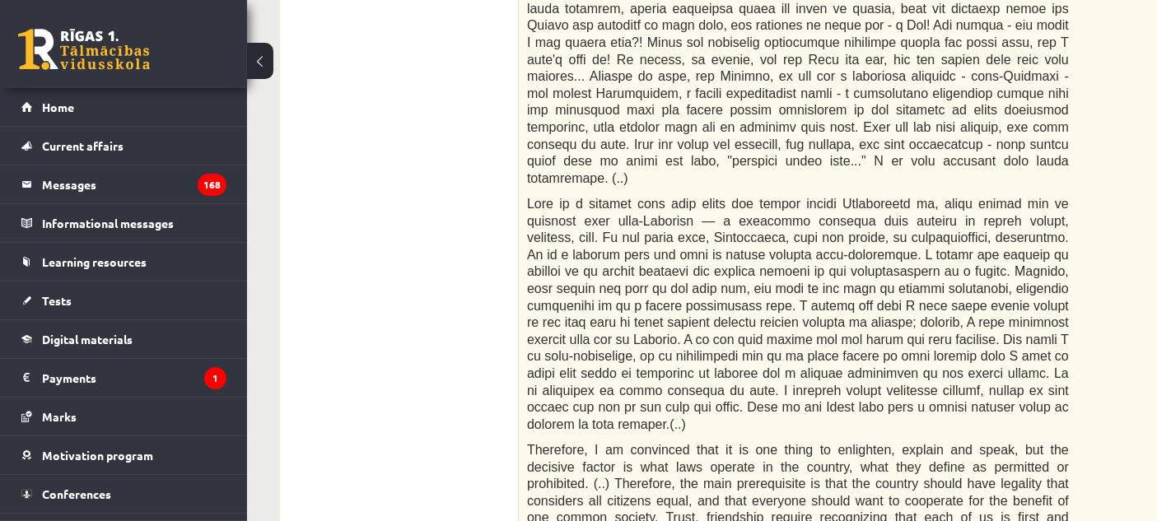
scroll to position [1189, 0]
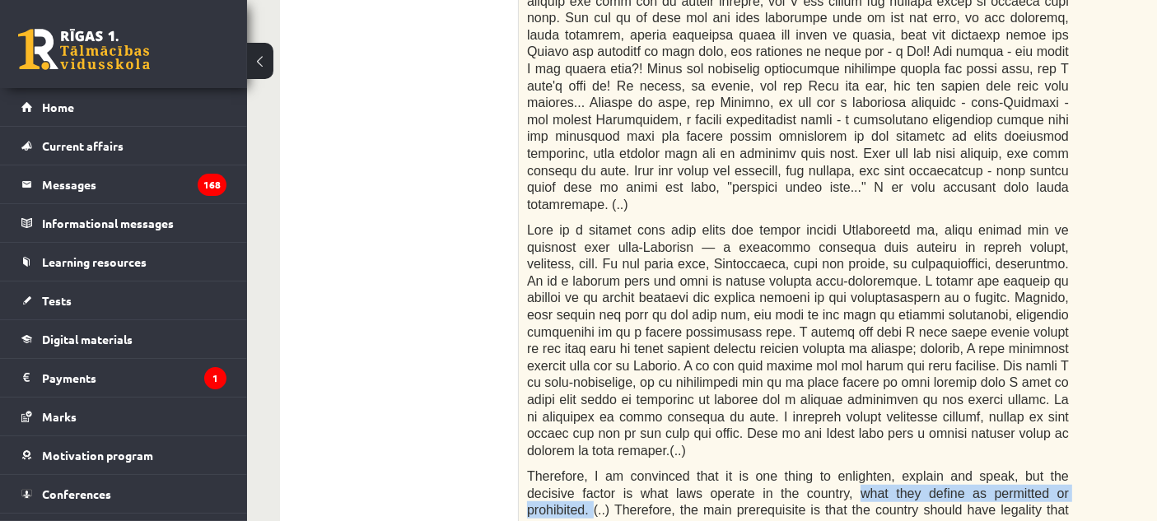
drag, startPoint x: 773, startPoint y: 352, endPoint x: 1031, endPoint y: 345, distance: 257.8
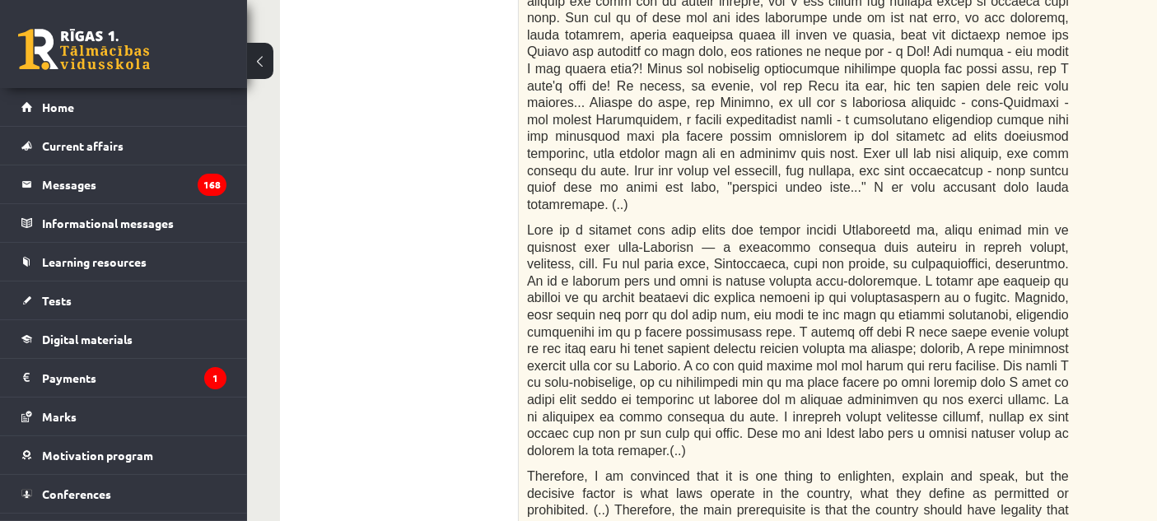
drag, startPoint x: 609, startPoint y: 363, endPoint x: 705, endPoint y: 365, distance: 96.3
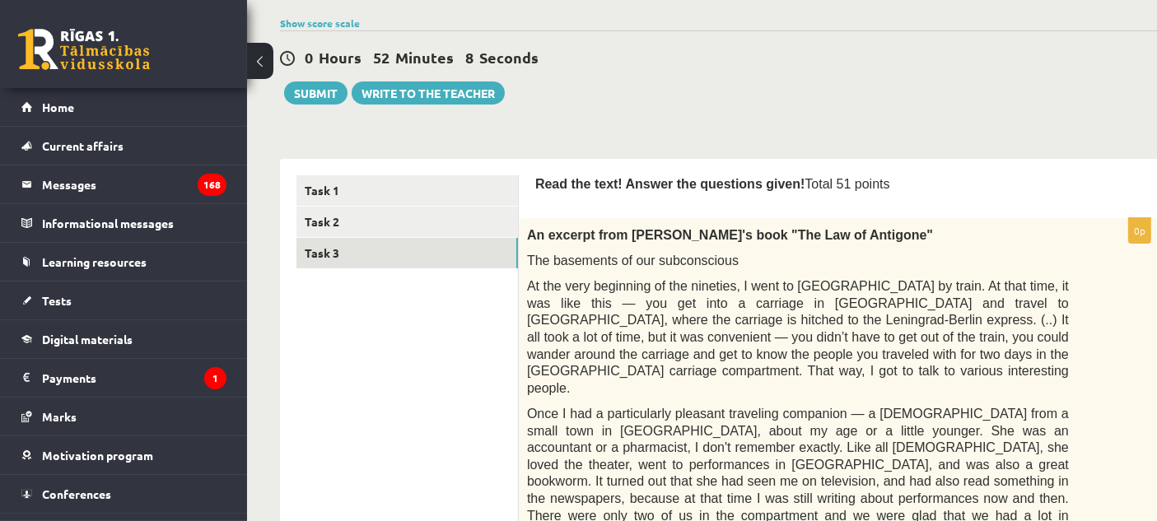
scroll to position [366, 0]
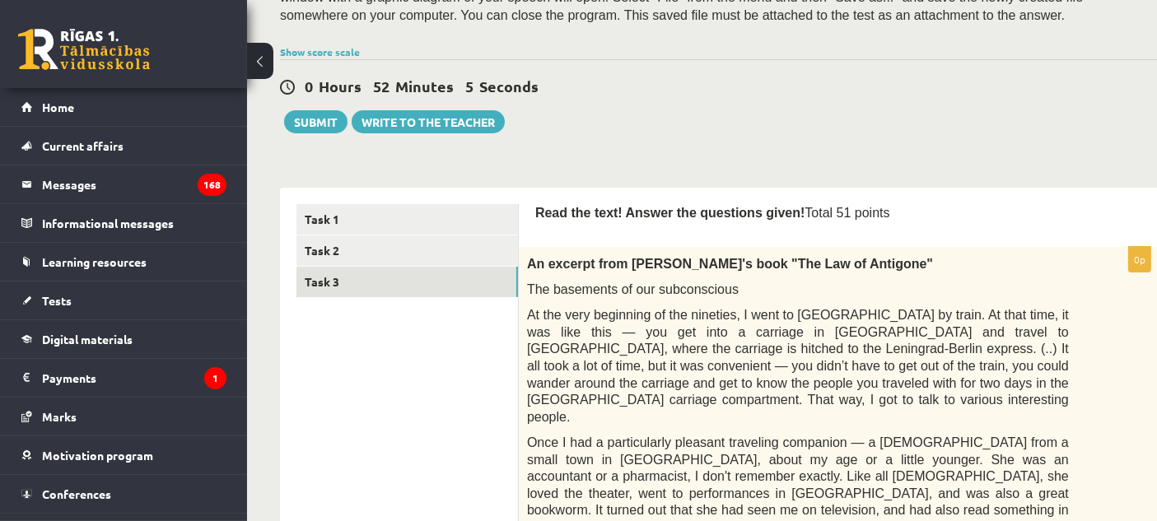
drag, startPoint x: 775, startPoint y: 237, endPoint x: 882, endPoint y: 252, distance: 108.8
click at [882, 255] on p "An excerpt from Valentina Freimane's book "The Law of Antigone"" at bounding box center [798, 263] width 542 height 17
click at [528, 257] on font "An excerpt from Valentina Freimane's book "The Law of Antigone"" at bounding box center [730, 264] width 406 height 14
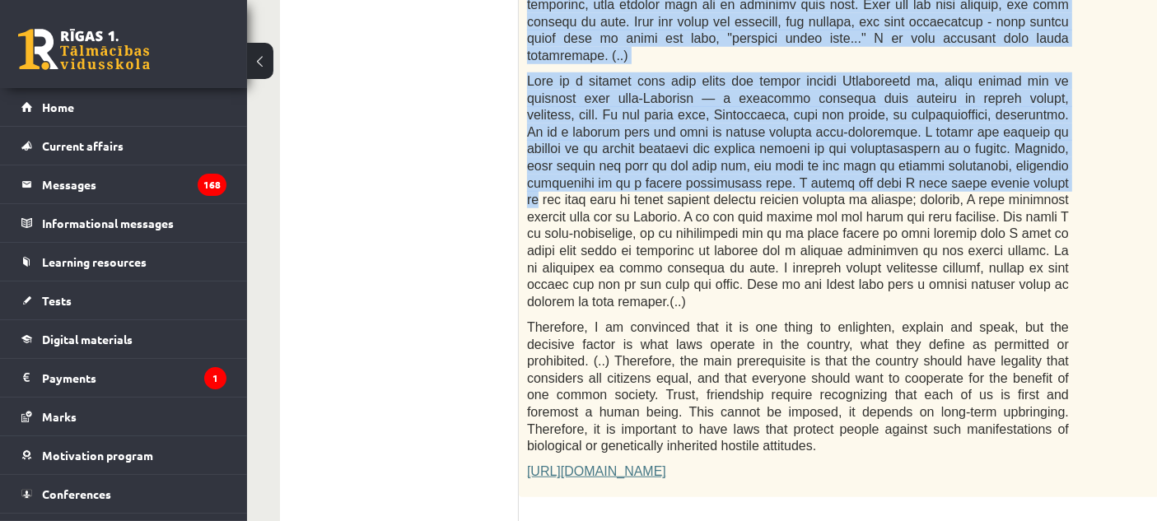
scroll to position [1321, 0]
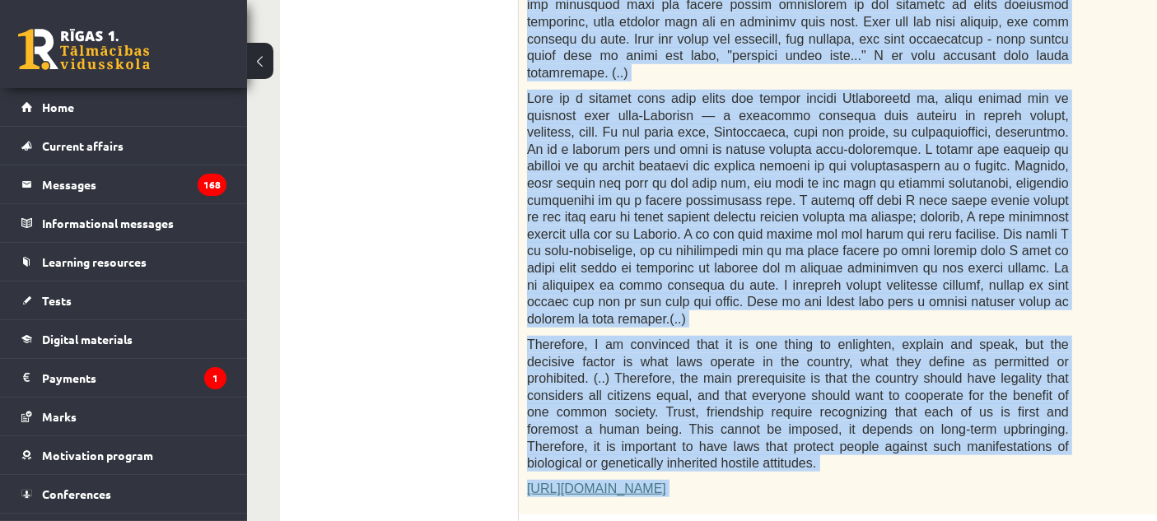
drag, startPoint x: 528, startPoint y: 235, endPoint x: 757, endPoint y: 450, distance: 314.5
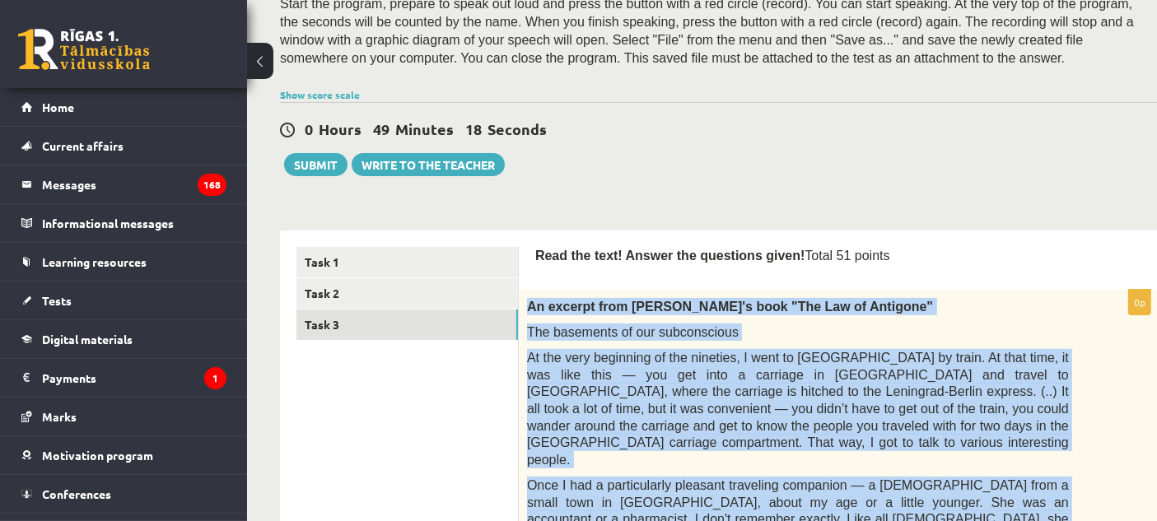
scroll to position [223, 0]
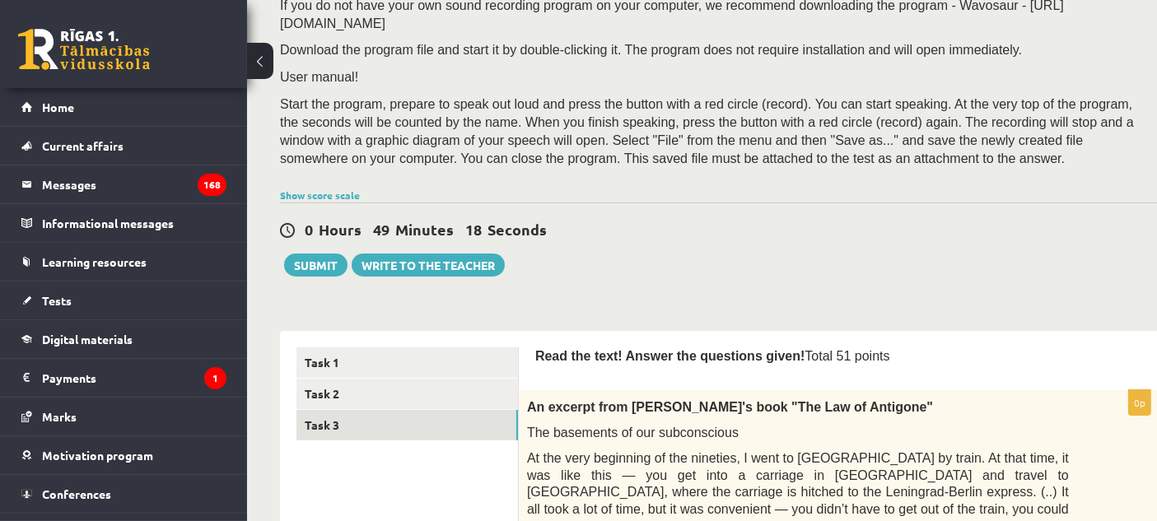
click at [666, 256] on div "0 Hours 49 Minutes 18 Seconds Ieskaite saglabāta! Submit Write to the teacher" at bounding box center [719, 240] width 879 height 74
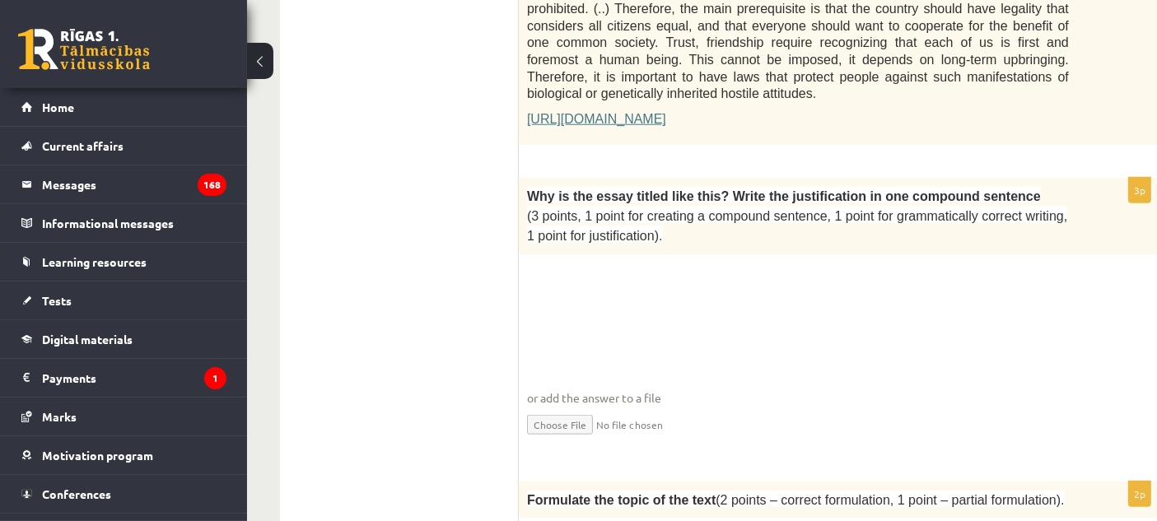
scroll to position [1687, 0]
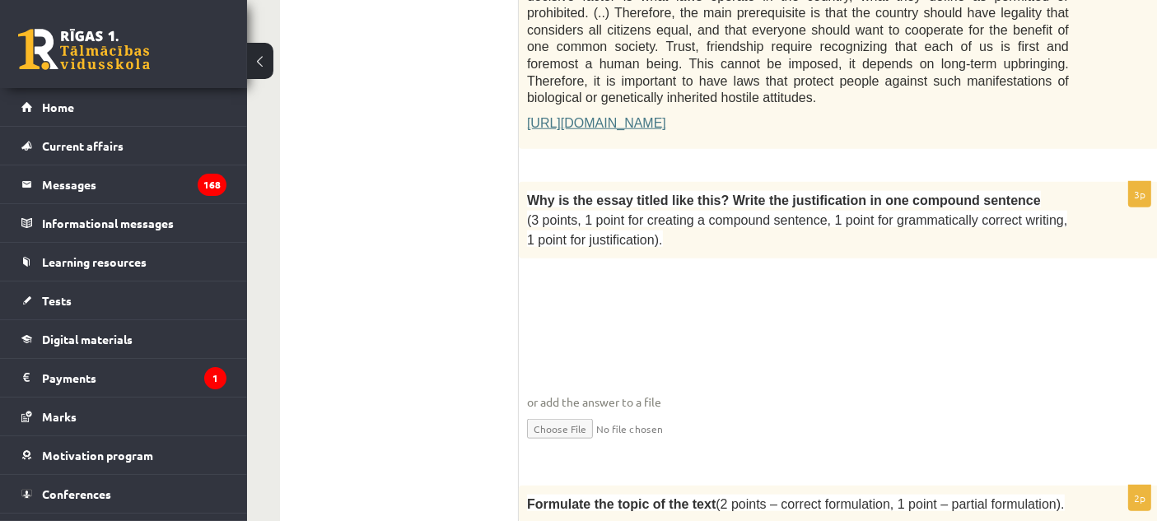
click at [567, 411] on input "file" at bounding box center [839, 428] width 624 height 34
click at [569, 411] on input "file" at bounding box center [839, 428] width 624 height 34
type input "**********"
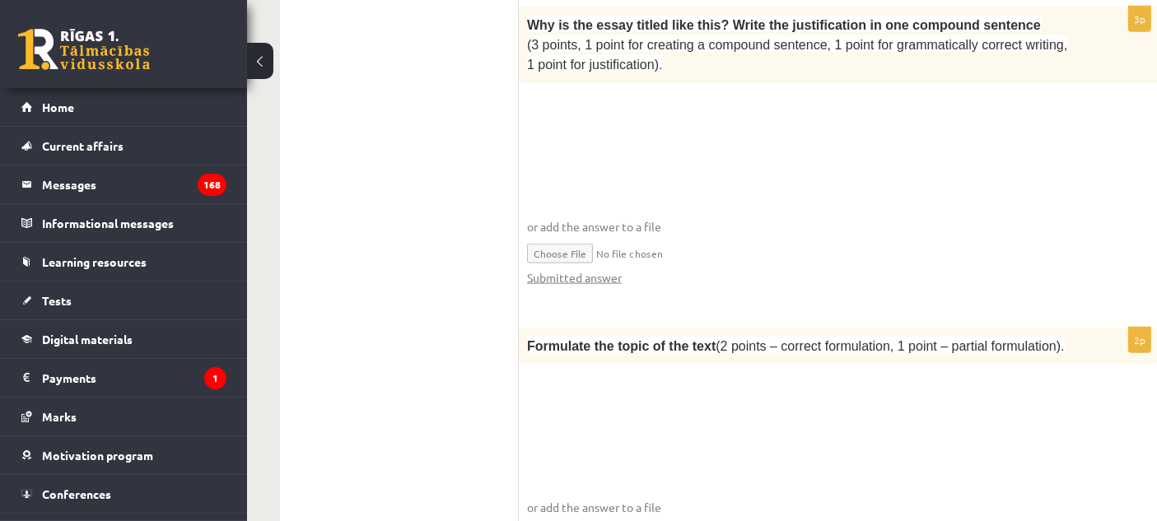
scroll to position [1869, 0]
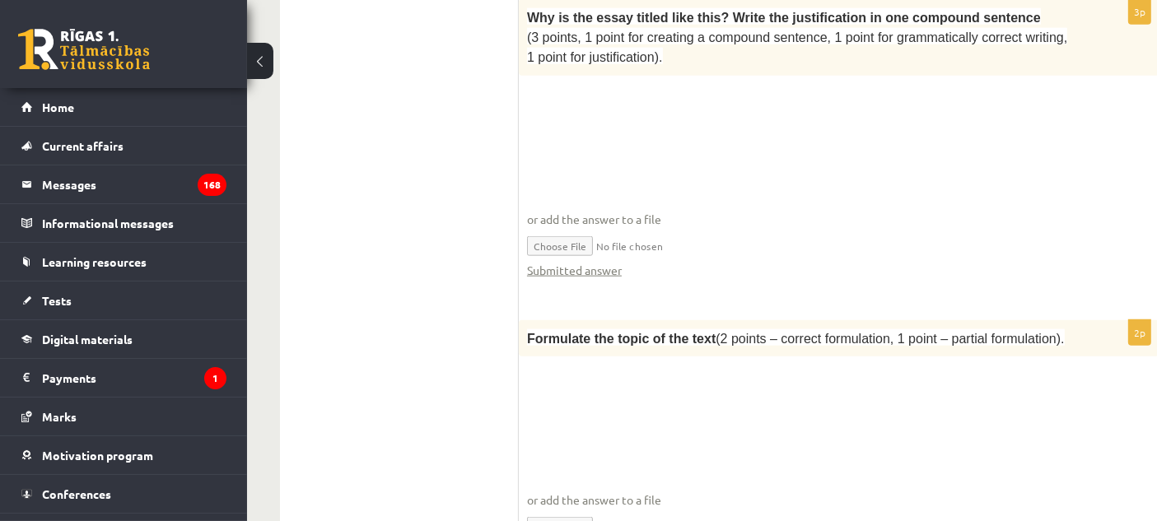
drag, startPoint x: 509, startPoint y: 162, endPoint x: 999, endPoint y: 174, distance: 490.7
click at [1032, 328] on p "Formulate the topic of the text (2 points – correct formulation, 1 point – part…" at bounding box center [798, 338] width 542 height 20
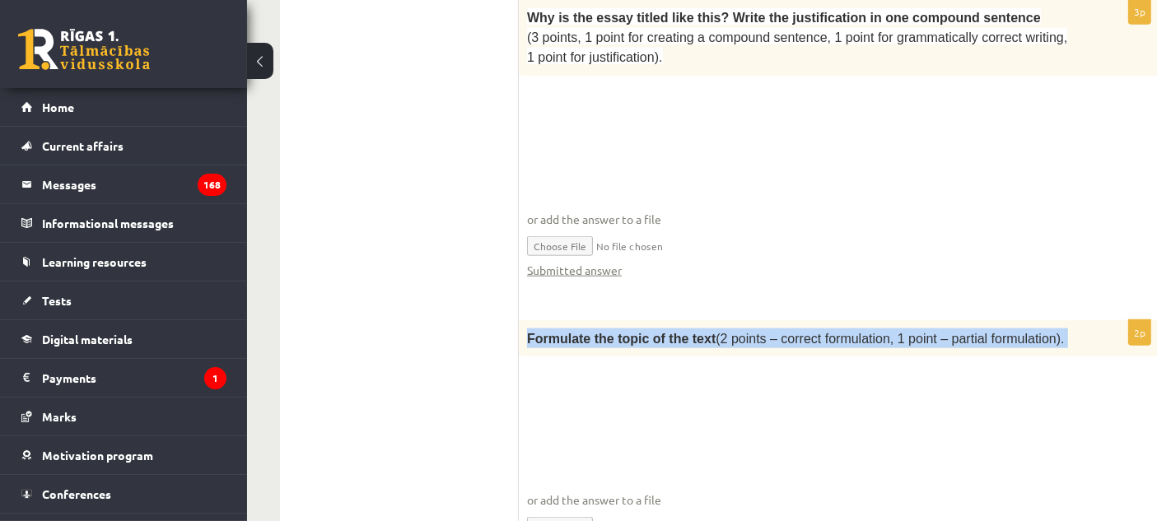
drag, startPoint x: 1032, startPoint y: 180, endPoint x: 535, endPoint y: 161, distance: 497.6
click at [535, 320] on div "Formulate the topic of the text (2 points – correct formulation, 1 point – part…" at bounding box center [839, 338] width 640 height 36
click at [584, 509] on input "file" at bounding box center [839, 526] width 624 height 34
type input "**********"
click at [618, 389] on fieldset "or add the answer to a file Submitted answer" at bounding box center [839, 482] width 624 height 187
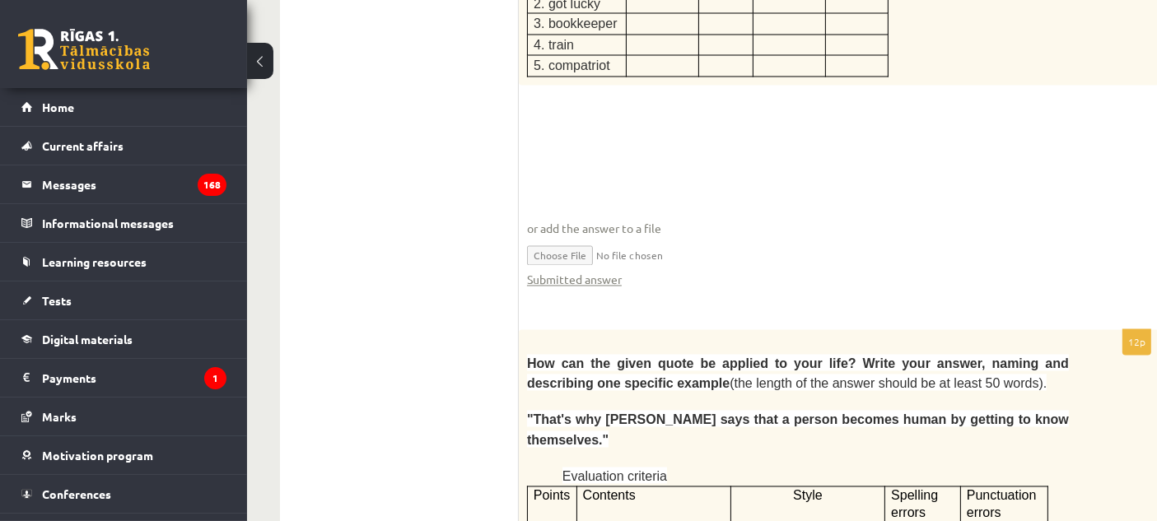
scroll to position [3059, 0]
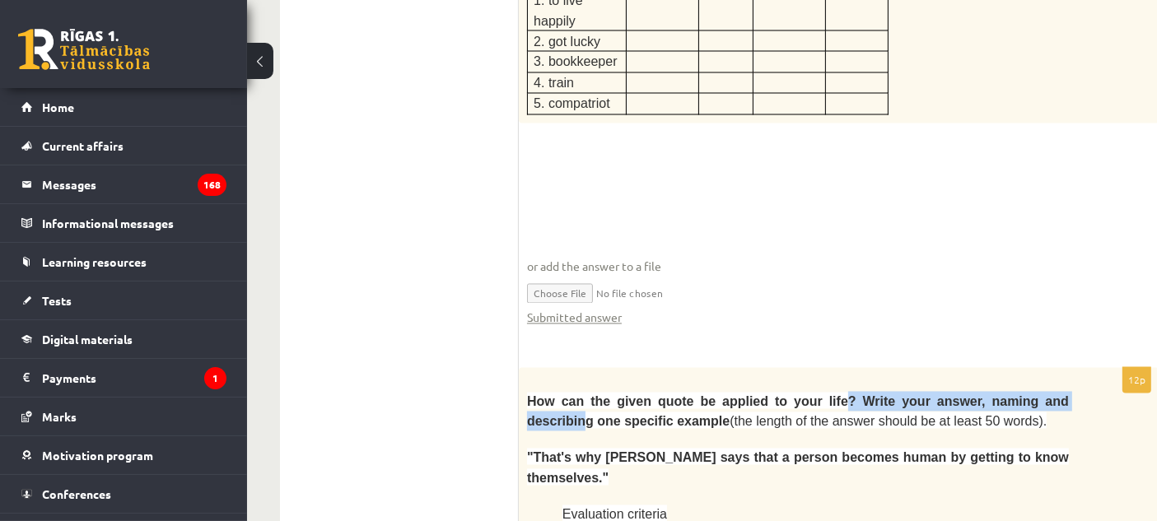
drag, startPoint x: 799, startPoint y: 198, endPoint x: 1069, endPoint y: 206, distance: 270.1
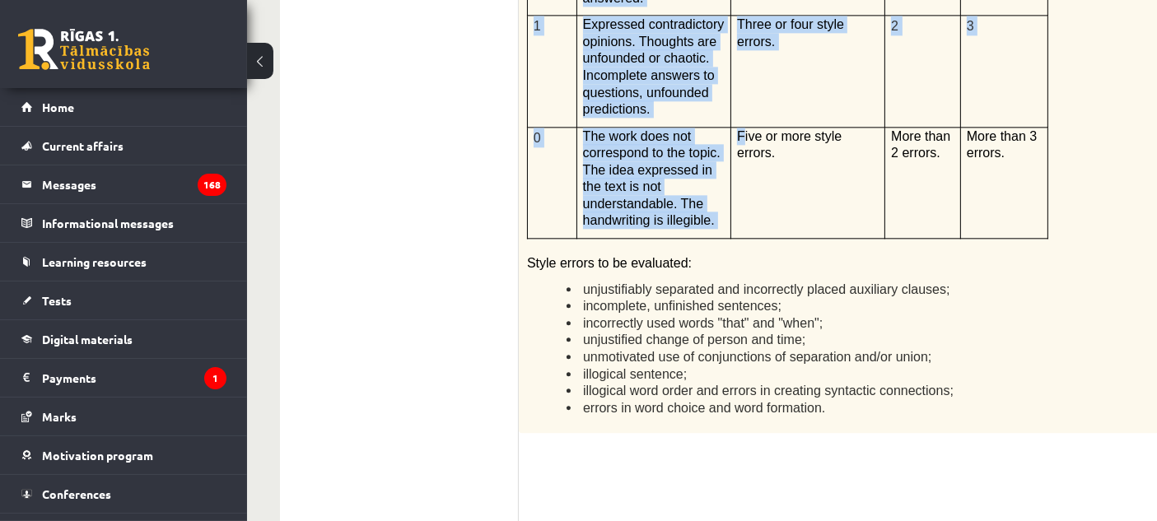
scroll to position [3824, 0]
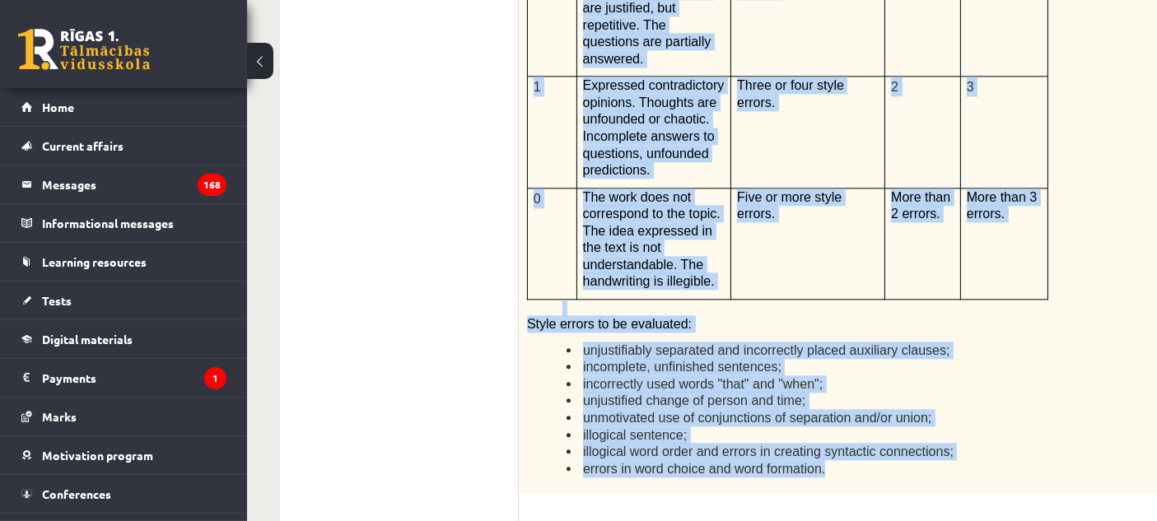
drag, startPoint x: 525, startPoint y: 201, endPoint x: 831, endPoint y: 218, distance: 306.7
click at [831, 218] on div "How can the given quote be applied to your life? Write your answer, naming and …" at bounding box center [839, 47] width 640 height 891
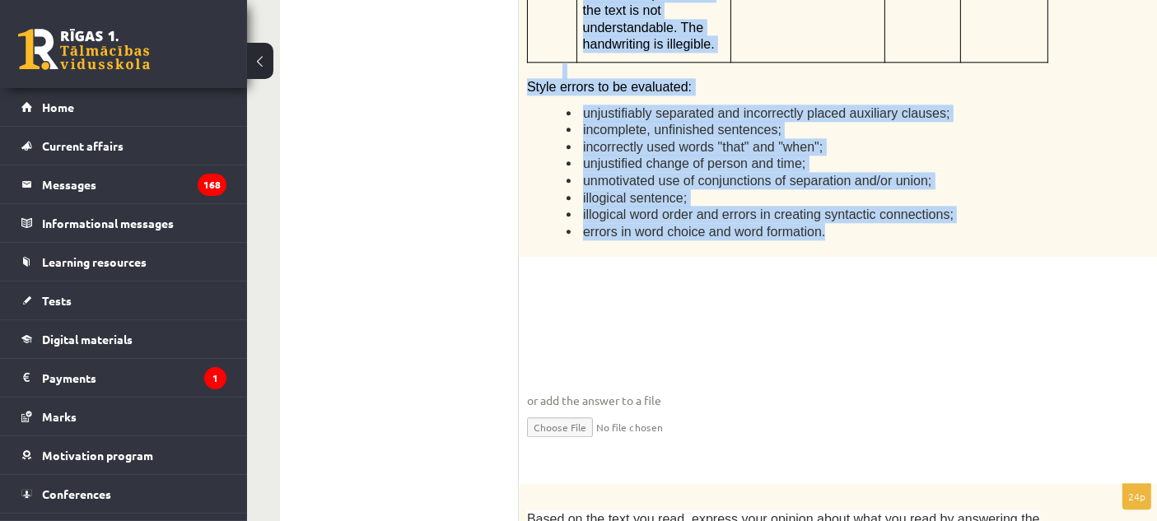
scroll to position [4191, 0]
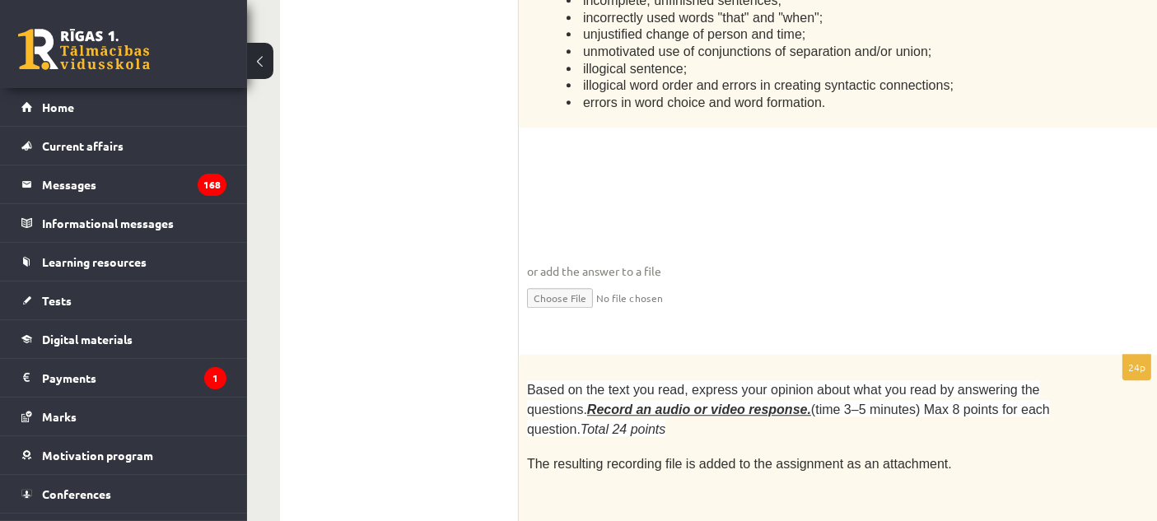
click at [543, 363] on li at bounding box center [798, 371] width 542 height 16
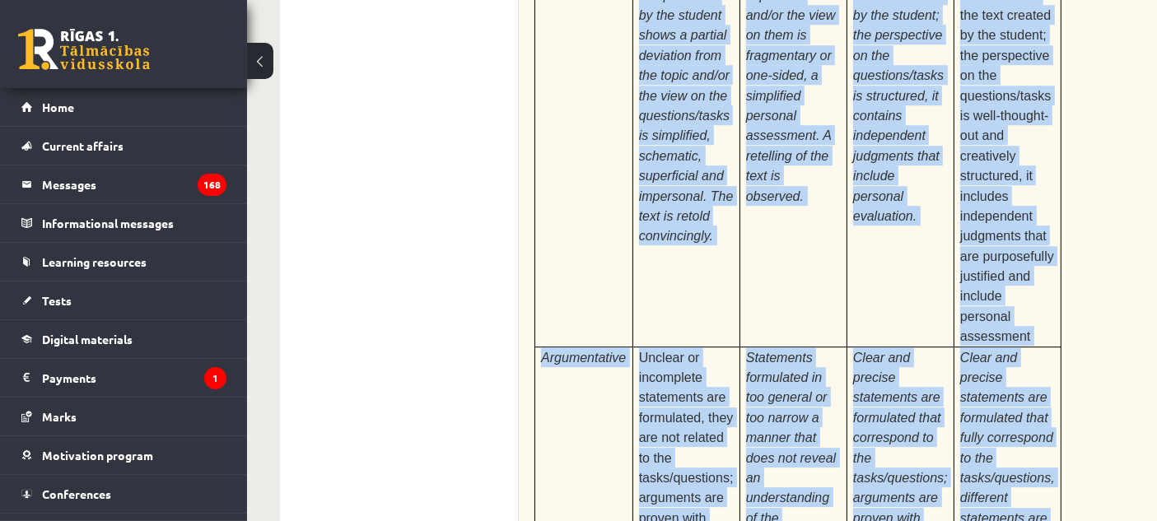
scroll to position [5388, 0]
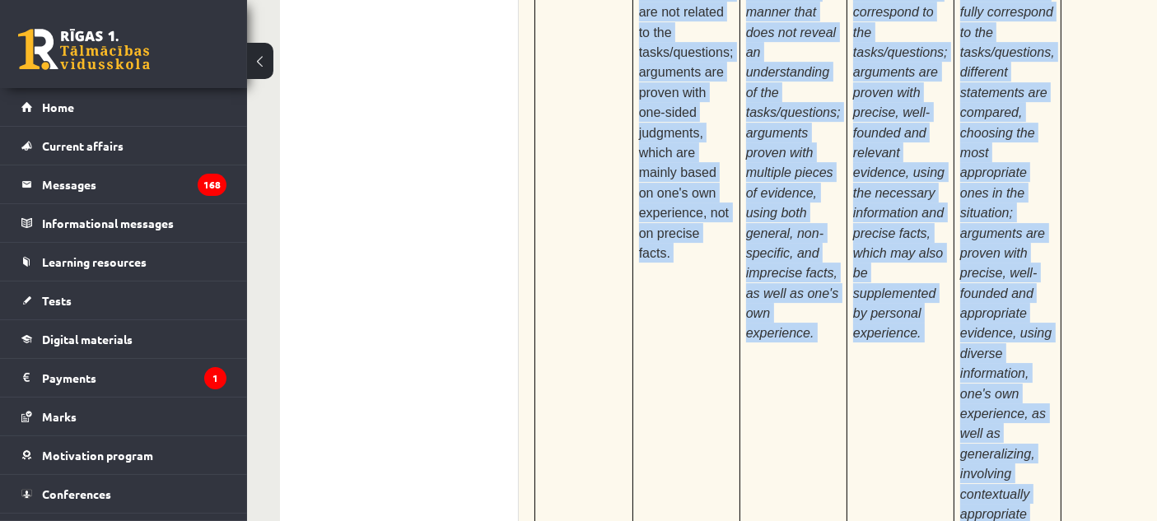
drag, startPoint x: 520, startPoint y: 113, endPoint x: 1034, endPoint y: 253, distance: 532.4
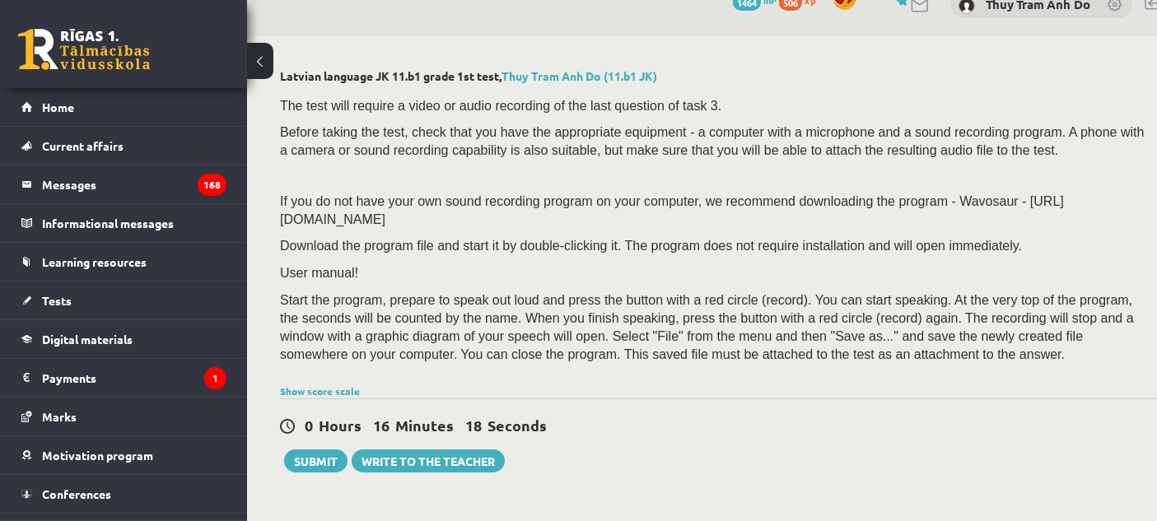
scroll to position [0, 0]
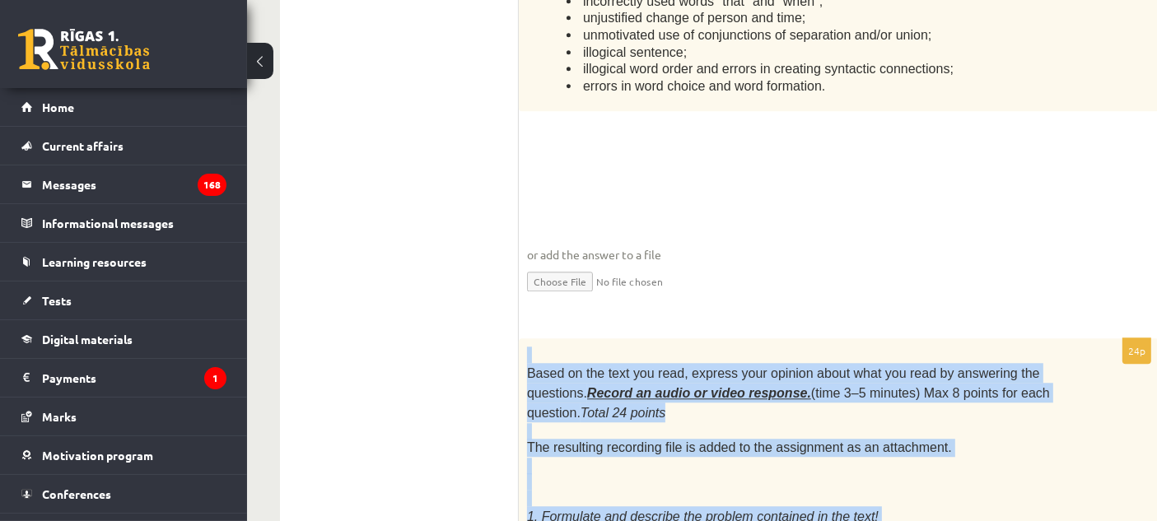
click at [744, 510] on font "1. Formulate and describe the problem contained in the text!" at bounding box center [702, 517] width 351 height 14
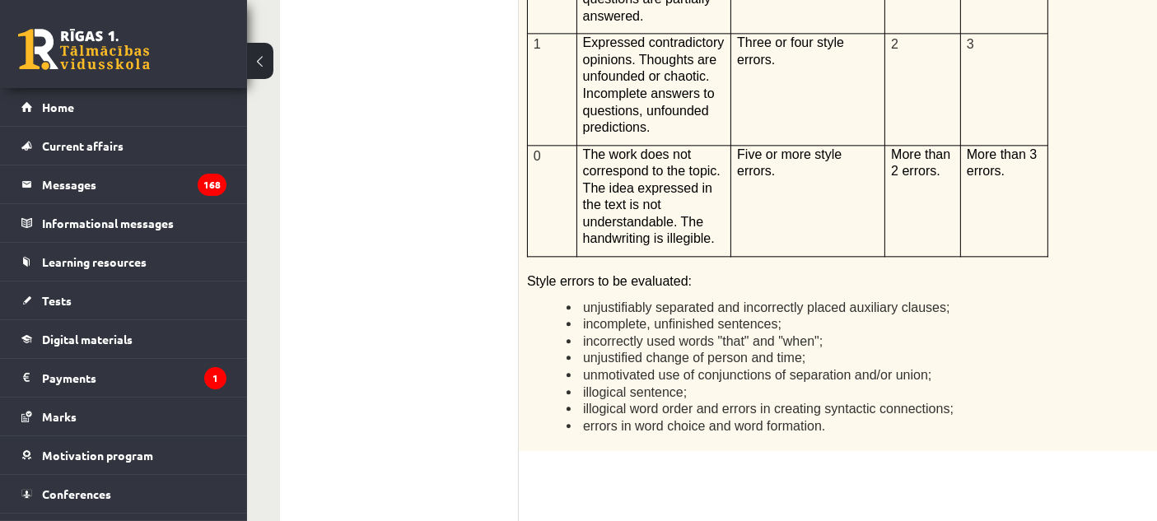
scroll to position [3932, 0]
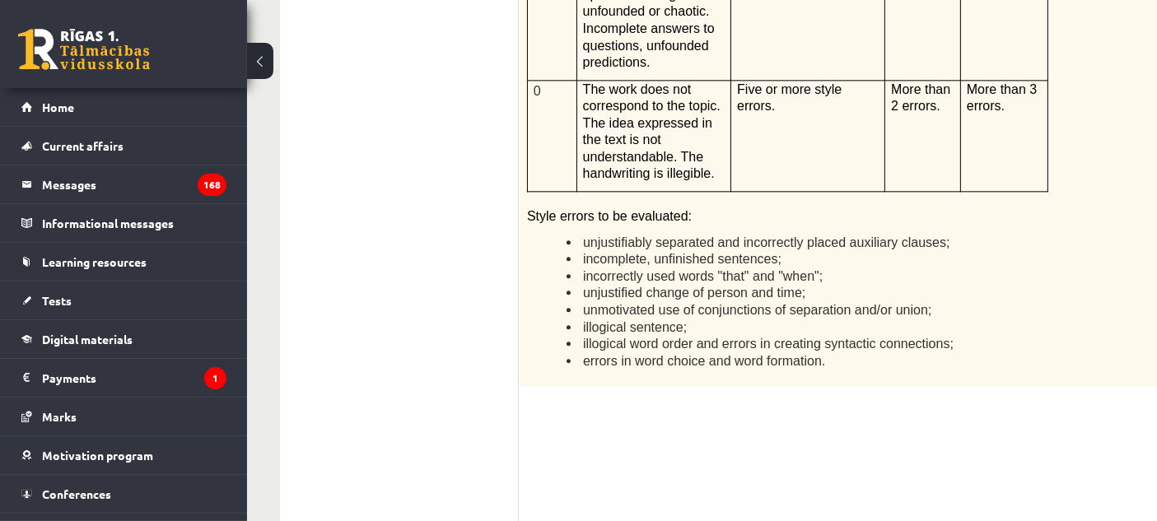
type input "**********"
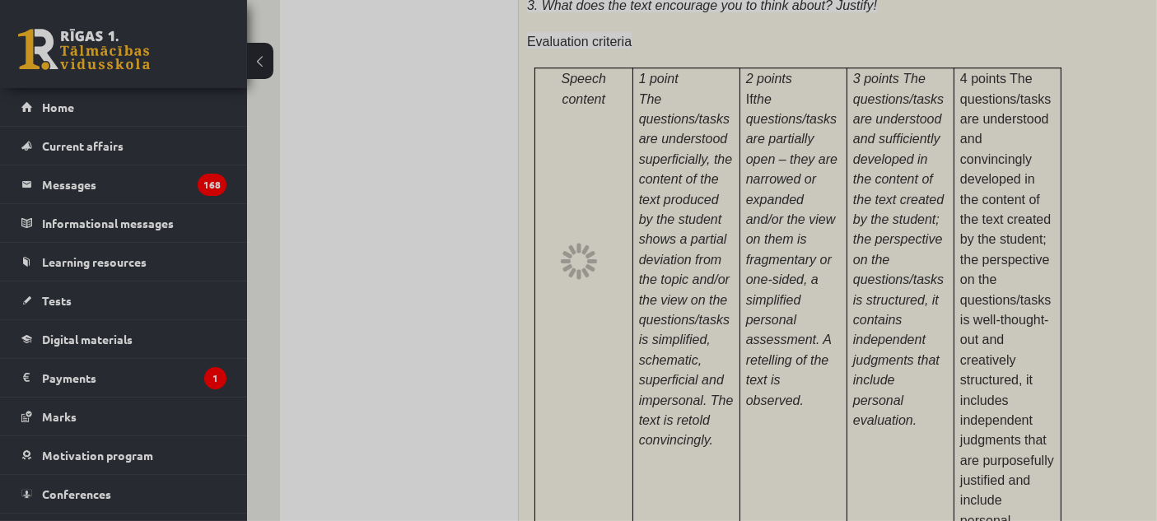
scroll to position [4847, 0]
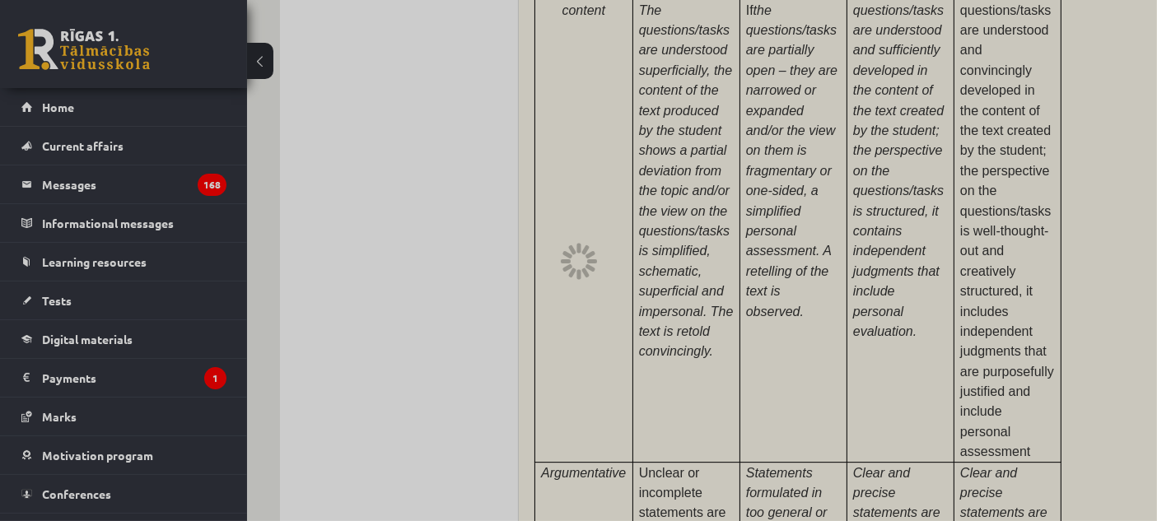
click at [733, 283] on div at bounding box center [578, 260] width 1157 height 521
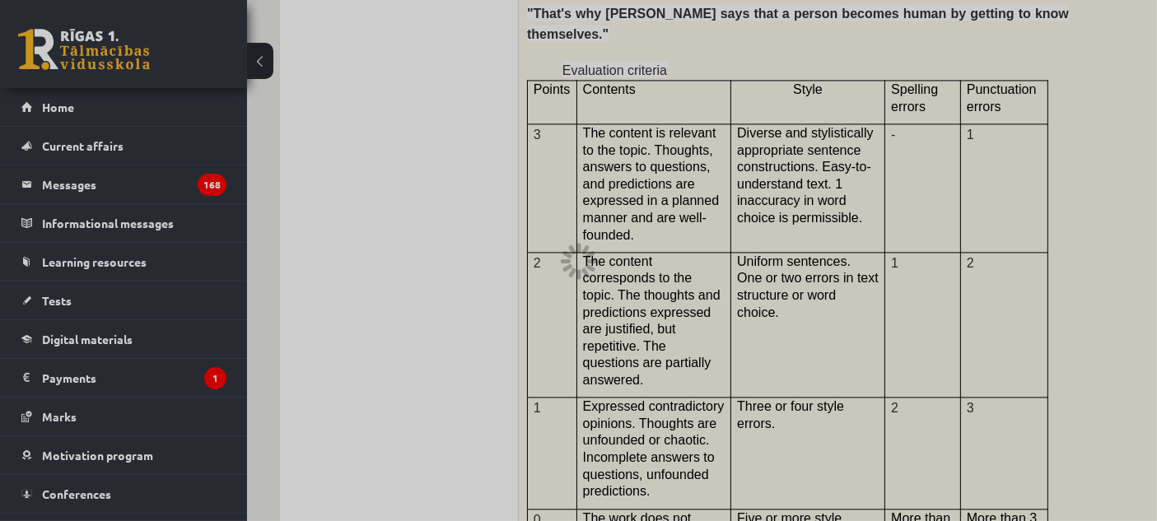
scroll to position [3475, 0]
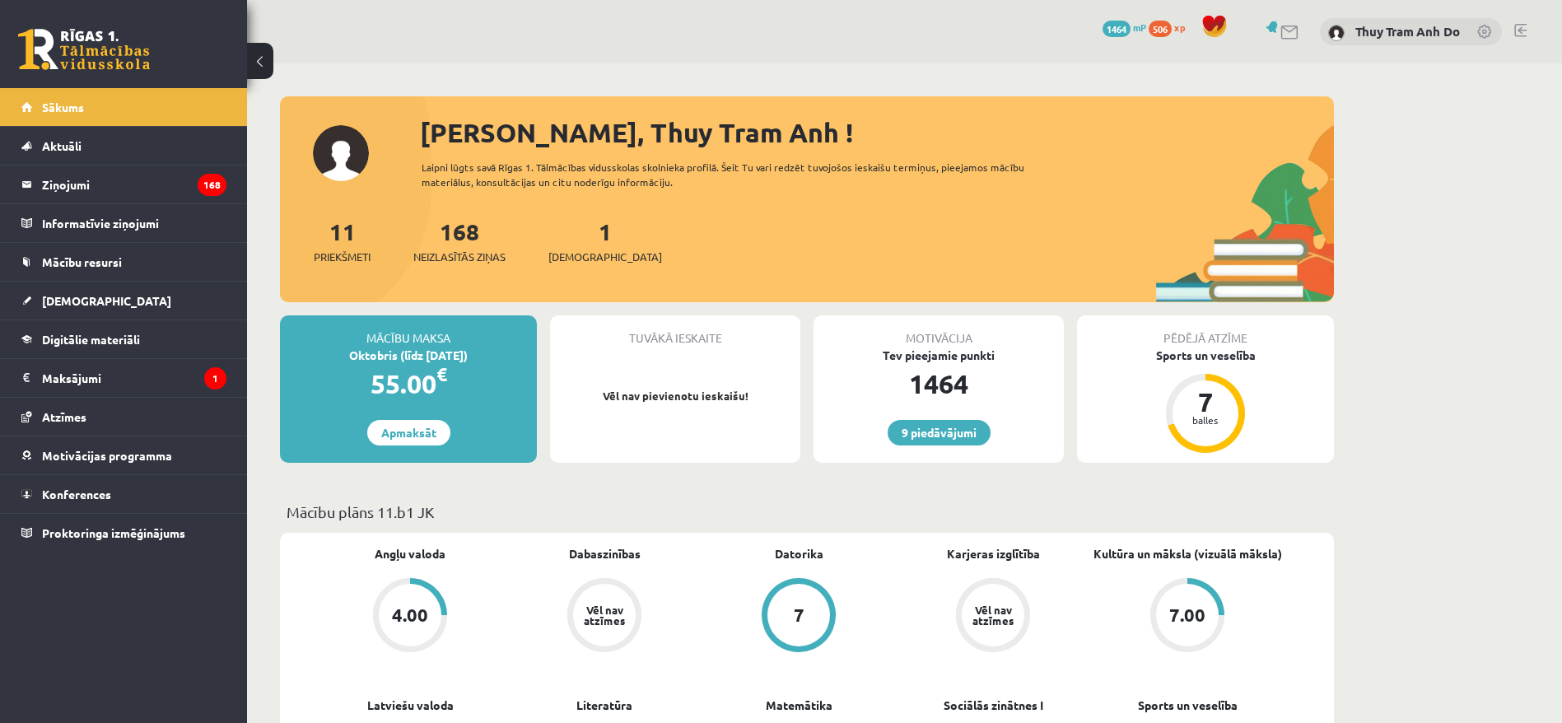
click at [431, 622] on div "4.00" at bounding box center [410, 615] width 63 height 63
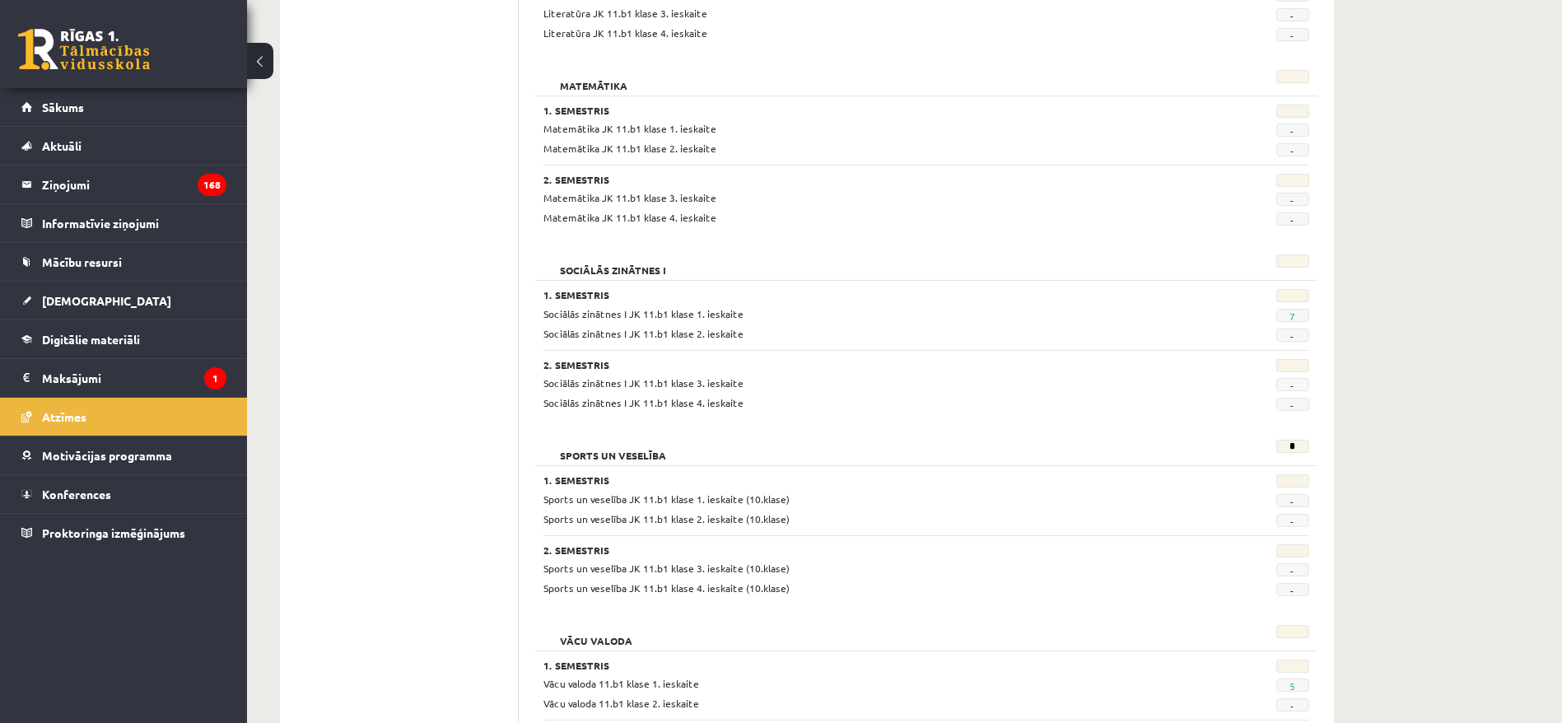
scroll to position [1440, 0]
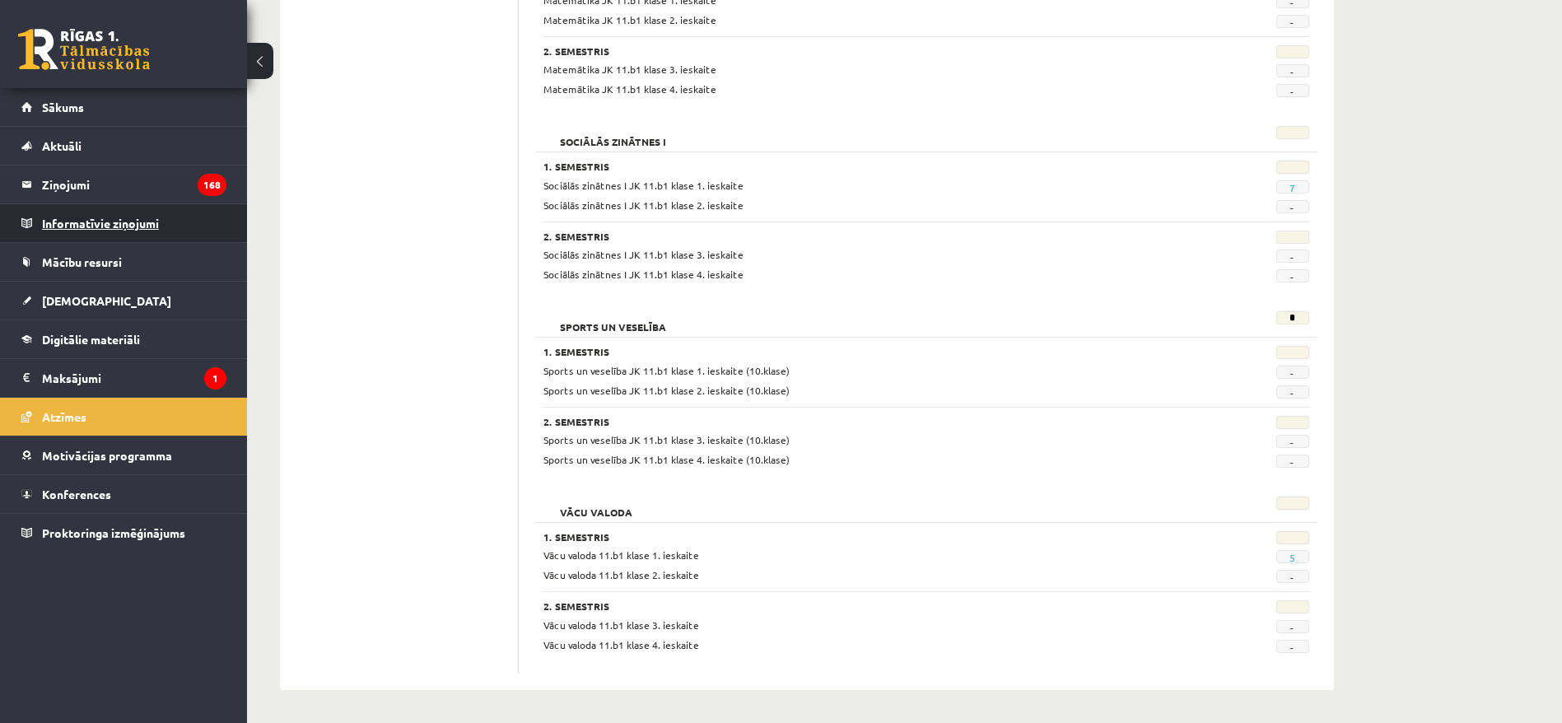
click at [144, 230] on legend "Informatīvie ziņojumi 0" at bounding box center [134, 223] width 184 height 38
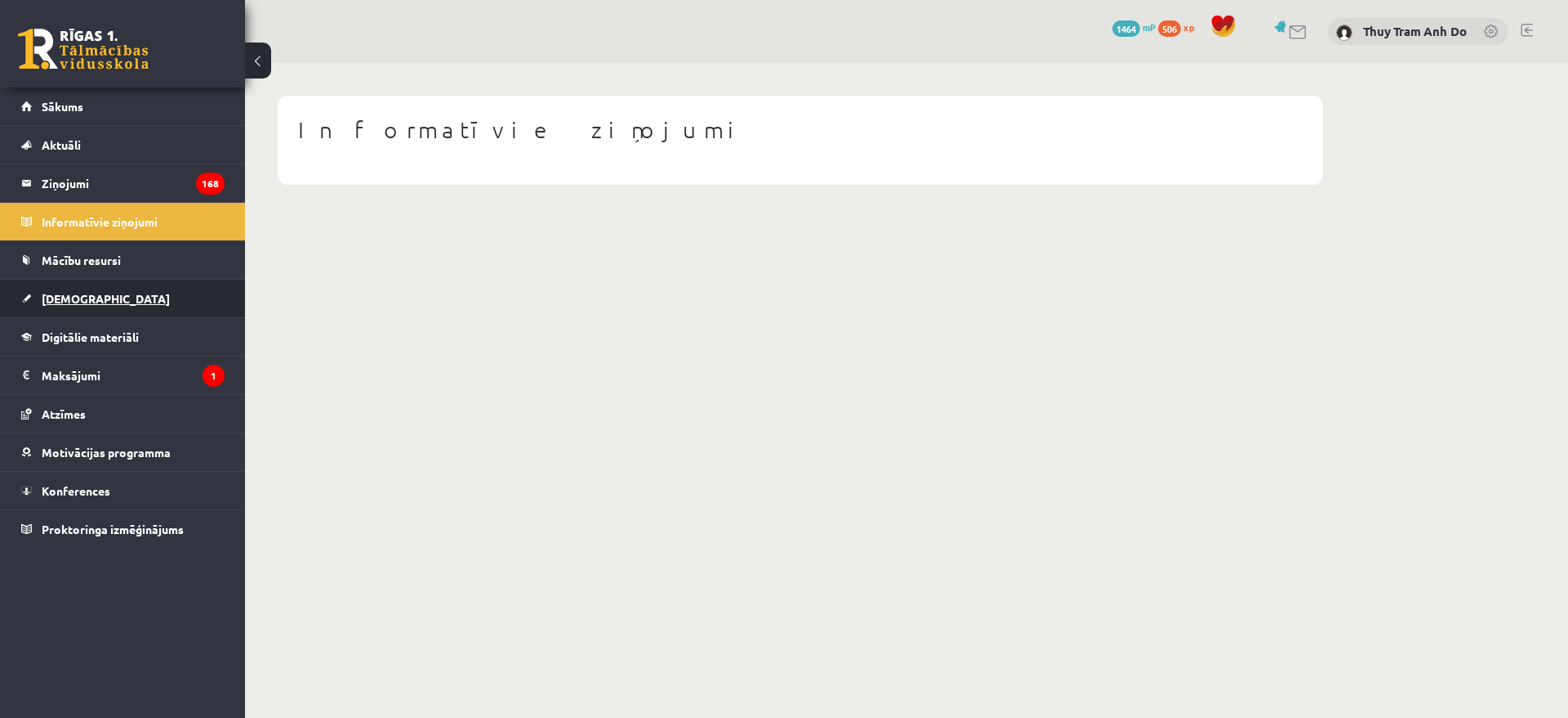
click at [130, 311] on link "[DEMOGRAPHIC_DATA]" at bounding box center [122, 299] width 203 height 38
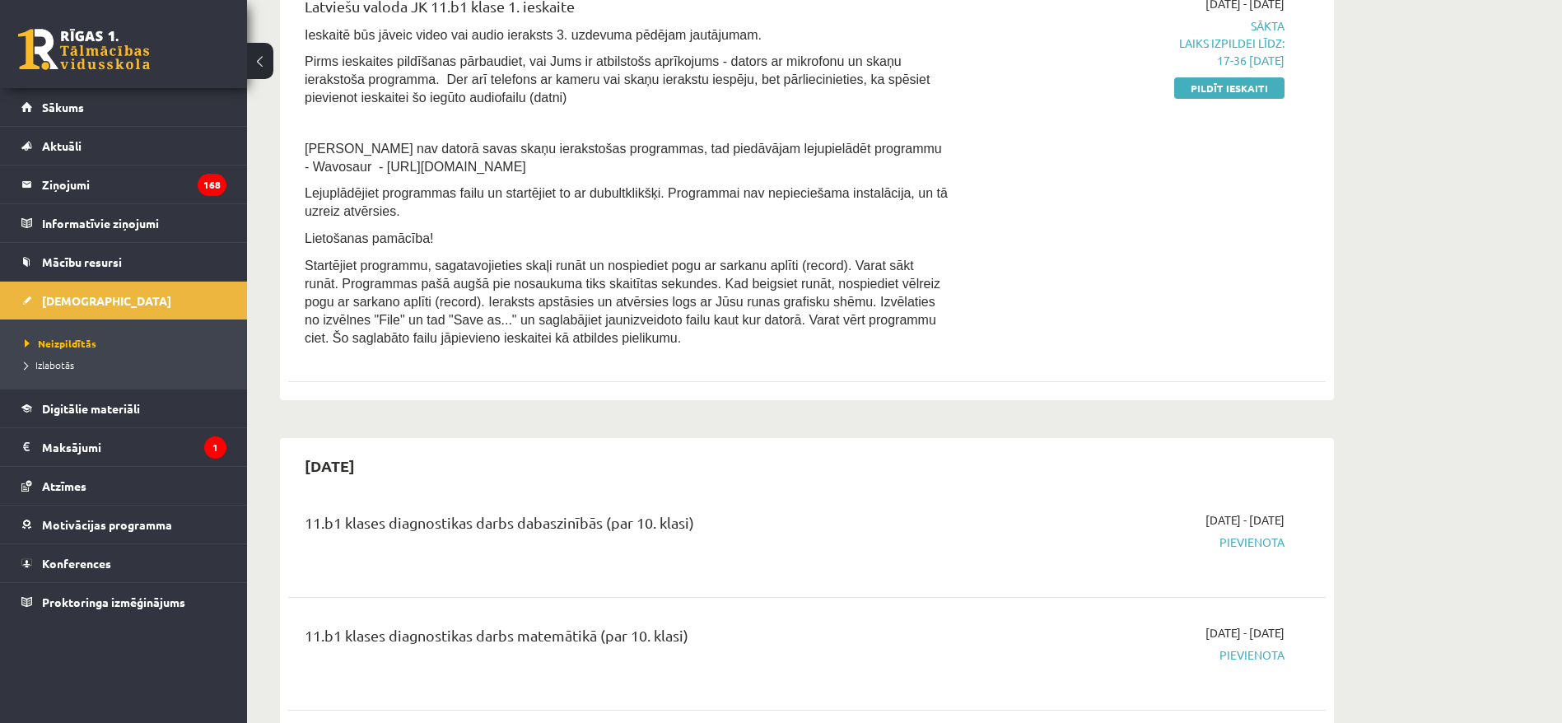
scroll to position [247, 0]
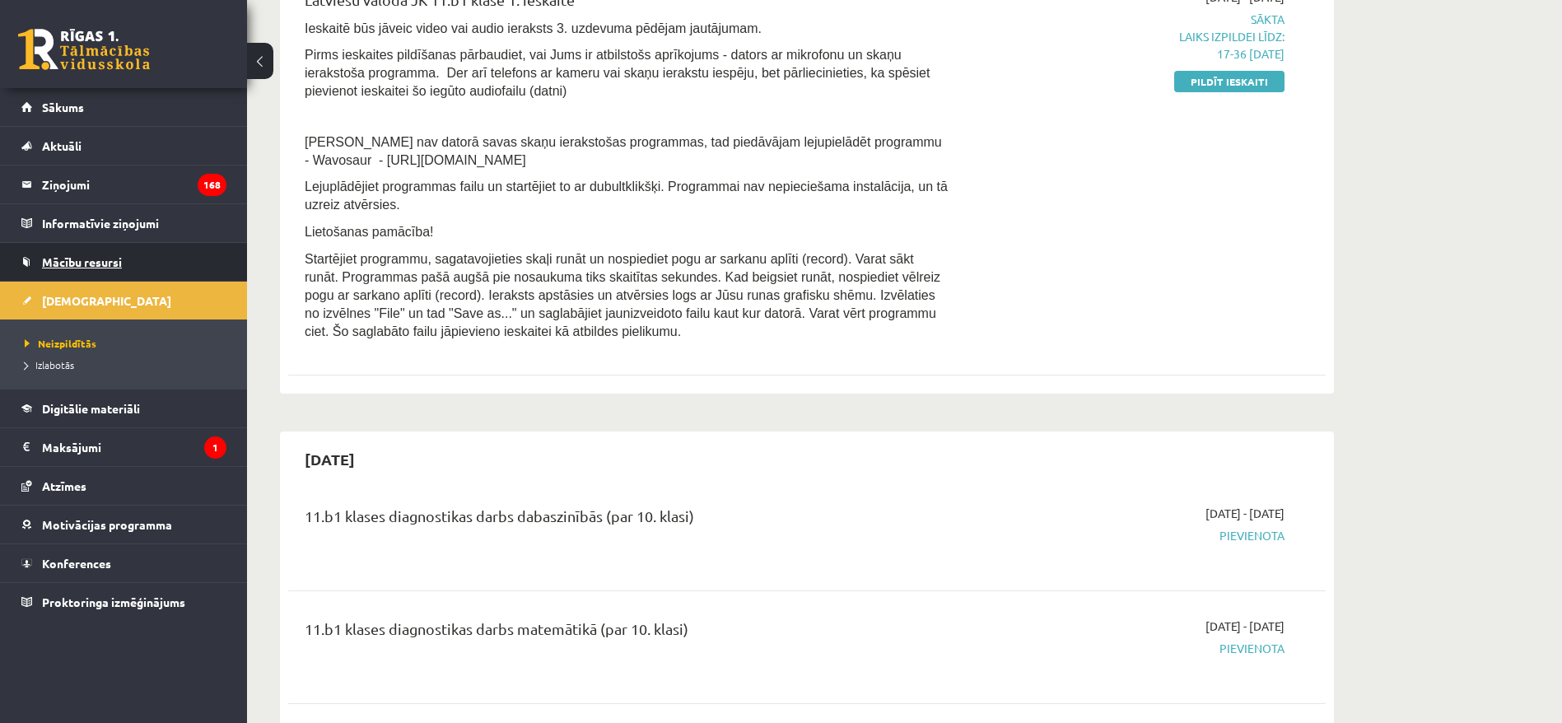
click at [114, 254] on span "Mācību resursi" at bounding box center [82, 261] width 80 height 15
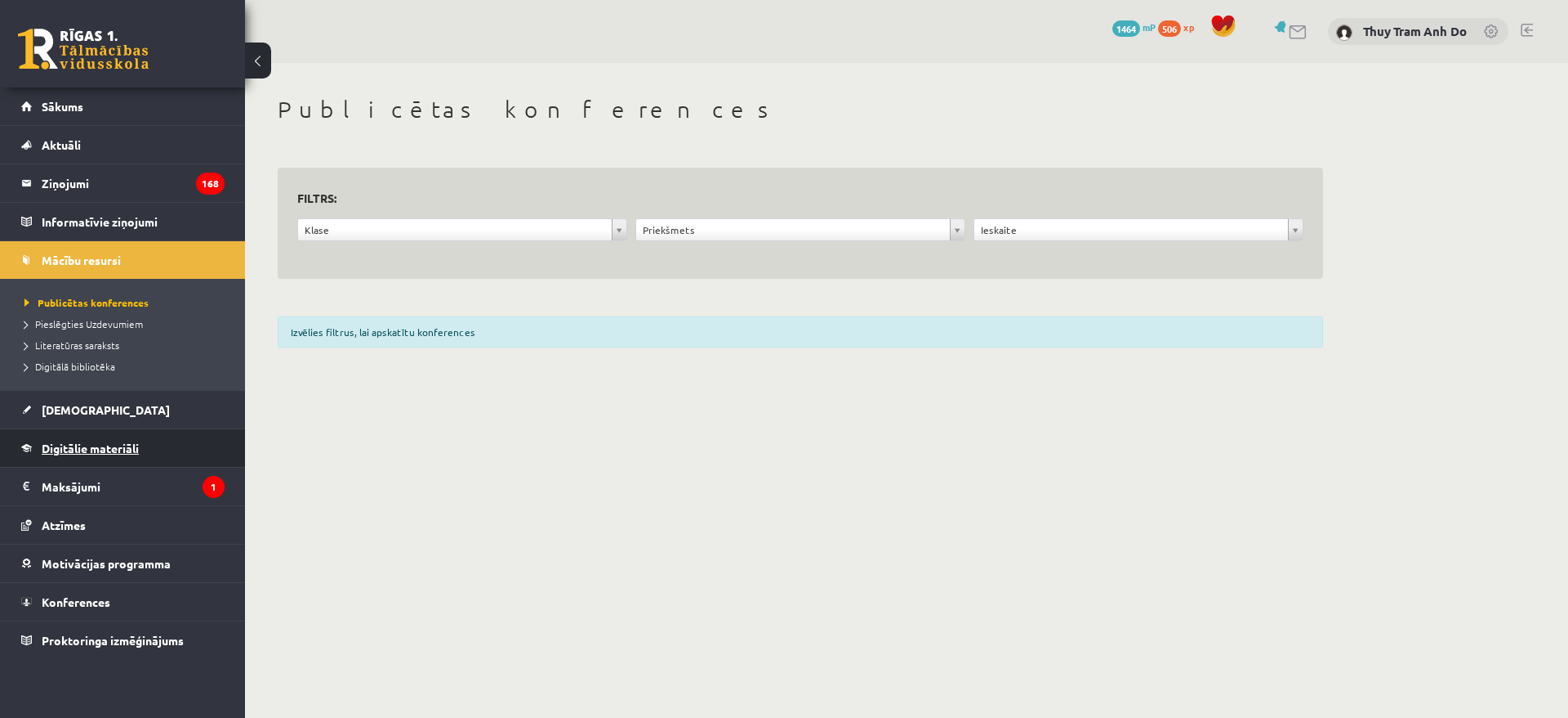
click at [122, 447] on span "Digitālie materiāli" at bounding box center [90, 448] width 97 height 15
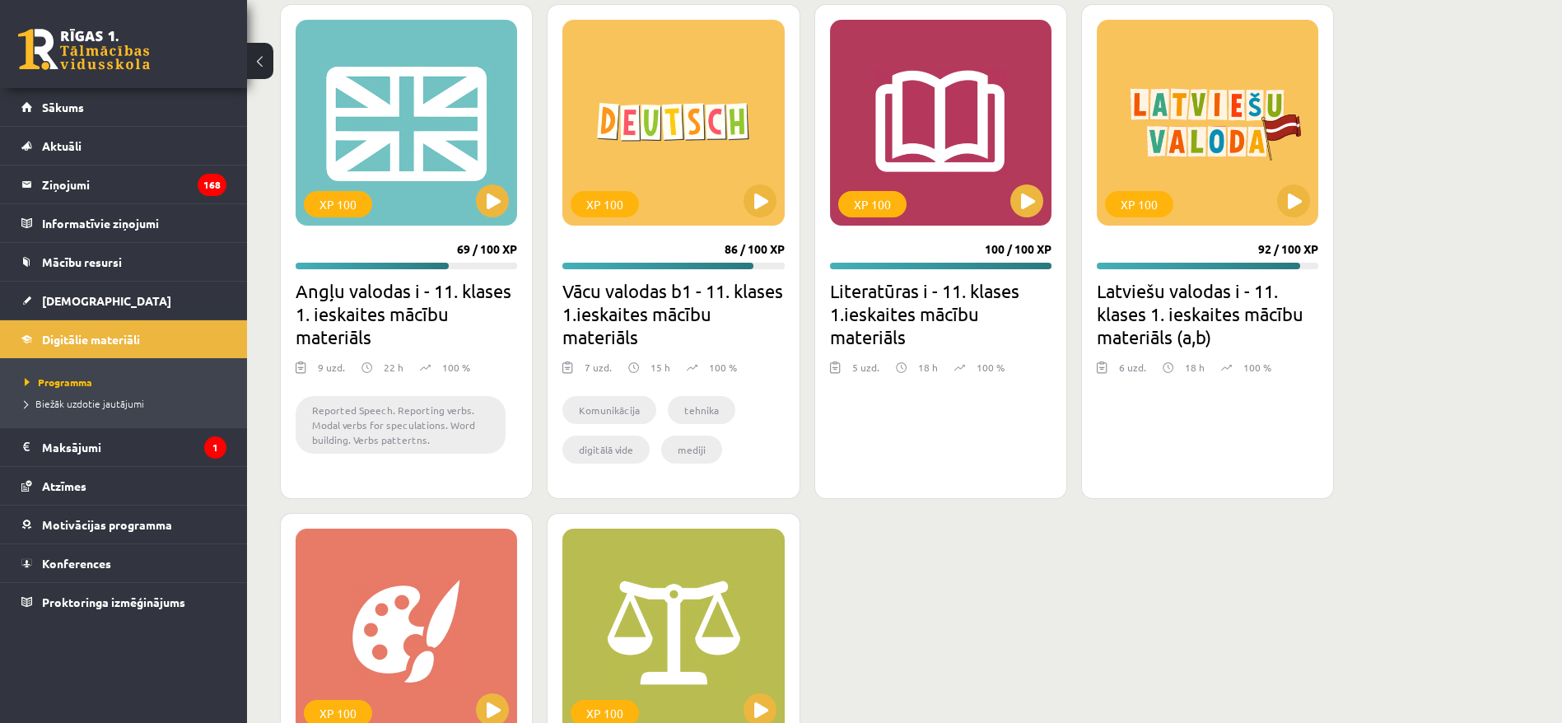
scroll to position [2716, 0]
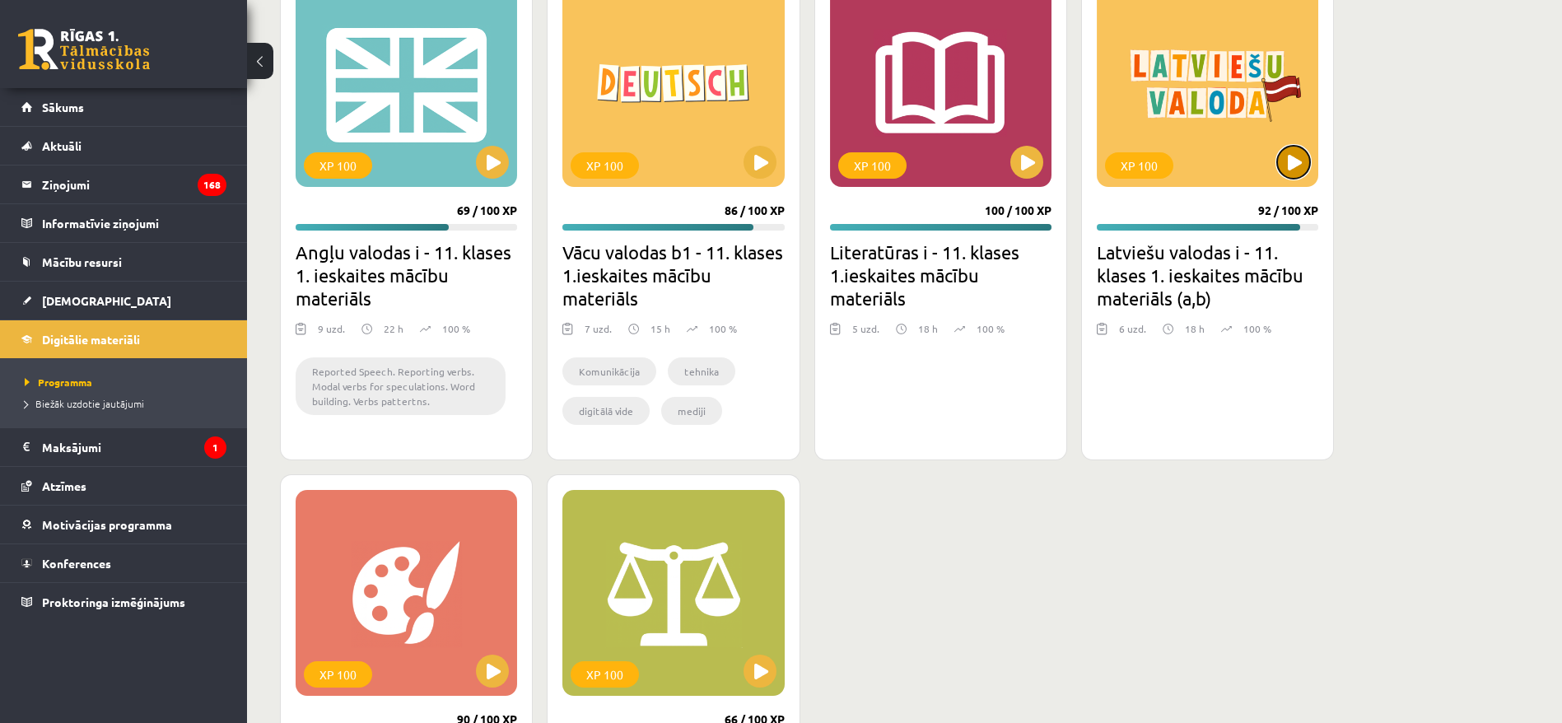
click at [1294, 166] on button at bounding box center [1293, 162] width 33 height 33
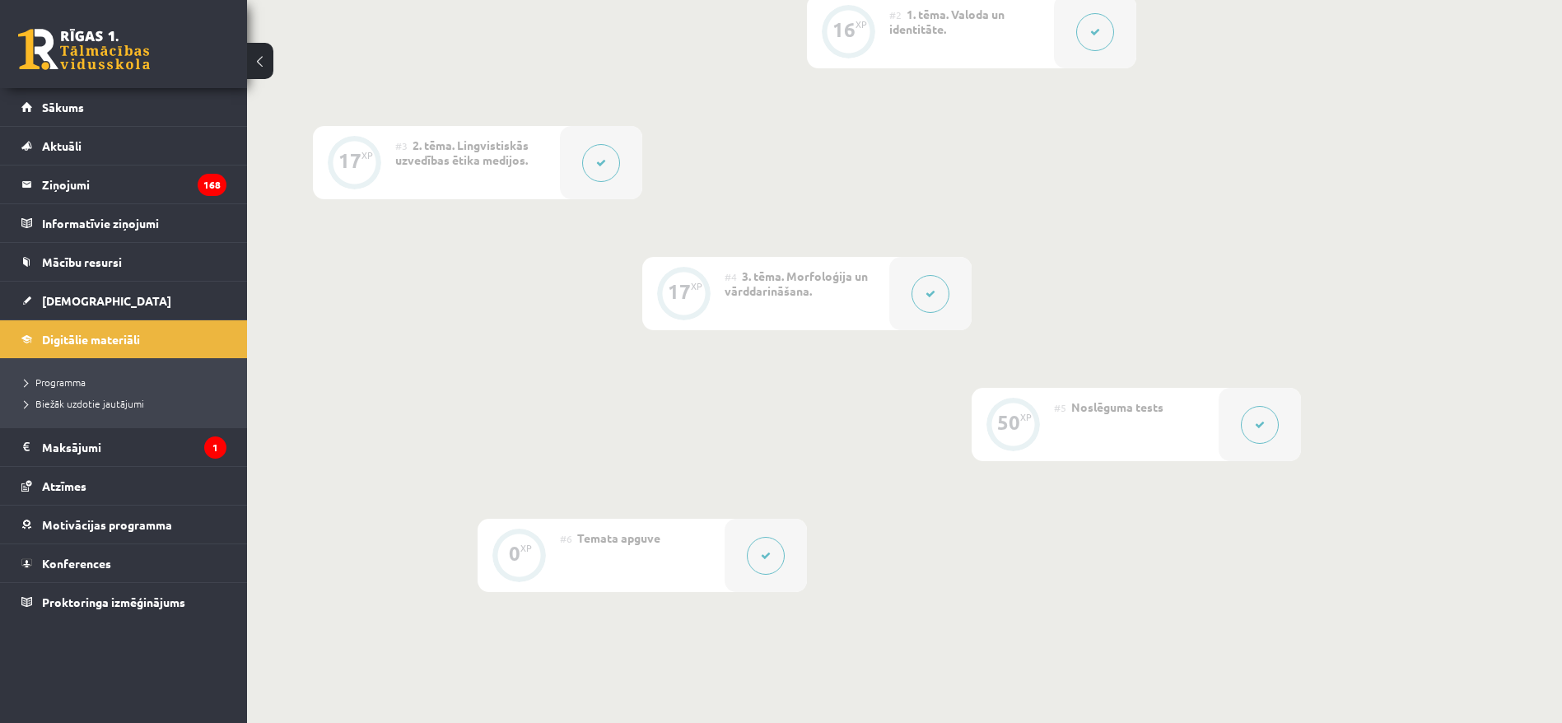
scroll to position [617, 0]
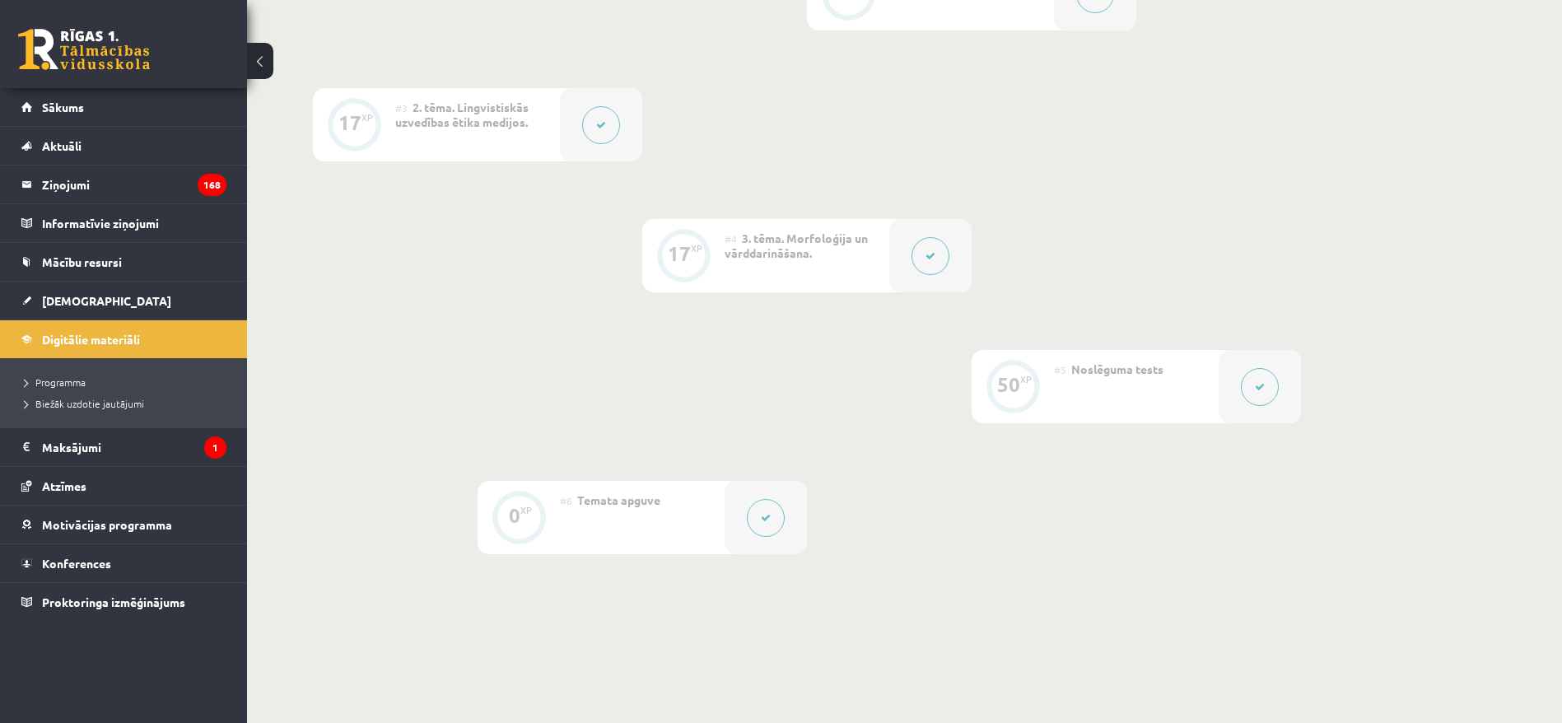
click at [910, 251] on div at bounding box center [930, 255] width 82 height 73
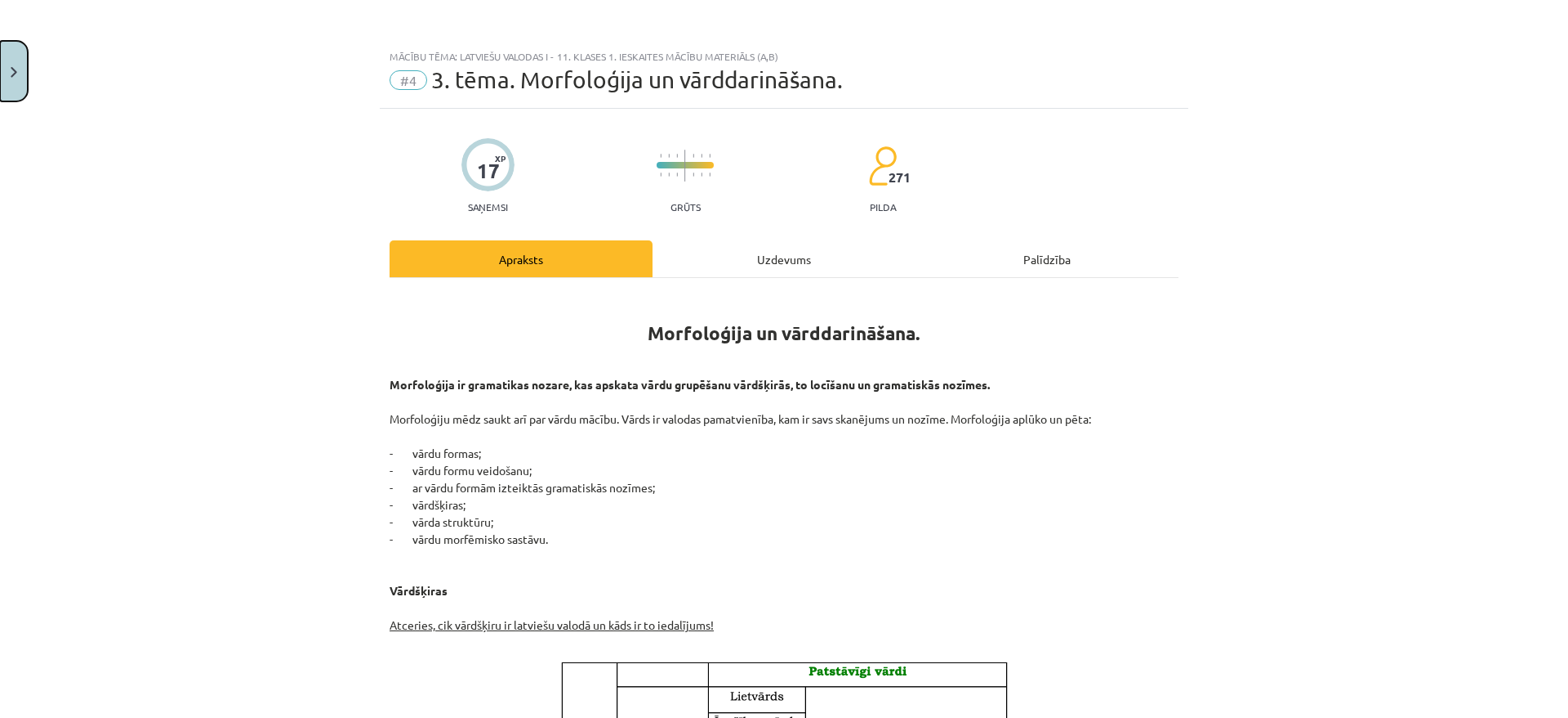
click at [12, 65] on button "Close" at bounding box center [14, 71] width 28 height 61
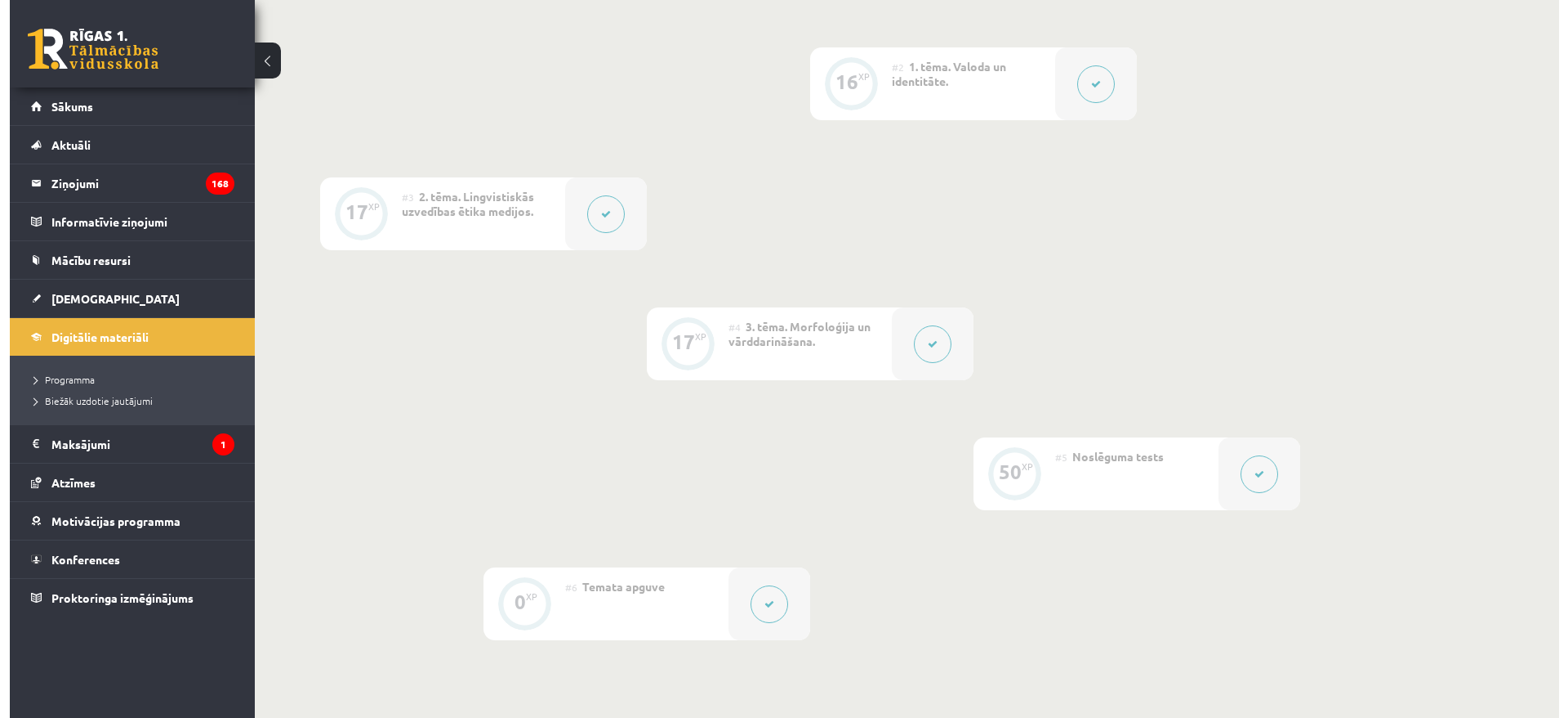
scroll to position [491, 0]
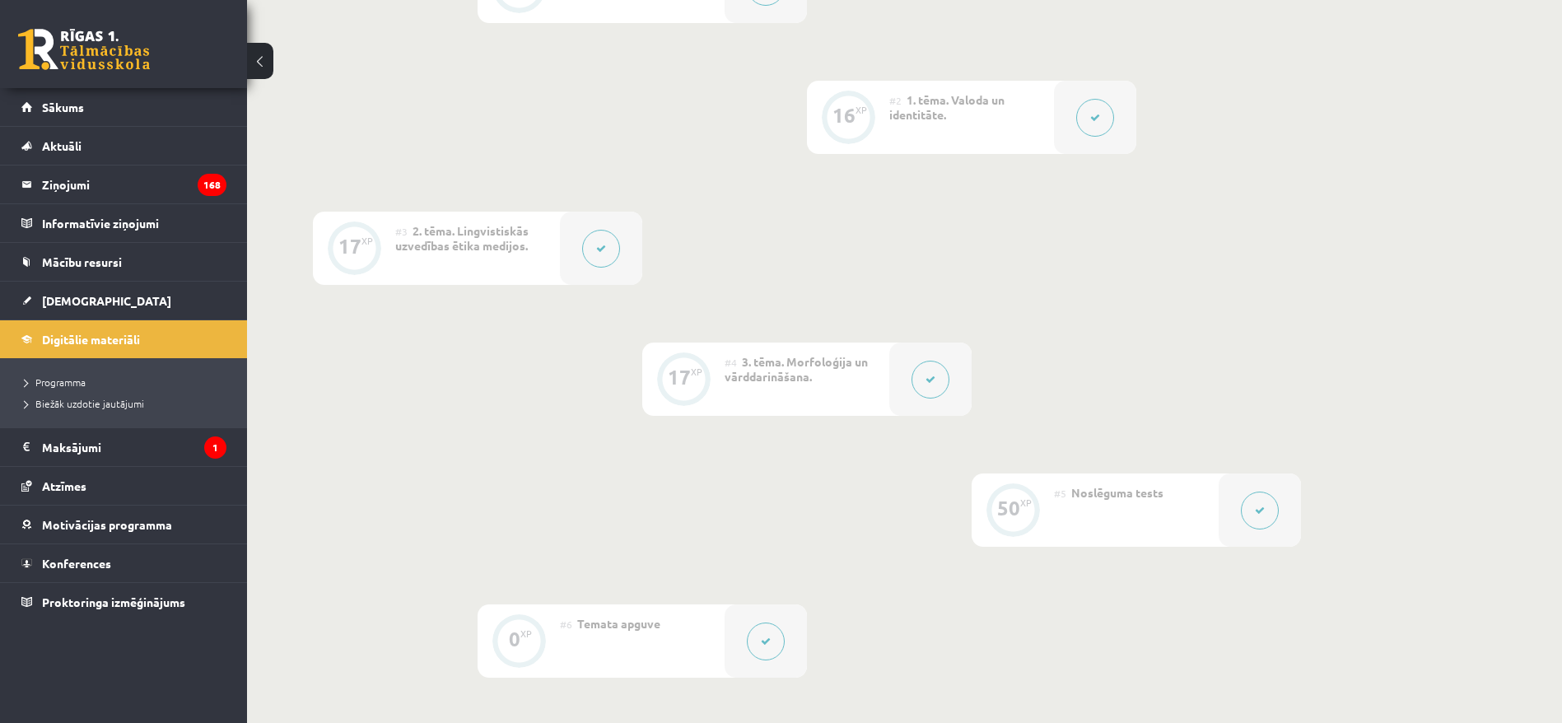
click at [1117, 514] on div "#5 Noslēguma tests" at bounding box center [1136, 509] width 165 height 73
click at [1257, 509] on icon at bounding box center [1260, 510] width 10 height 10
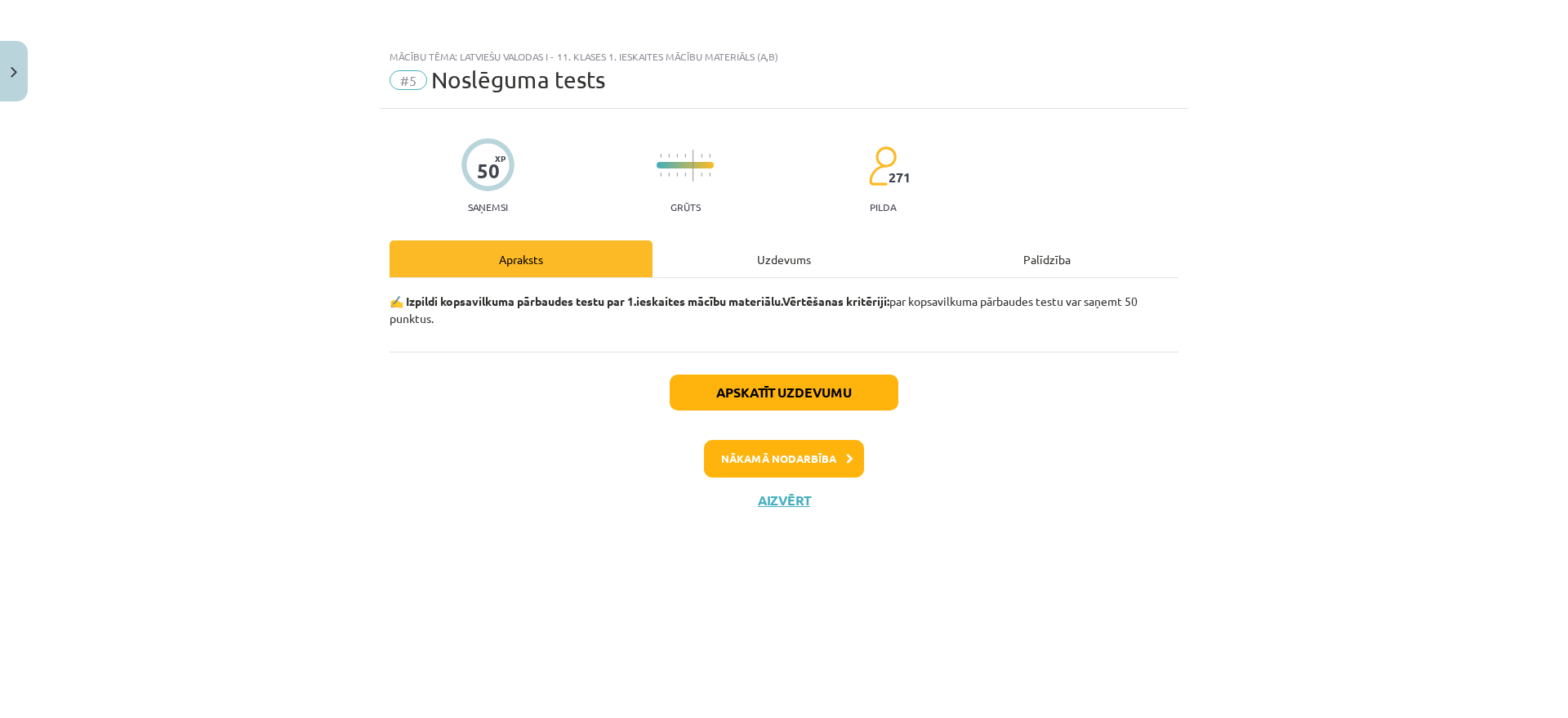
click at [778, 260] on div "Uzdevums" at bounding box center [784, 258] width 263 height 37
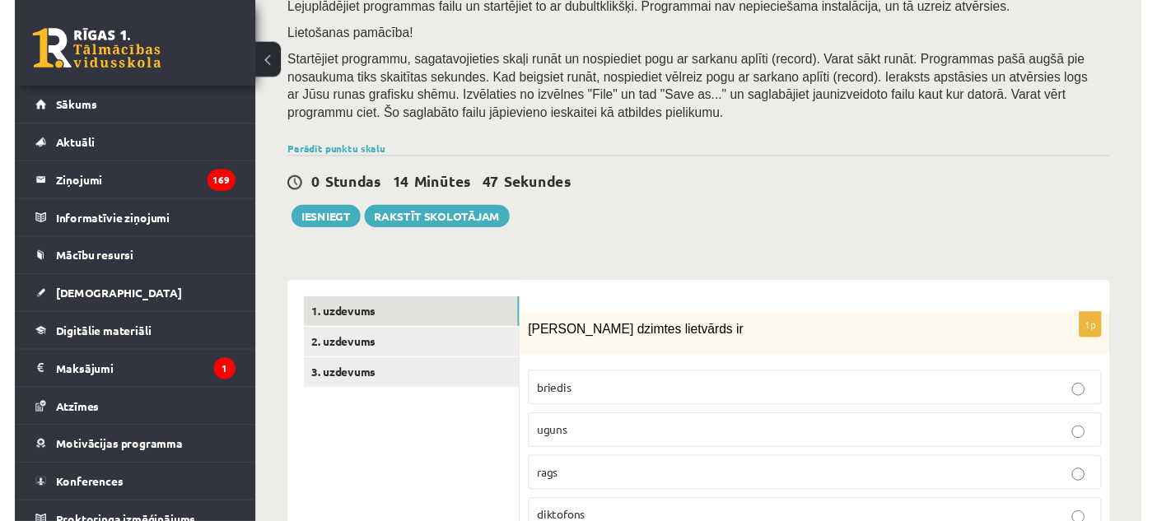
scroll to position [274, 0]
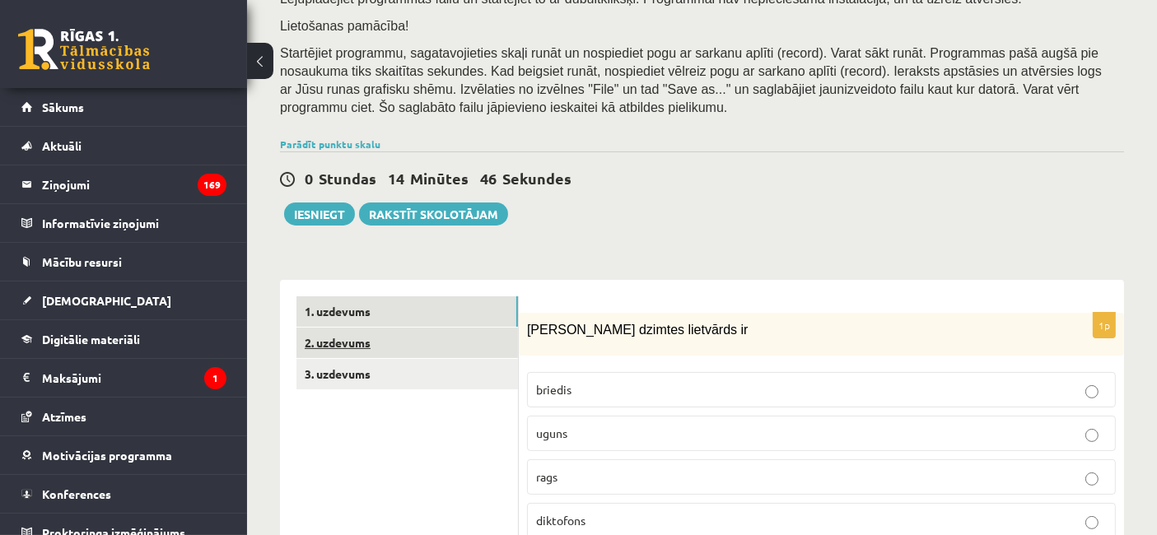
click at [363, 335] on link "2. uzdevums" at bounding box center [406, 343] width 221 height 30
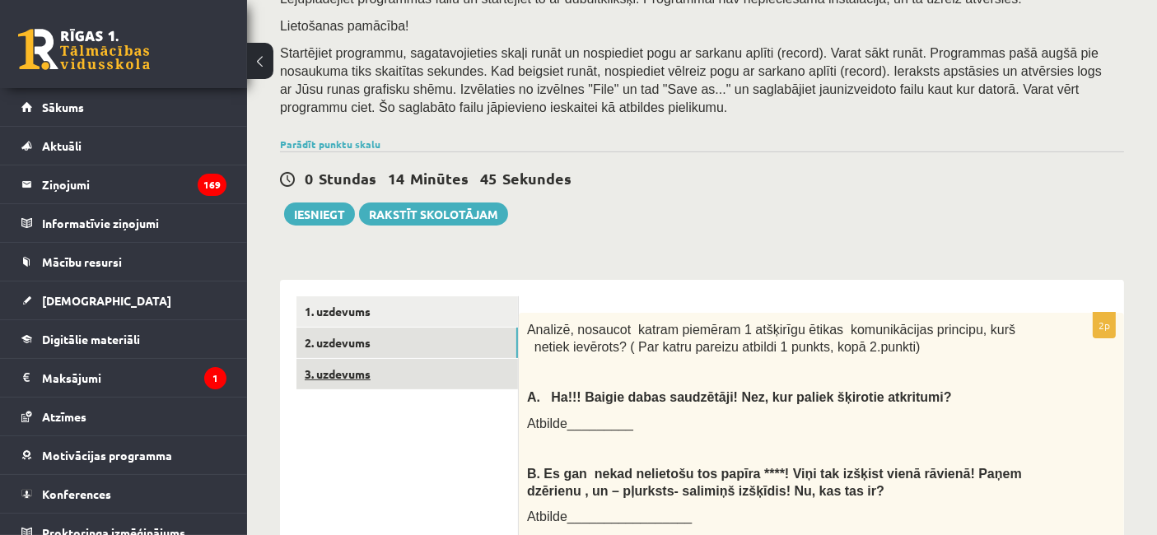
click at [362, 359] on link "3. uzdevums" at bounding box center [406, 374] width 221 height 30
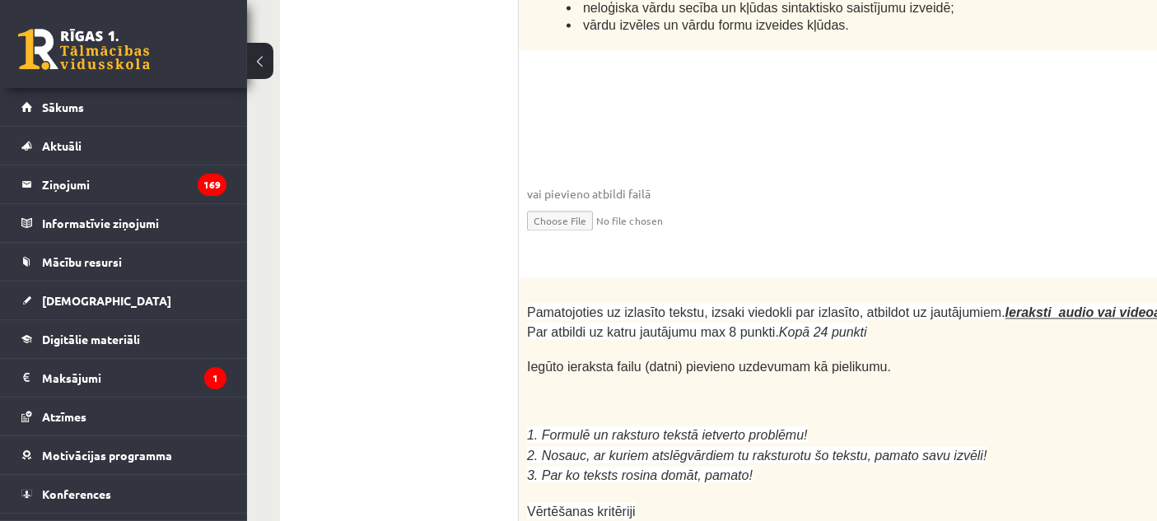
scroll to position [3475, 0]
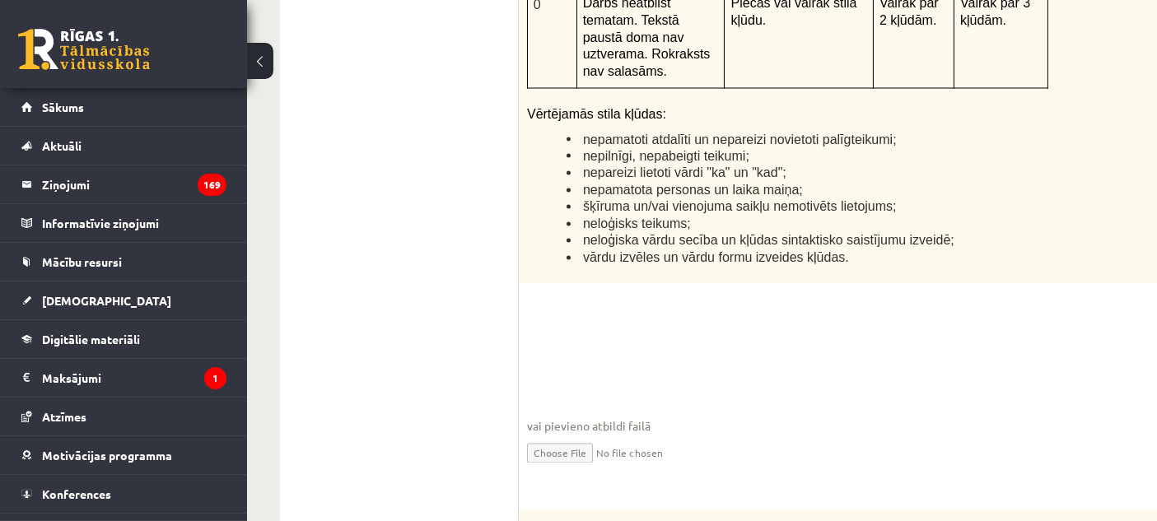
click at [558, 435] on input "file" at bounding box center [960, 452] width 866 height 34
type input "**********"
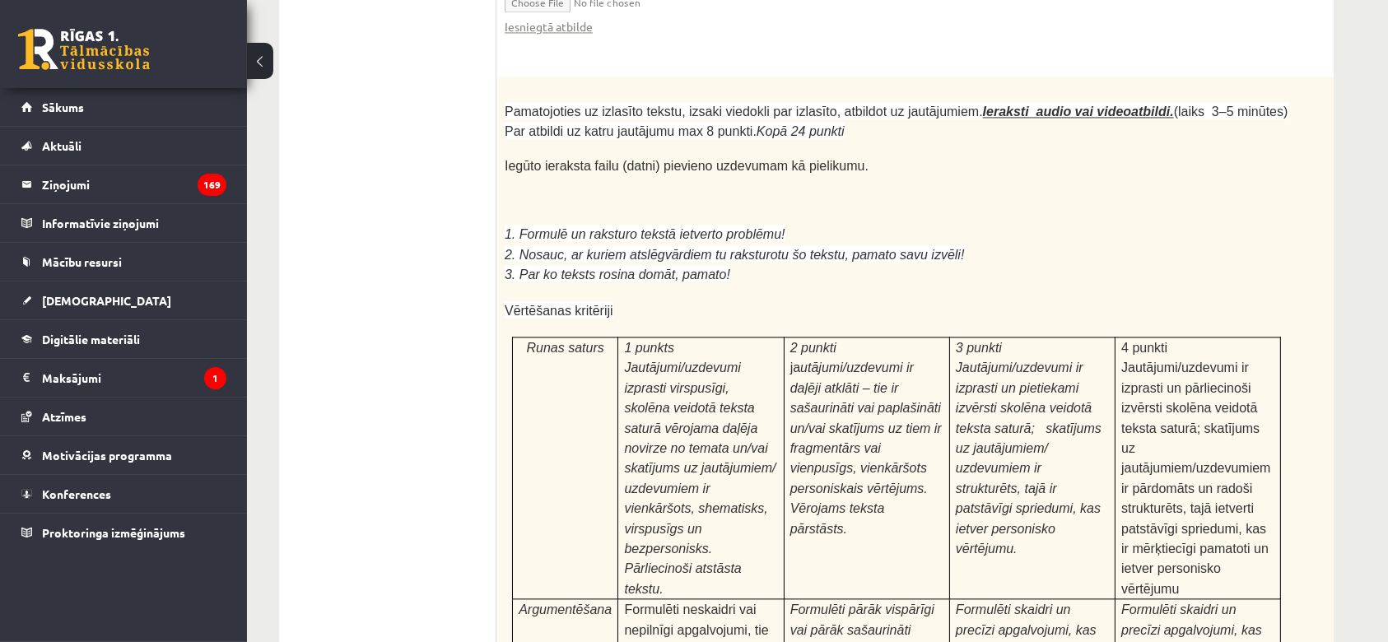
scroll to position [0, 22]
click at [1103, 264] on p "3. Par ko teksts rosina domāt, pamato!" at bounding box center [897, 274] width 784 height 20
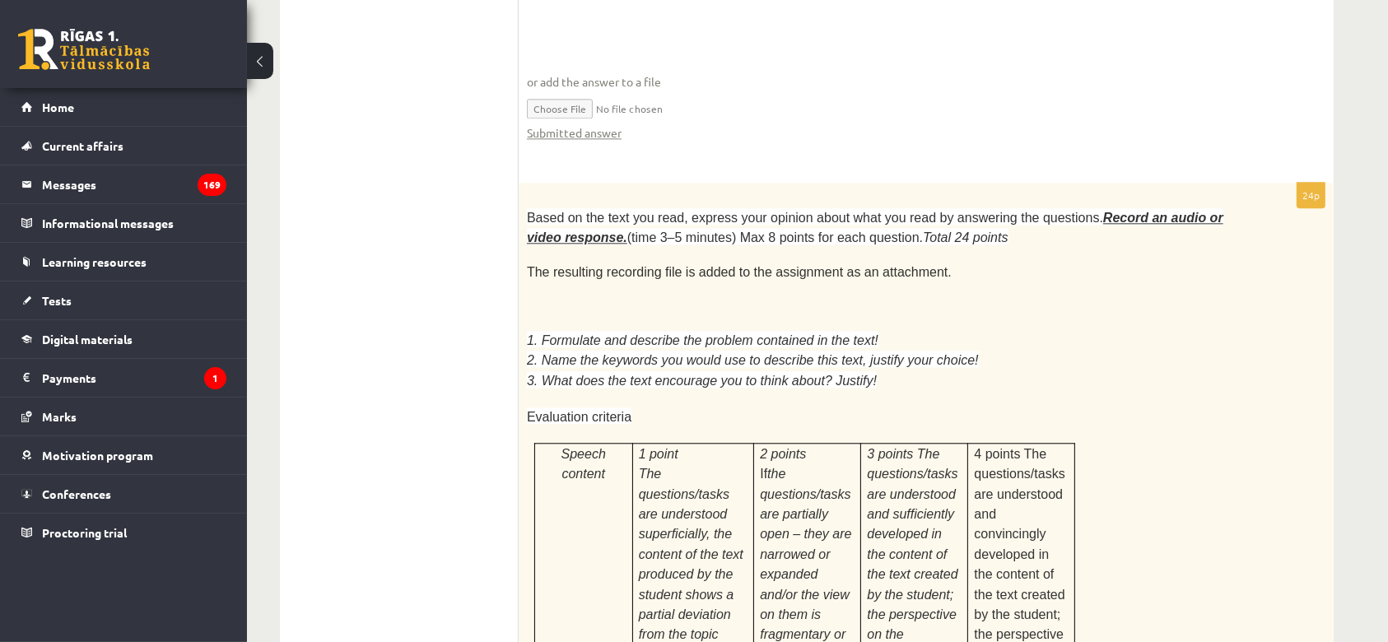
scroll to position [0, 0]
click at [731, 265] on font "The resulting recording file is added to the assignment as an attachment." at bounding box center [739, 272] width 425 height 14
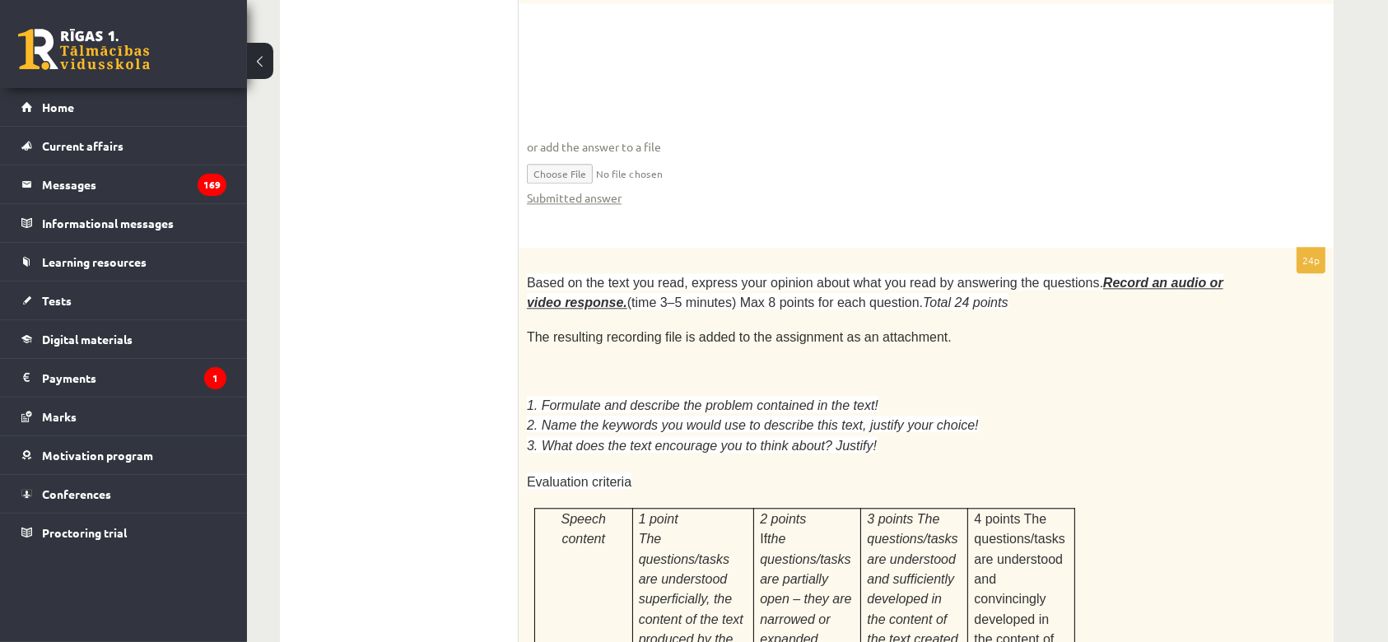
scroll to position [3816, 0]
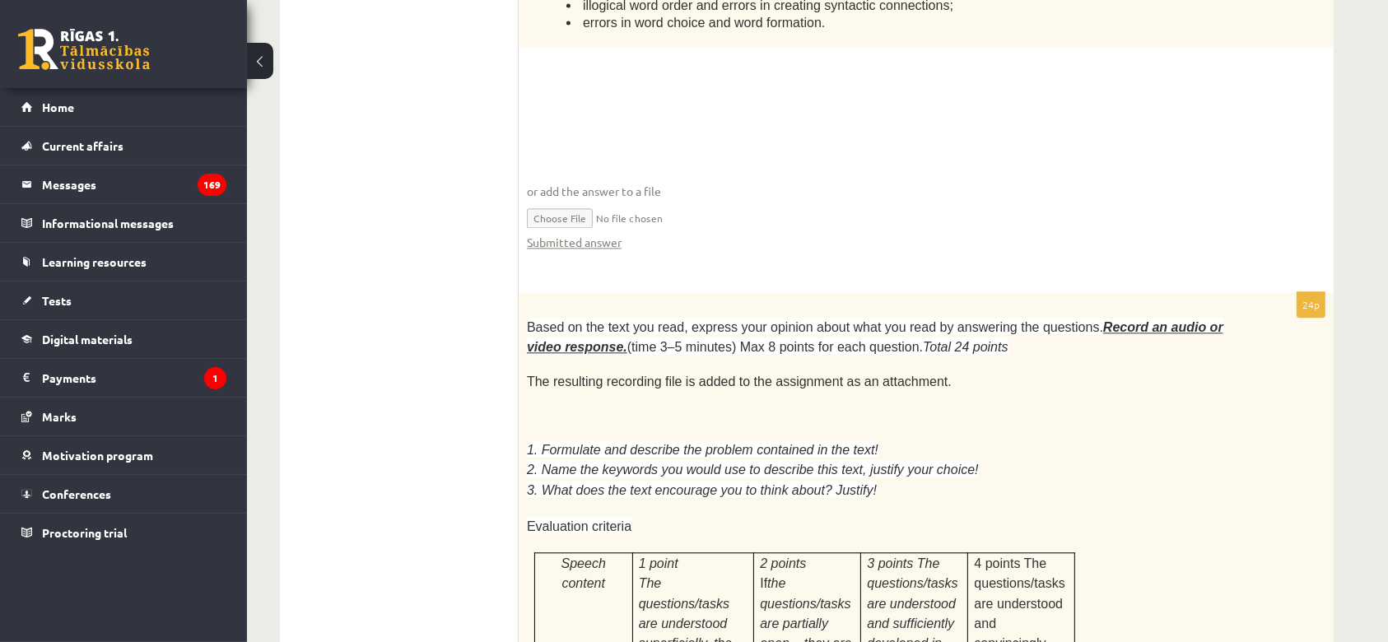
drag, startPoint x: 517, startPoint y: 100, endPoint x: 659, endPoint y: 333, distance: 271.9
click at [800, 424] on p at bounding box center [885, 432] width 716 height 16
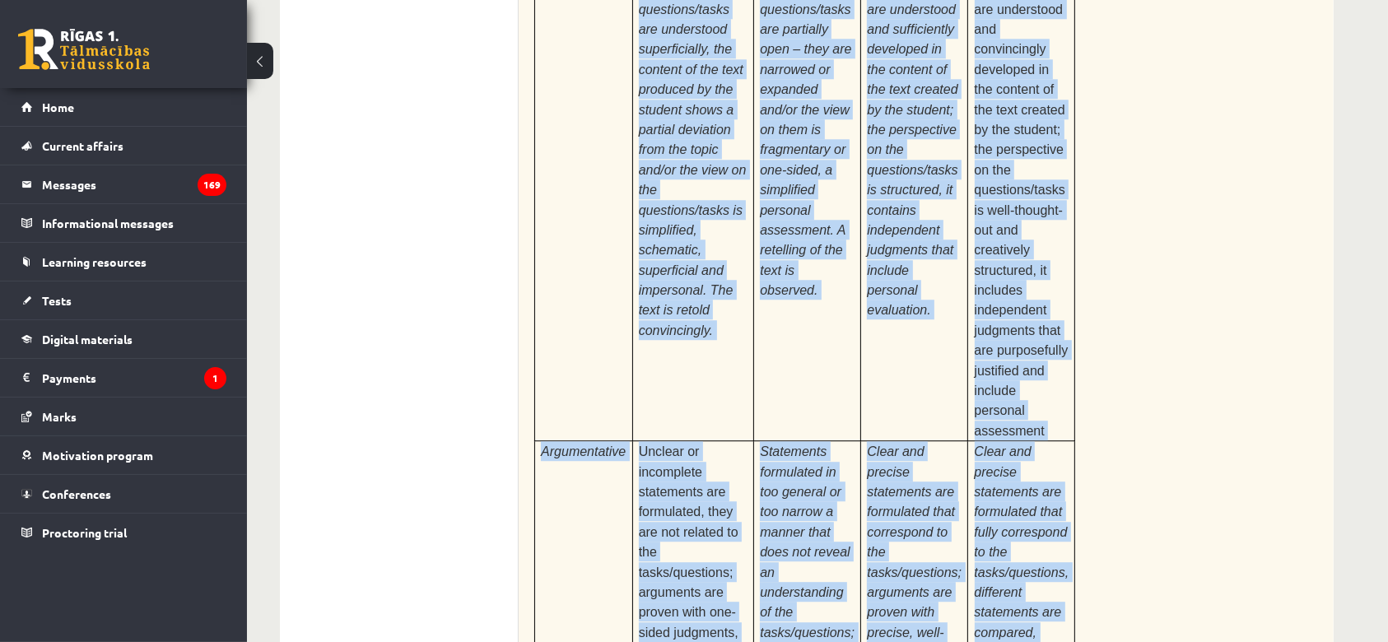
scroll to position [4847, 0]
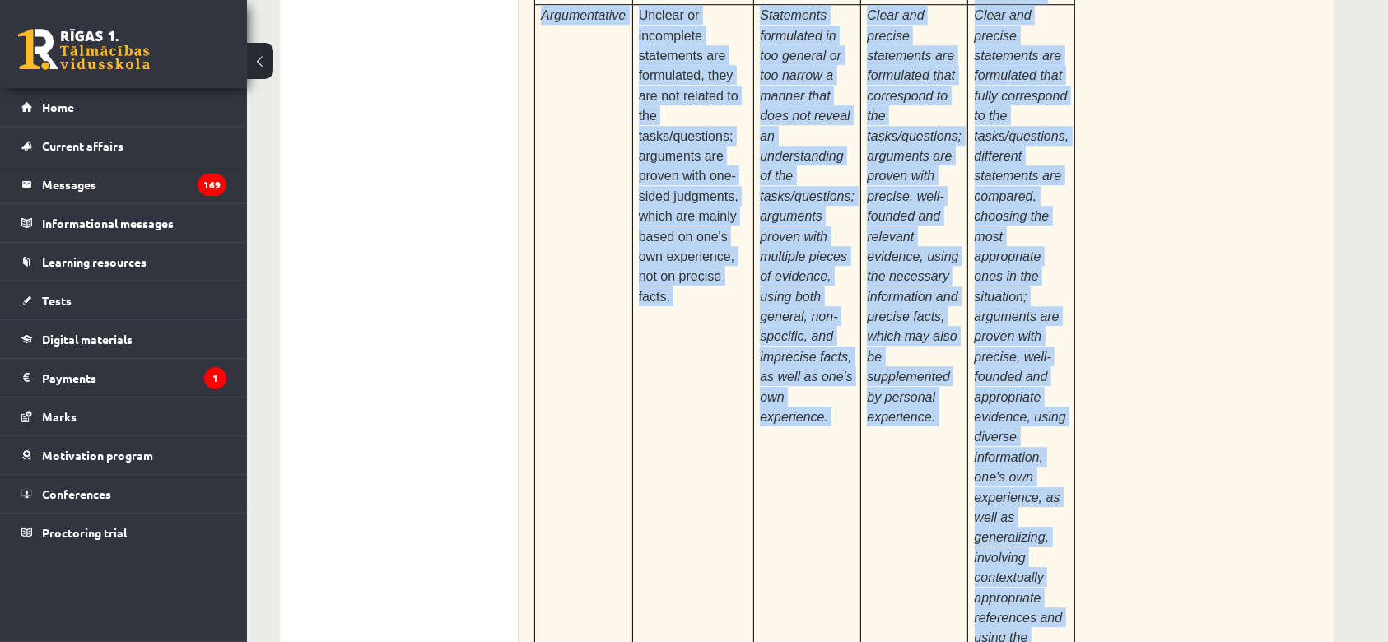
drag, startPoint x: 528, startPoint y: 125, endPoint x: 1101, endPoint y: 421, distance: 644.3
click at [1101, 421] on div "24p Based on the text you read, express your opinion about what you read by ans…" at bounding box center [926, 95] width 815 height 1666
copy div "Based on the text you read, express your opinion about what you read by answeri…"
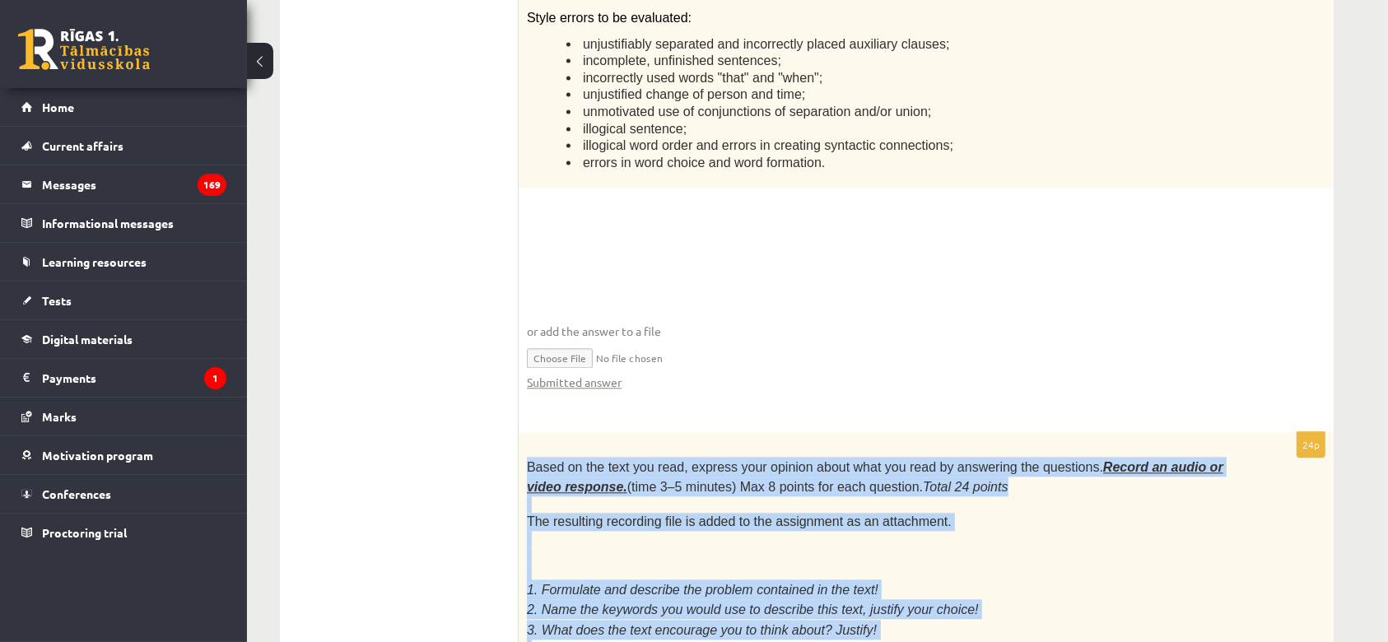
scroll to position [3530, 0]
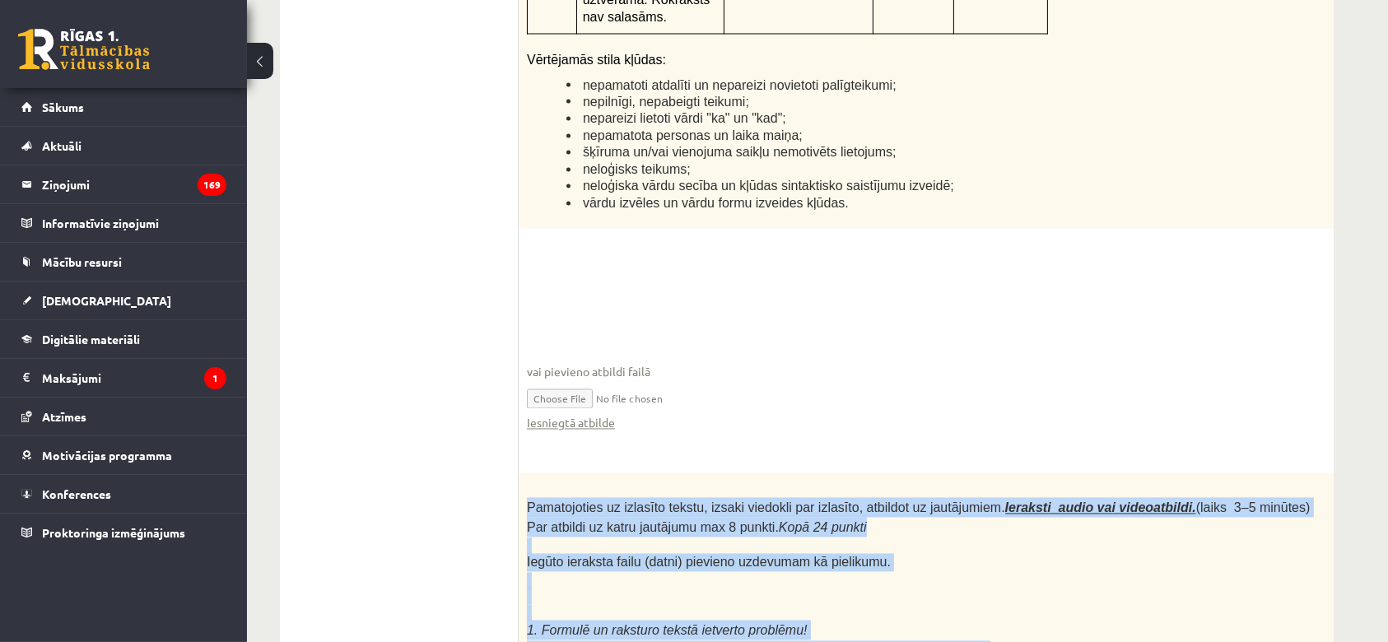
click at [784, 380] on input "file" at bounding box center [960, 397] width 866 height 34
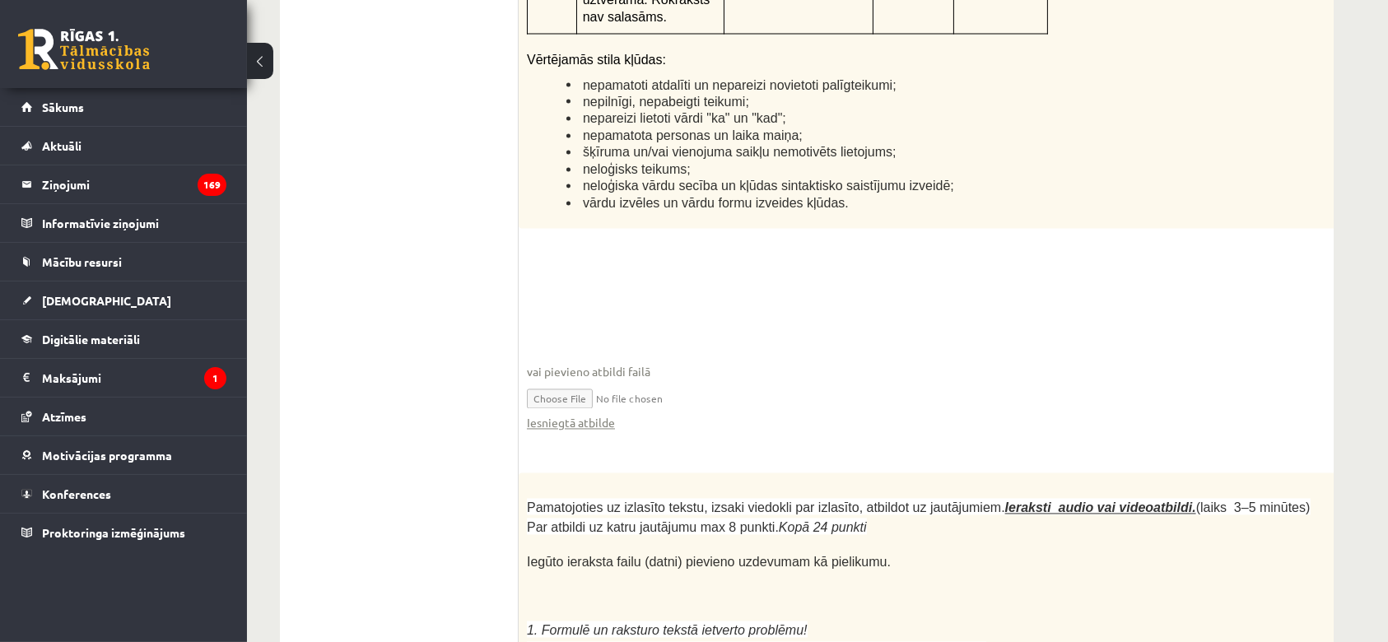
drag, startPoint x: 543, startPoint y: 300, endPoint x: 527, endPoint y: 308, distance: 18.4
click at [876, 534] on p "Iegūto ieraksta failu (datni) pievieno uzdevumam kā pielikumu." at bounding box center [919, 562] width 784 height 18
drag, startPoint x: 530, startPoint y: 312, endPoint x: 521, endPoint y: 308, distance: 9.9
click at [530, 500] on span "Pamatojoties uz izlasīto tekstu, izsaki viedokli par izlasīto, atbildot uz jaut…" at bounding box center [919, 517] width 784 height 34
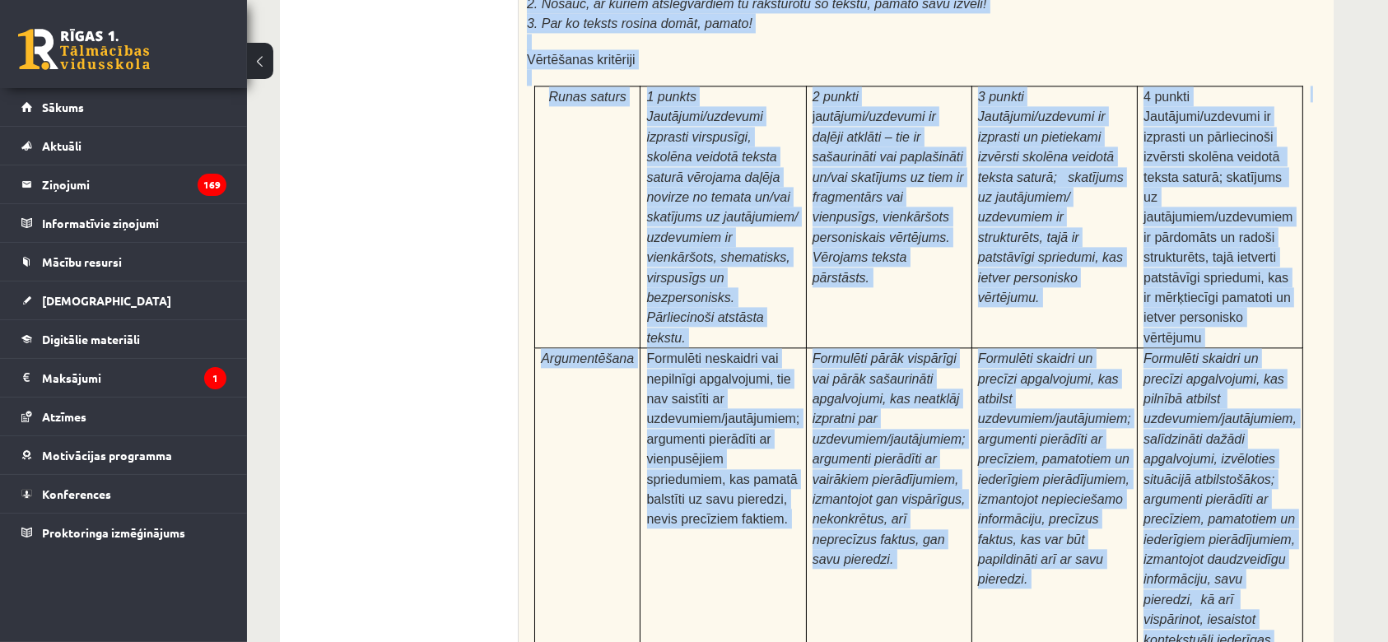
scroll to position [4263, 0]
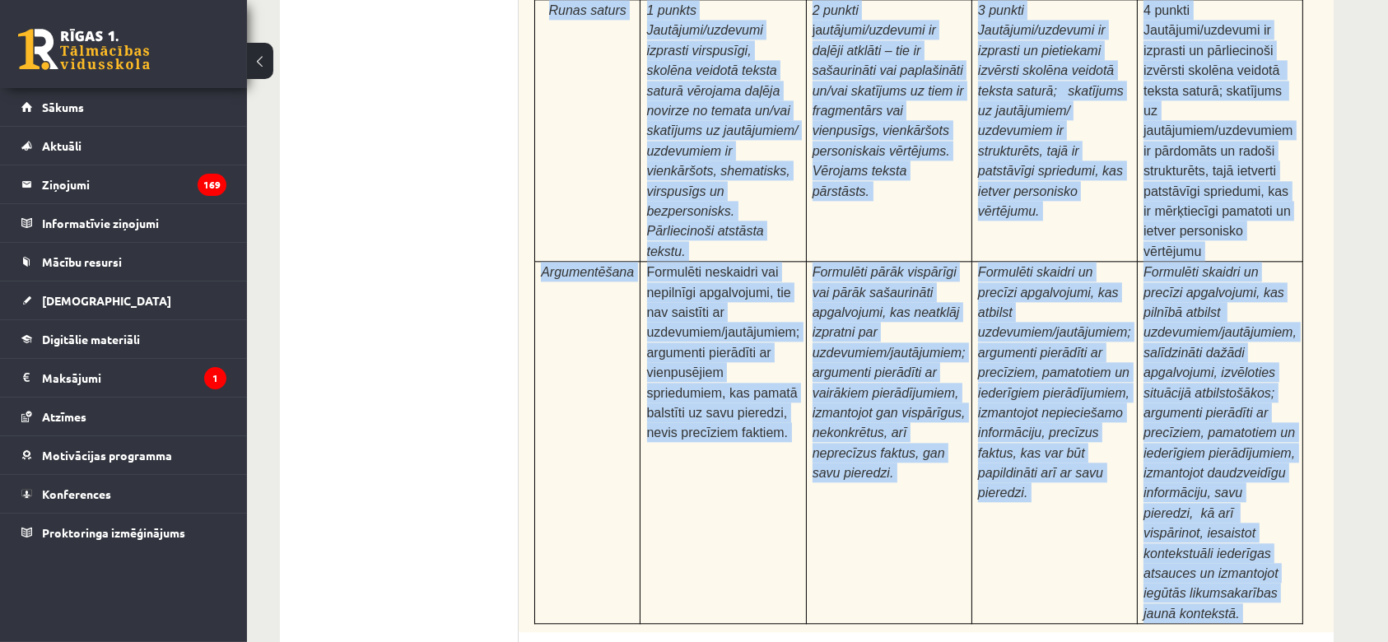
drag, startPoint x: 527, startPoint y: 310, endPoint x: 1248, endPoint y: 384, distance: 724.9
click at [1156, 384] on div "24p Pamatojoties uz izlasīto tekstu, izsaki viedokli par izlasīto, atbildot uz …" at bounding box center [960, 291] width 882 height 1104
copy div "Pamatojoties uz izlasīto tekstu, izsaki viedokli par izlasīto, atbildot uz jaut…"
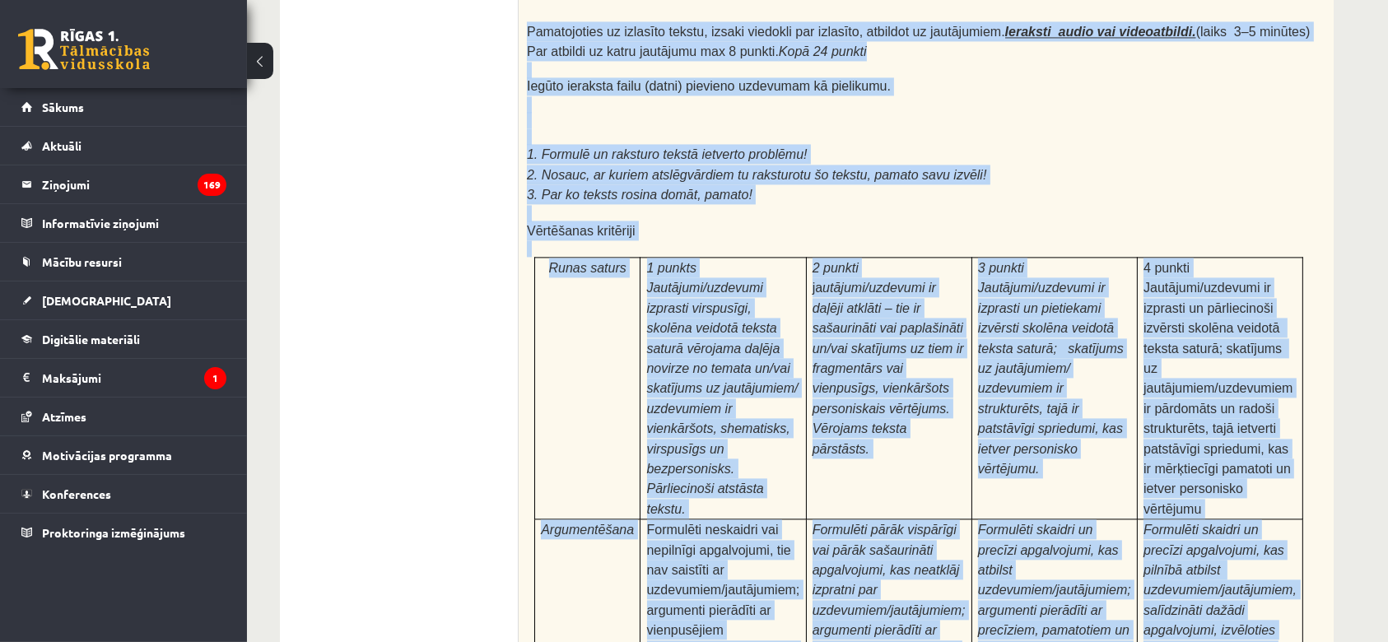
scroll to position [3714, 0]
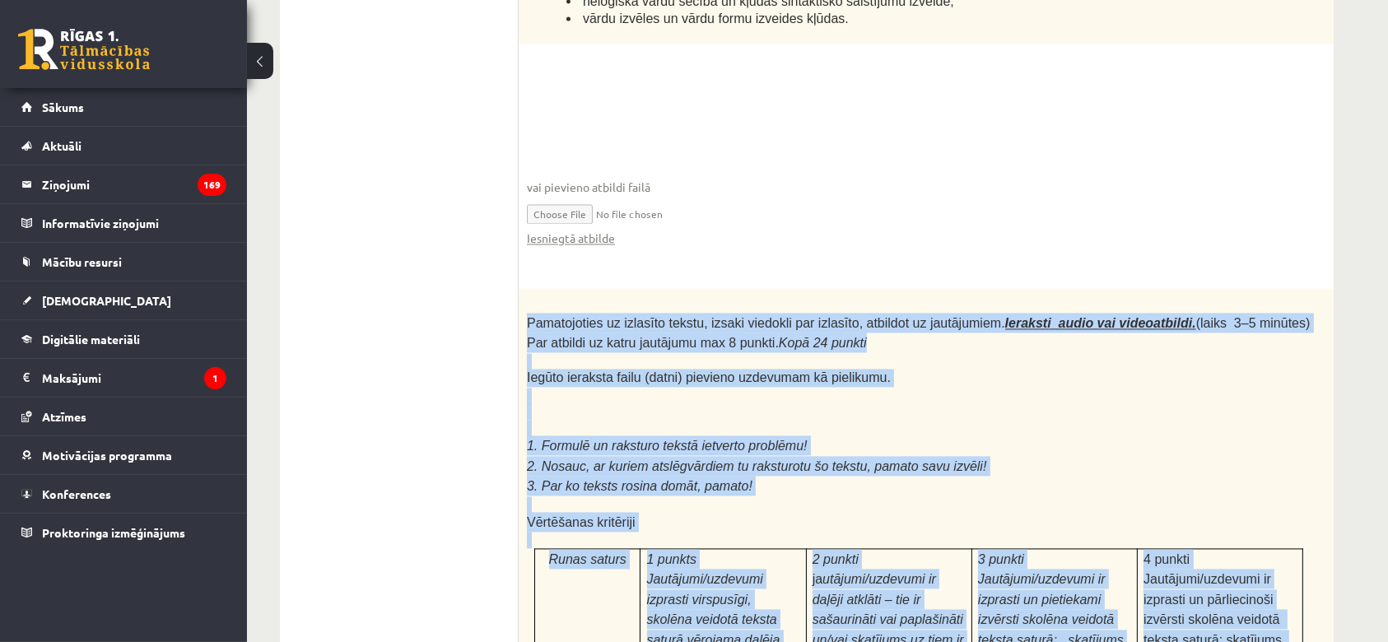
click at [999, 369] on p "Iegūto ieraksta failu (datni) pievieno uzdevumam kā pielikumu." at bounding box center [919, 378] width 784 height 18
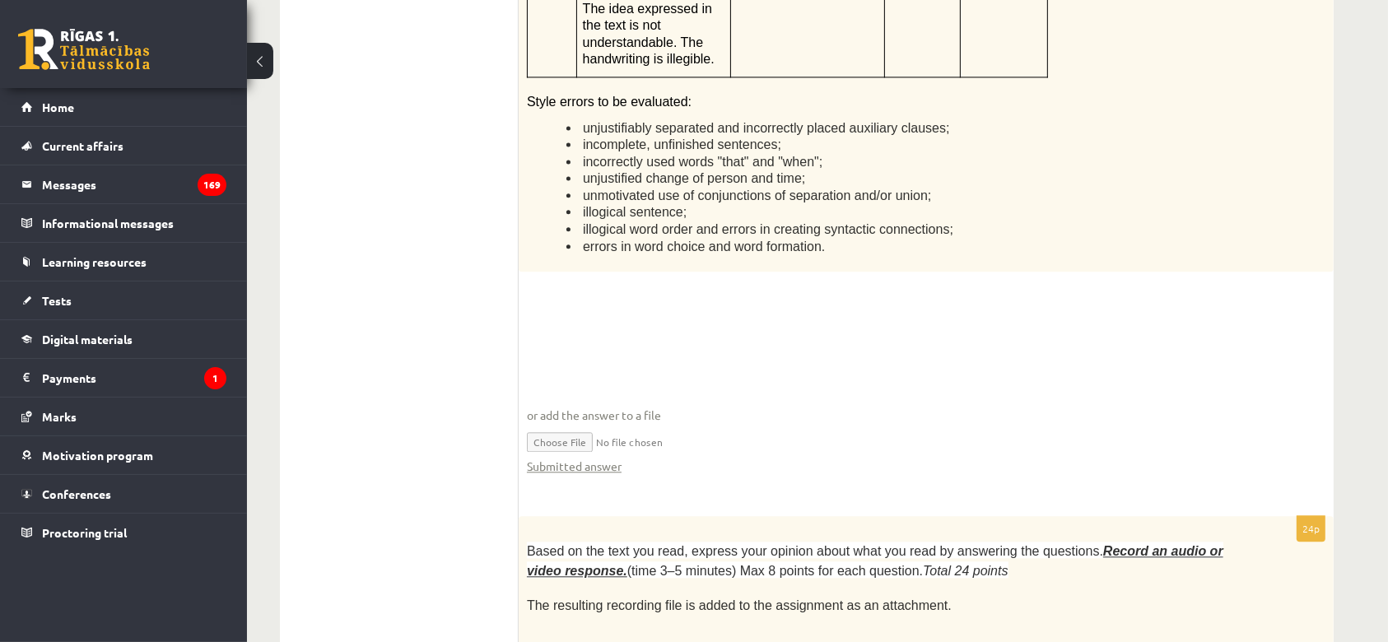
click at [1080, 305] on fieldset "or add the answer to a file Submitted answer" at bounding box center [926, 398] width 798 height 187
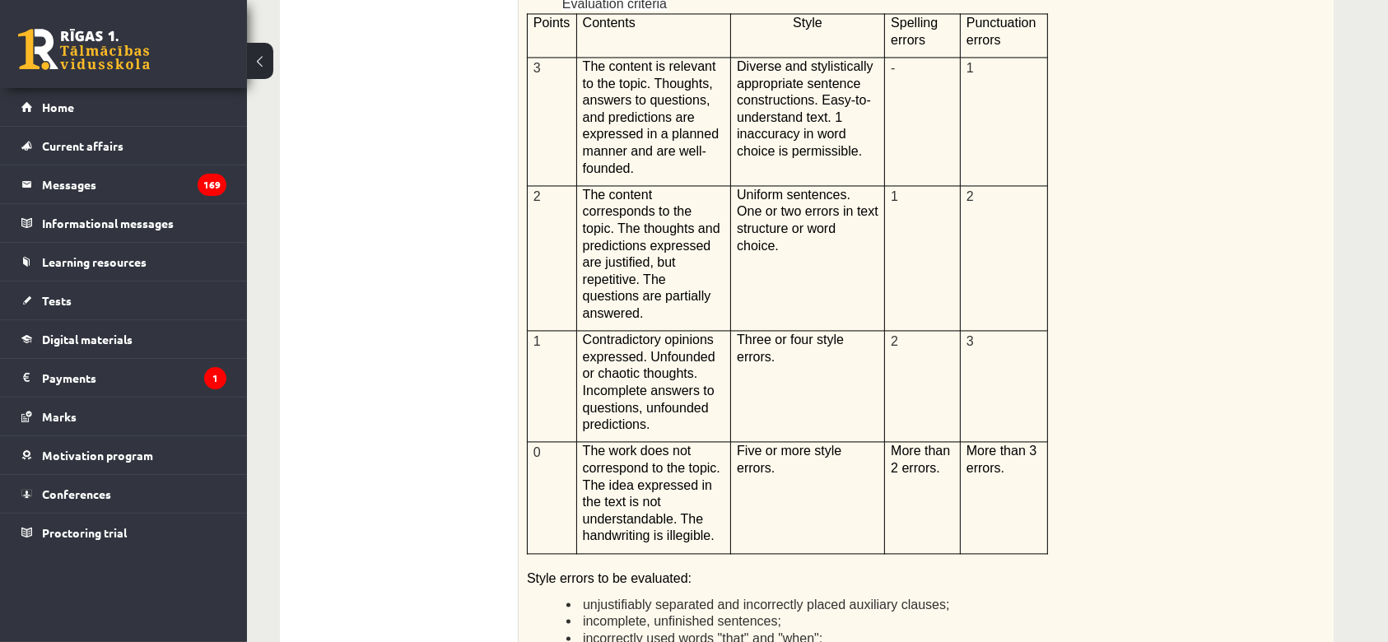
scroll to position [3166, 0]
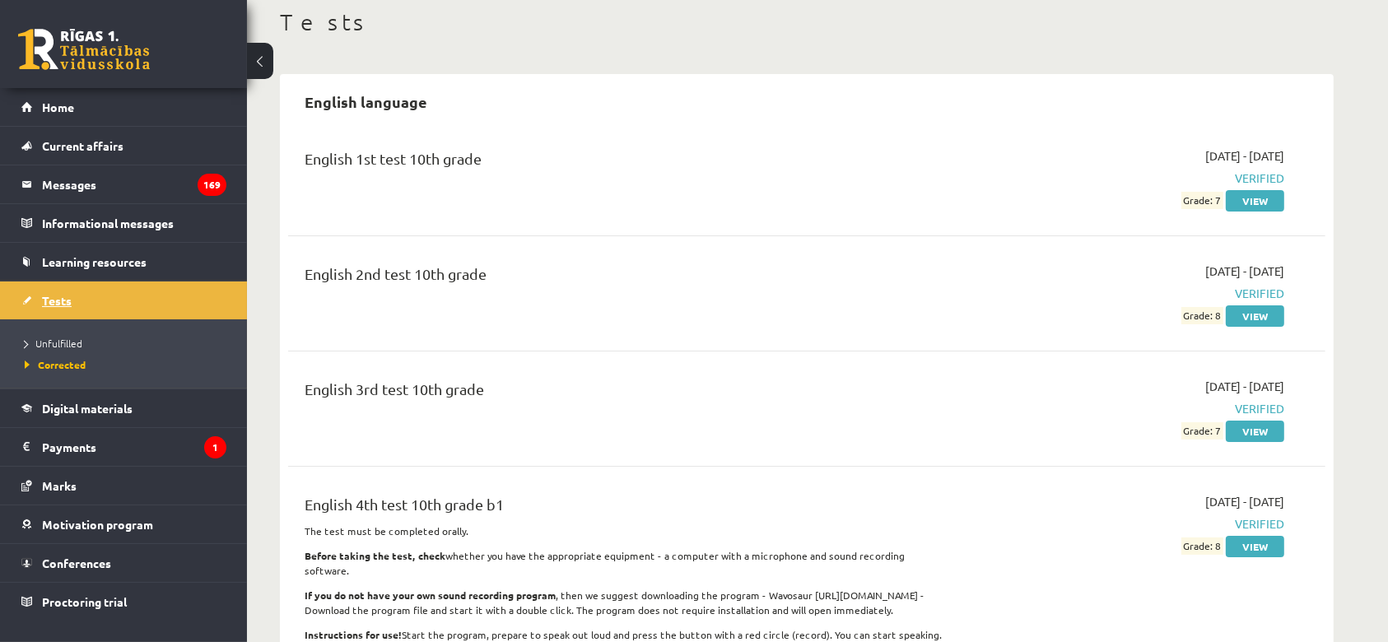
scroll to position [109, 0]
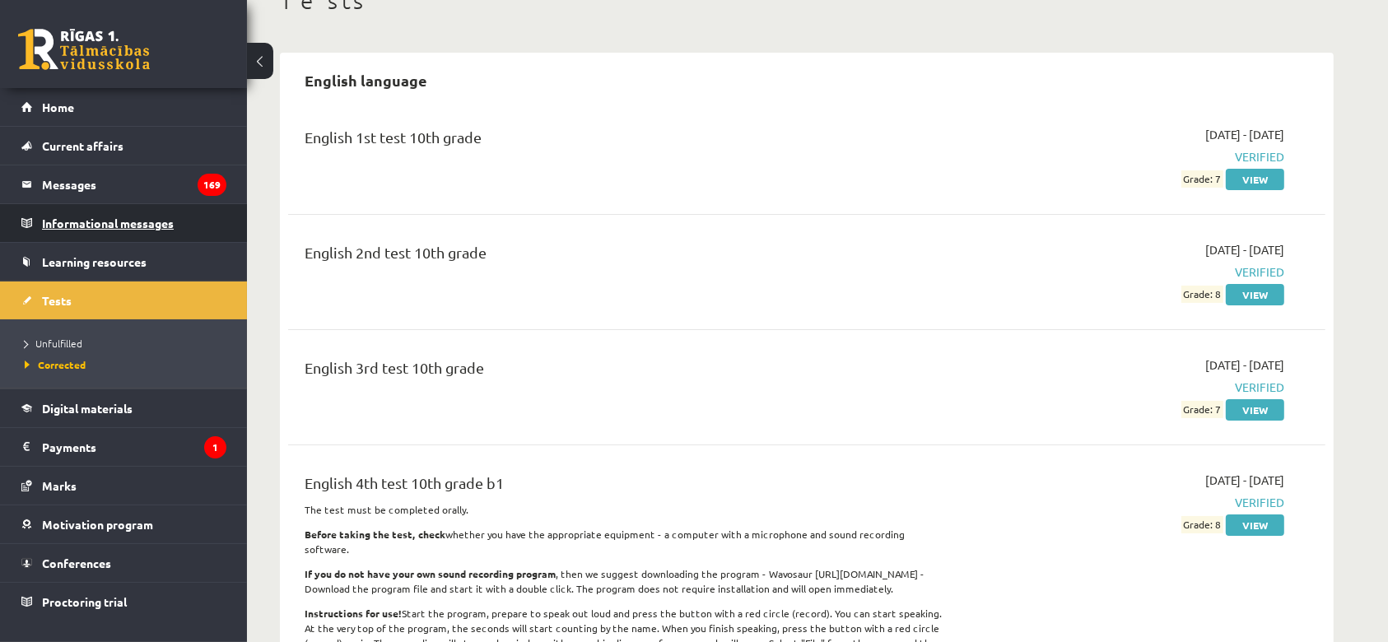
click at [134, 228] on font "Informational messages" at bounding box center [108, 223] width 132 height 15
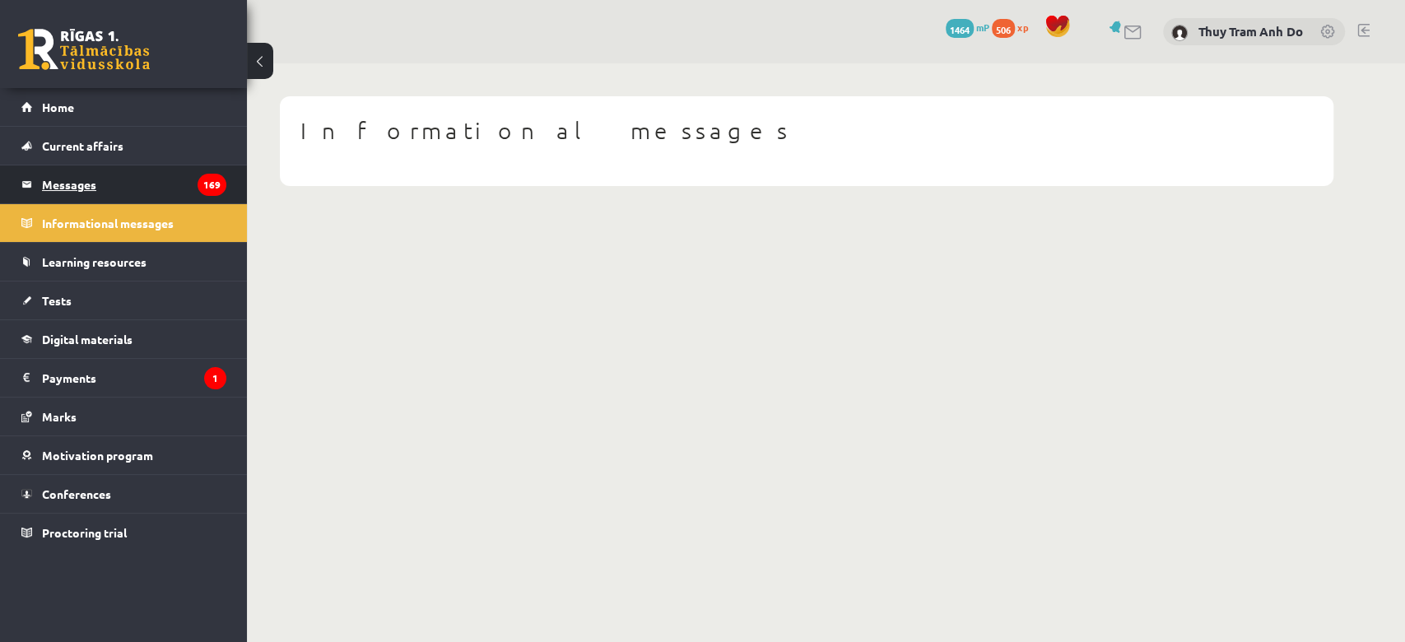
click at [156, 184] on legend "Messages 169" at bounding box center [134, 184] width 184 height 38
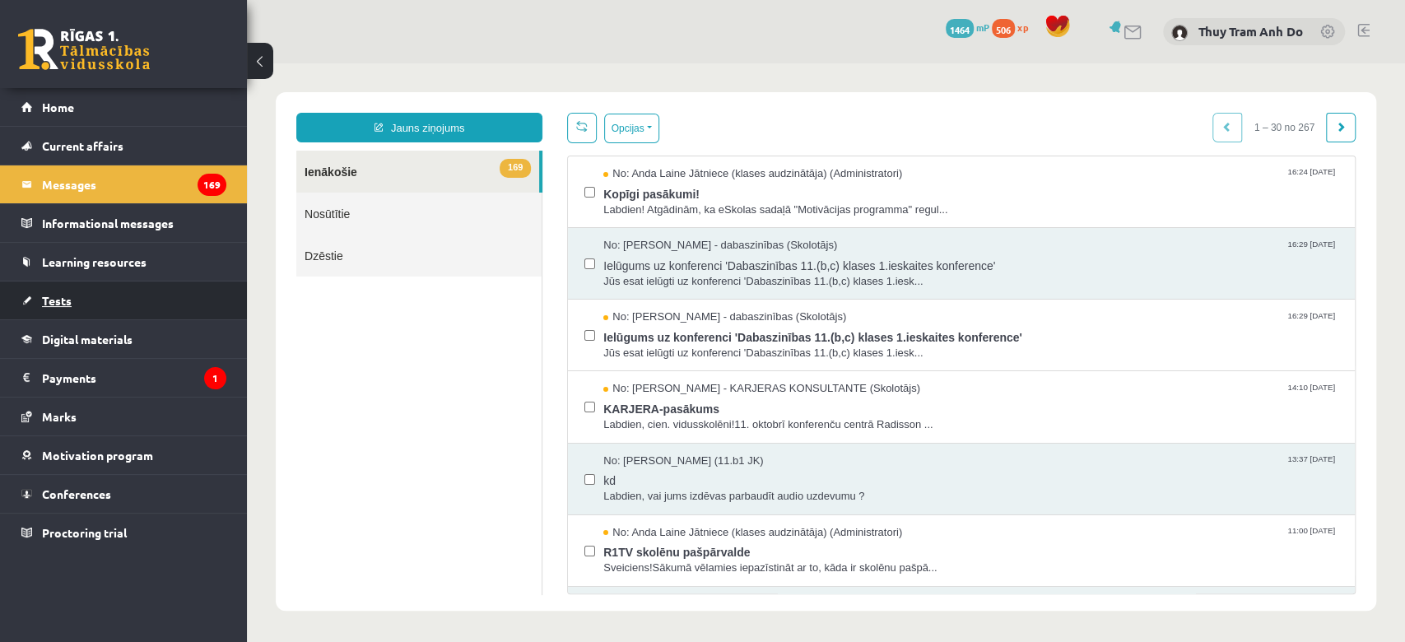
click at [85, 300] on link "Tests" at bounding box center [123, 301] width 205 height 38
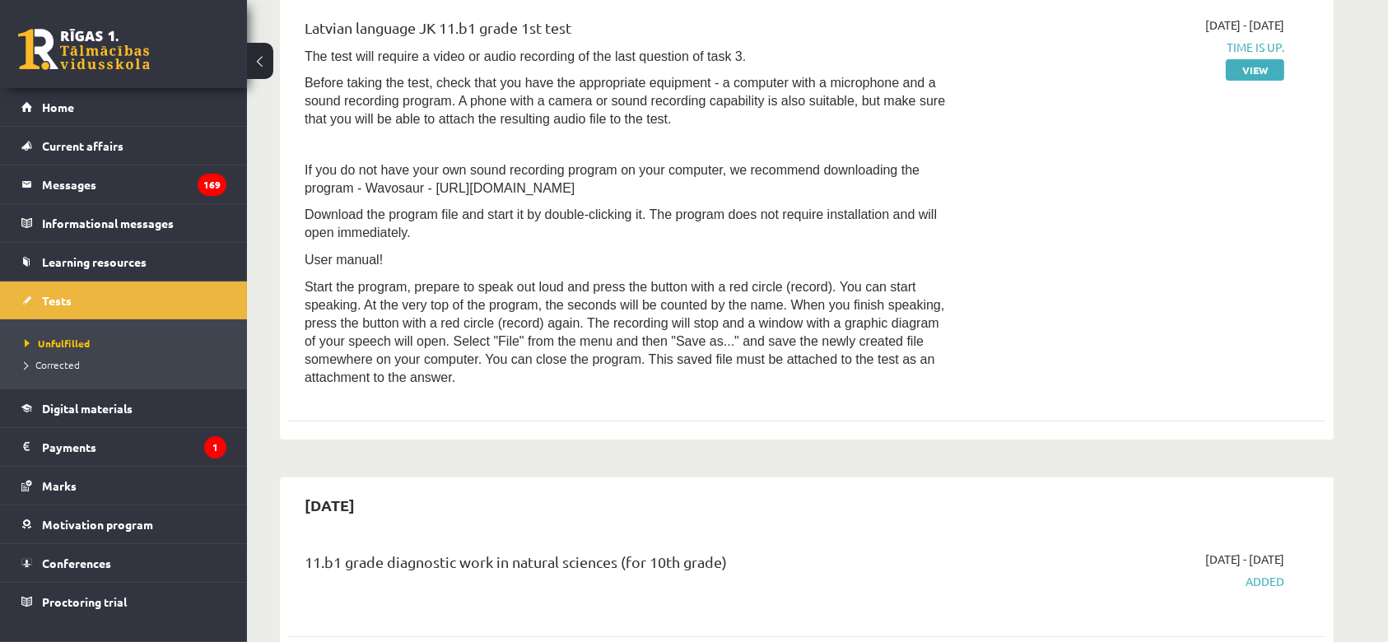
scroll to position [109, 0]
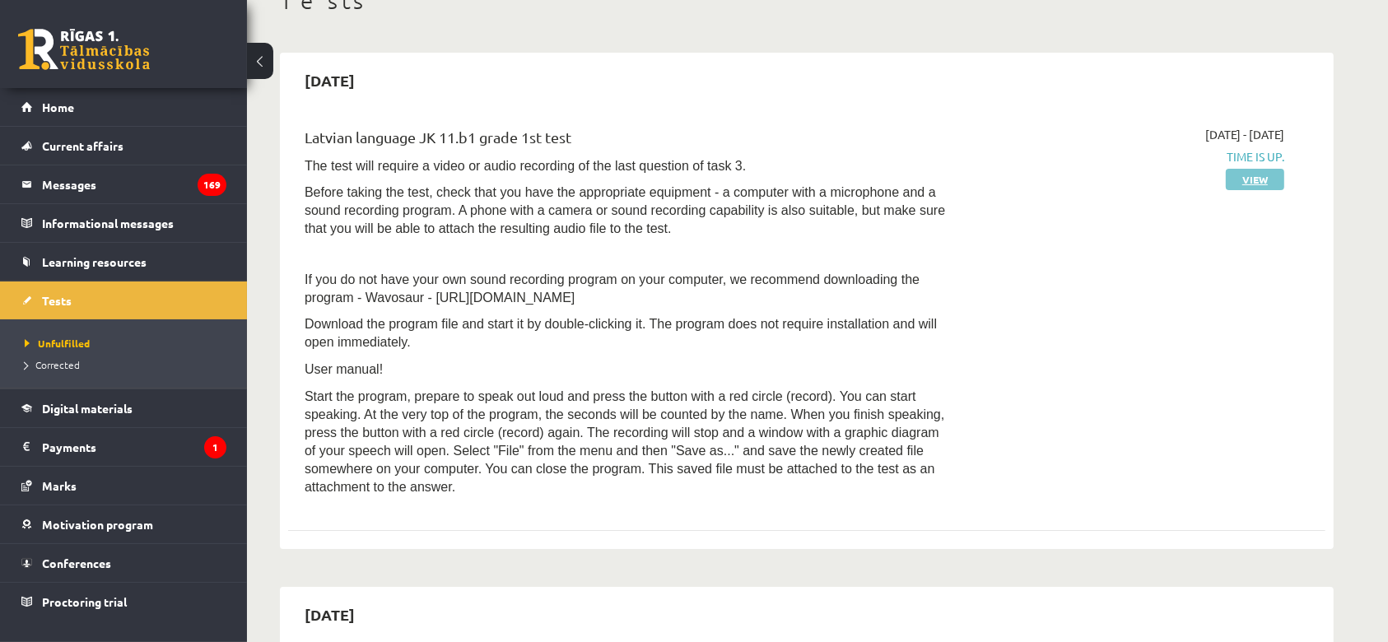
click at [1257, 175] on font "View" at bounding box center [1255, 179] width 26 height 13
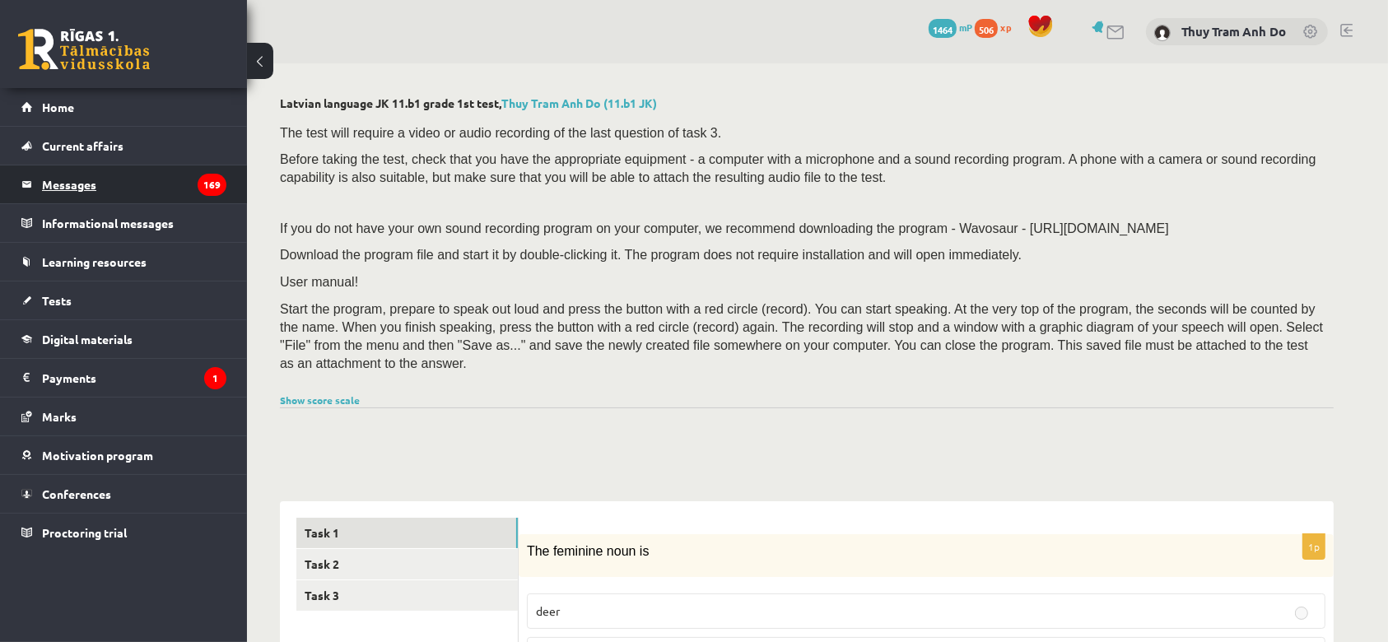
click at [105, 190] on legend "Messages 169" at bounding box center [134, 184] width 184 height 38
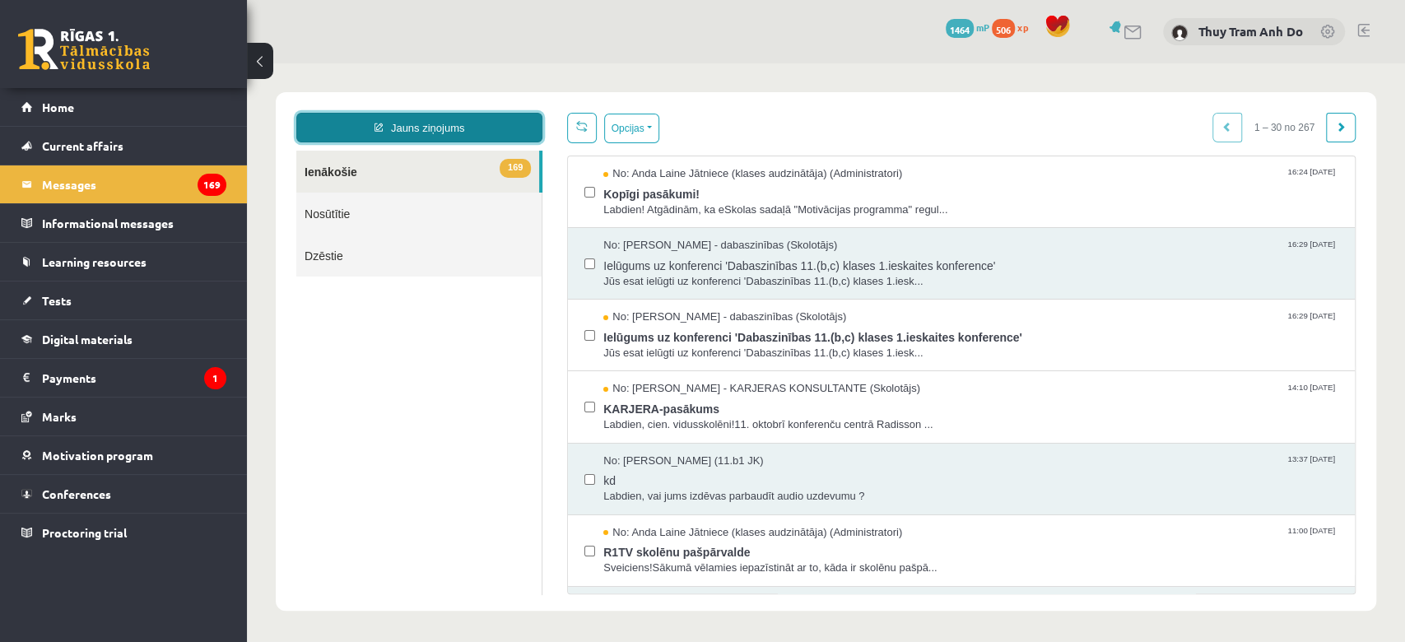
click at [417, 122] on link "Jauns ziņojums" at bounding box center [419, 128] width 246 height 30
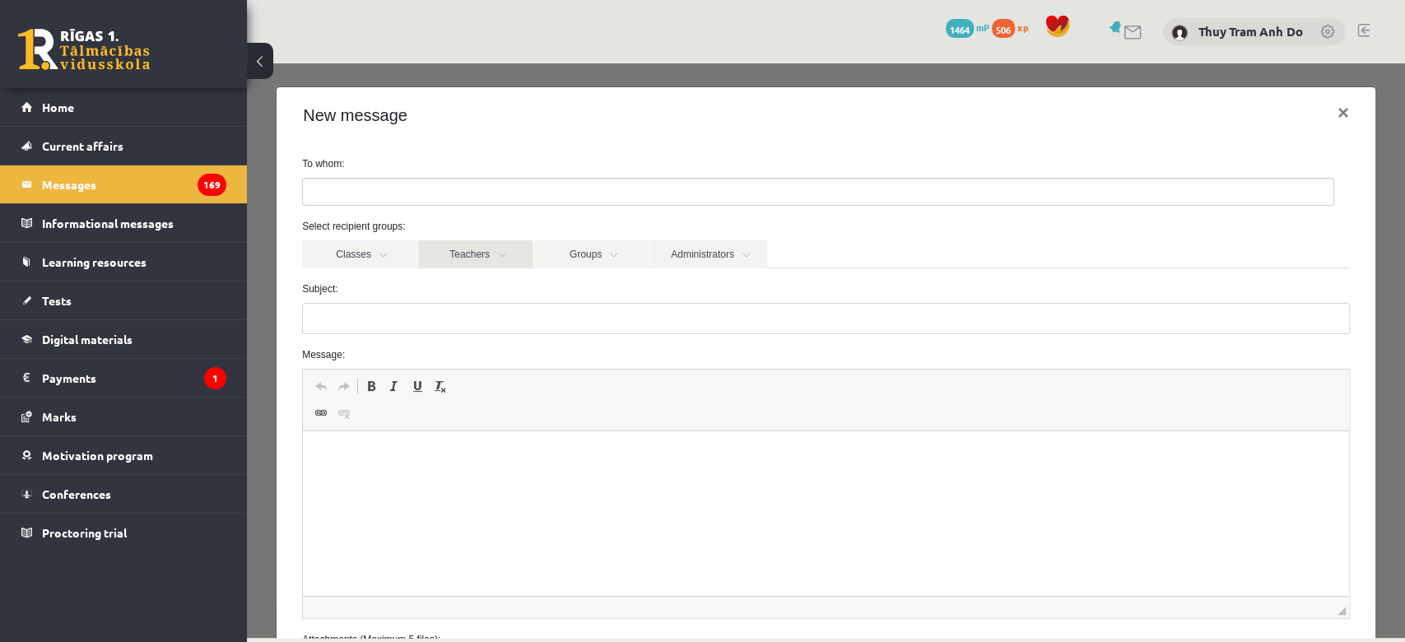
click at [447, 247] on link "Teachers" at bounding box center [475, 254] width 115 height 28
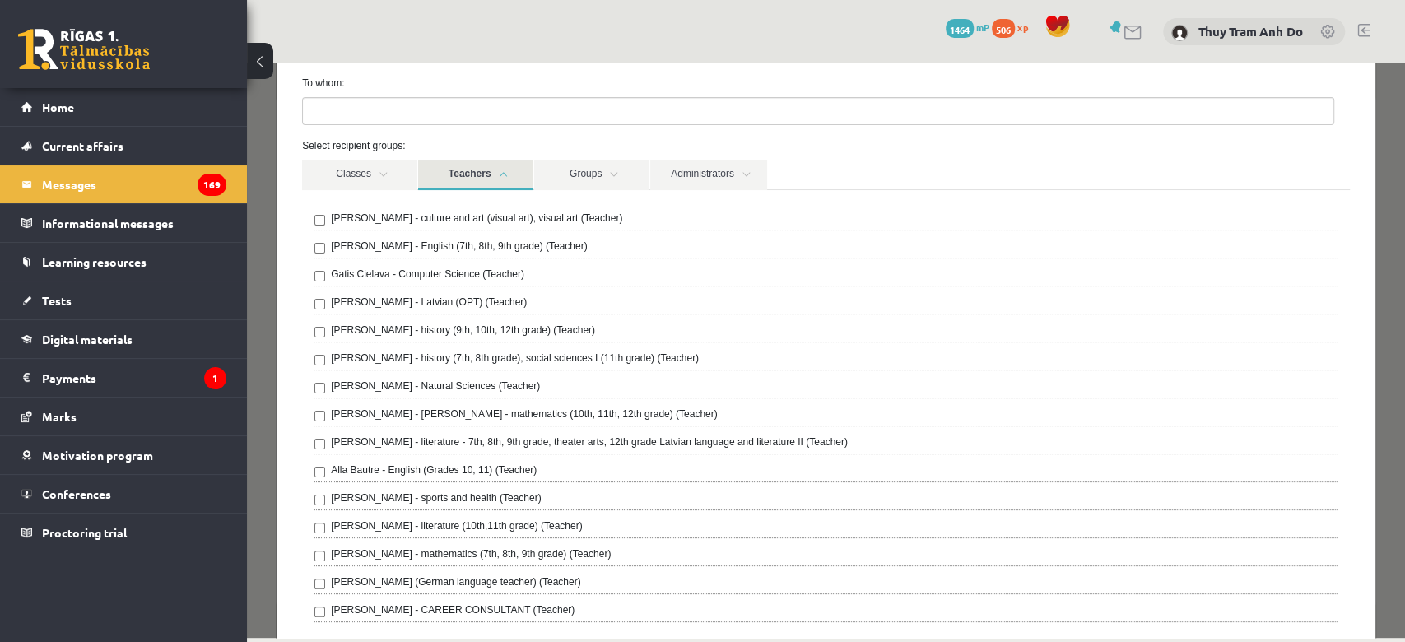
scroll to position [109, 0]
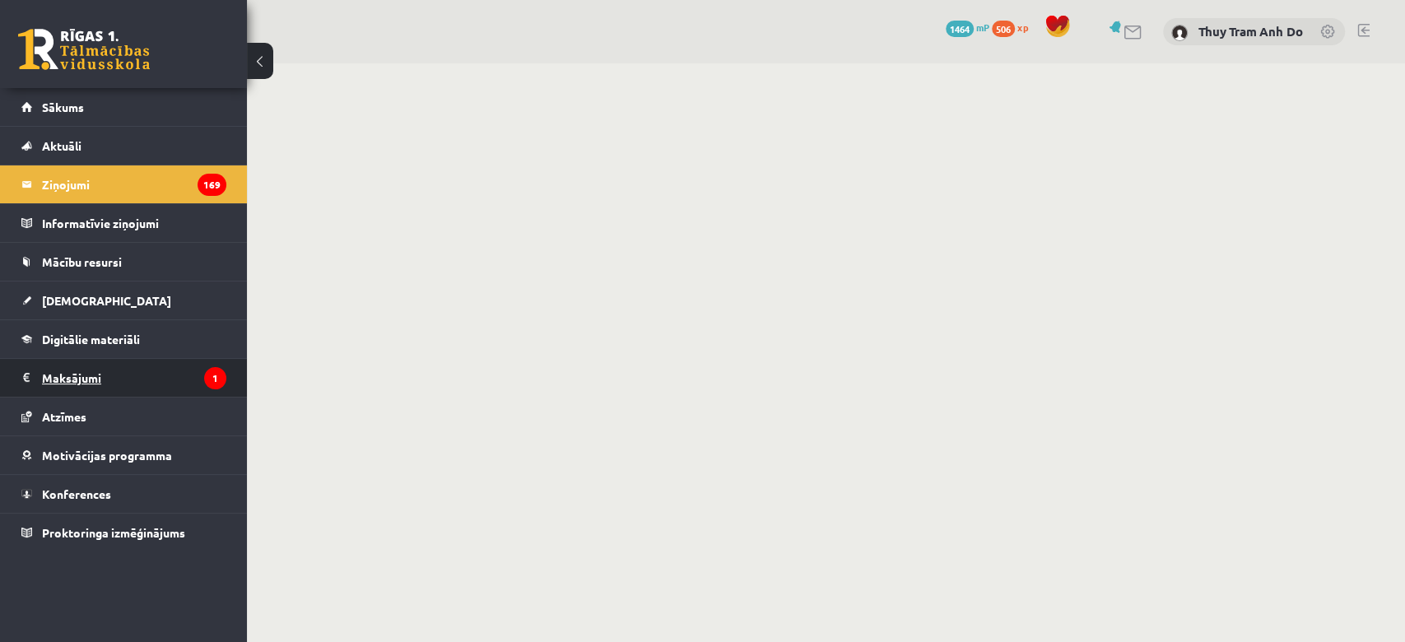
click at [132, 372] on legend "Maksājumi 1" at bounding box center [134, 378] width 184 height 38
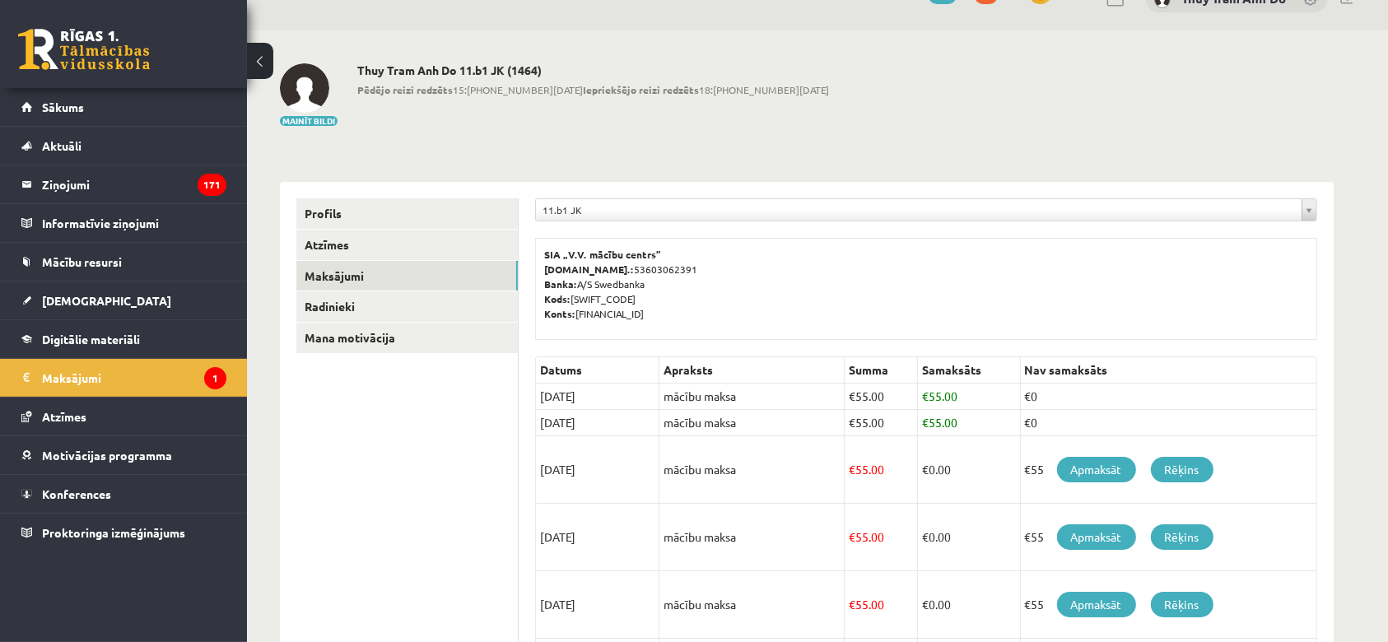
scroll to position [219, 0]
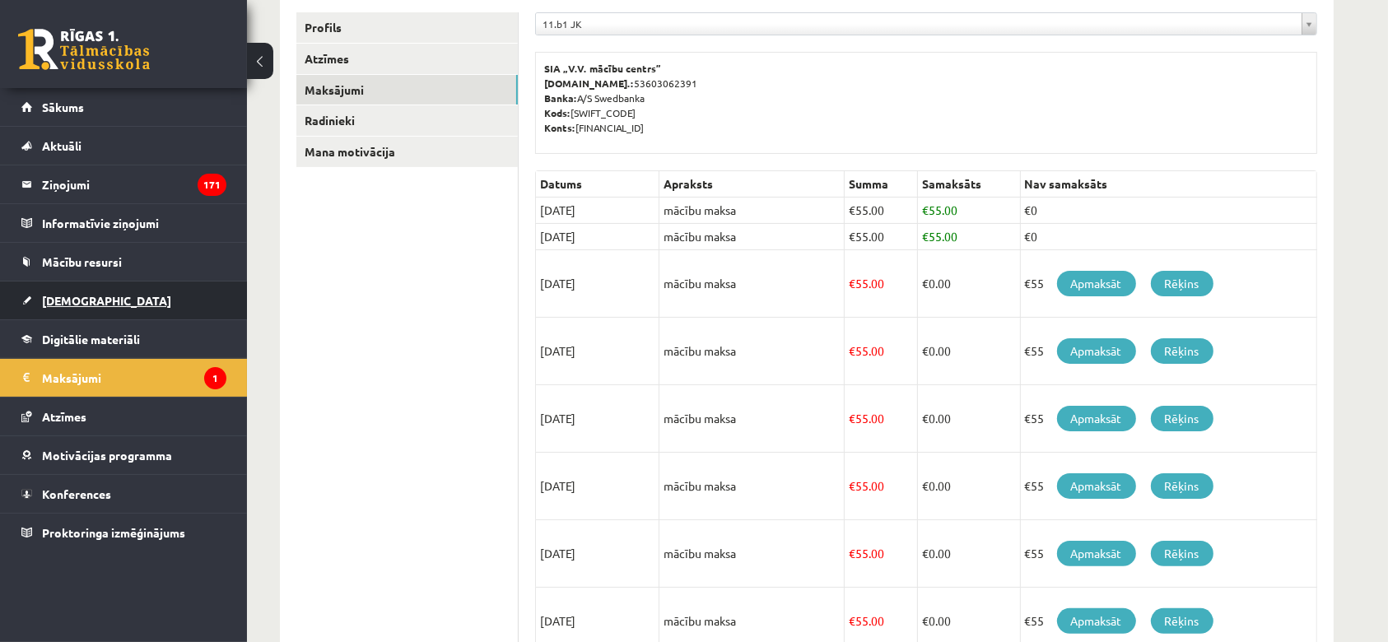
click at [72, 296] on span "[DEMOGRAPHIC_DATA]" at bounding box center [106, 300] width 129 height 15
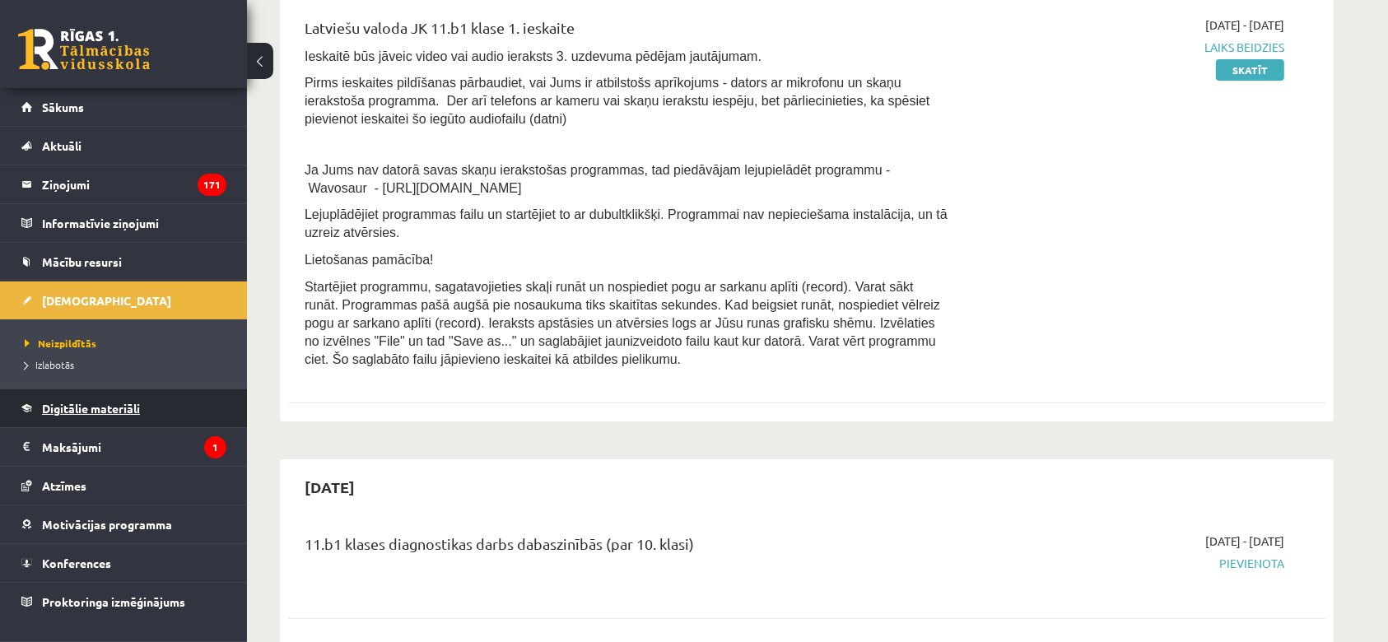
click at [108, 412] on span "Digitālie materiāli" at bounding box center [91, 408] width 98 height 15
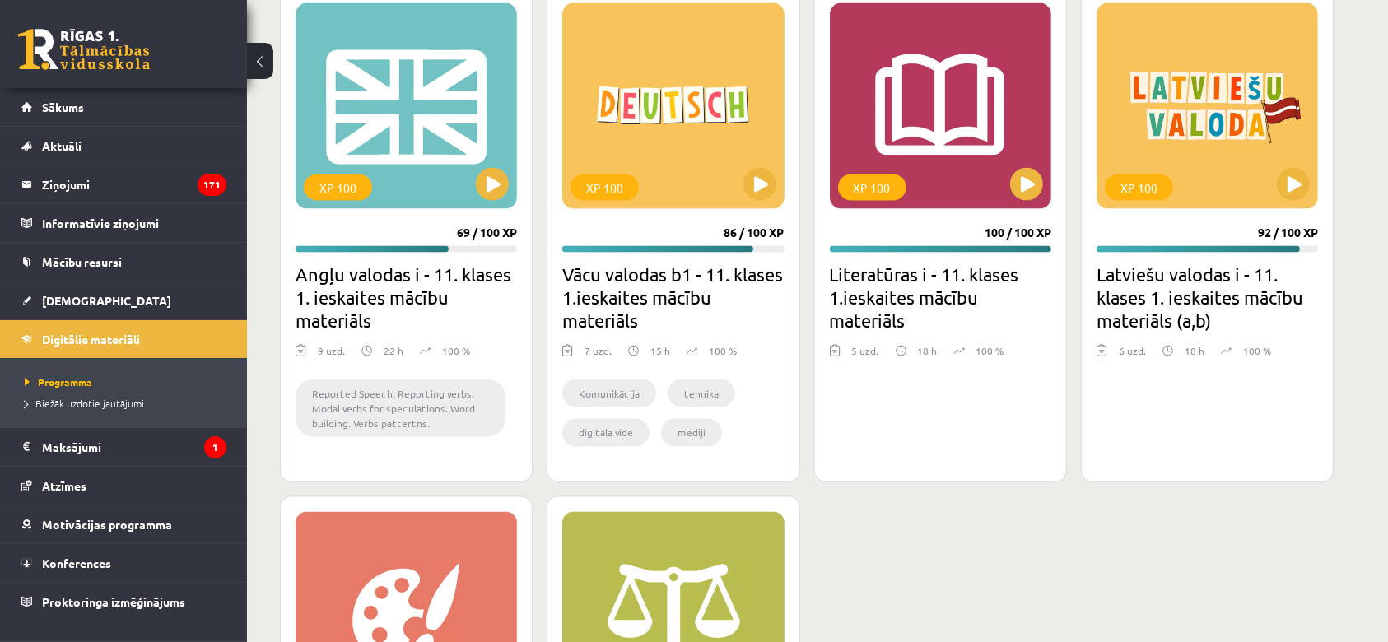
scroll to position [2585, 0]
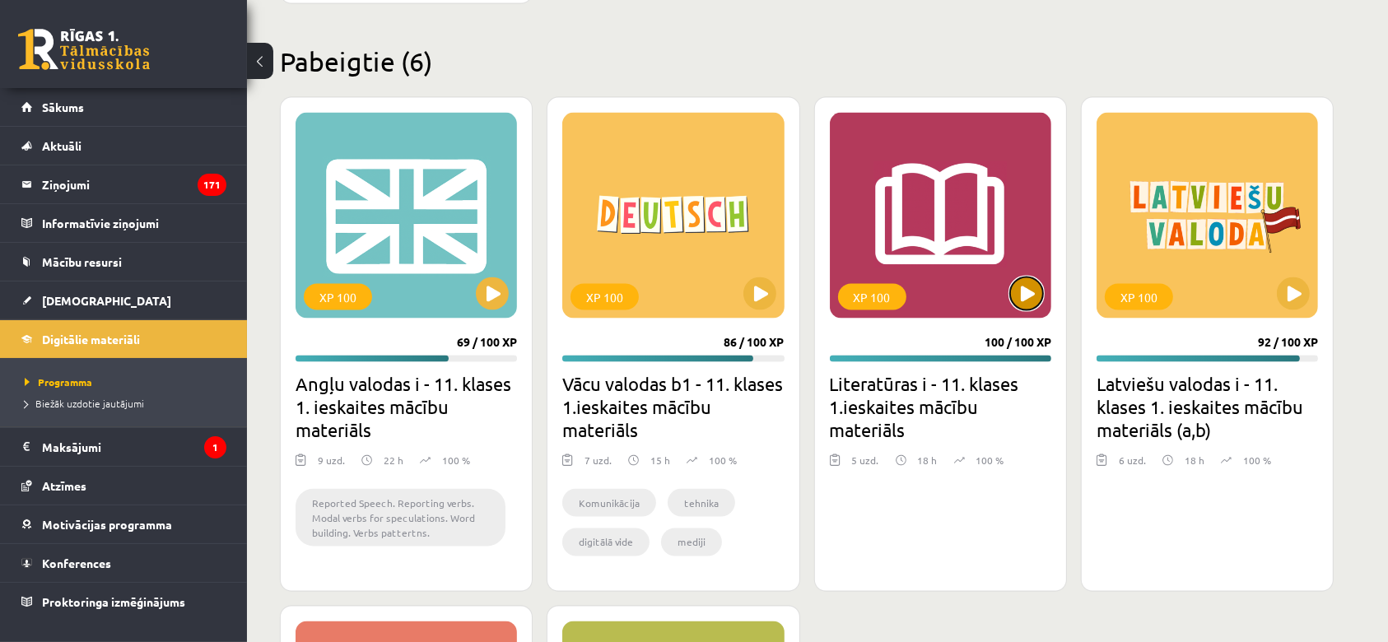
click at [1022, 296] on button at bounding box center [1026, 293] width 33 height 33
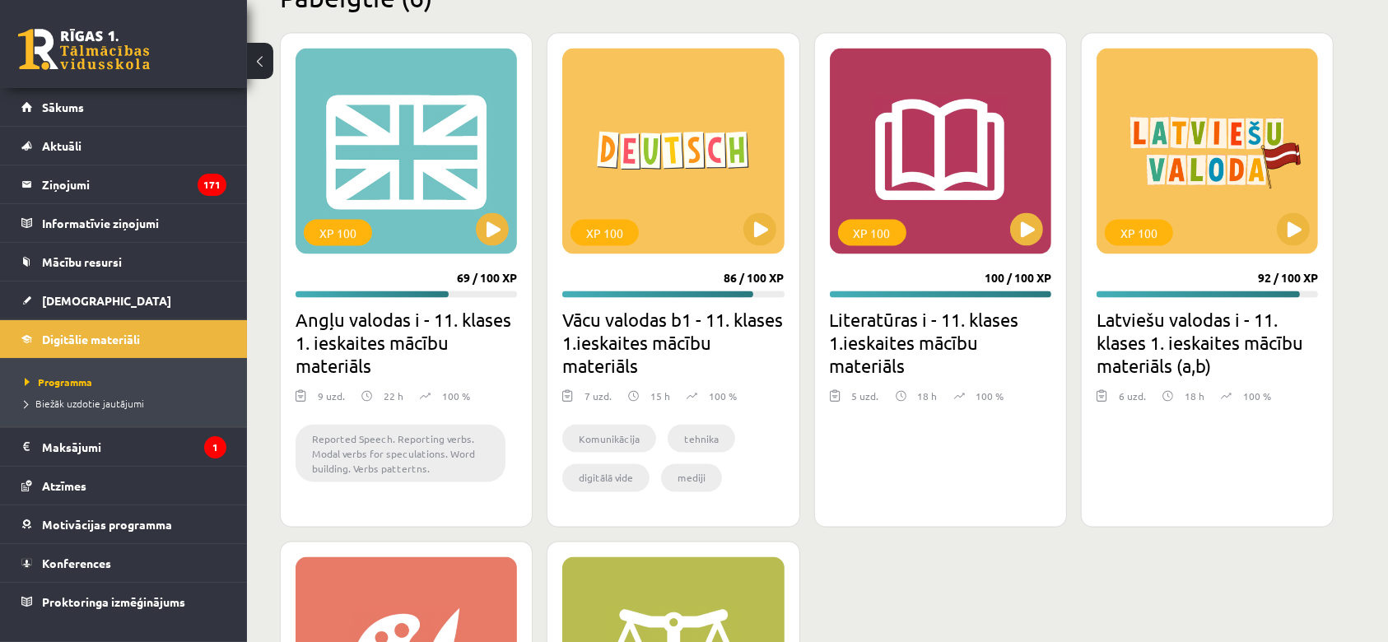
scroll to position [2694, 0]
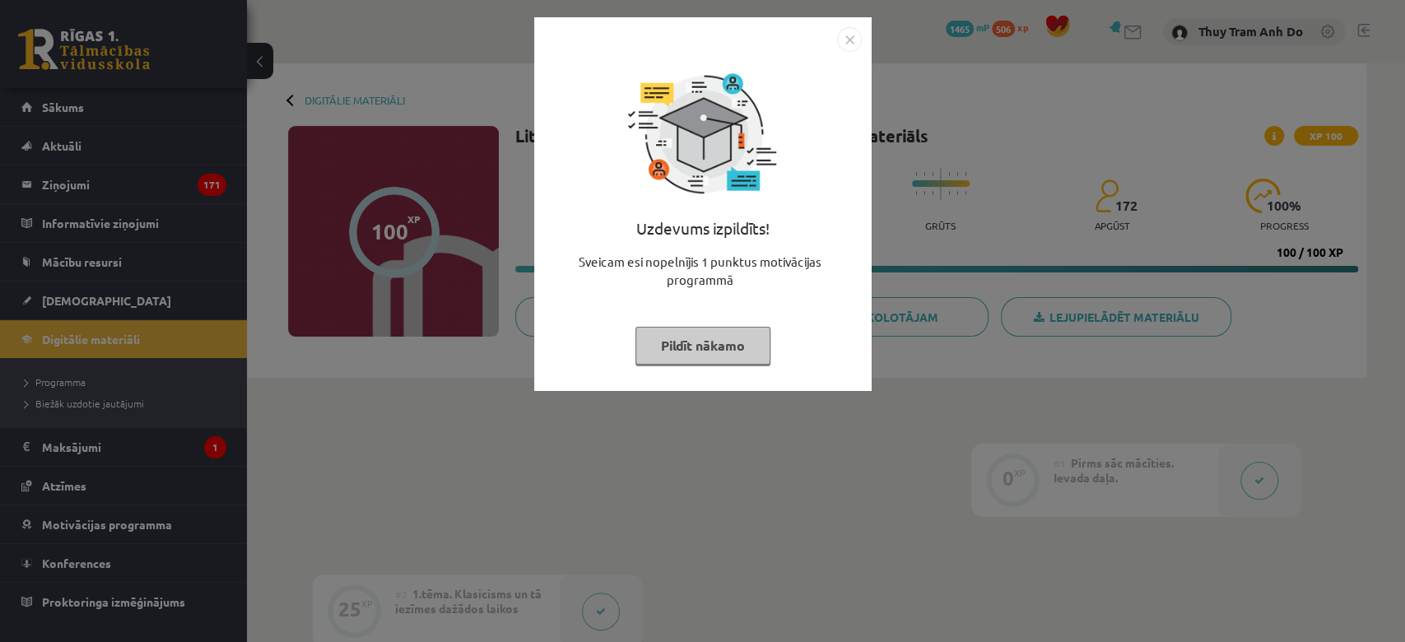
click at [682, 341] on button "Pildīt nākamo" at bounding box center [702, 346] width 135 height 38
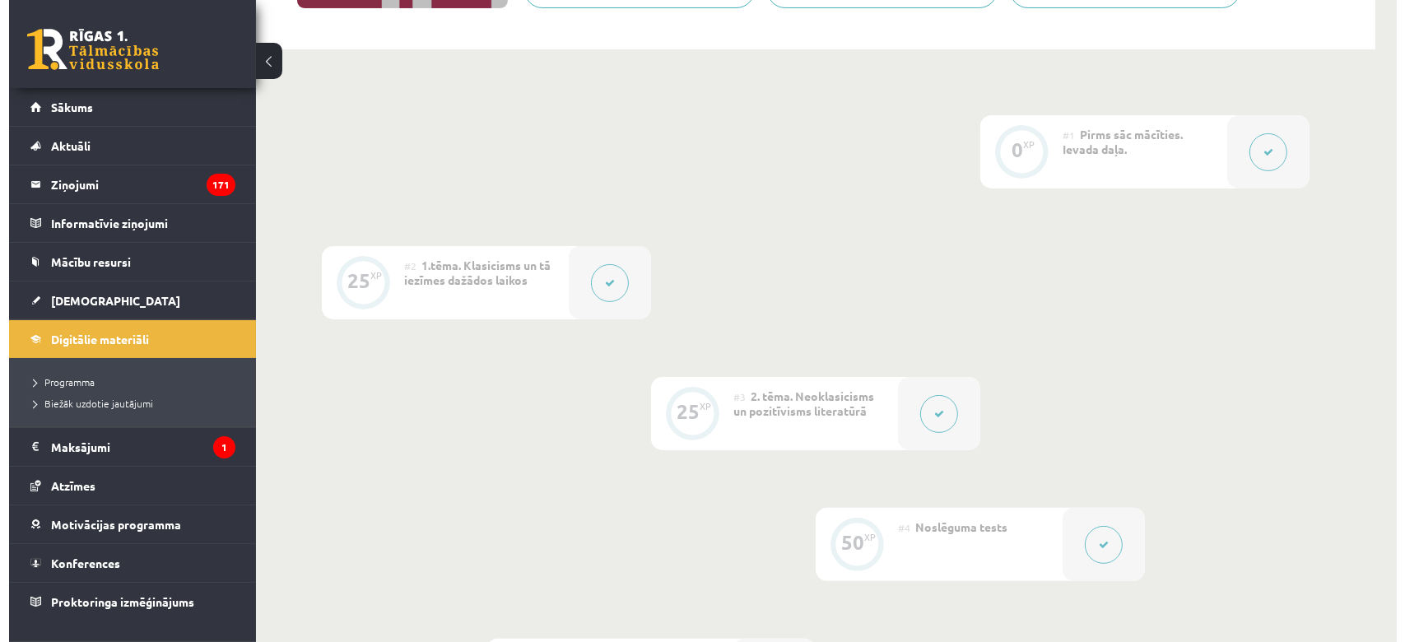
scroll to position [329, 0]
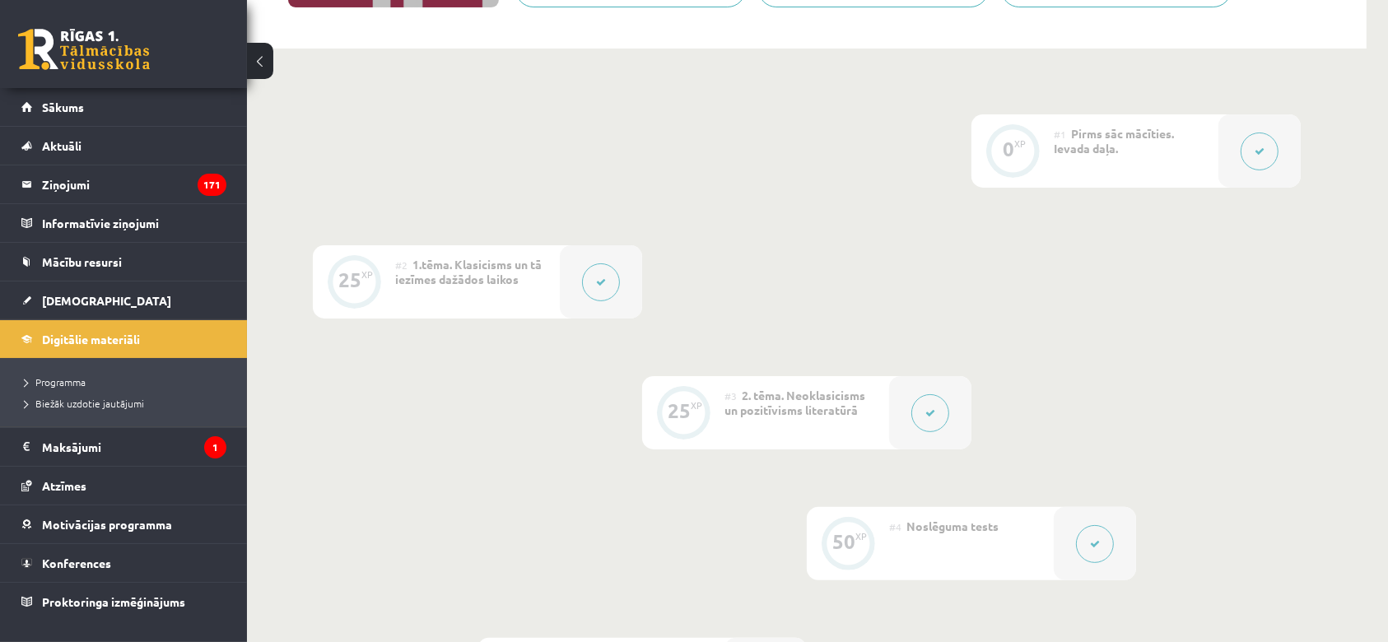
click at [608, 278] on button at bounding box center [601, 282] width 38 height 38
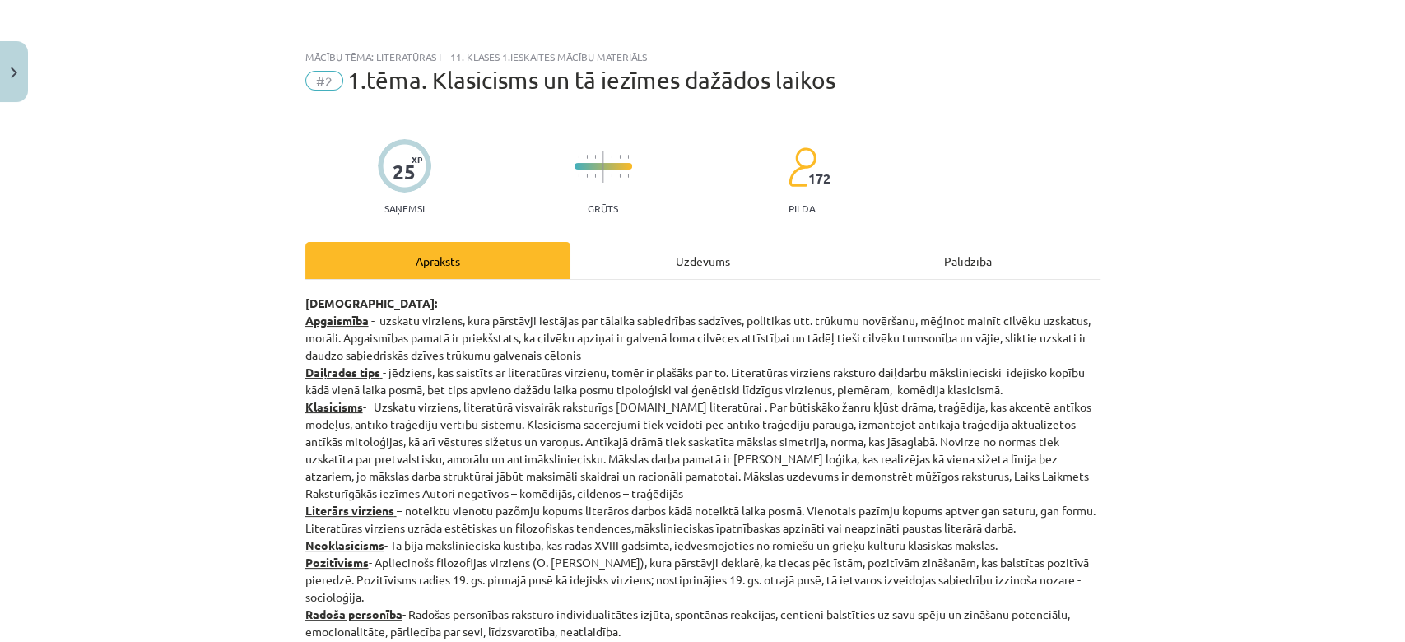
click at [608, 258] on div "Uzdevums" at bounding box center [702, 260] width 265 height 37
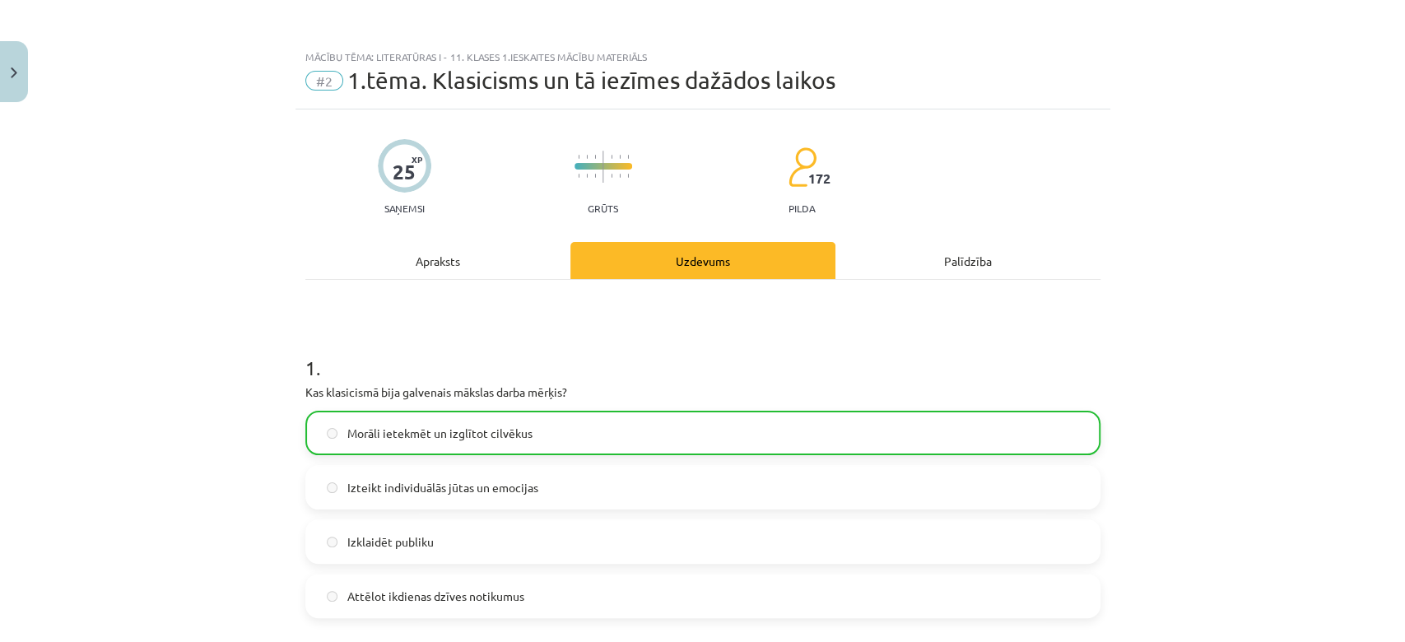
scroll to position [40, 0]
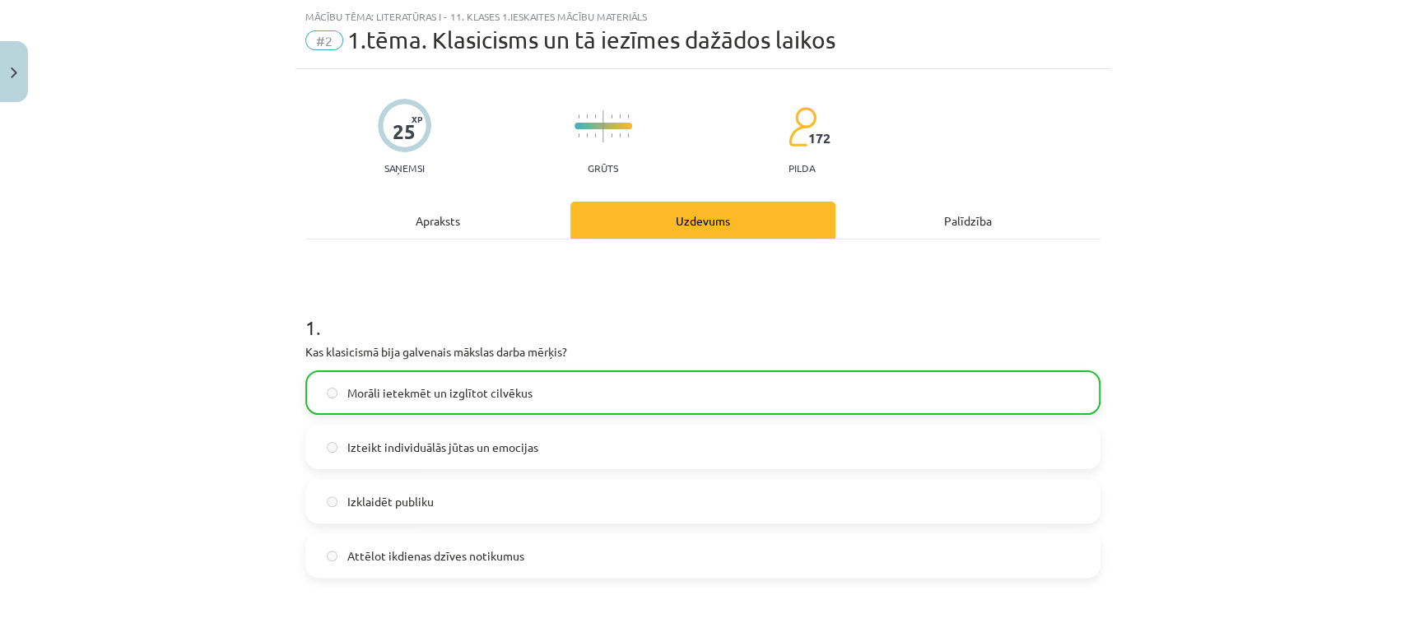
click at [411, 224] on div "Apraksts" at bounding box center [437, 220] width 265 height 37
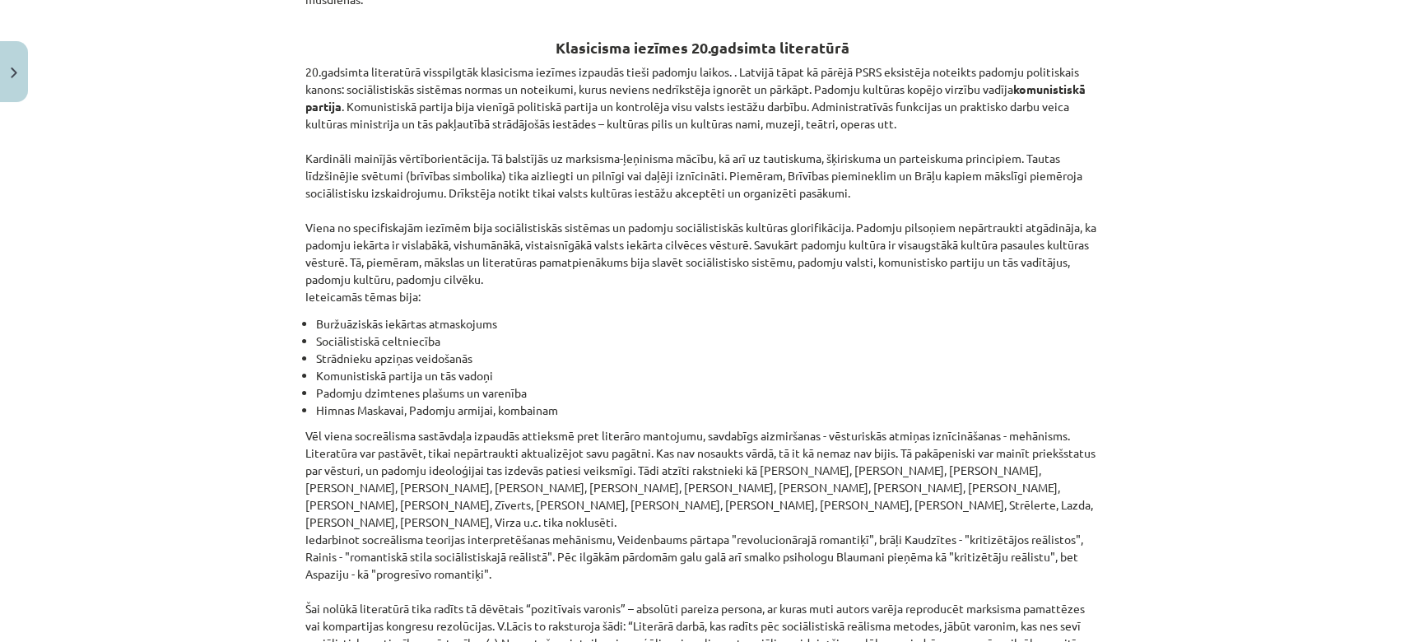
scroll to position [3787, 0]
